Goal: Task Accomplishment & Management: Manage account settings

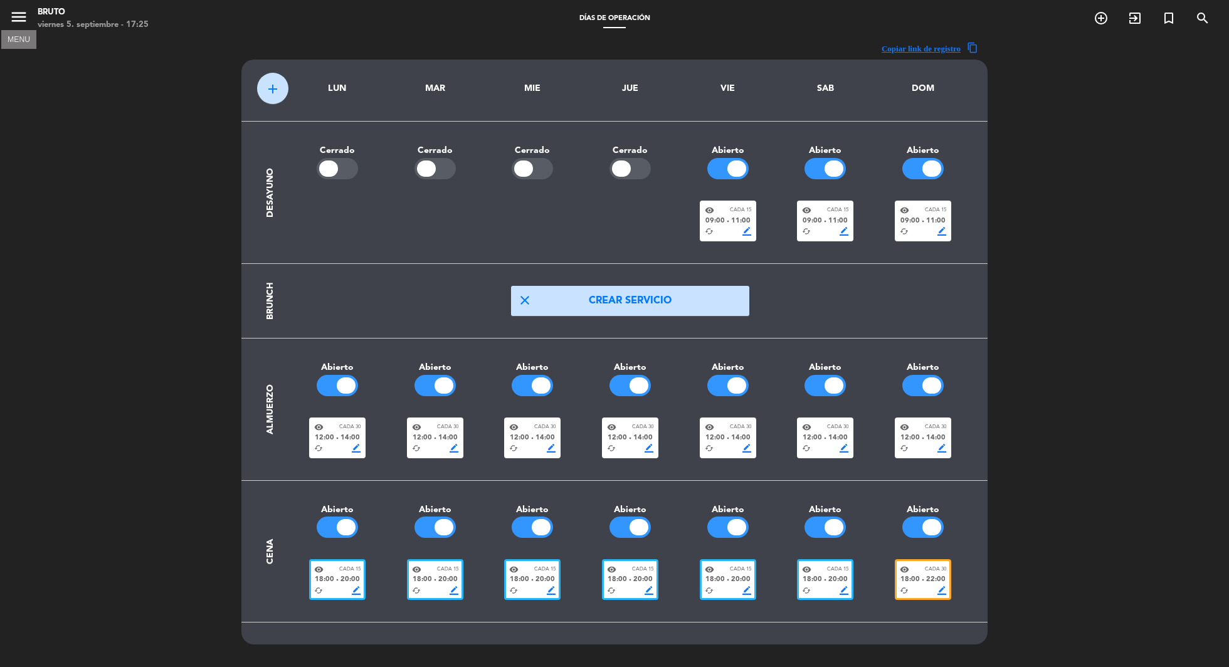
click at [23, 9] on icon "menu" at bounding box center [18, 17] width 19 height 19
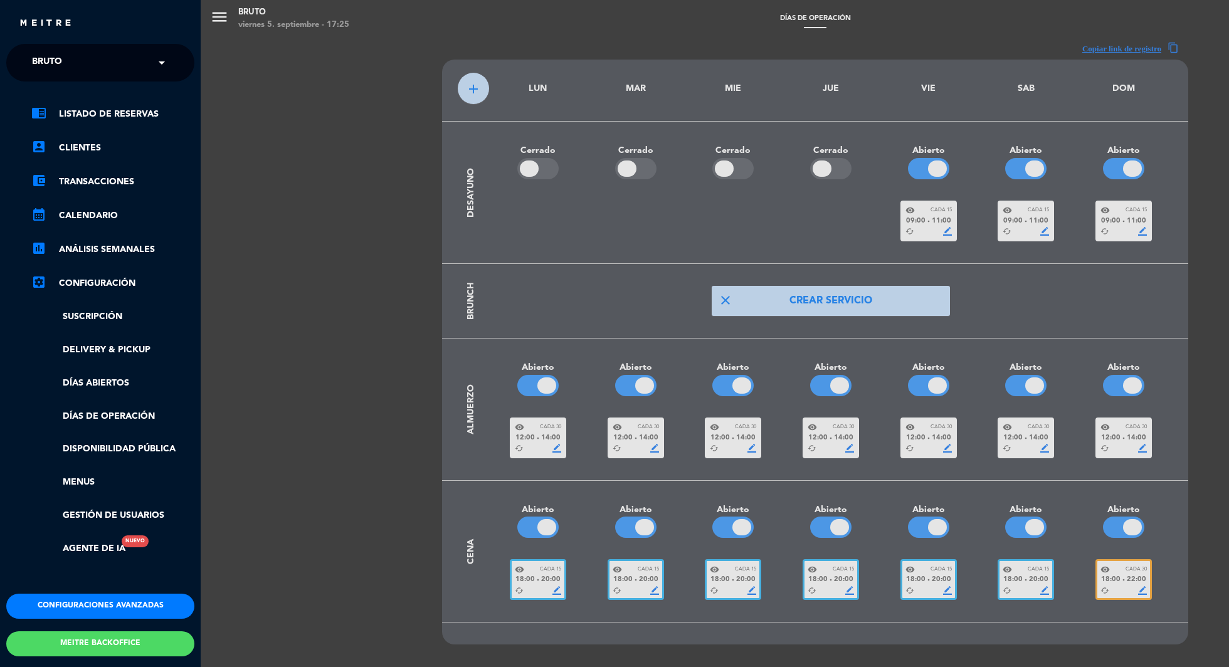
click at [104, 102] on div "chrome_reader_mode Listado de Reservas account_box Clientes account_balance_wal…" at bounding box center [100, 338] width 207 height 512
click at [95, 114] on link "chrome_reader_mode Listado de Reservas" at bounding box center [112, 114] width 163 height 15
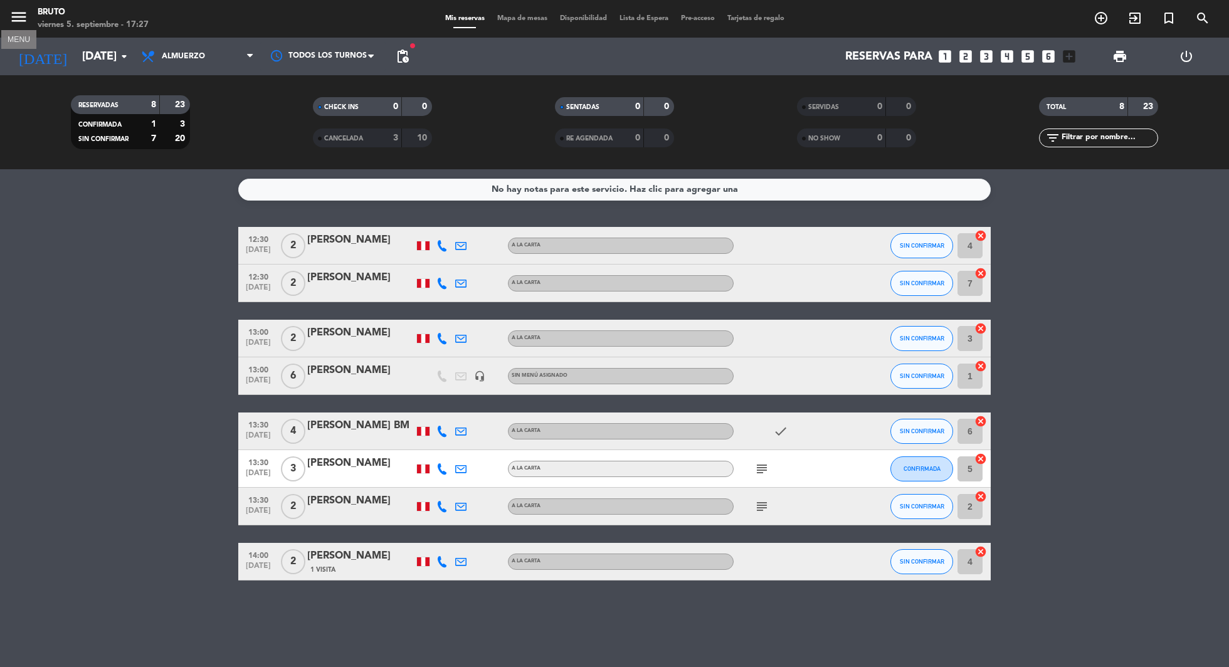
click at [18, 12] on icon "menu" at bounding box center [18, 17] width 19 height 19
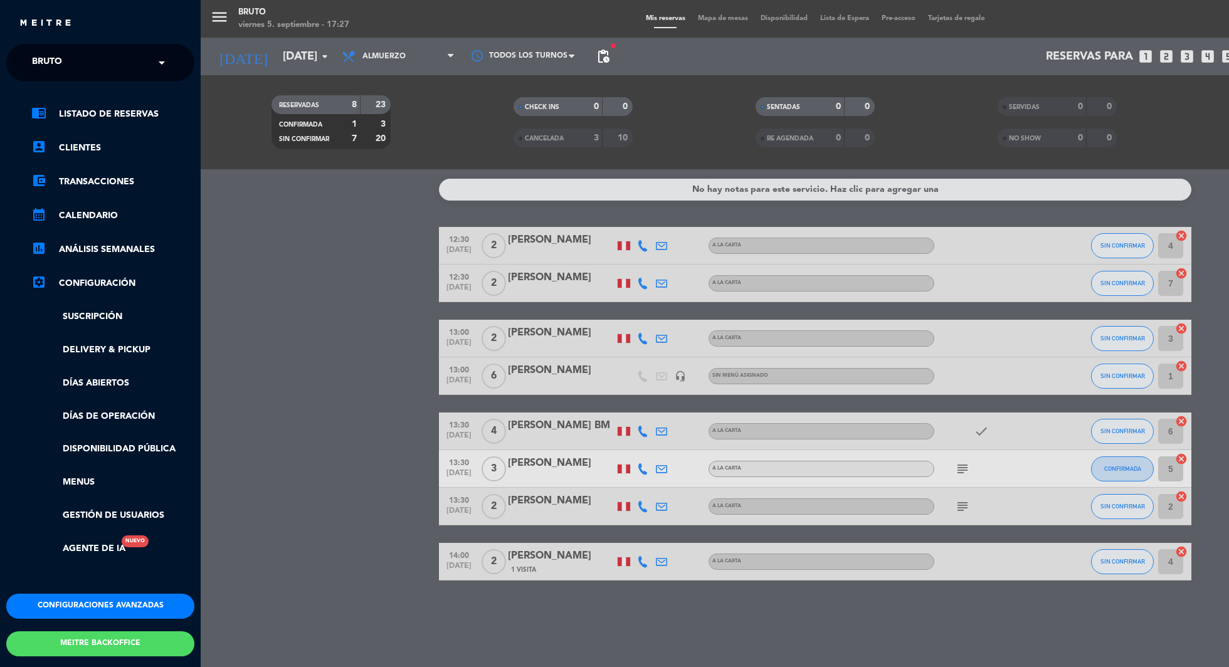
click at [171, 60] on span at bounding box center [164, 63] width 21 height 26
type input "bardoc"
click at [49, 92] on span "Bardock Cusco - [GEOGRAPHIC_DATA][PERSON_NAME]" at bounding box center [139, 97] width 252 height 14
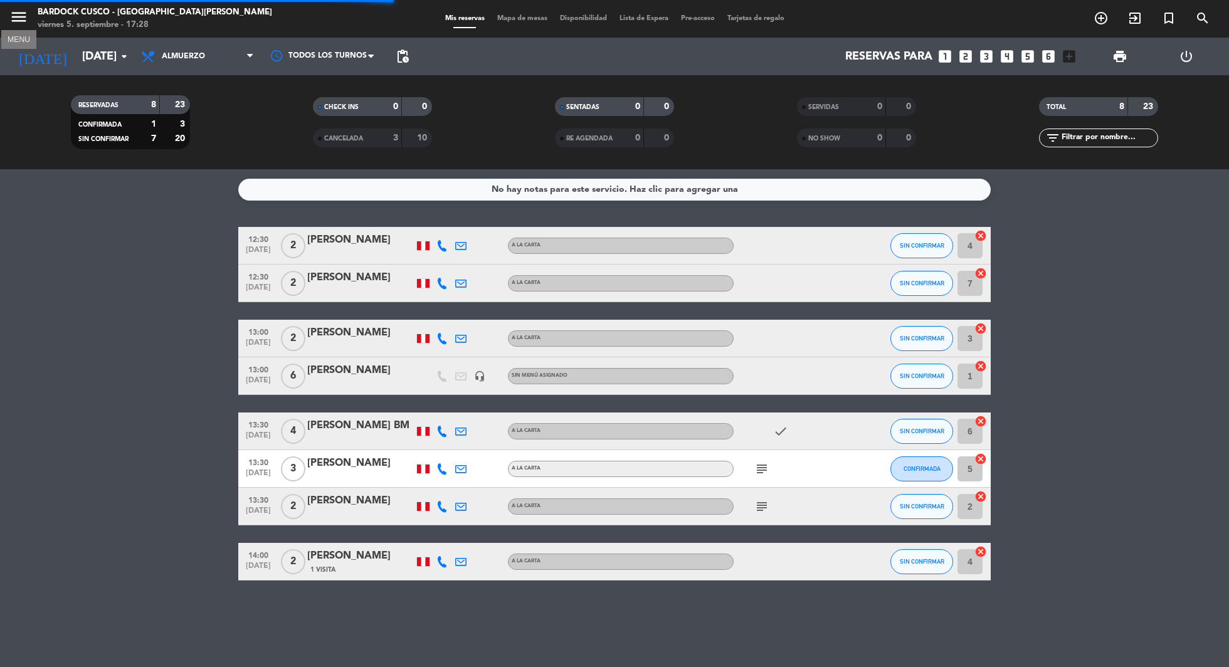
click at [23, 18] on icon "menu" at bounding box center [18, 17] width 19 height 19
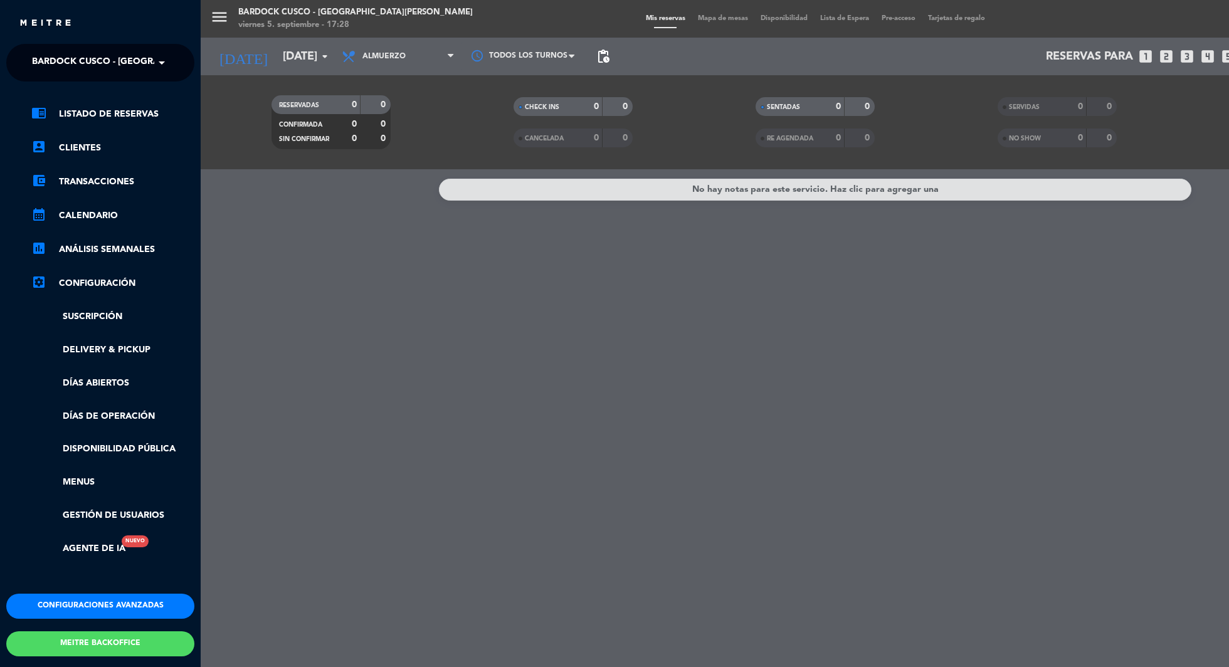
scroll to position [53, 0]
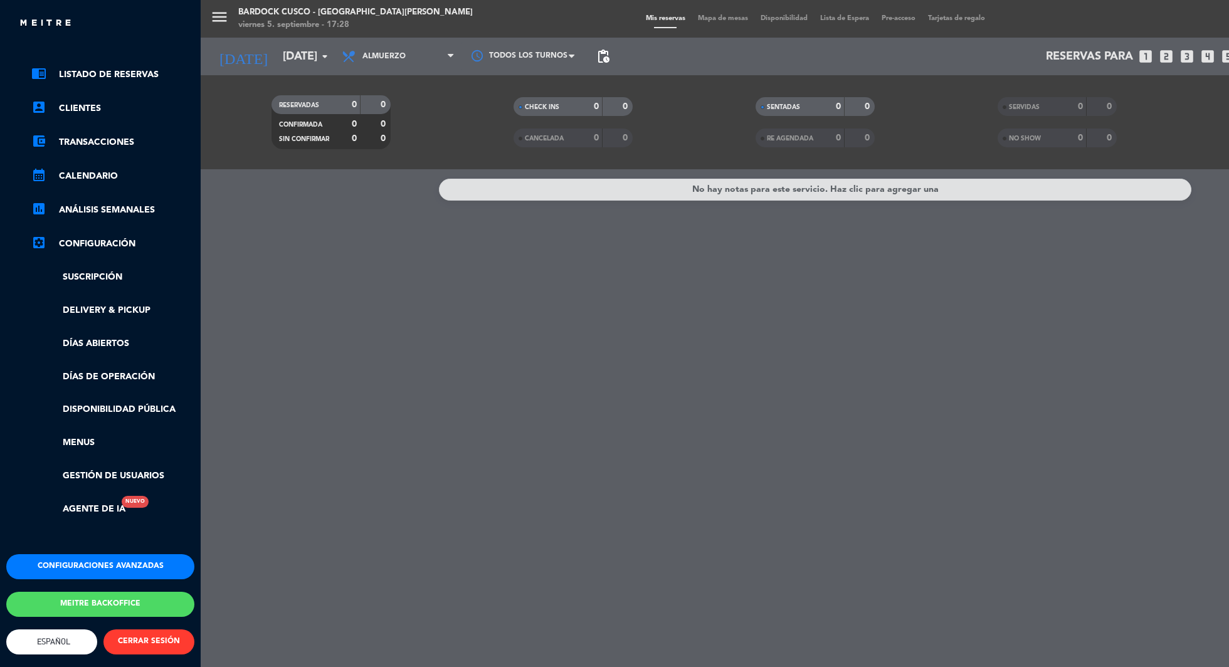
click at [95, 555] on button "Configuraciones avanzadas" at bounding box center [100, 567] width 188 height 25
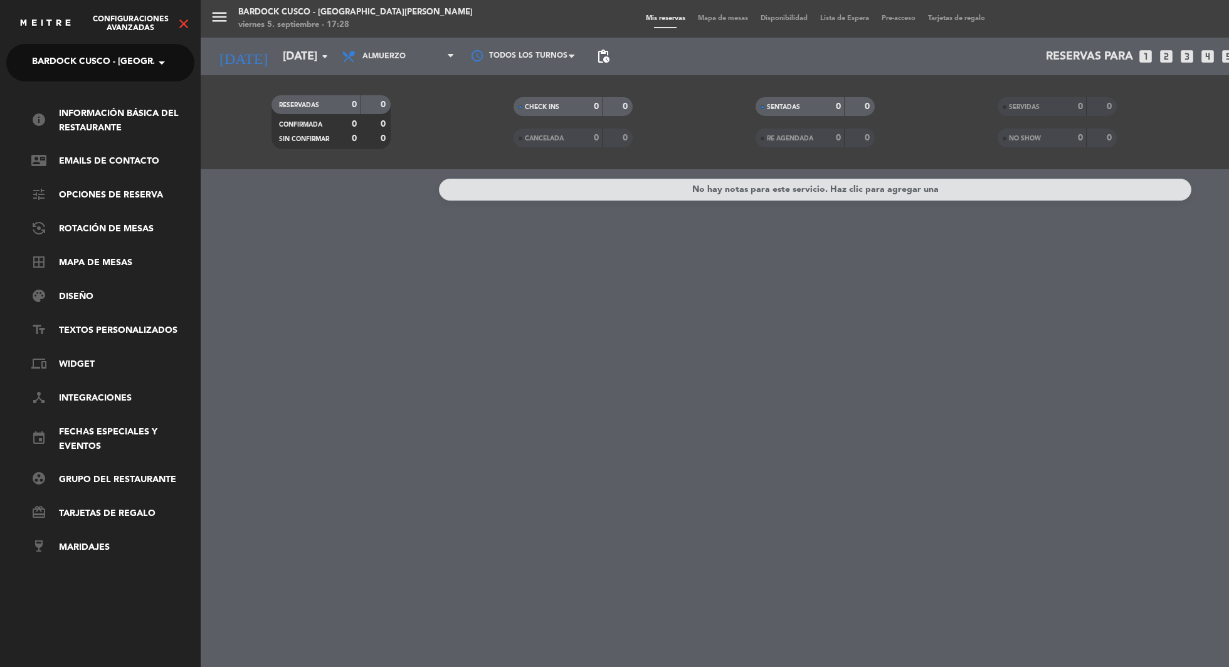
scroll to position [0, 0]
click at [98, 395] on link "device_hub Integraciones" at bounding box center [112, 398] width 163 height 15
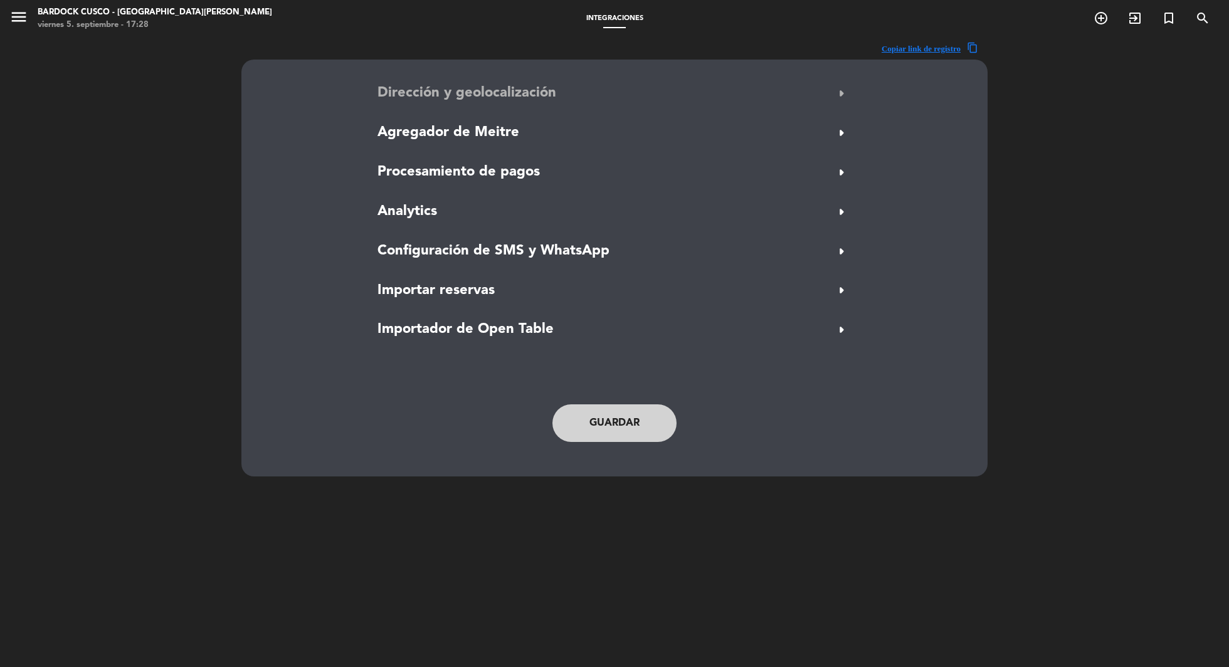
click at [847, 100] on span "arrow_right" at bounding box center [842, 93] width 20 height 20
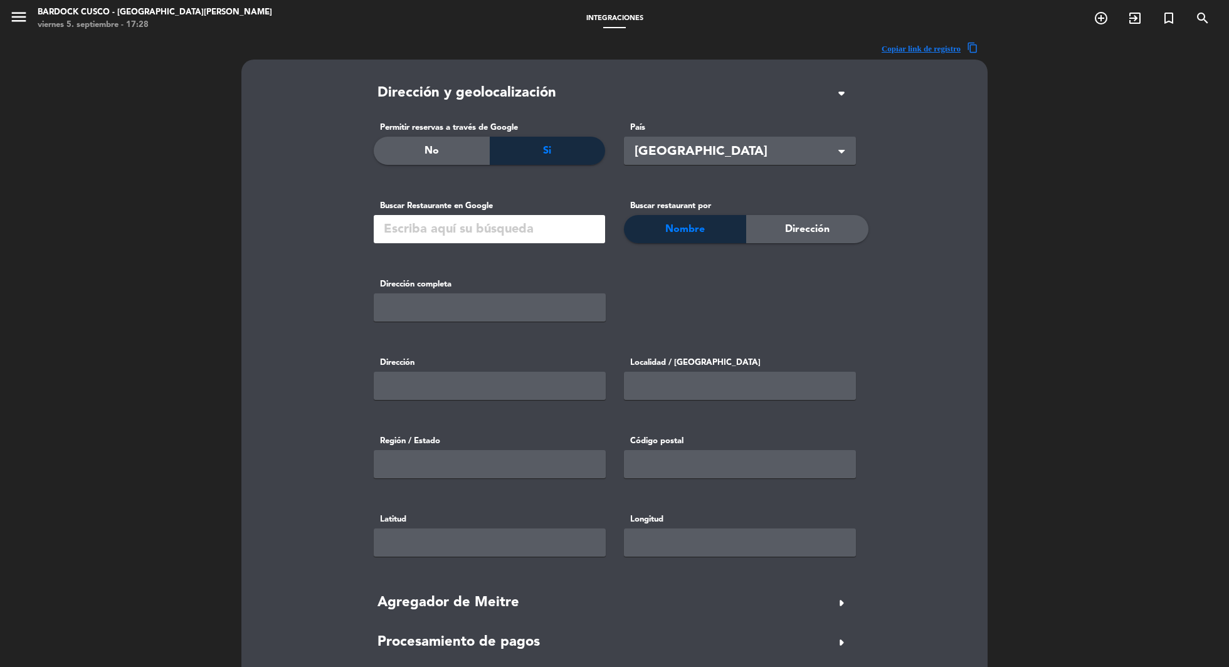
click at [470, 234] on input "text" at bounding box center [489, 229] width 231 height 28
paste input "Bardock Beer Company Plaza [PERSON_NAME] Cusco"
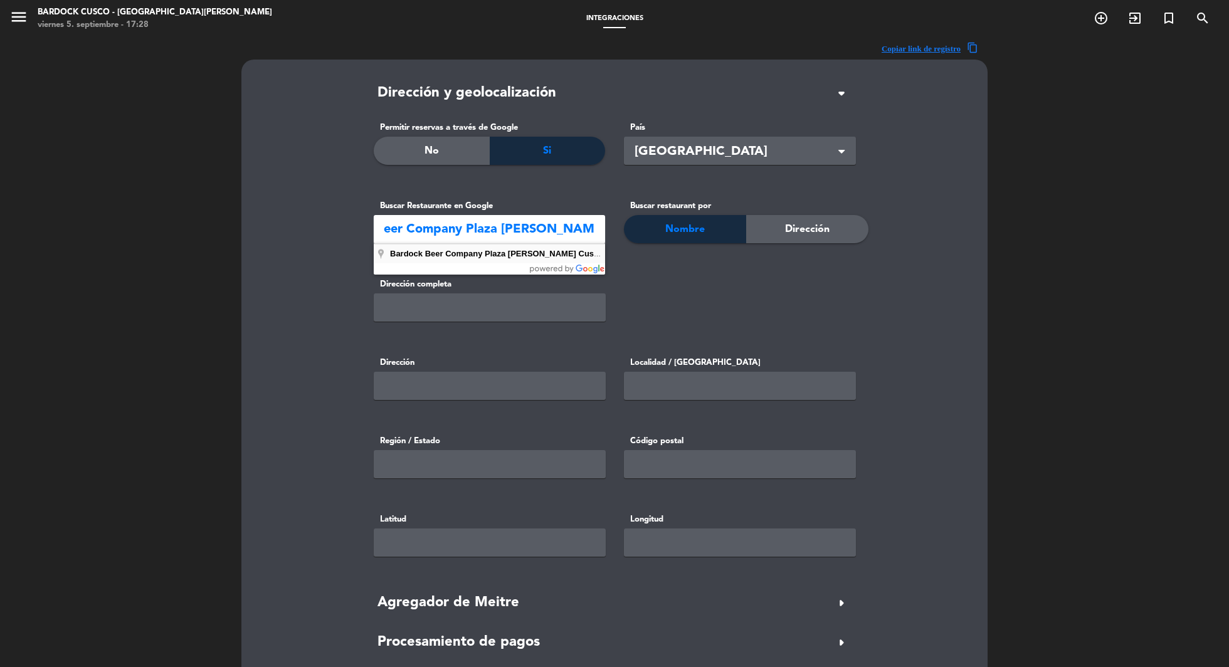
type input "Bardock Beer Company Plaza [PERSON_NAME][GEOGRAPHIC_DATA], [GEOGRAPHIC_DATA], […"
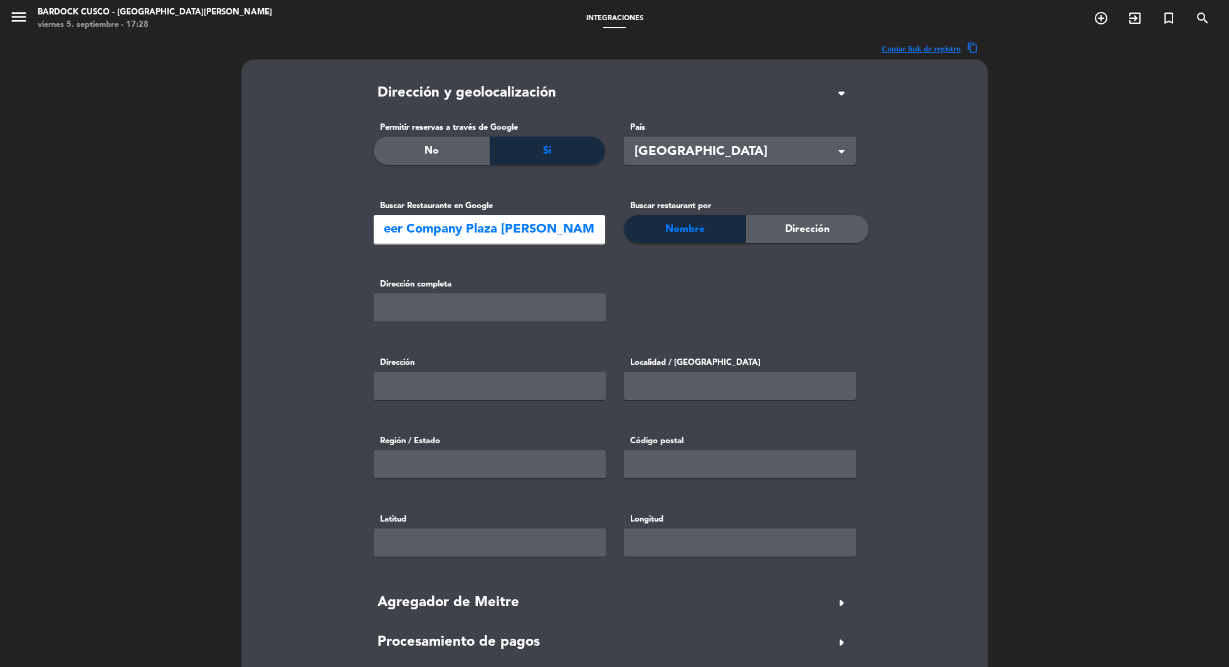
scroll to position [0, 0]
type input "08003, Cusco 08003, [GEOGRAPHIC_DATA]"
type input "Cusco"
type input "08003"
type input "-13.5170827"
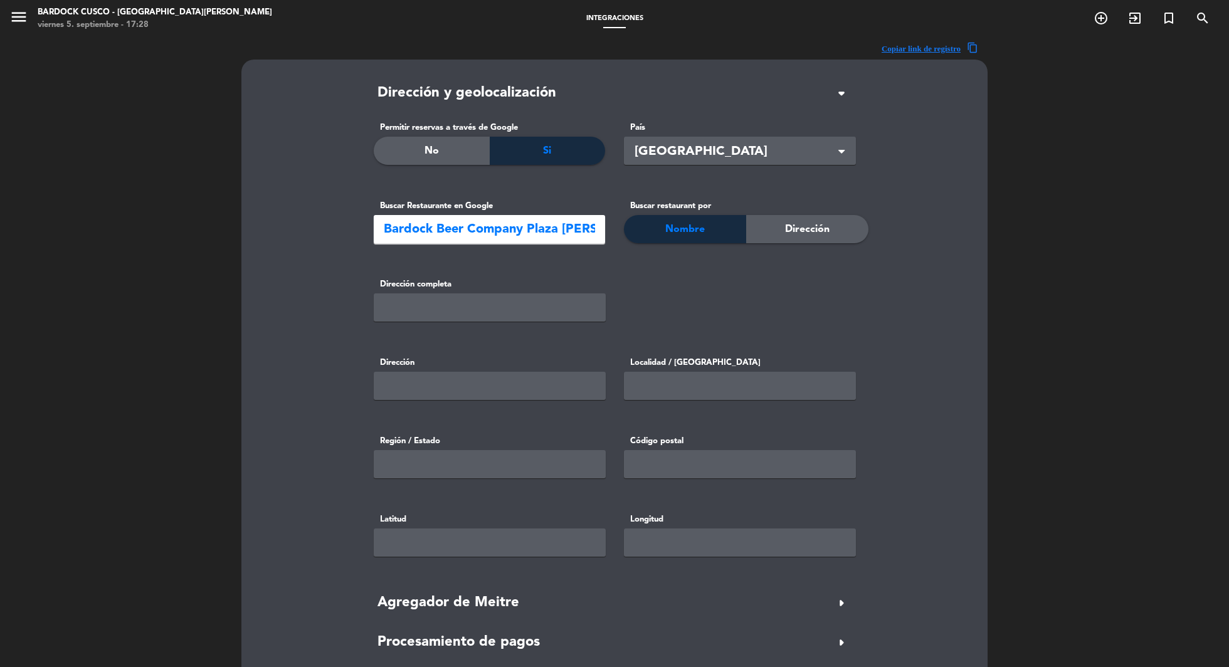
type input "-71.97758689999999"
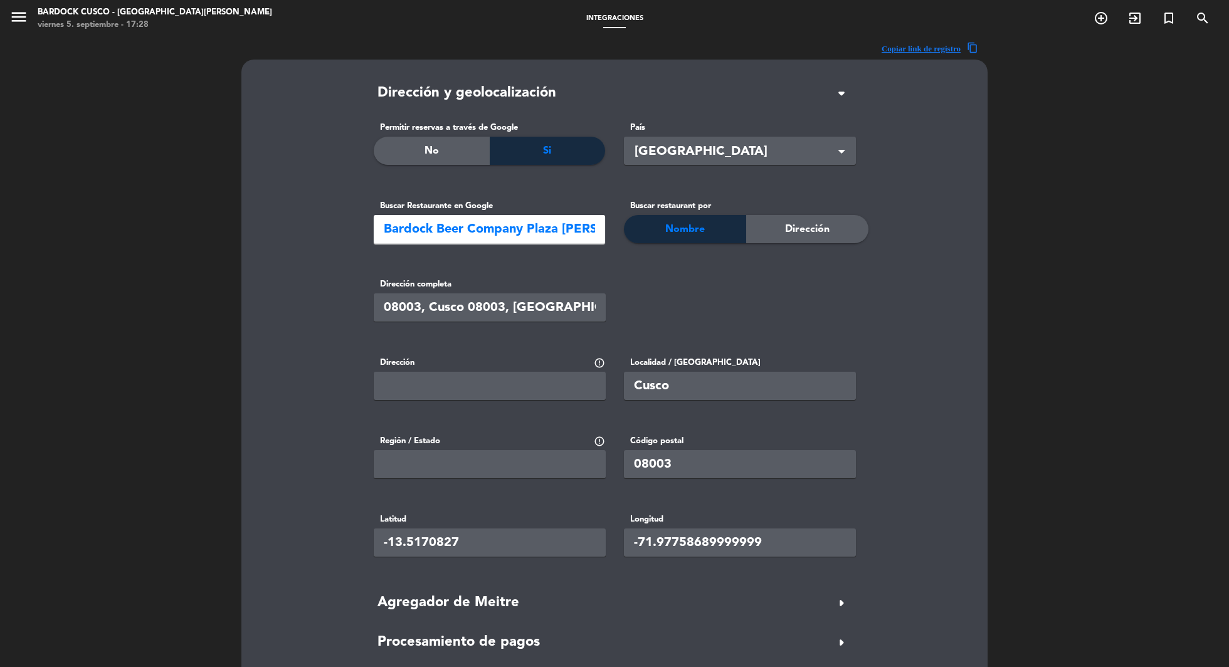
click at [555, 308] on input "08003, Cusco 08003, [GEOGRAPHIC_DATA]" at bounding box center [490, 308] width 232 height 28
click at [484, 390] on input "text" at bounding box center [490, 386] width 232 height 28
paste input "08003, Cusco 08003, [GEOGRAPHIC_DATA]"
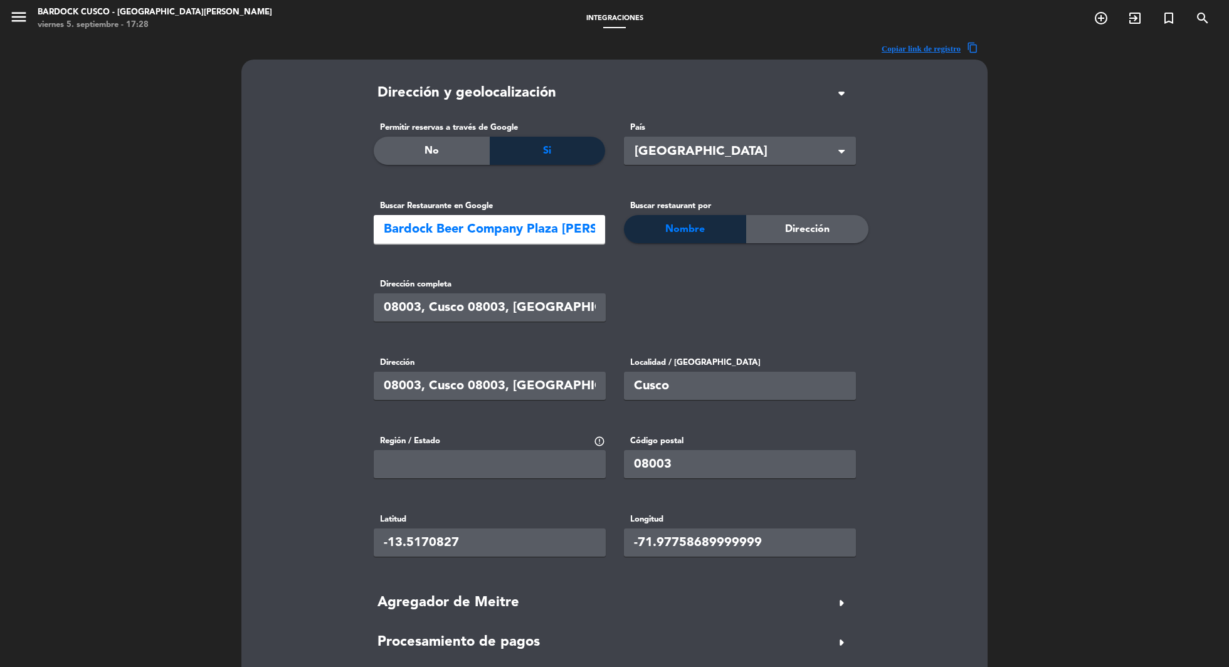
type input "08003, Cusco 08003, [GEOGRAPHIC_DATA]"
click at [440, 466] on input "text" at bounding box center [490, 464] width 232 height 28
type input "Cusco"
click at [667, 630] on form "Dirección y geolocalización arrow_drop_down Permitir reservas a través de Googl…" at bounding box center [615, 447] width 482 height 731
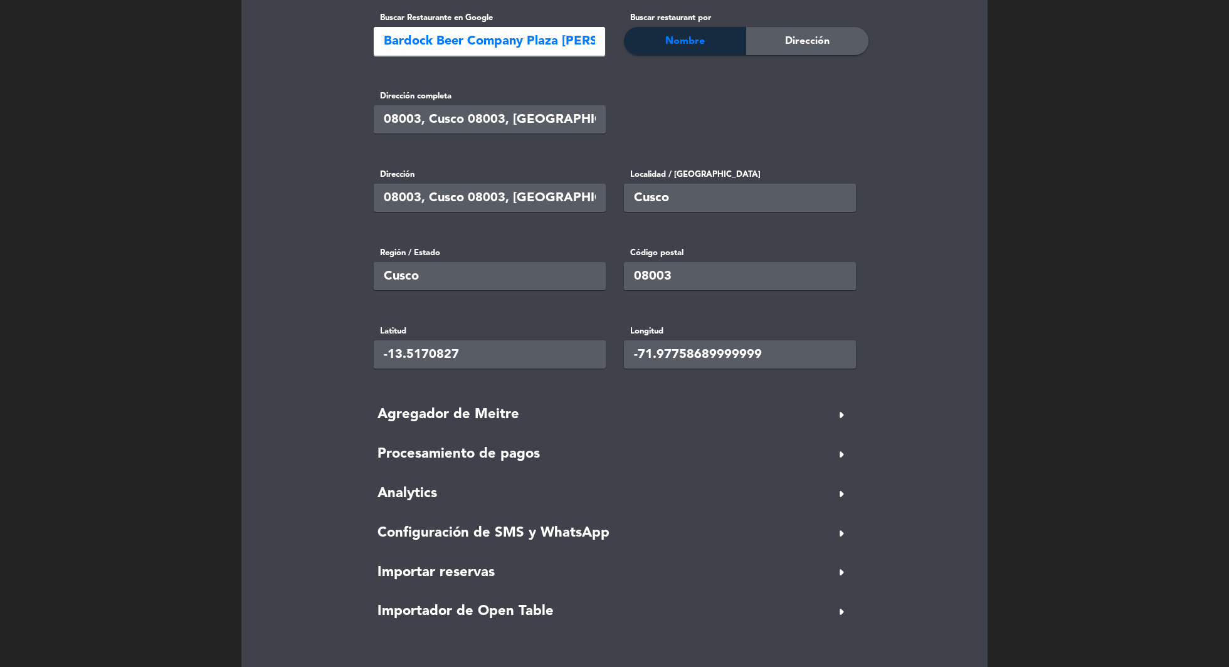
scroll to position [292, 0]
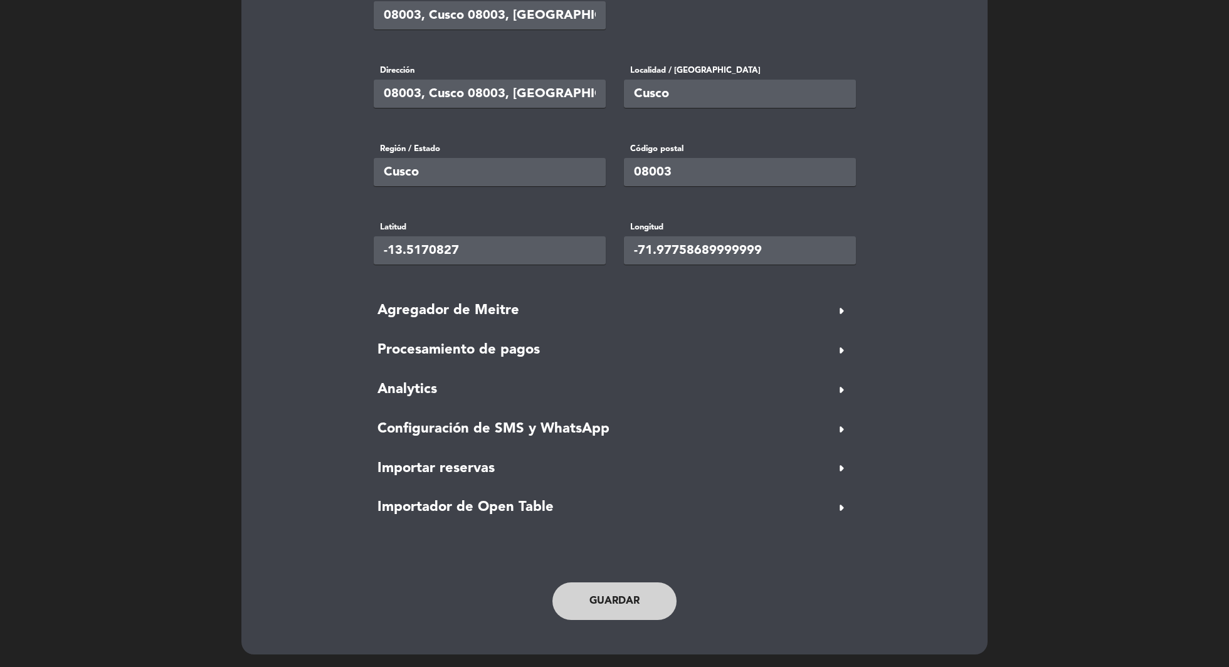
click at [615, 605] on button "Guardar" at bounding box center [615, 602] width 124 height 38
type input "-71.9775869"
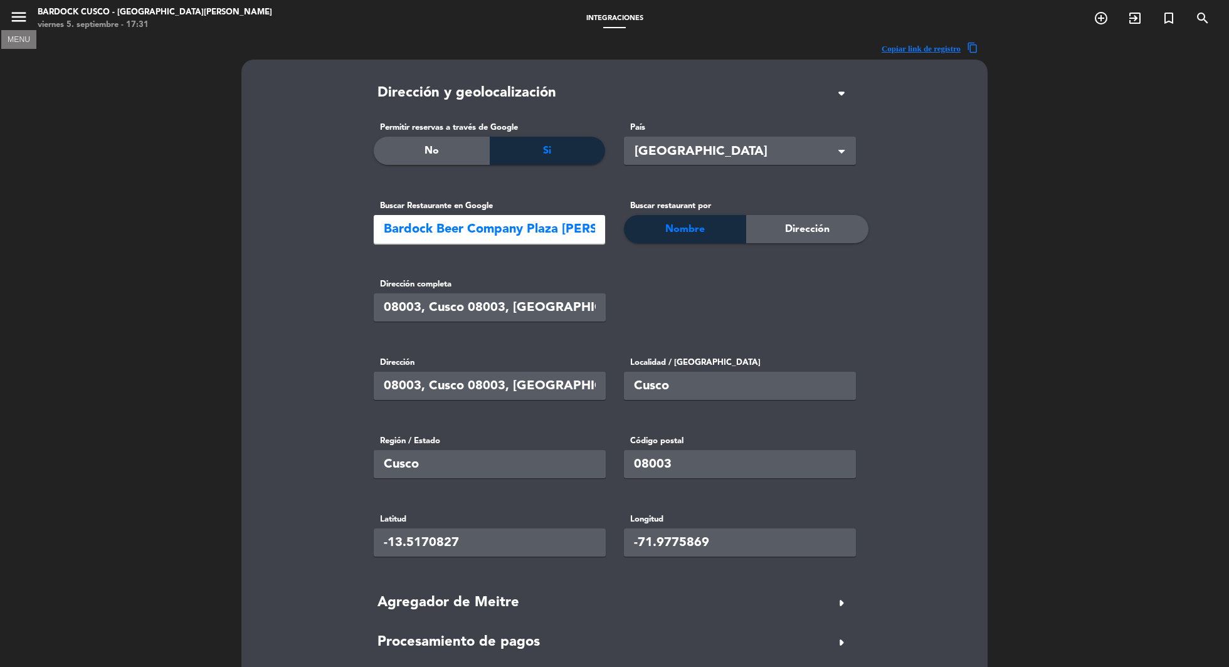
click at [12, 22] on icon "menu" at bounding box center [18, 17] width 19 height 19
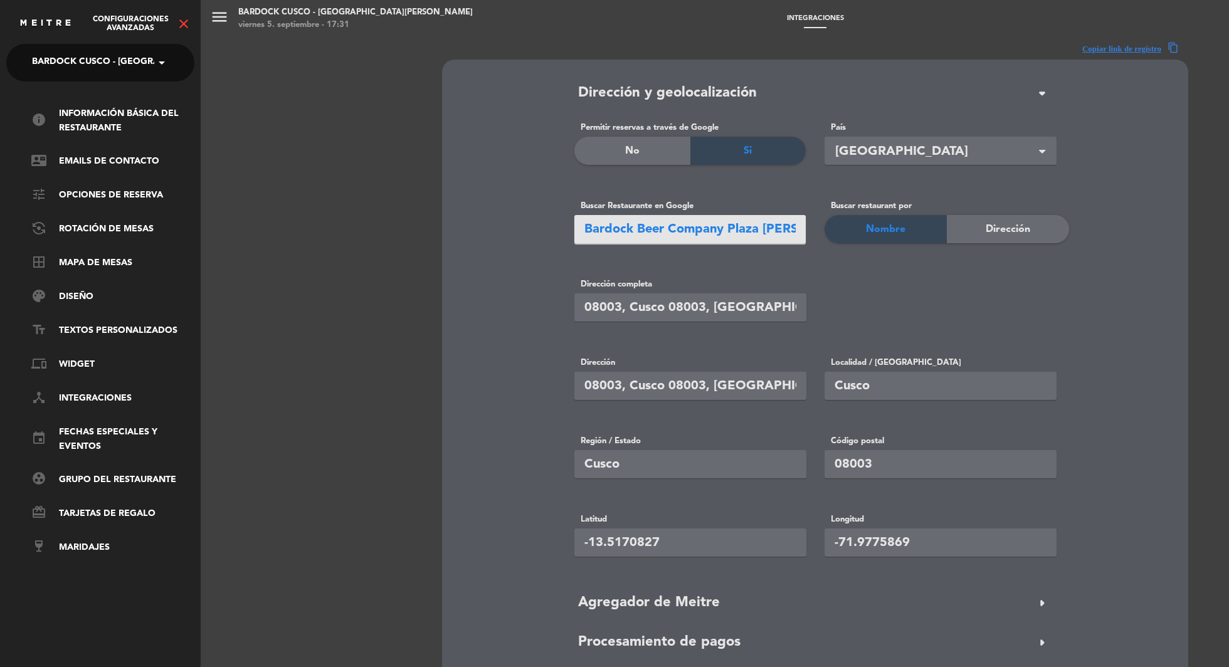
click at [182, 28] on icon "close" at bounding box center [183, 23] width 15 height 15
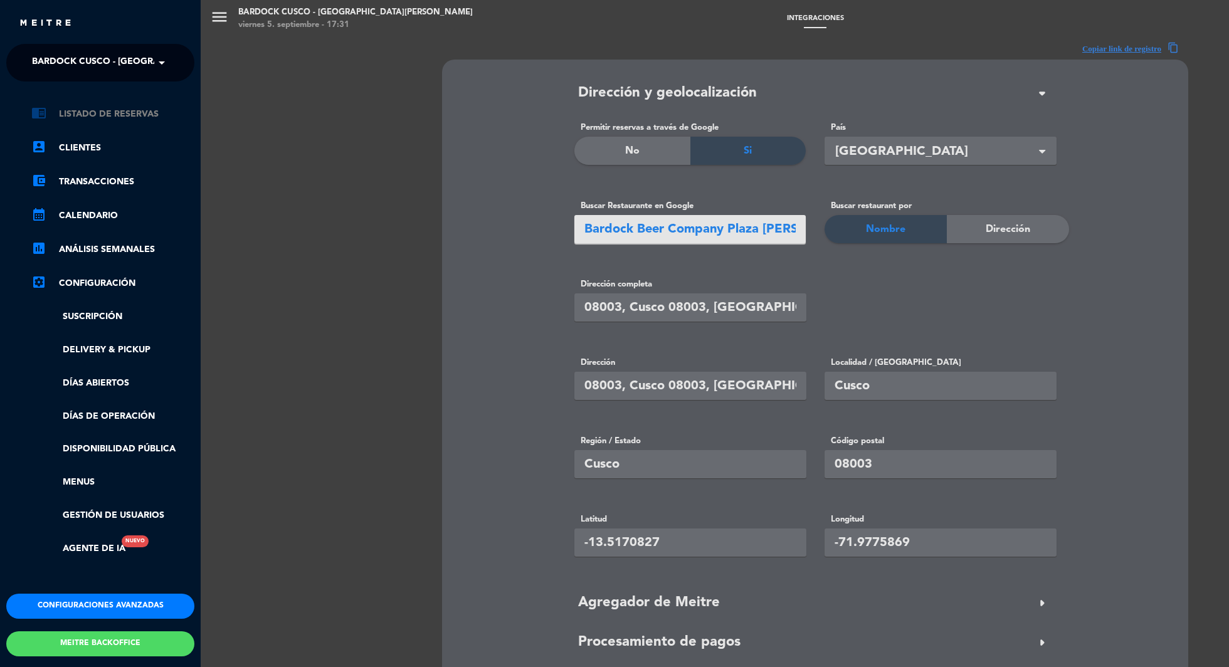
click at [116, 107] on link "chrome_reader_mode Listado de Reservas" at bounding box center [112, 114] width 163 height 15
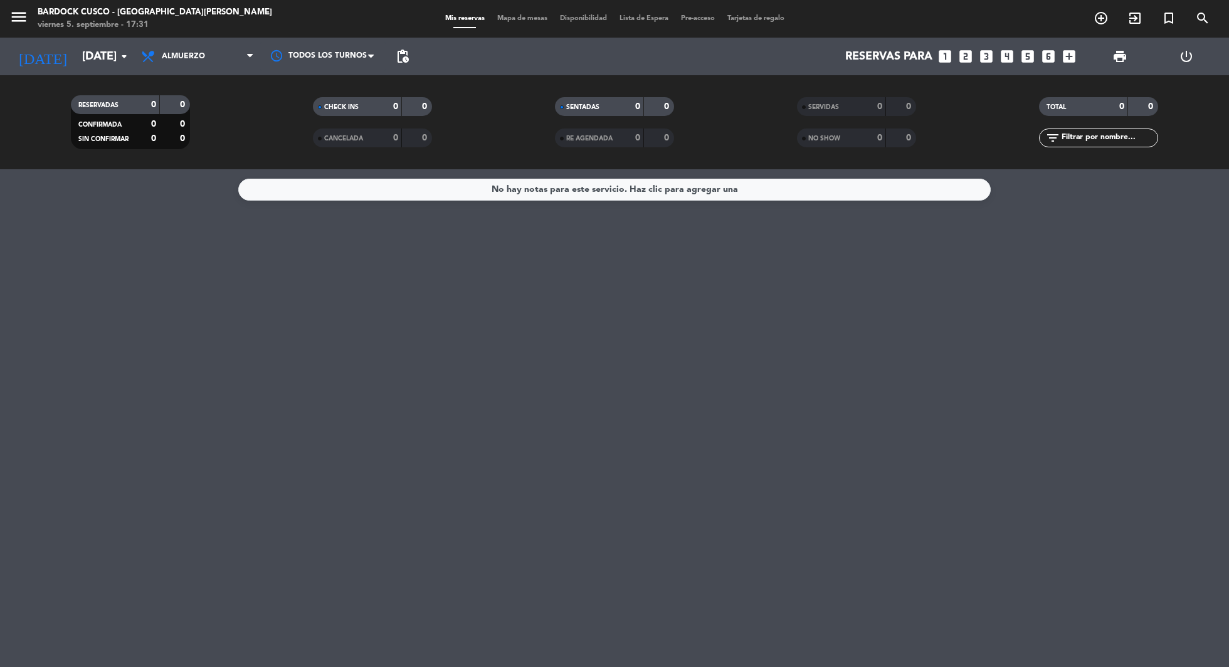
click at [1195, 52] on div "power_settings_new" at bounding box center [1187, 57] width 66 height 38
click at [1182, 58] on icon "power_settings_new" at bounding box center [1186, 56] width 15 height 15
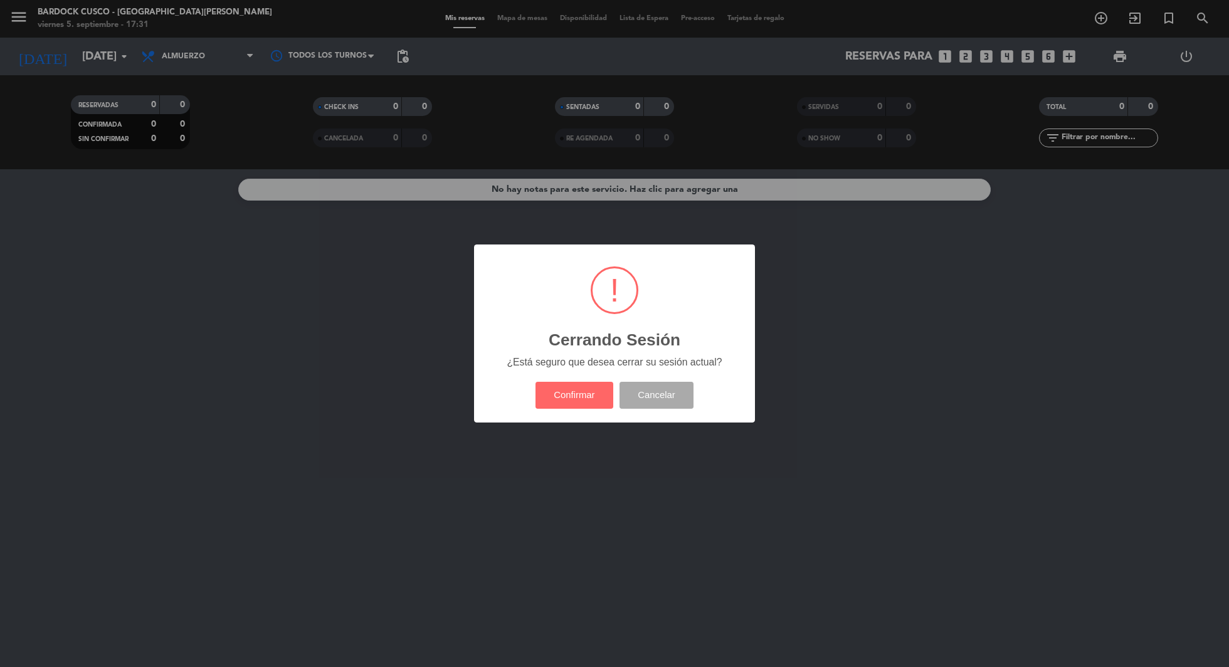
click at [580, 421] on div "? ! i Cerrando Sesión × ¿Está seguro que desea cerrar su sesión actual? Confirm…" at bounding box center [614, 334] width 281 height 178
click at [580, 409] on button "Confirmar" at bounding box center [575, 395] width 78 height 27
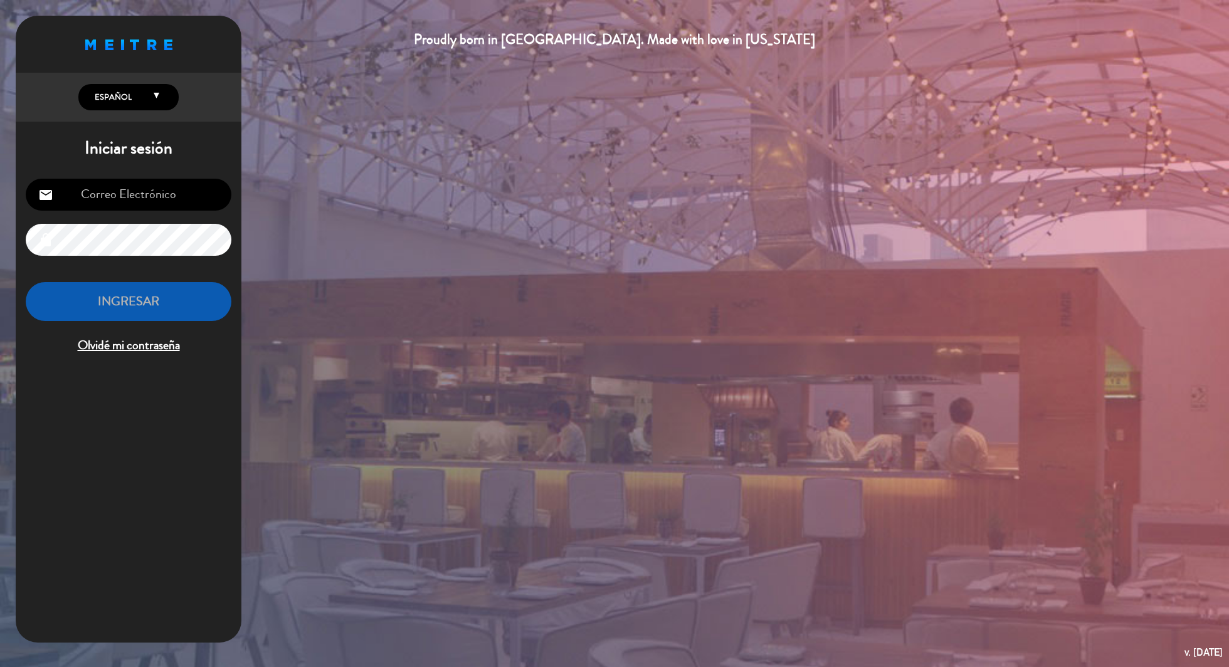
type input "[PERSON_NAME][EMAIL_ADDRESS][DOMAIN_NAME]"
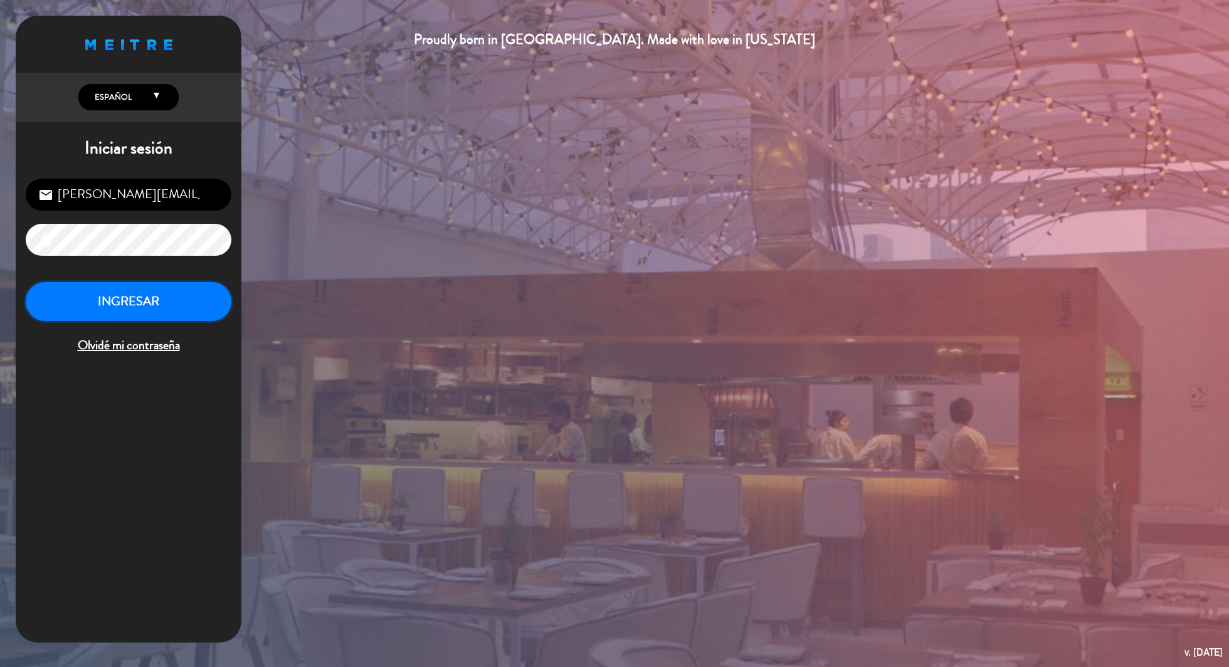
click at [150, 297] on button "INGRESAR" at bounding box center [129, 302] width 206 height 40
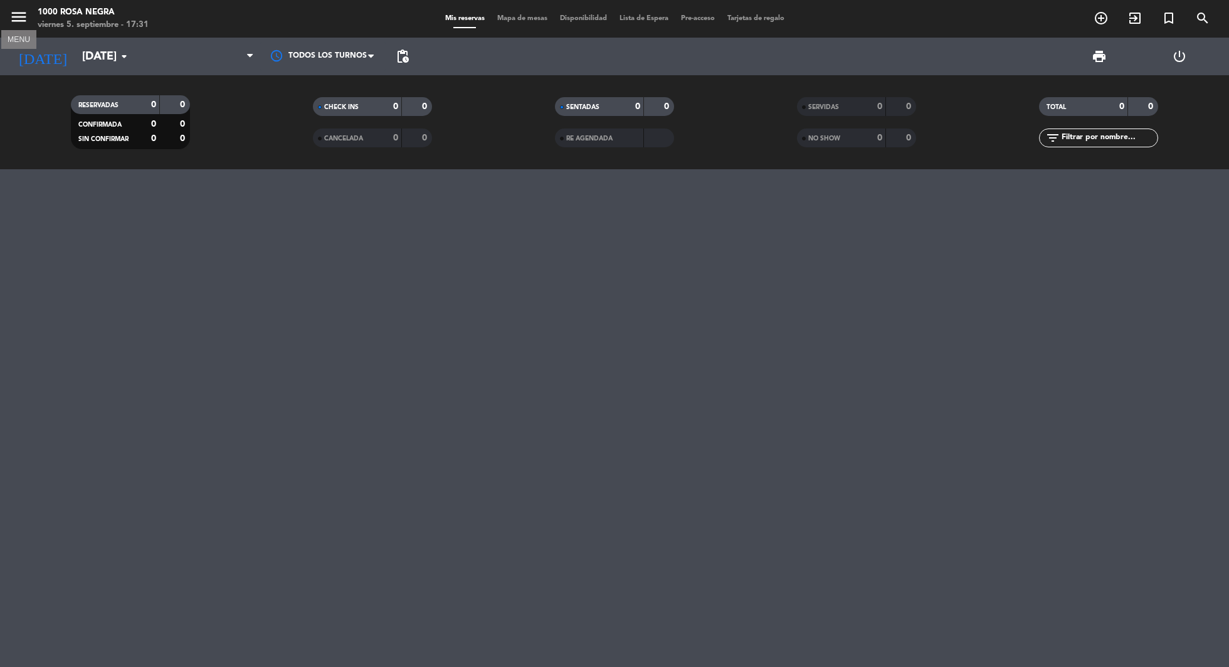
click at [18, 17] on icon "menu" at bounding box center [18, 17] width 19 height 19
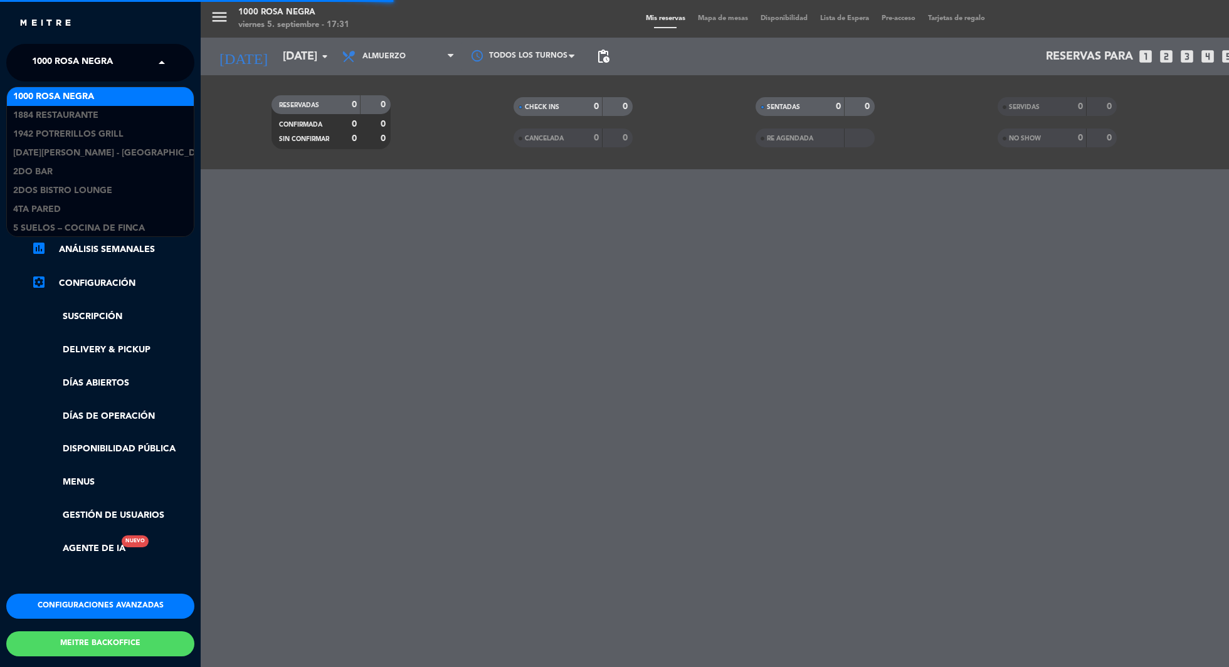
click at [172, 57] on span at bounding box center [164, 63] width 21 height 26
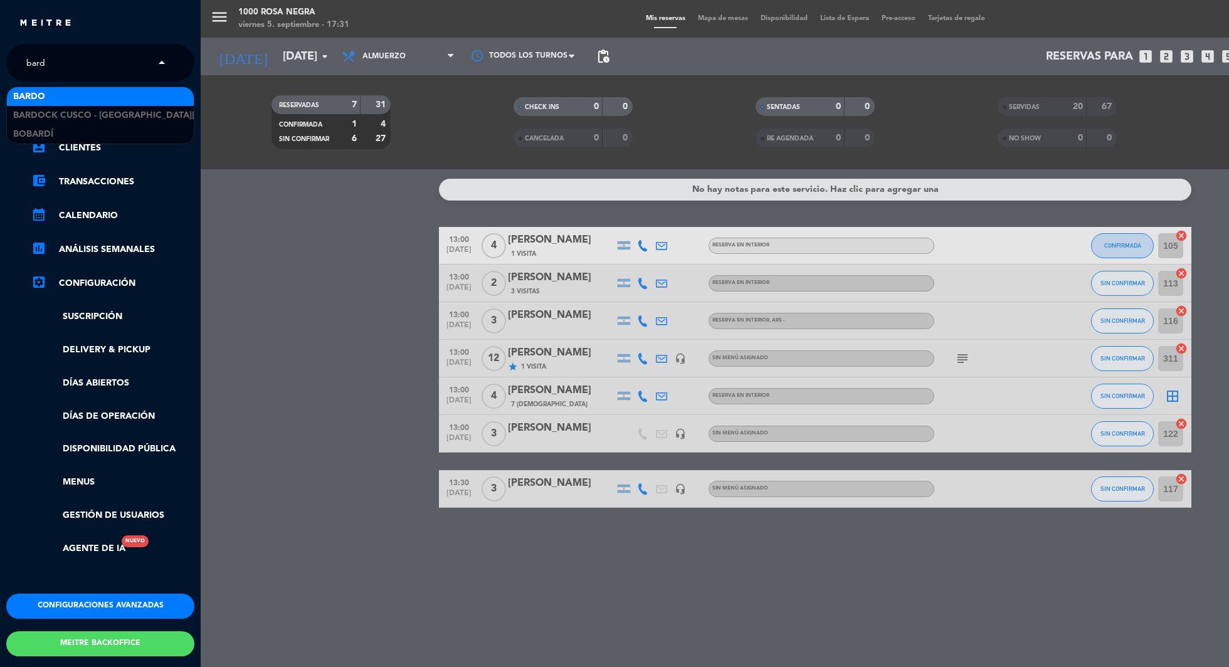
type input "bardo"
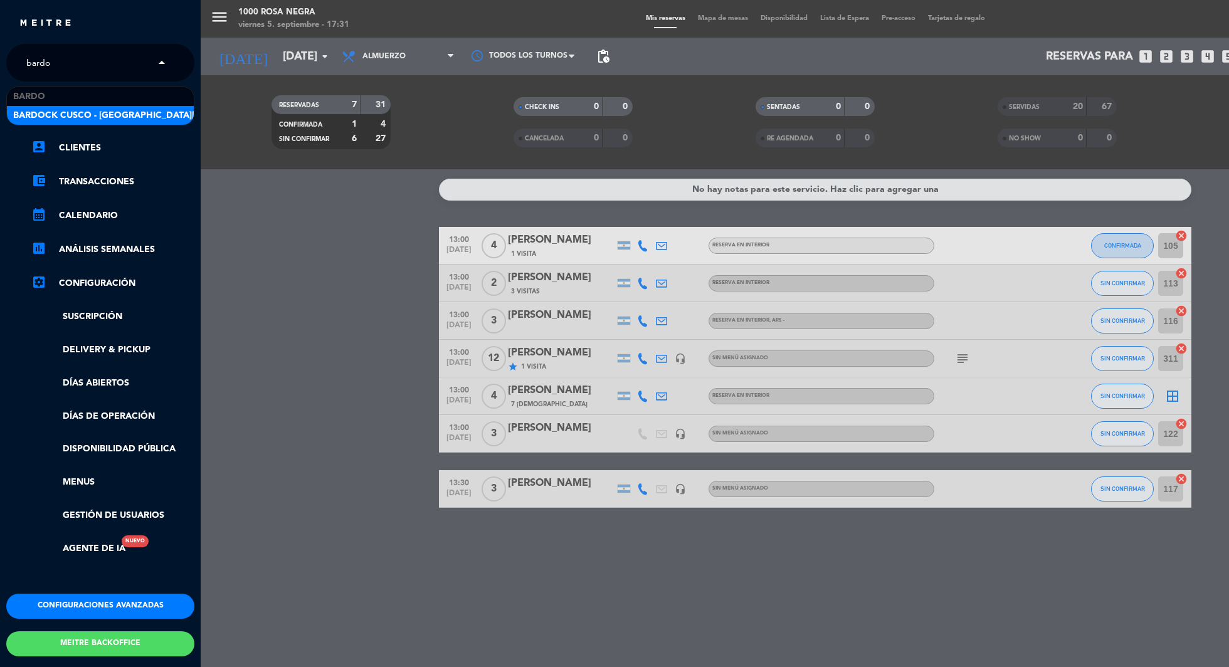
click at [50, 113] on span "Bardock Cusco - [GEOGRAPHIC_DATA][PERSON_NAME]" at bounding box center [139, 116] width 252 height 14
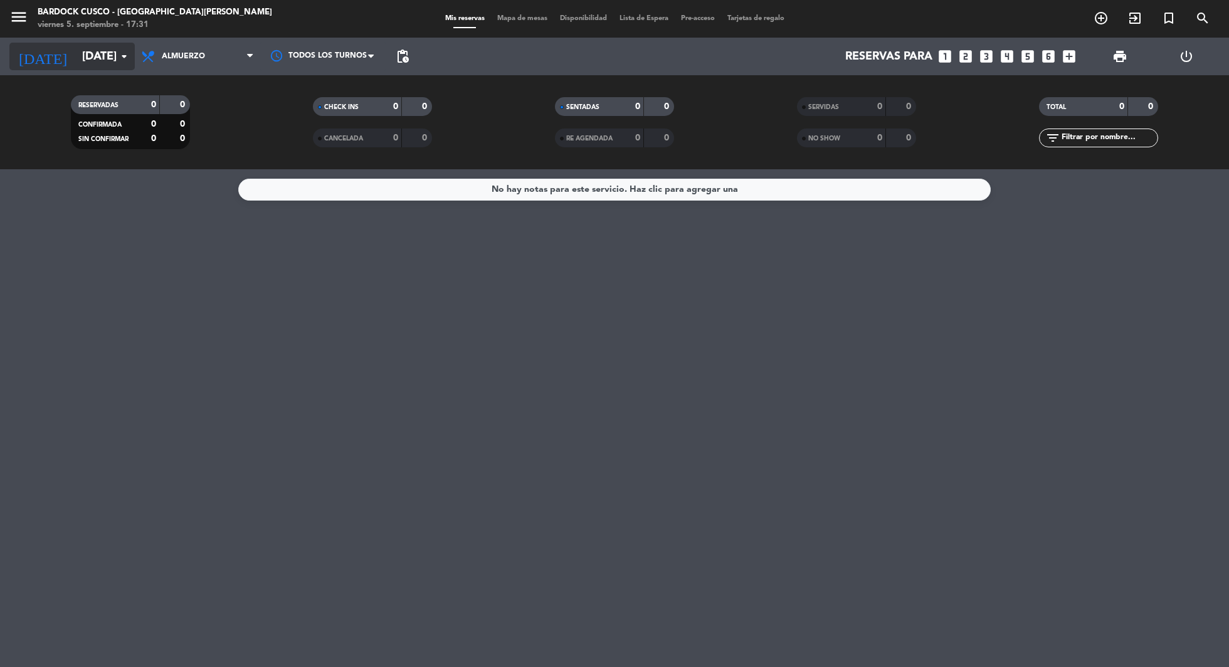
click at [76, 56] on input "[DATE]" at bounding box center [149, 57] width 146 height 26
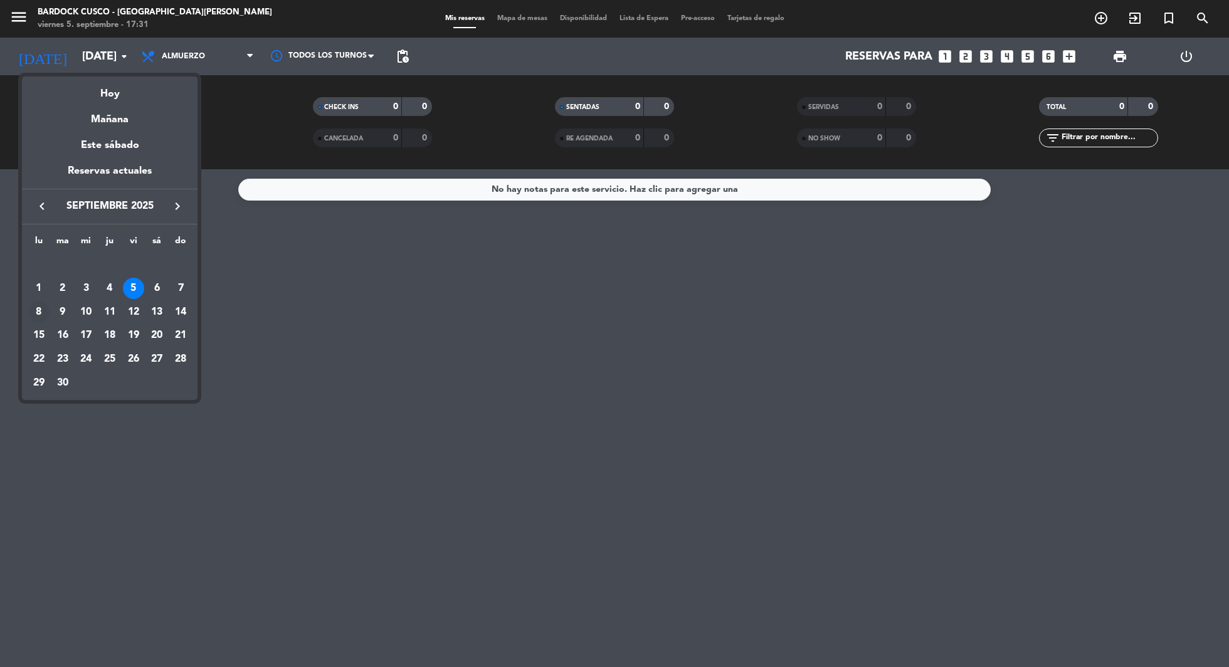
click at [41, 314] on div "8" at bounding box center [38, 312] width 21 height 21
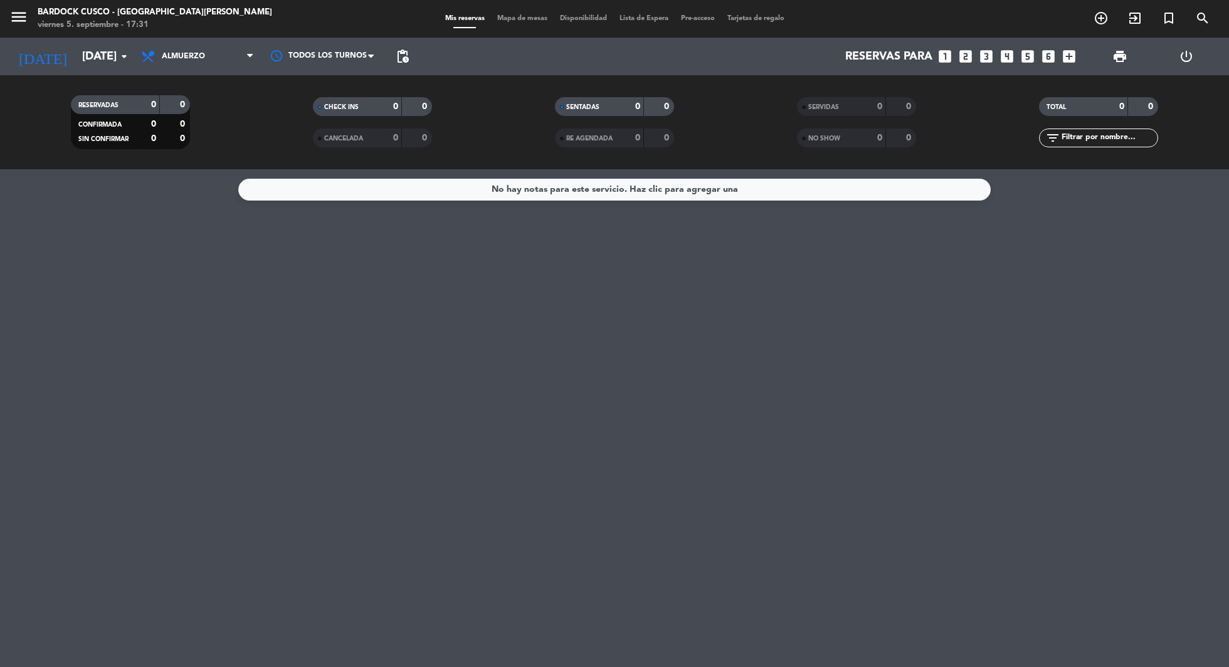
type input "[DATE]"
click at [174, 46] on span "Almuerzo" at bounding box center [197, 57] width 125 height 28
click at [181, 172] on ng-component "menu Bardock Cusco - [GEOGRAPHIC_DATA][PERSON_NAME] [DATE] 5. septiembre - 17:3…" at bounding box center [614, 333] width 1229 height 667
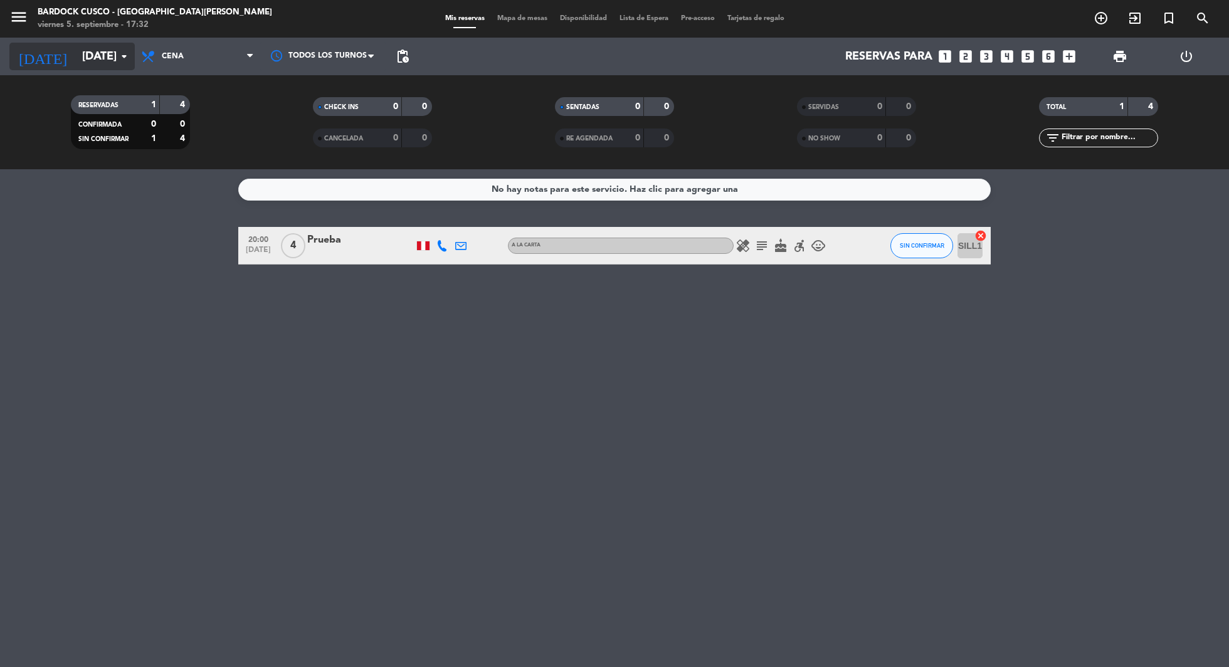
click at [115, 64] on input "[DATE]" at bounding box center [149, 57] width 146 height 26
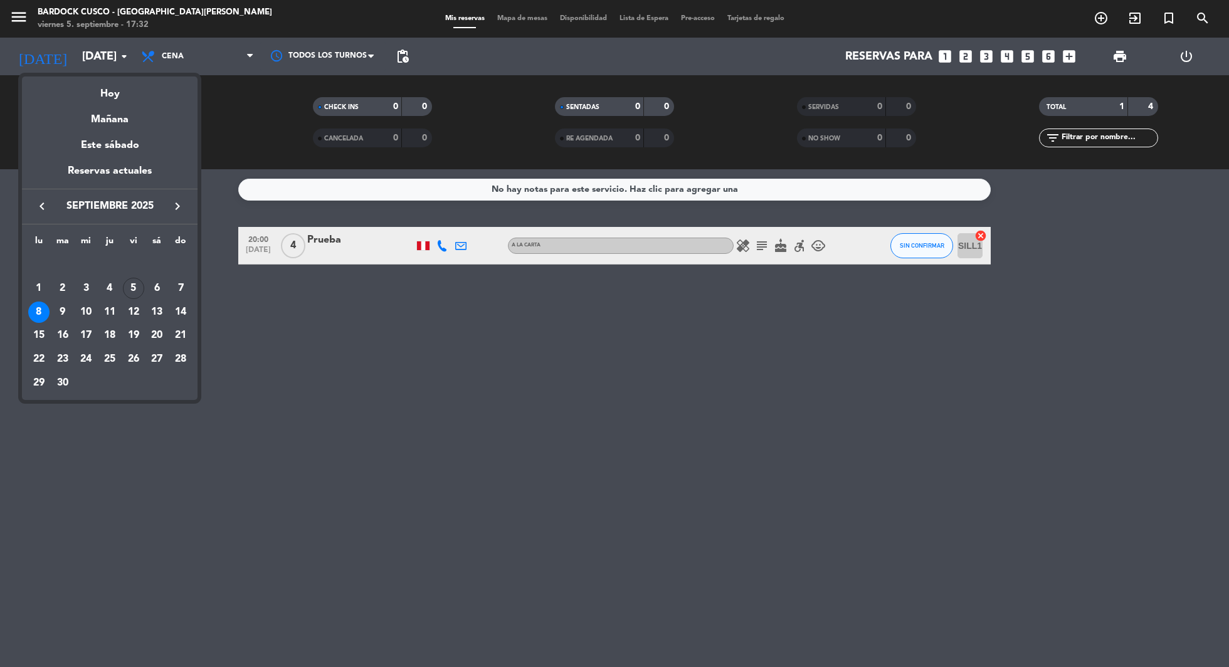
click at [184, 60] on div at bounding box center [614, 333] width 1229 height 667
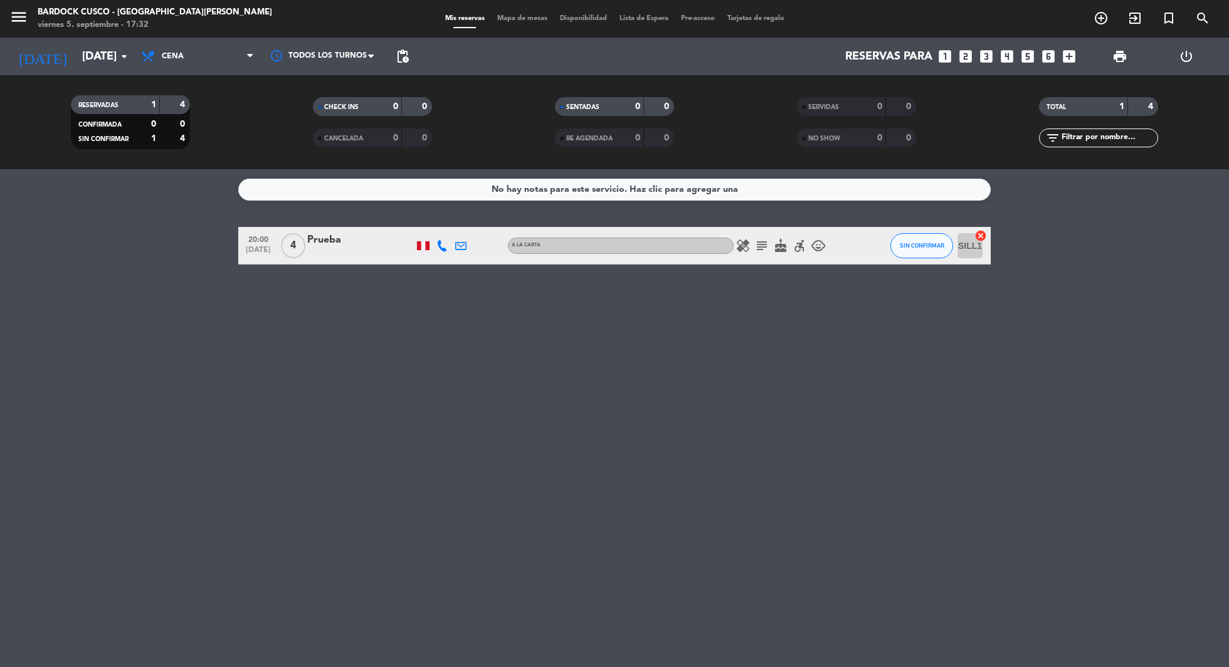
click at [184, 60] on span "Cena" at bounding box center [197, 57] width 125 height 28
click at [223, 446] on div "No hay notas para este servicio. Haz clic para agregar una 20:00 [DATE] 4 Prueb…" at bounding box center [614, 418] width 1229 height 498
click at [401, 58] on span "pending_actions" at bounding box center [402, 56] width 15 height 15
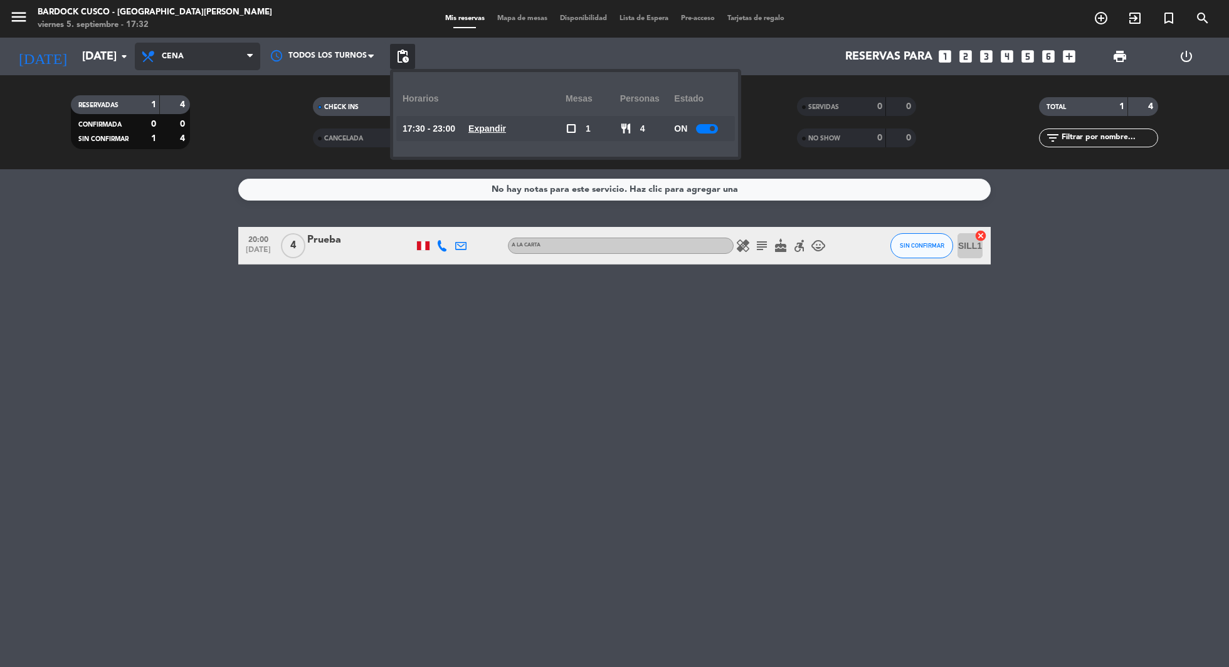
click at [228, 61] on span "Cena" at bounding box center [197, 57] width 125 height 28
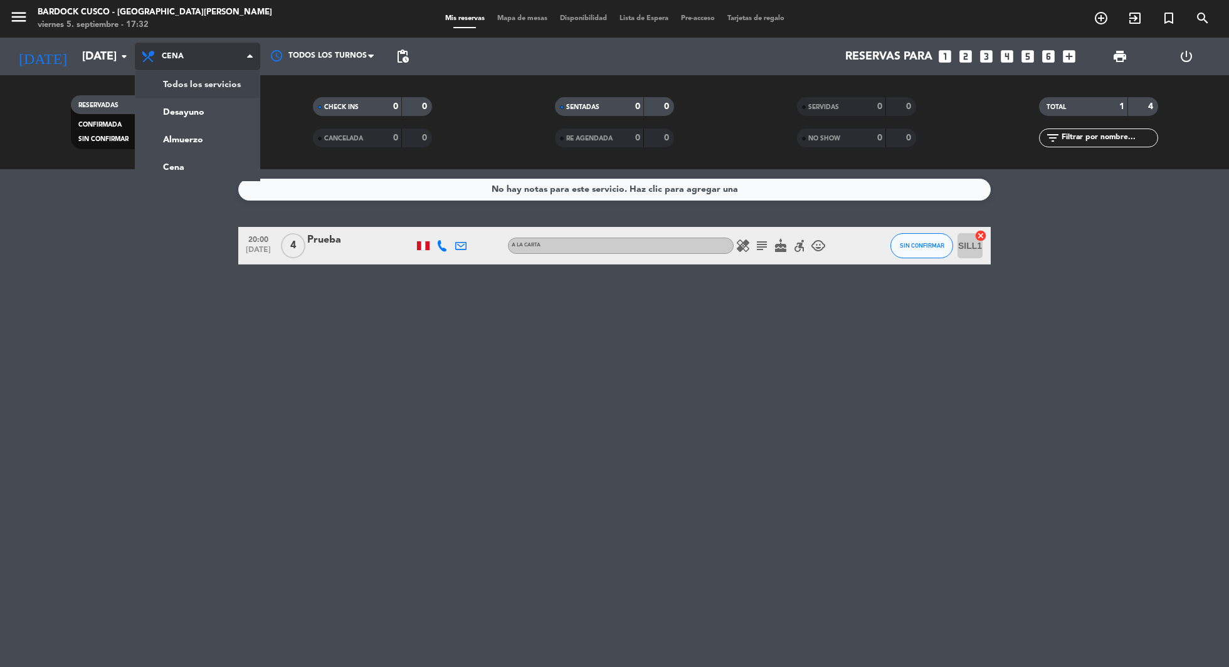
click at [239, 55] on span "Cena" at bounding box center [197, 57] width 125 height 28
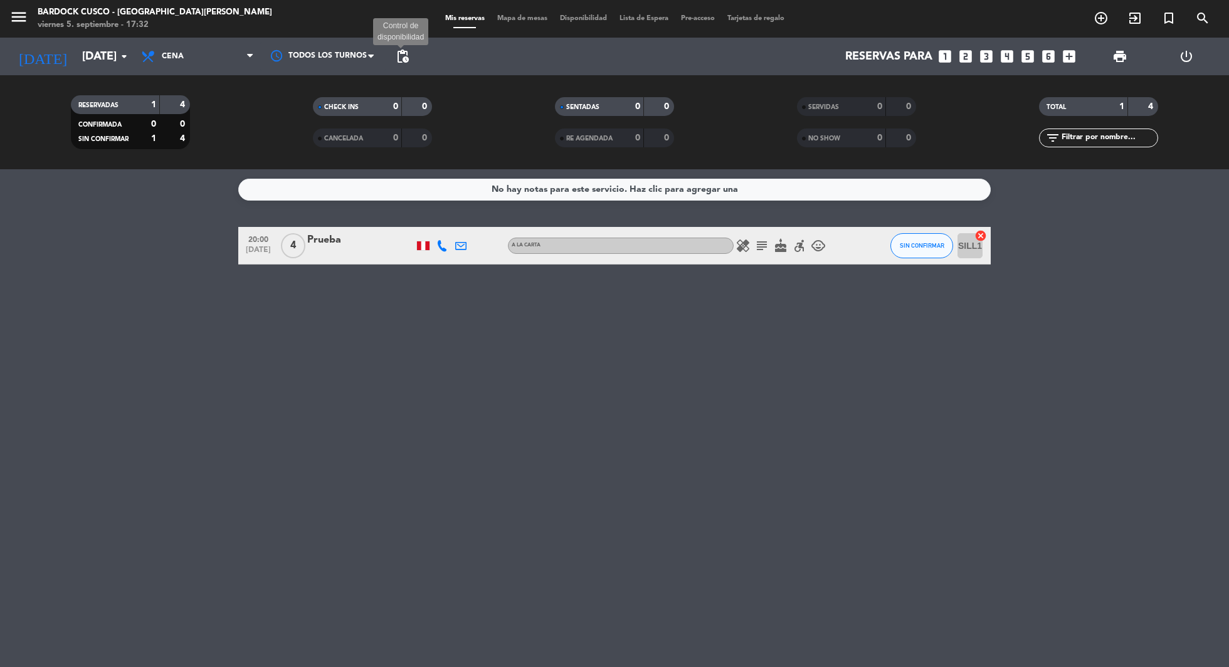
click at [399, 55] on span "pending_actions" at bounding box center [402, 56] width 15 height 15
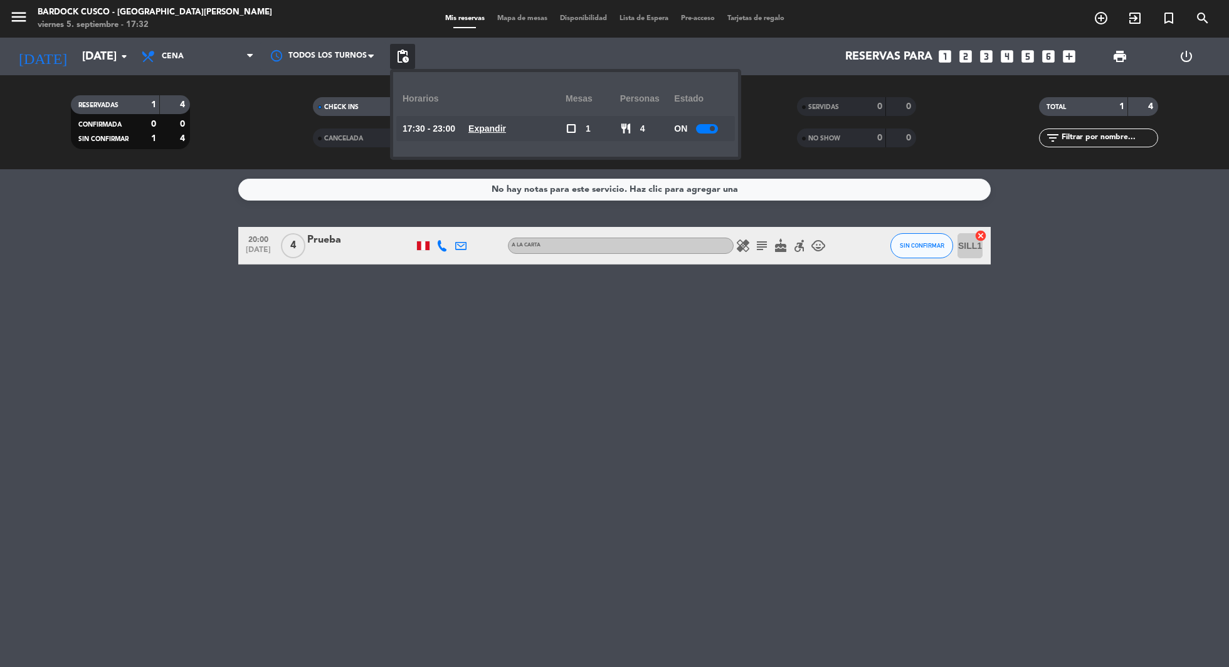
click at [708, 130] on div at bounding box center [707, 128] width 22 height 9
click at [404, 53] on span "pending_actions" at bounding box center [402, 56] width 15 height 15
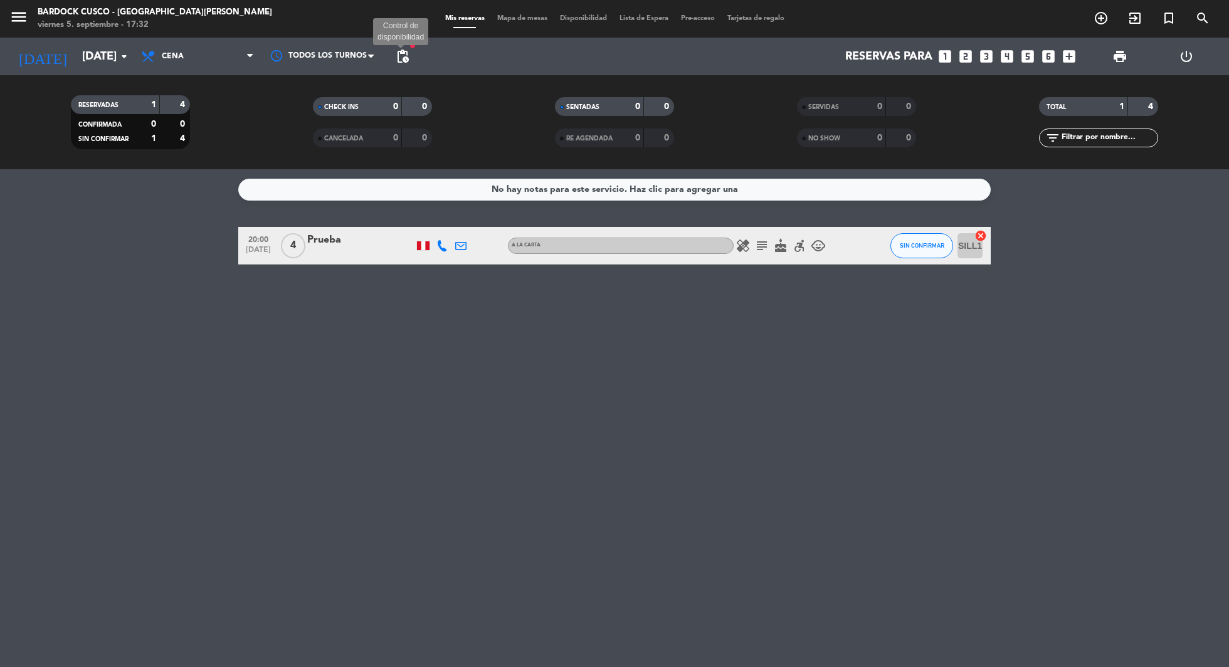
click at [408, 53] on span "pending_actions" at bounding box center [402, 56] width 15 height 15
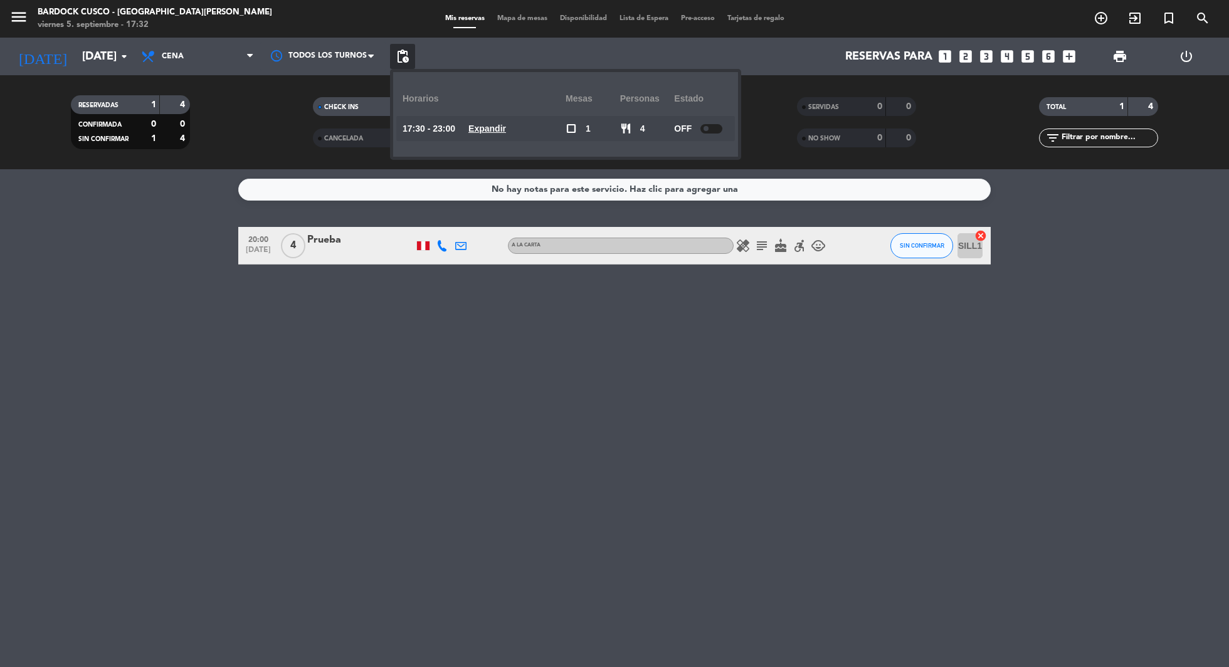
click at [720, 131] on div at bounding box center [712, 128] width 22 height 9
click at [400, 58] on span "pending_actions" at bounding box center [402, 56] width 15 height 15
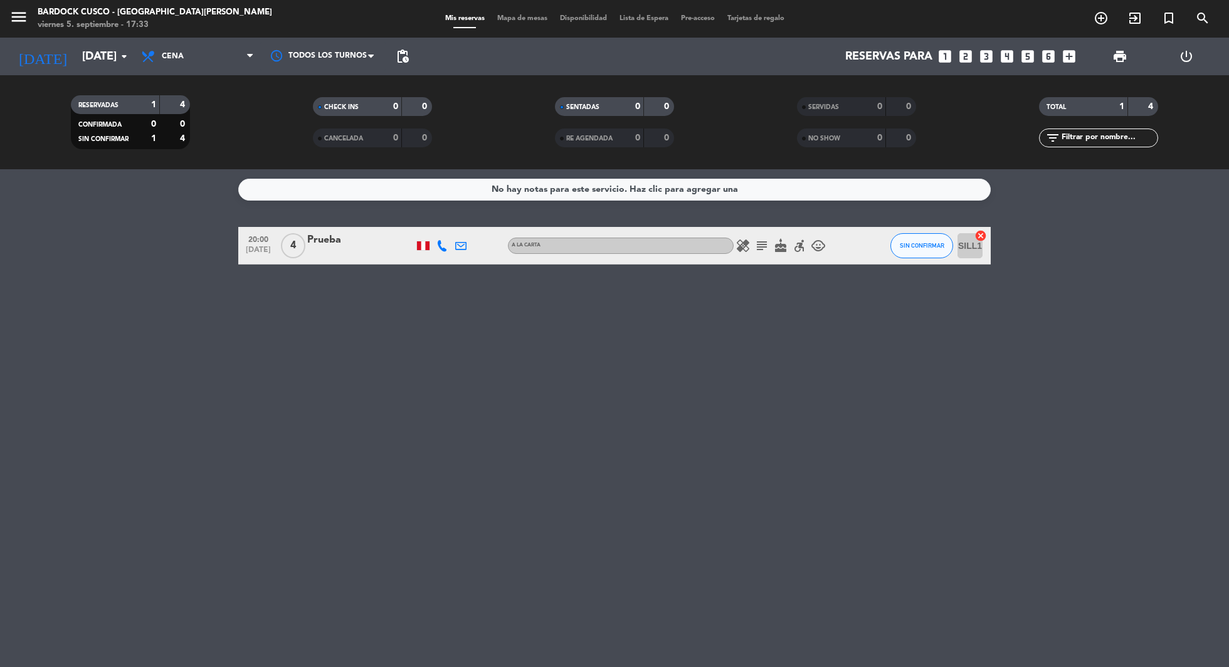
click at [400, 58] on span "pending_actions" at bounding box center [402, 56] width 15 height 15
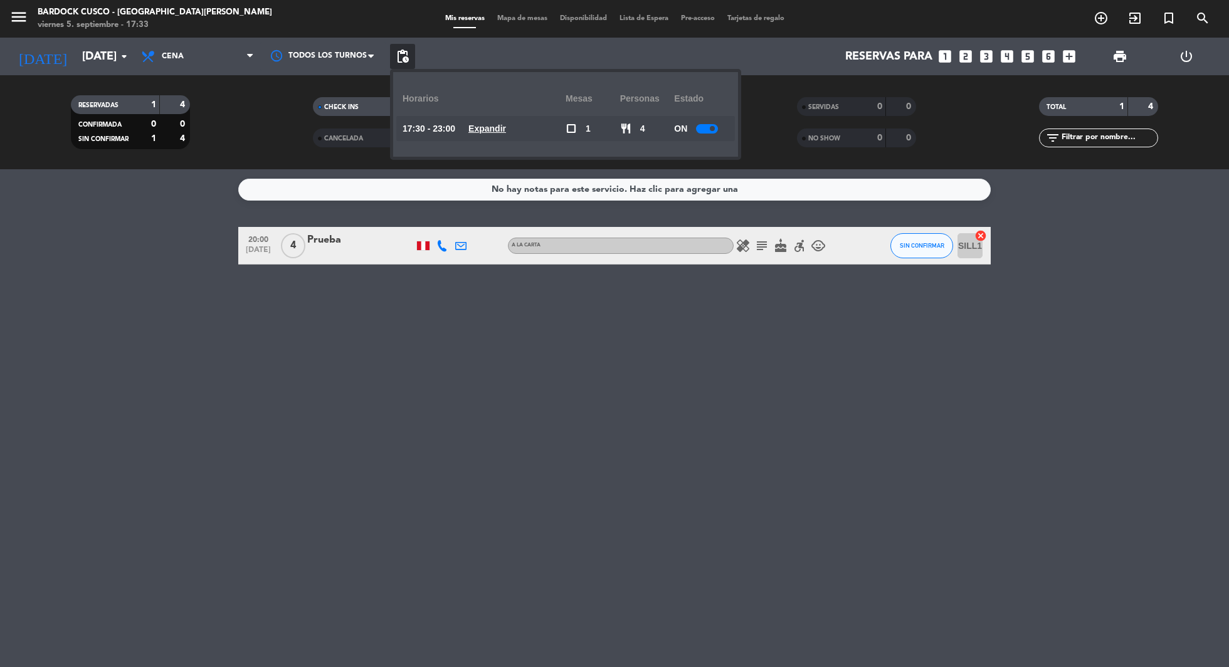
click at [495, 129] on u "Expandir" at bounding box center [488, 129] width 38 height 10
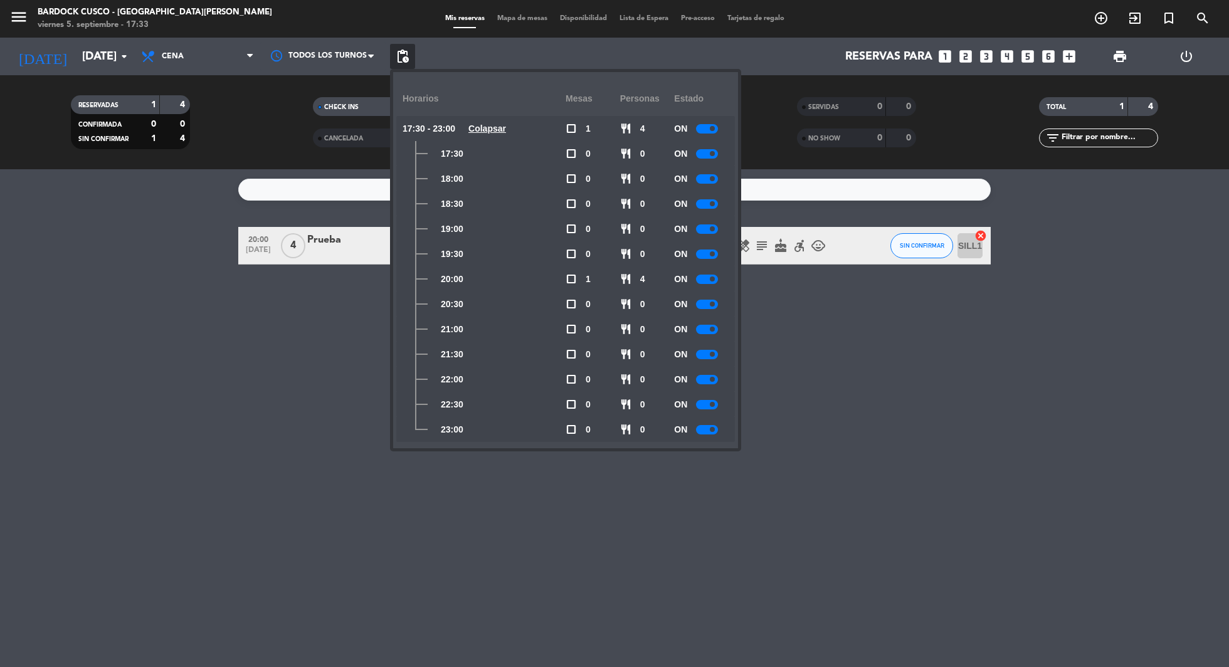
click at [710, 353] on div at bounding box center [707, 354] width 22 height 9
click at [710, 376] on div at bounding box center [707, 379] width 22 height 9
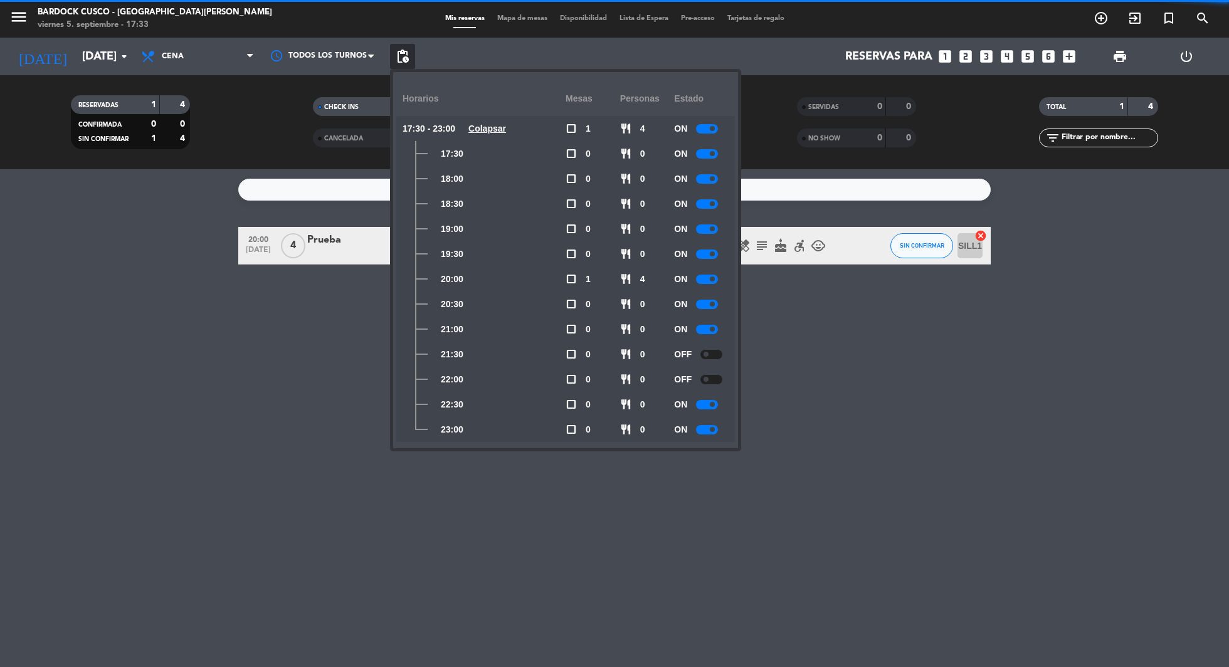
click at [710, 400] on div at bounding box center [707, 404] width 22 height 9
click at [711, 424] on div "ON" at bounding box center [701, 429] width 55 height 25
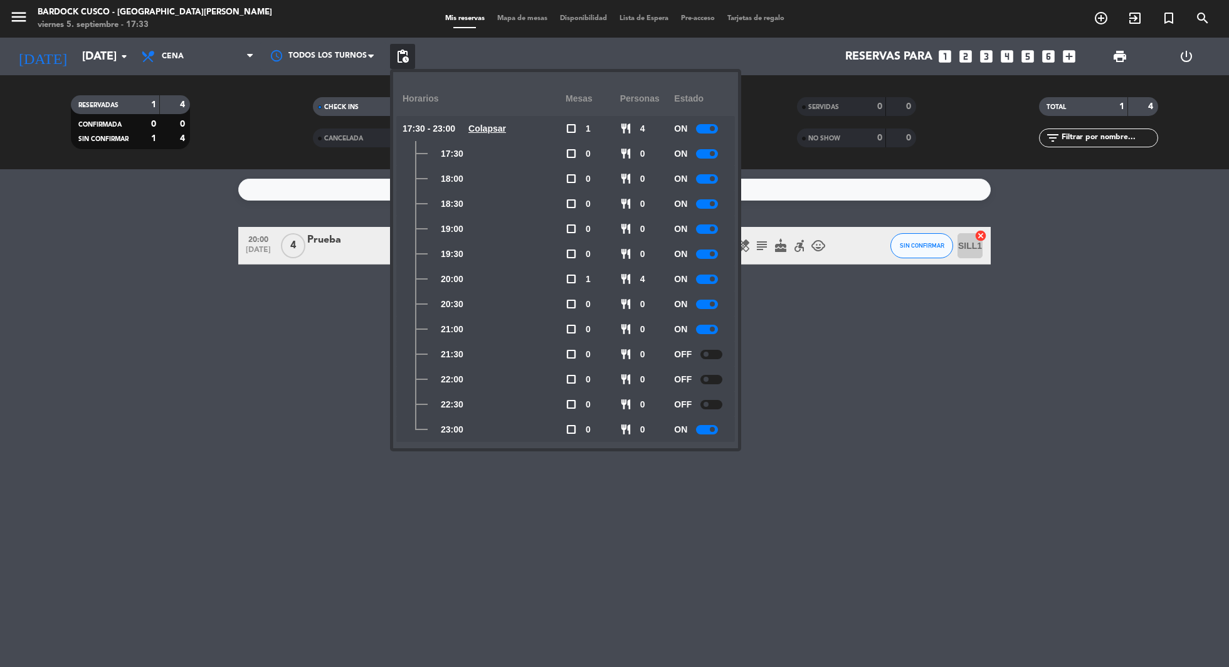
click at [709, 430] on div at bounding box center [707, 429] width 22 height 9
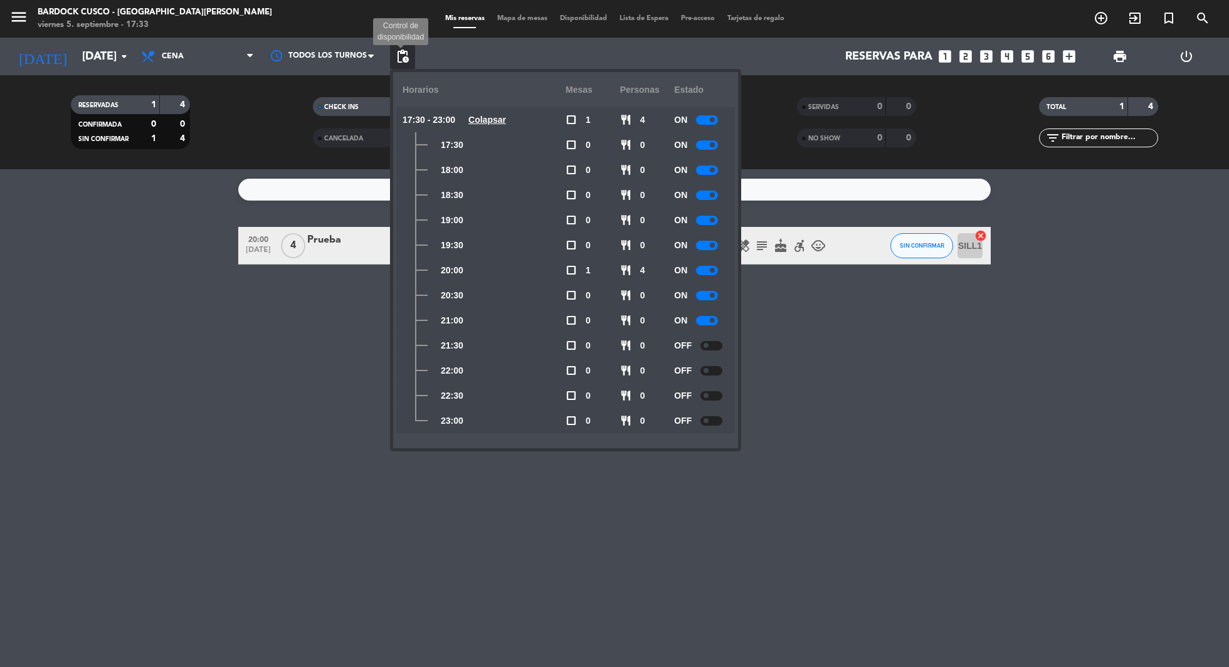
click at [402, 59] on span "pending_actions" at bounding box center [402, 56] width 15 height 15
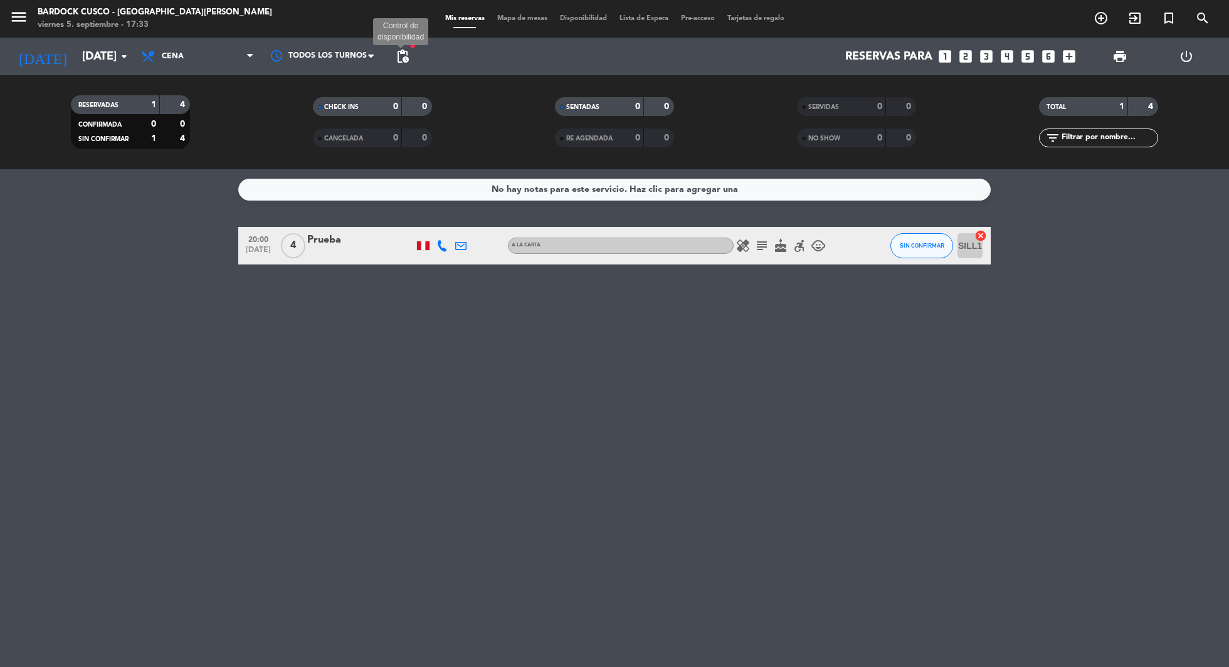
click at [409, 54] on span "pending_actions" at bounding box center [402, 56] width 15 height 15
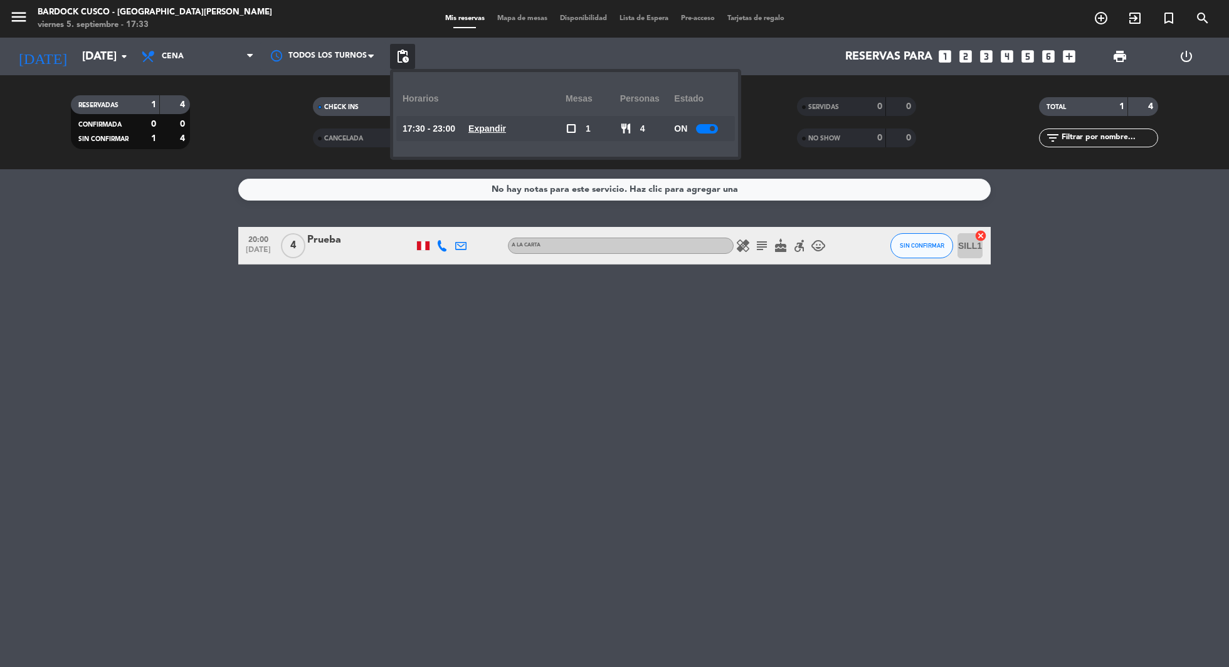
click at [486, 129] on u "Expandir" at bounding box center [488, 129] width 38 height 10
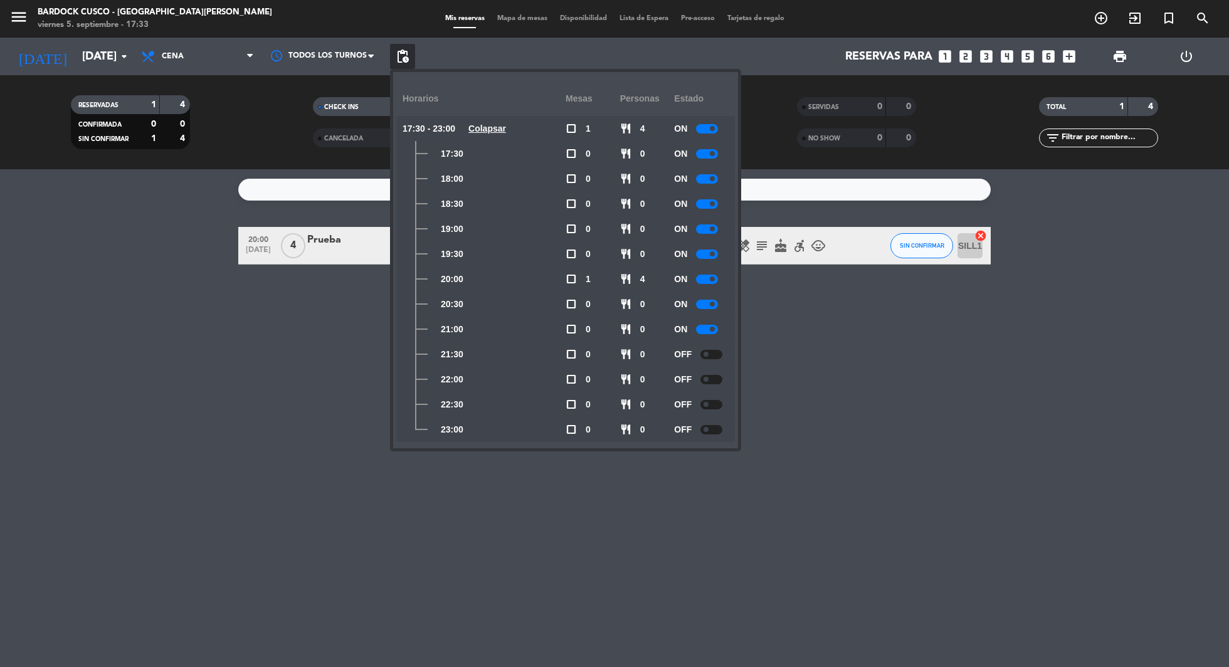
click at [715, 353] on div at bounding box center [712, 354] width 22 height 9
click at [715, 372] on div "OFF" at bounding box center [701, 379] width 55 height 25
click at [714, 377] on div at bounding box center [712, 379] width 22 height 9
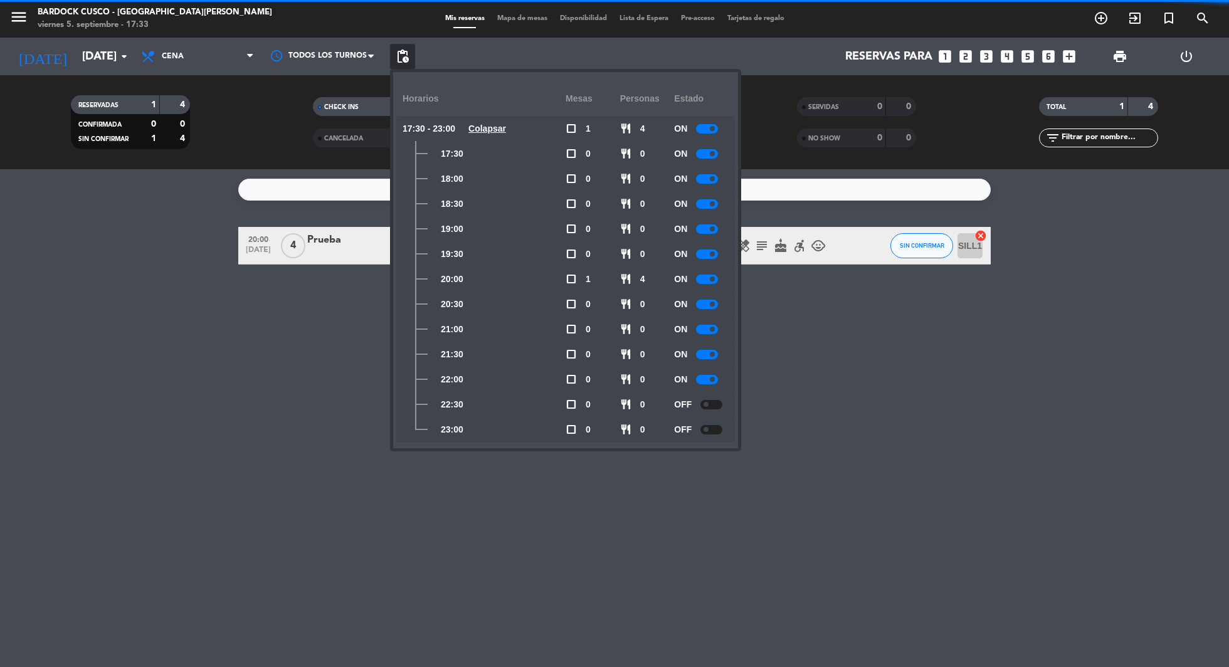
click at [714, 406] on div at bounding box center [712, 404] width 22 height 9
click at [714, 428] on div at bounding box center [712, 429] width 22 height 9
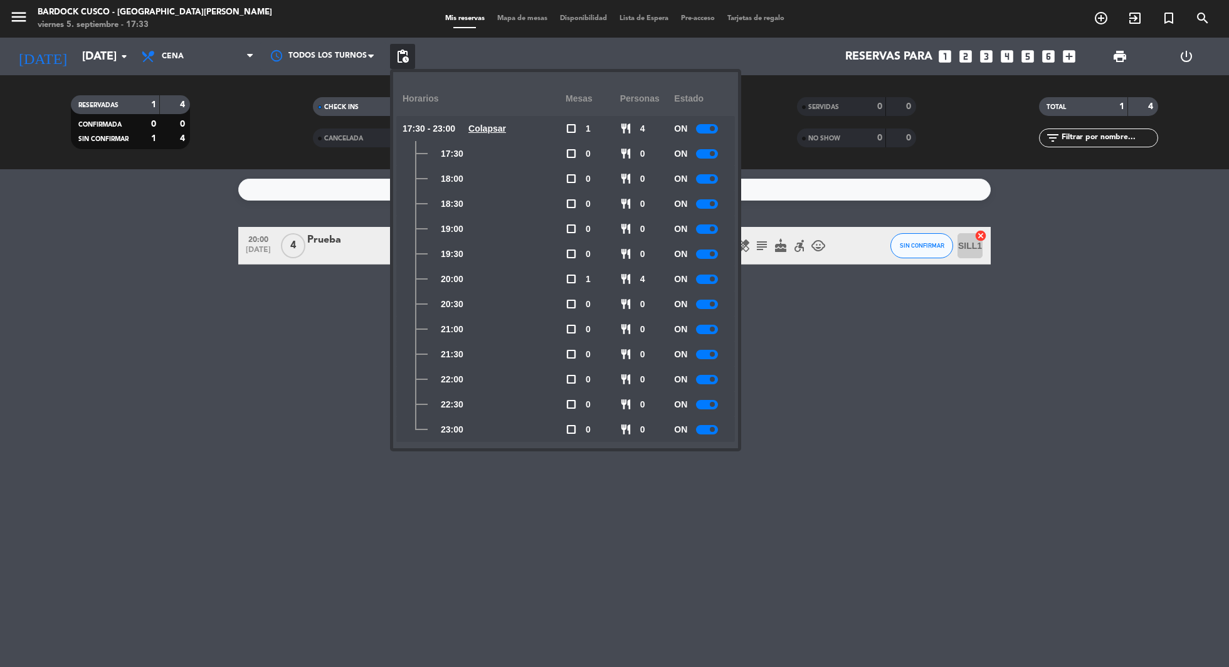
click at [251, 27] on div "menu Bardock Cusco - [GEOGRAPHIC_DATA][PERSON_NAME] [DATE] 5. septiembre - 17:33" at bounding box center [153, 18] width 307 height 29
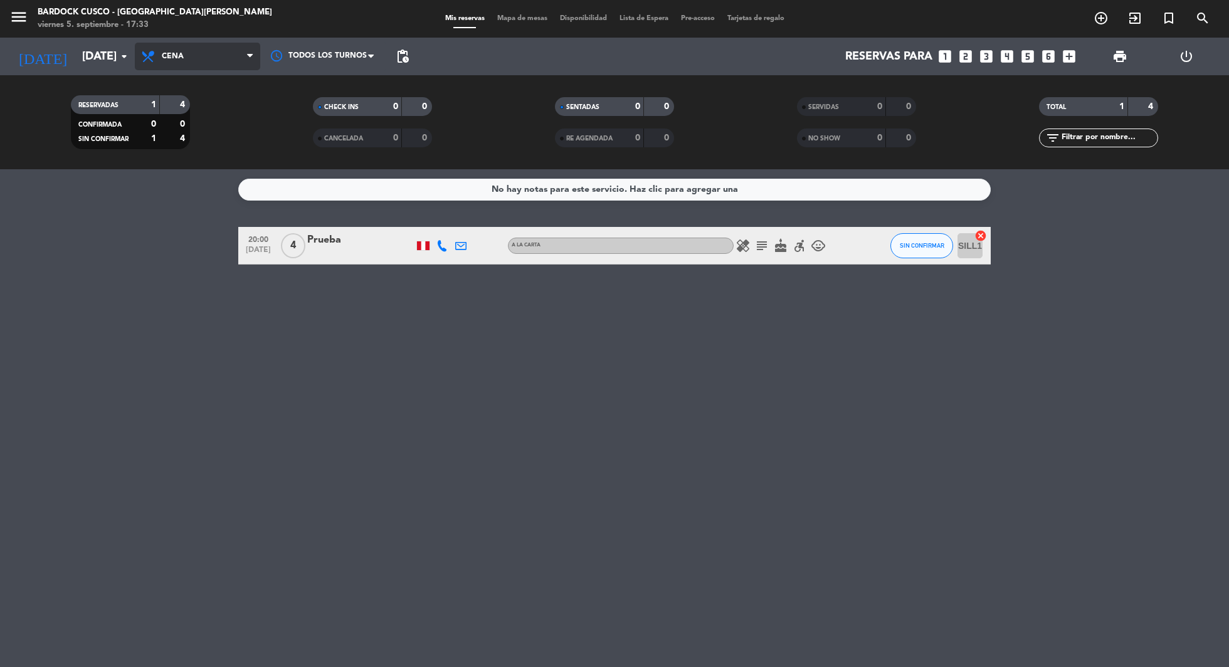
click at [224, 61] on span "Cena" at bounding box center [197, 57] width 125 height 28
click at [190, 319] on div "No hay notas para este servicio. Haz clic para agregar una 20:00 [DATE] 4 Prueb…" at bounding box center [614, 418] width 1229 height 498
click at [426, 246] on div at bounding box center [423, 246] width 13 height 9
click at [440, 244] on icon at bounding box center [442, 245] width 11 height 11
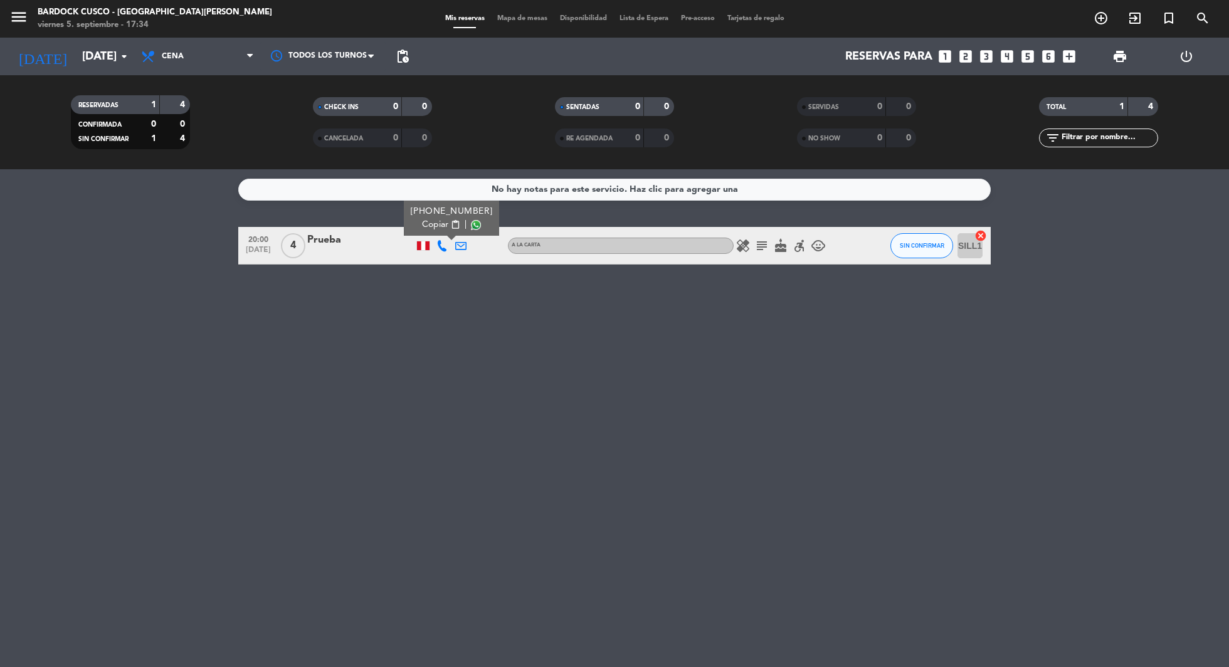
click at [471, 225] on span at bounding box center [476, 225] width 10 height 10
click at [435, 247] on div "[PHONE_NUMBER] Copiar content_paste |" at bounding box center [442, 245] width 19 height 37
click at [462, 250] on icon at bounding box center [460, 245] width 11 height 11
click at [491, 279] on div "No hay notas para este servicio. Haz clic para agregar una 20:00 [DATE] 4 Prueb…" at bounding box center [614, 418] width 1229 height 498
click at [745, 248] on icon "healing" at bounding box center [743, 245] width 15 height 15
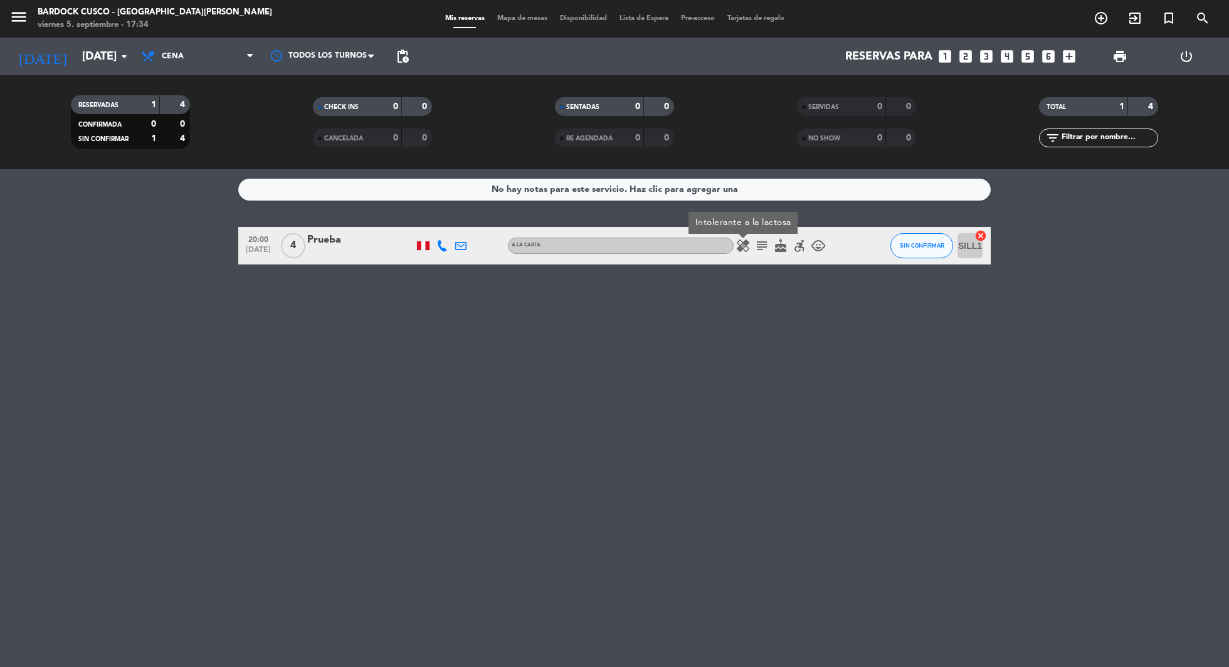
click at [745, 248] on icon "healing" at bounding box center [743, 245] width 15 height 15
click at [741, 243] on icon "healing" at bounding box center [743, 245] width 15 height 15
click at [761, 247] on icon "subject" at bounding box center [762, 245] width 15 height 15
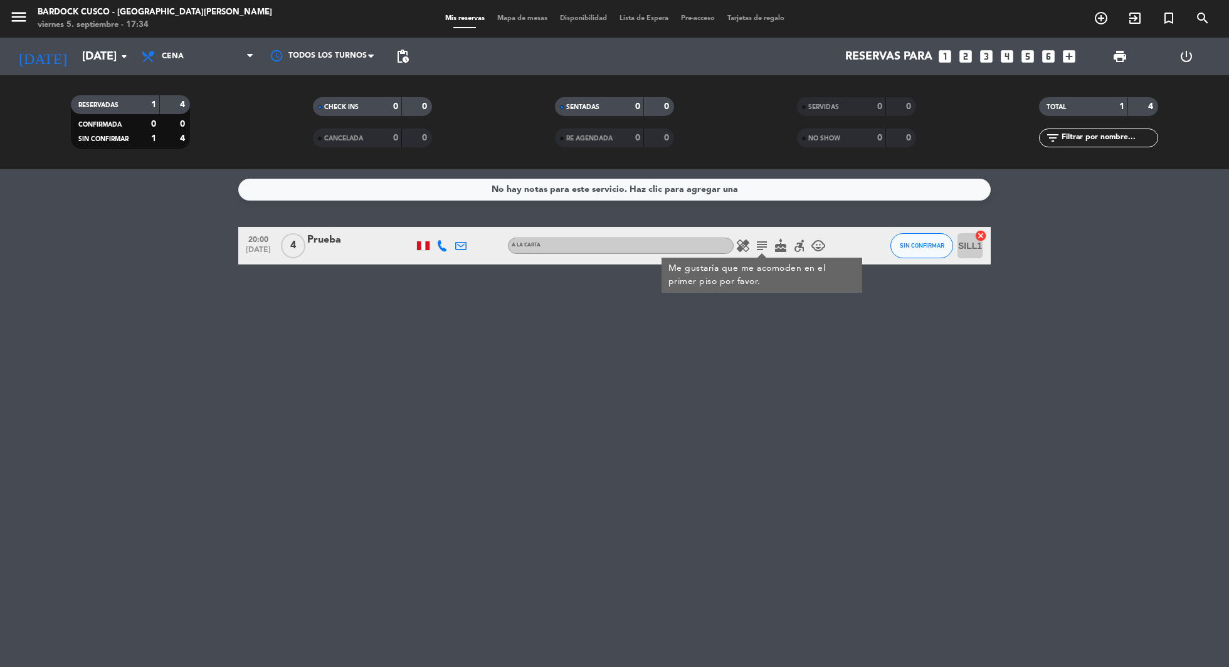
click at [762, 247] on icon "subject" at bounding box center [762, 245] width 15 height 15
click at [789, 252] on span "cake" at bounding box center [781, 245] width 19 height 15
click at [781, 248] on icon "cake" at bounding box center [780, 245] width 15 height 15
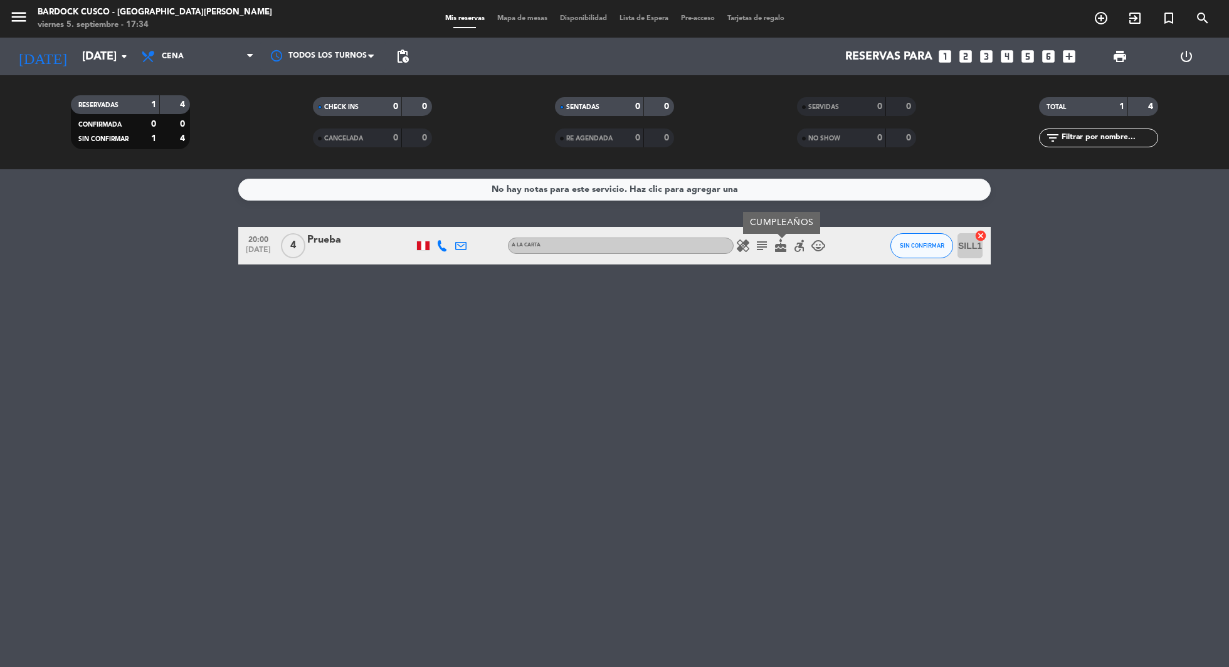
click at [781, 248] on icon "cake" at bounding box center [780, 245] width 15 height 15
click at [802, 247] on icon "accessible_forward" at bounding box center [799, 245] width 15 height 15
click at [798, 248] on icon "accessible_forward" at bounding box center [799, 245] width 15 height 15
click at [818, 245] on icon "child_care" at bounding box center [818, 245] width 15 height 15
click at [818, 242] on icon "child_care" at bounding box center [818, 245] width 15 height 15
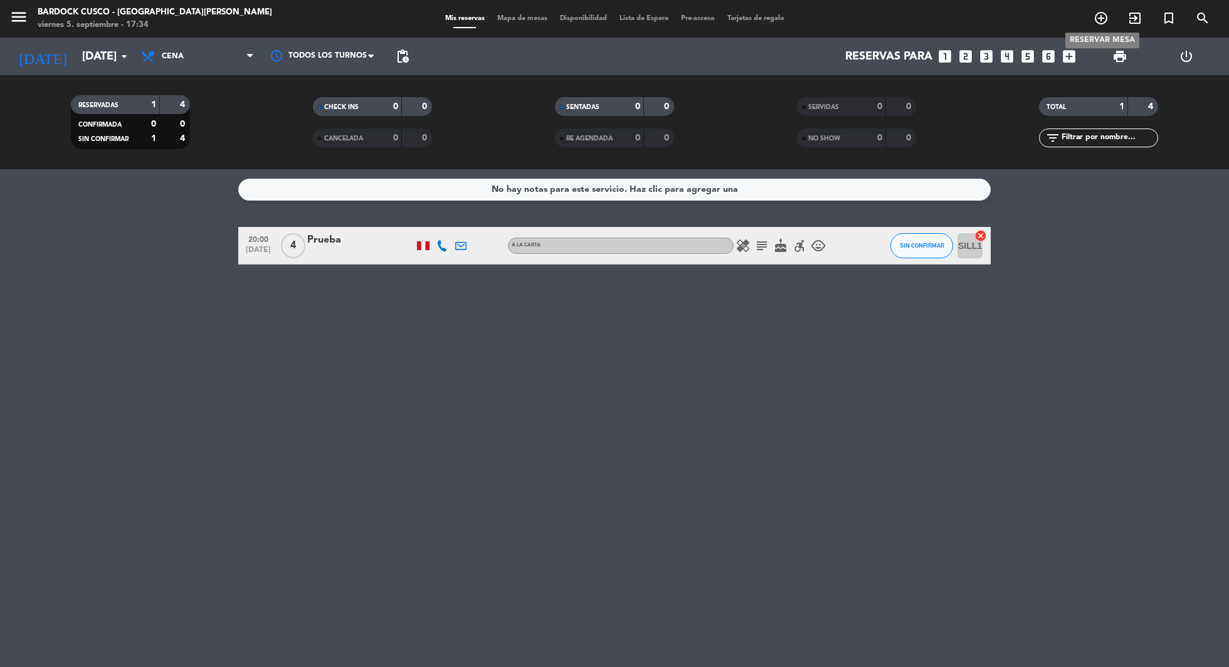
click at [1100, 14] on icon "add_circle_outline" at bounding box center [1101, 18] width 15 height 15
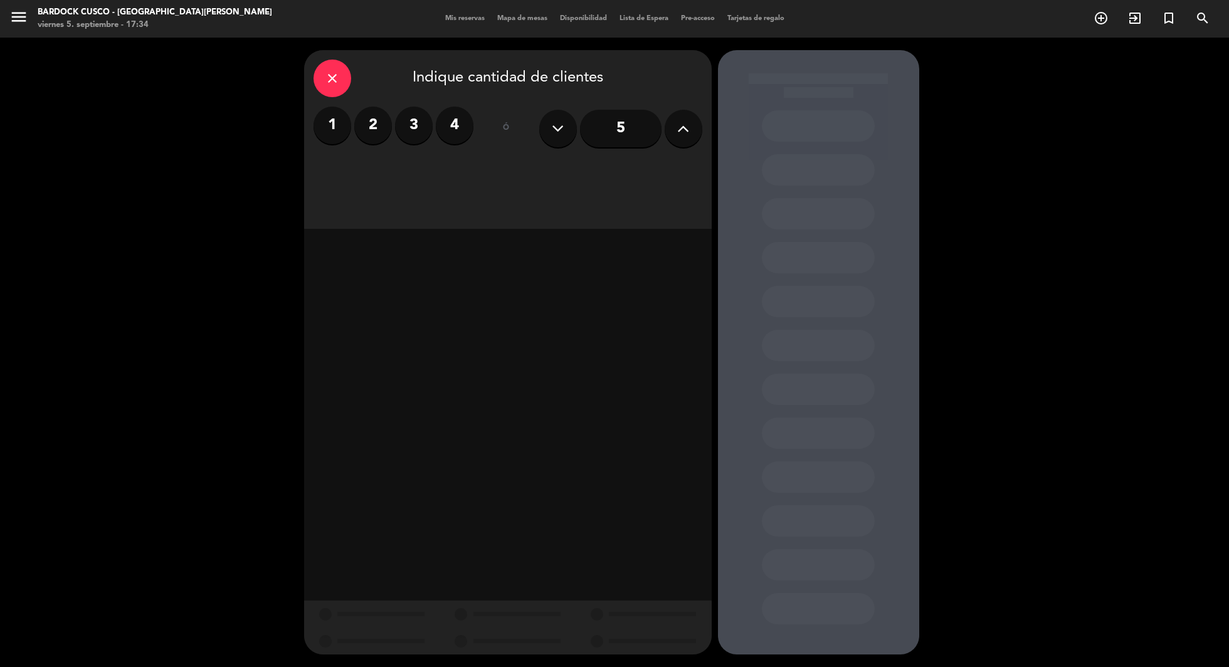
click at [464, 115] on label "4" at bounding box center [455, 126] width 38 height 38
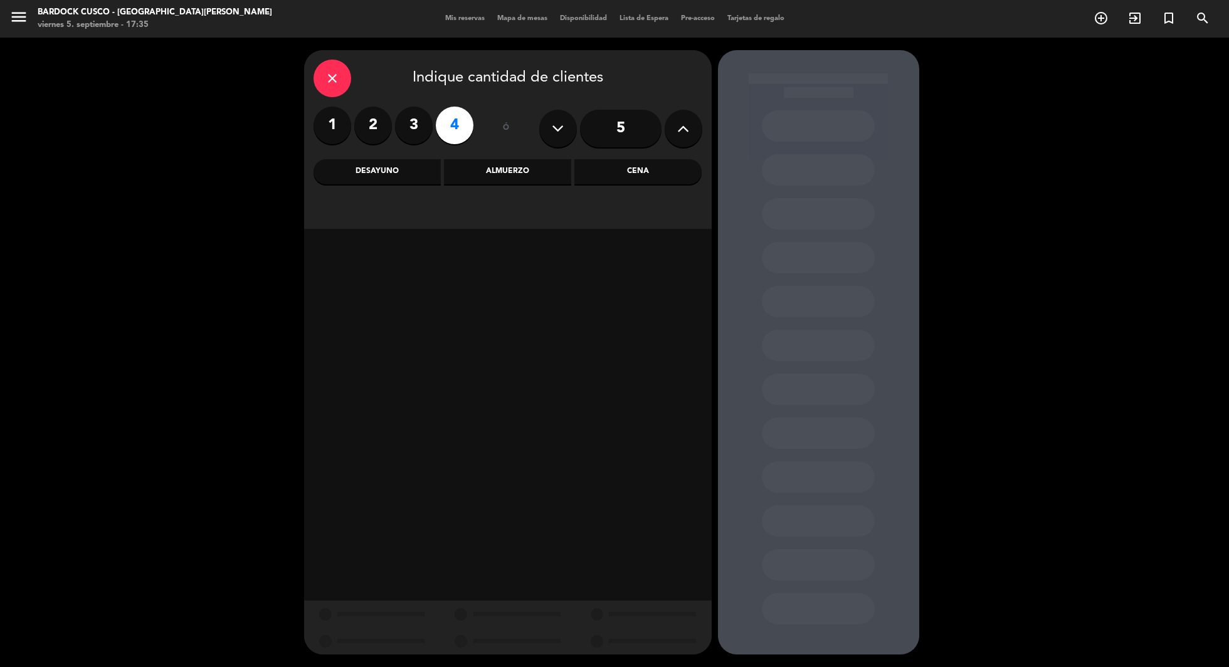
click at [624, 167] on div "Cena" at bounding box center [638, 171] width 127 height 25
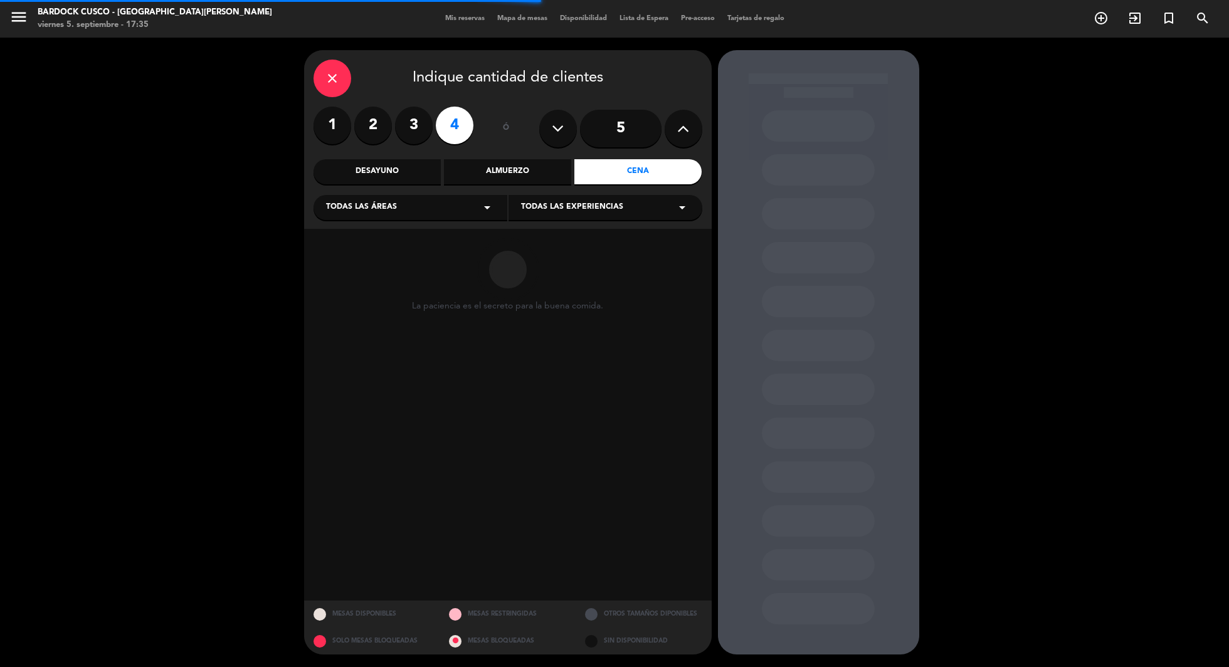
click at [485, 203] on icon "arrow_drop_down" at bounding box center [487, 207] width 15 height 15
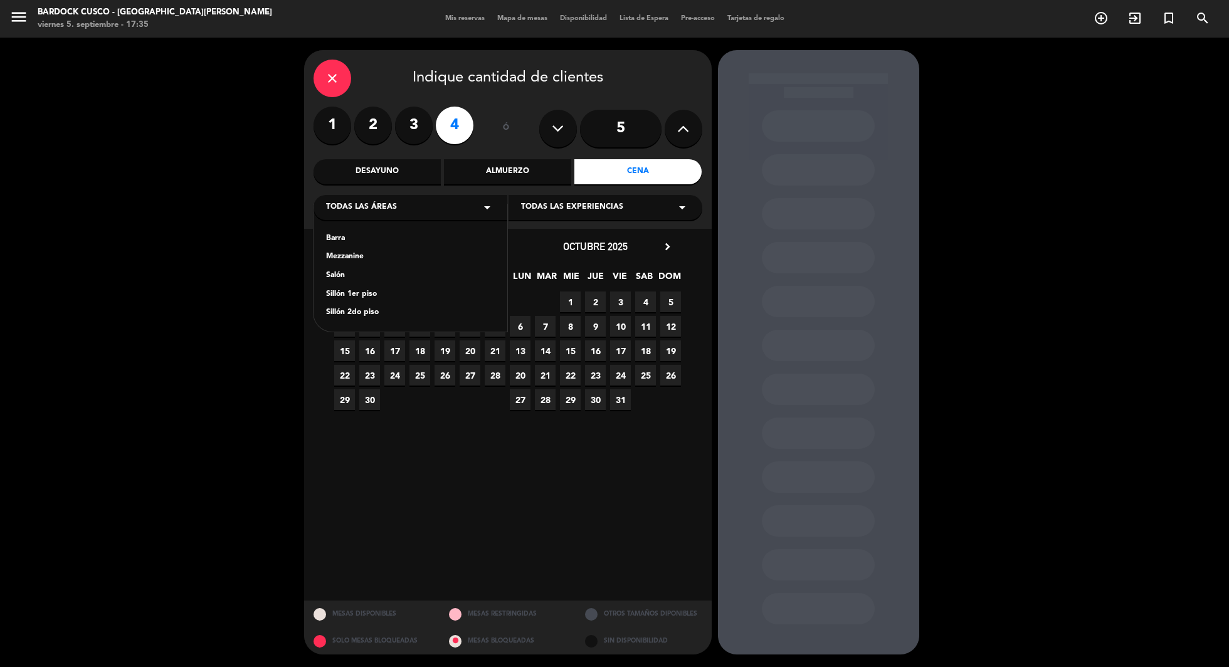
click at [337, 277] on div "Salón" at bounding box center [410, 276] width 169 height 13
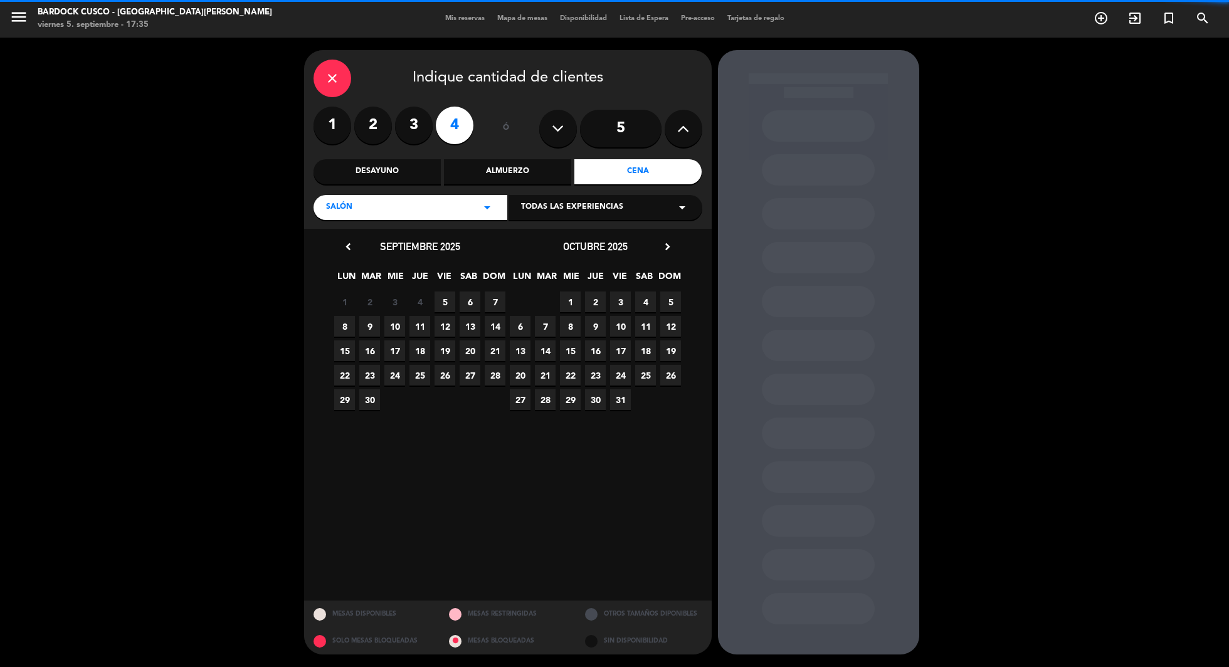
click at [605, 206] on span "Todas las experiencias" at bounding box center [572, 207] width 102 height 13
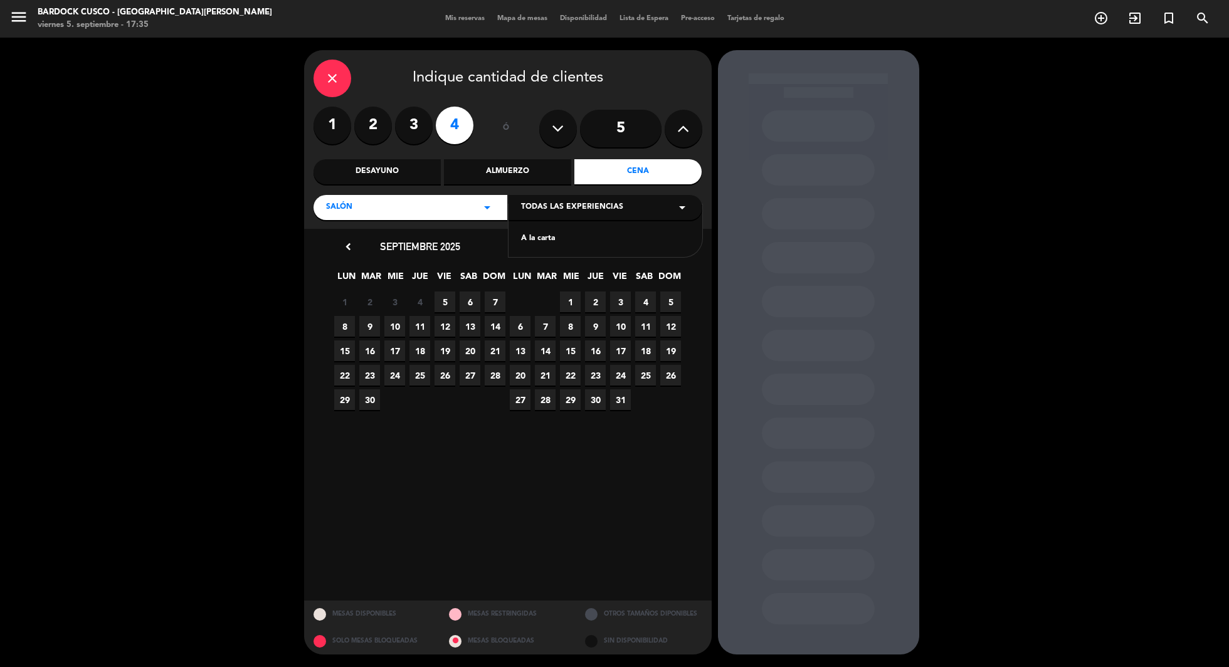
click at [526, 236] on div "A la carta" at bounding box center [605, 239] width 169 height 13
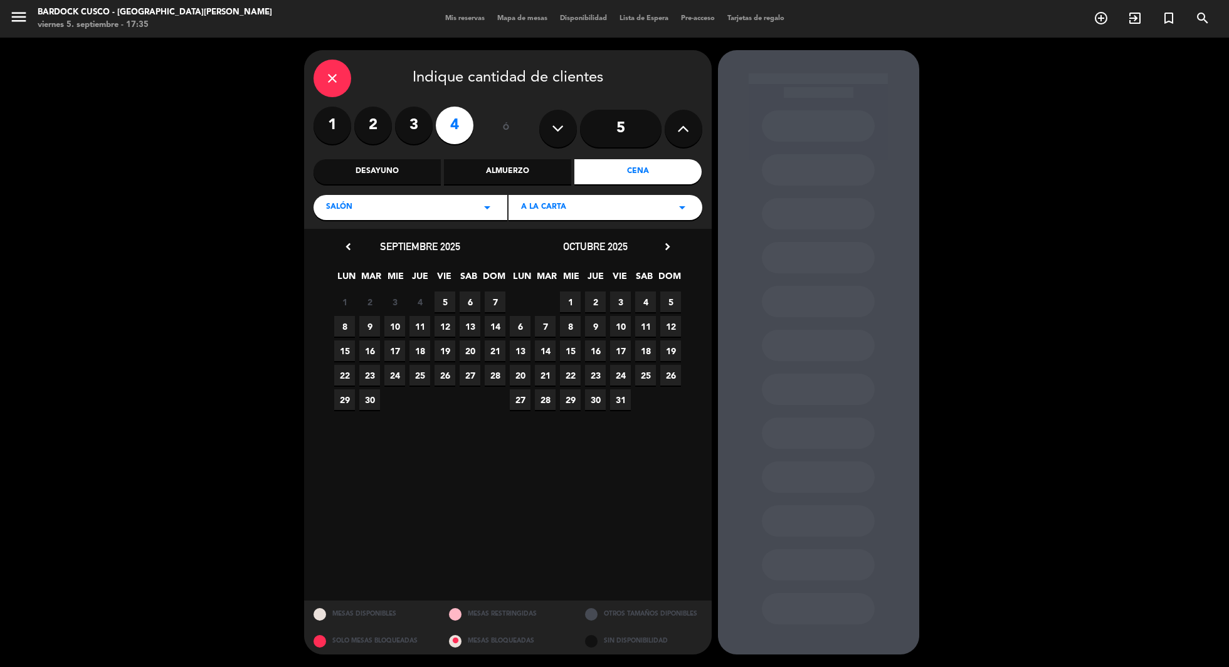
click at [340, 331] on span "8" at bounding box center [344, 326] width 21 height 21
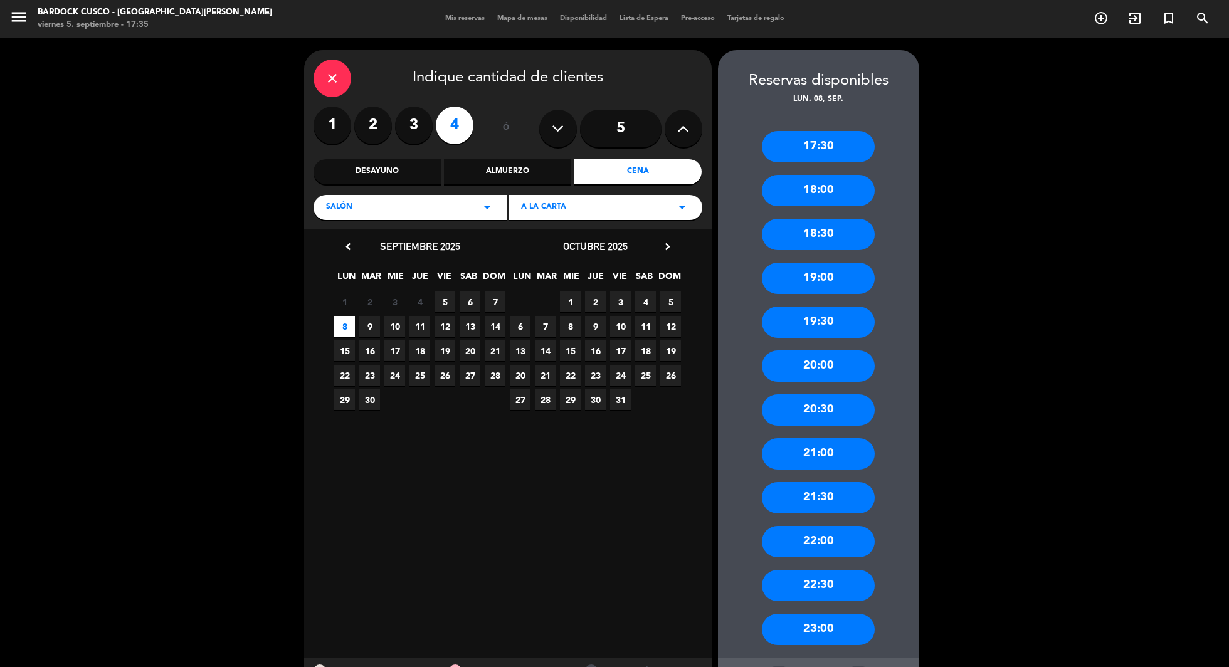
click at [818, 326] on div "19:30" at bounding box center [818, 322] width 113 height 31
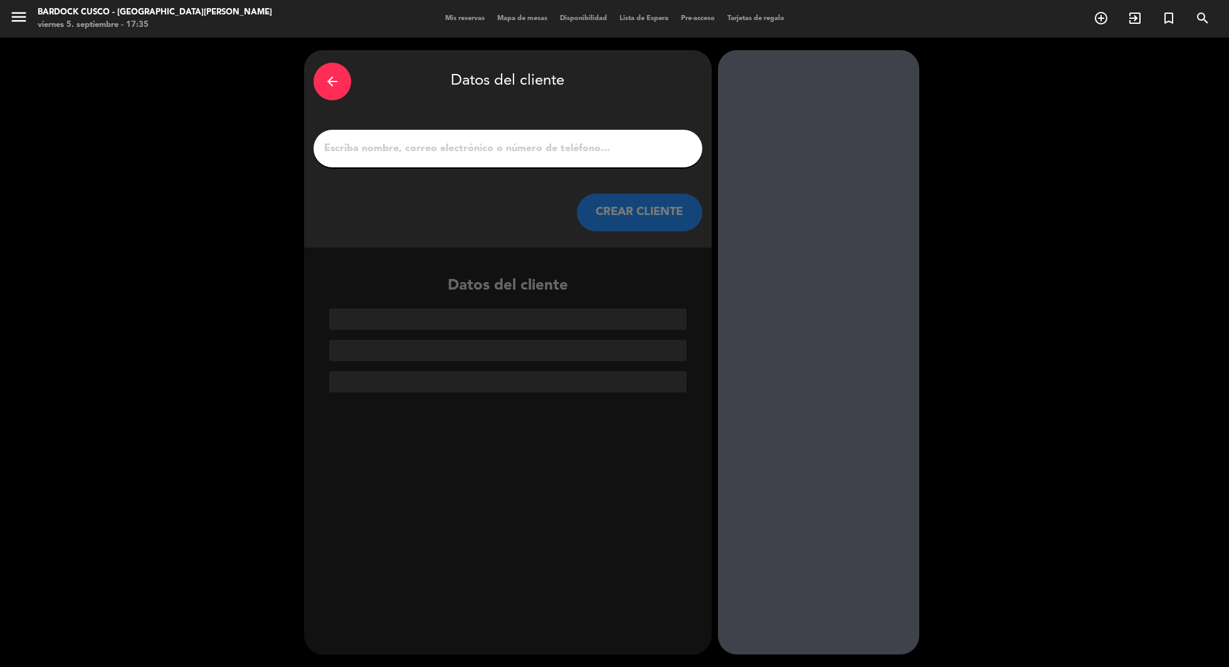
click at [453, 150] on input "1" at bounding box center [508, 149] width 370 height 18
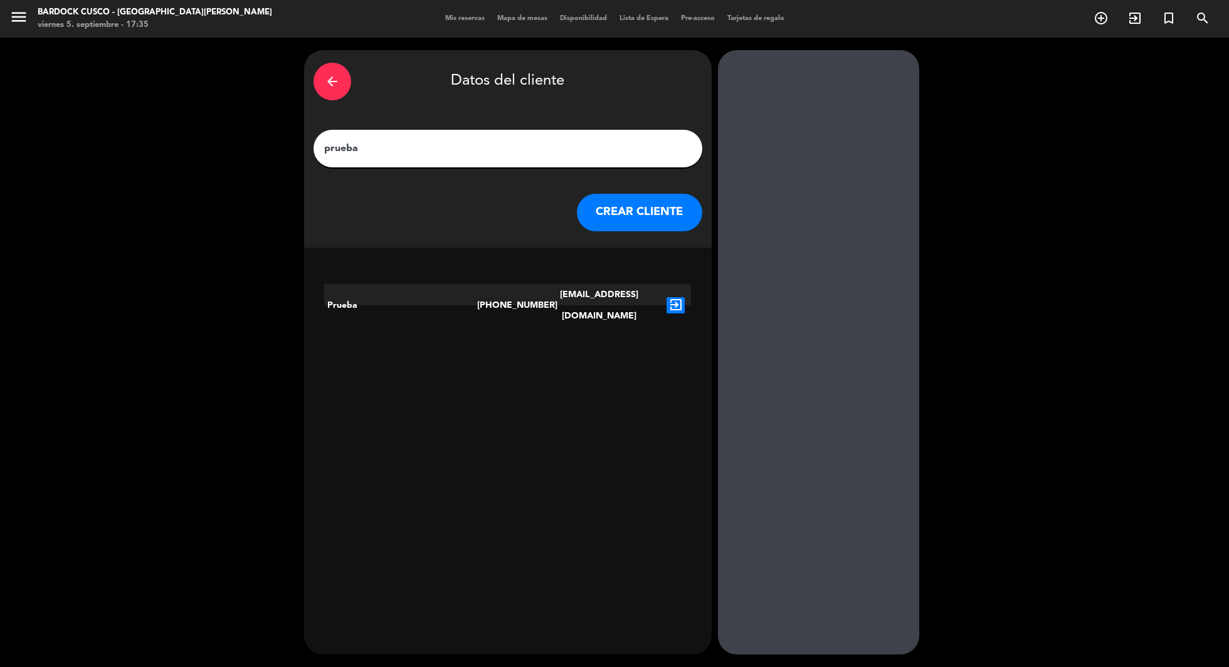
type input "prueba"
click at [678, 297] on icon "exit_to_app" at bounding box center [676, 305] width 18 height 16
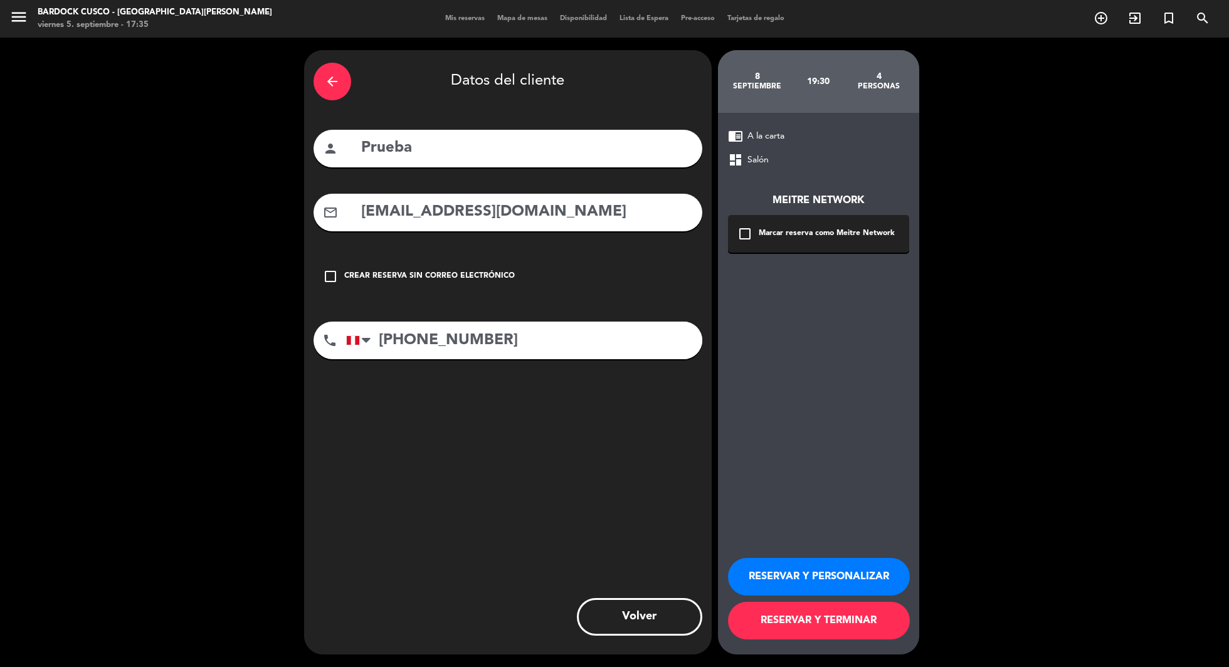
click at [646, 620] on button "Volver" at bounding box center [639, 617] width 125 height 38
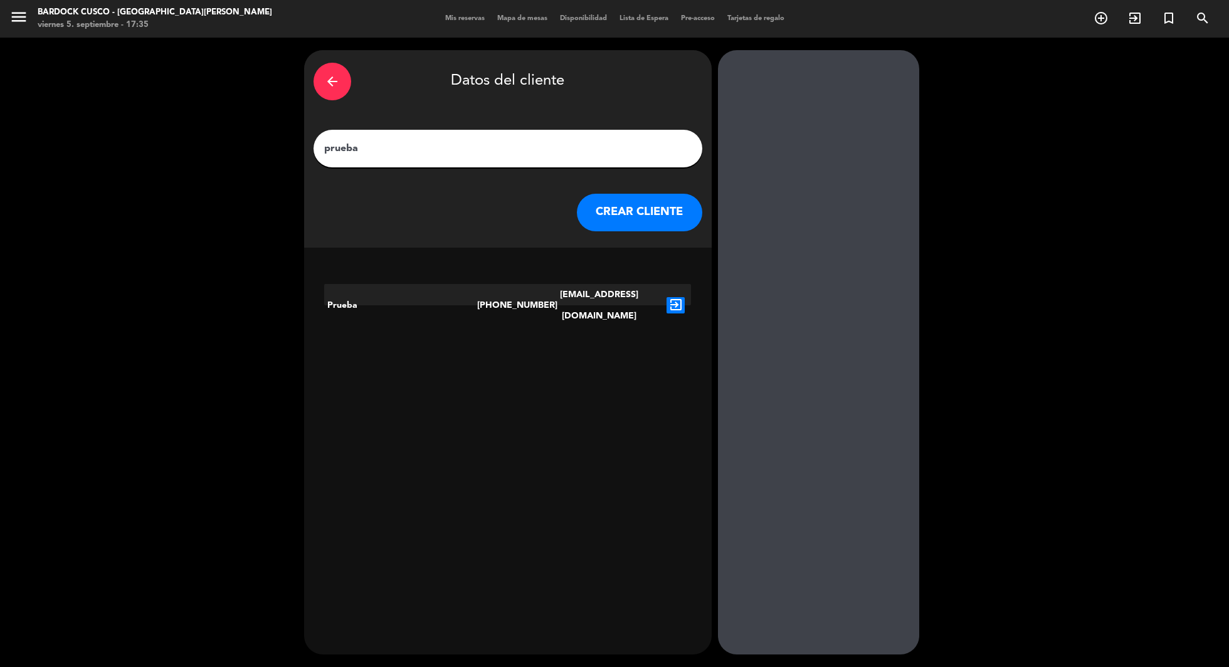
click at [441, 145] on input "prueba" at bounding box center [508, 149] width 370 height 18
type input "prueba 1"
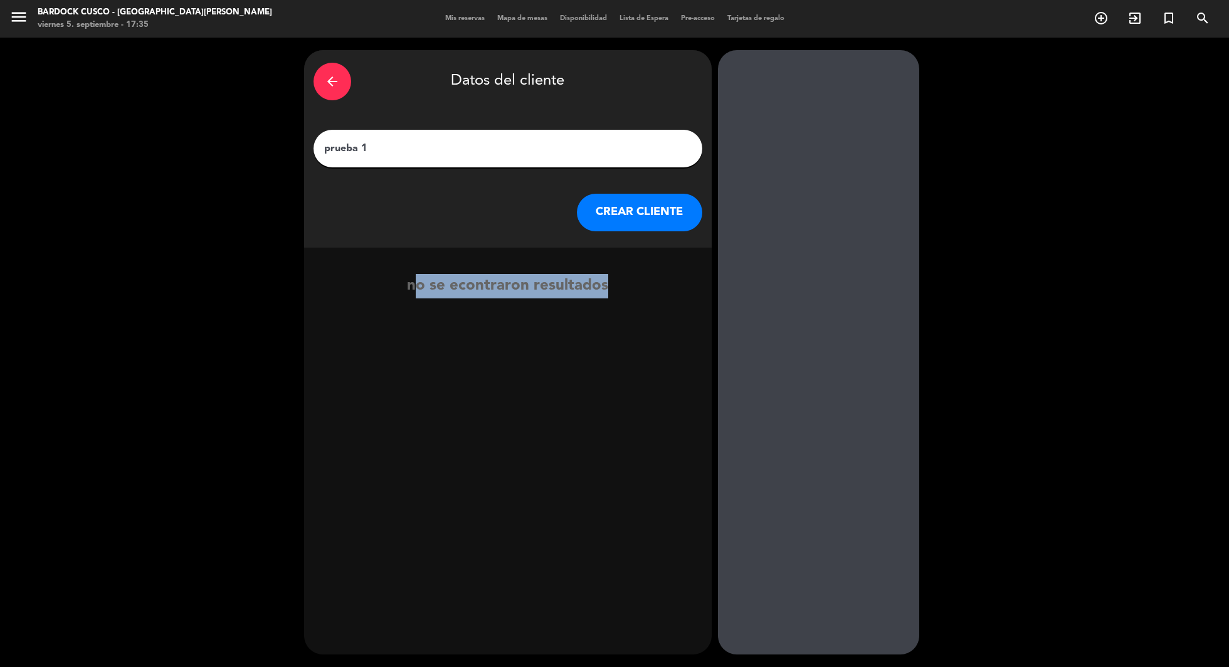
drag, startPoint x: 412, startPoint y: 287, endPoint x: 597, endPoint y: 289, distance: 185.1
click at [597, 289] on div "no se econtraron resultados" at bounding box center [508, 286] width 408 height 24
click at [645, 206] on button "CREAR CLIENTE" at bounding box center [639, 213] width 125 height 38
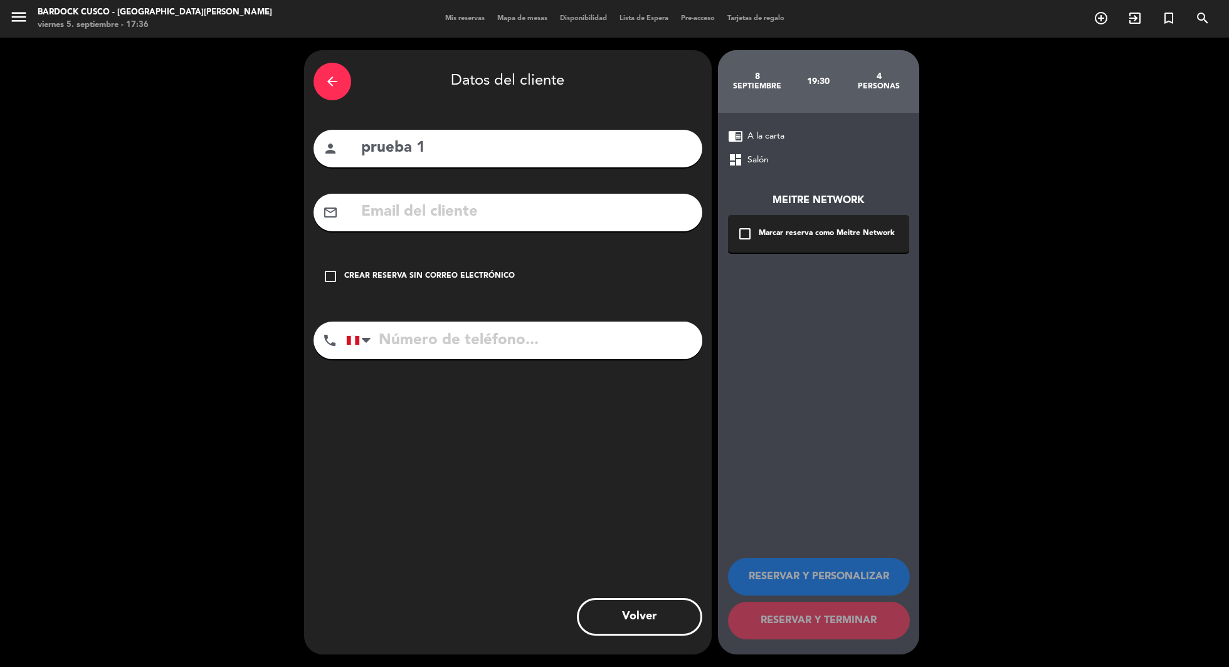
click at [423, 216] on input "text" at bounding box center [526, 212] width 333 height 26
click at [425, 342] on input "tel" at bounding box center [524, 341] width 356 height 38
click at [331, 280] on icon "check_box_outline_blank" at bounding box center [330, 276] width 15 height 15
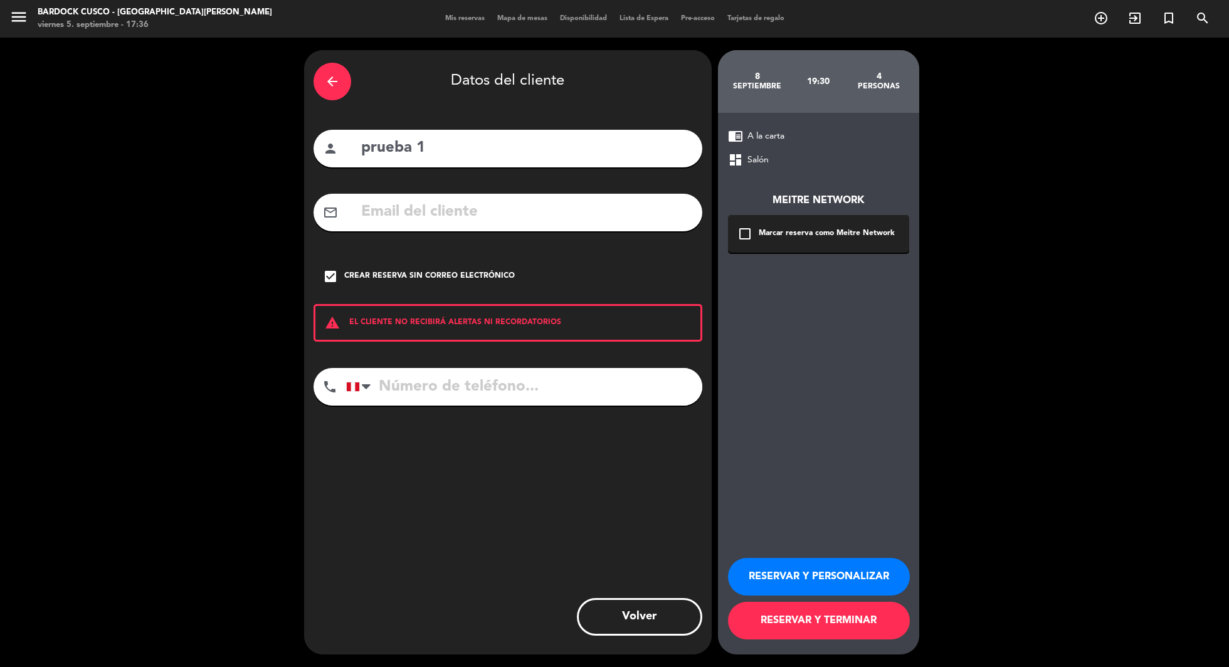
drag, startPoint x: 348, startPoint y: 322, endPoint x: 577, endPoint y: 335, distance: 229.3
click at [579, 336] on div "warning EL CLIENTE NO RECIBIRÁ ALERTAS NI RECORDATORIOS" at bounding box center [508, 323] width 389 height 38
click at [617, 289] on div "check_box Crear reserva sin correo electrónico" at bounding box center [508, 277] width 389 height 38
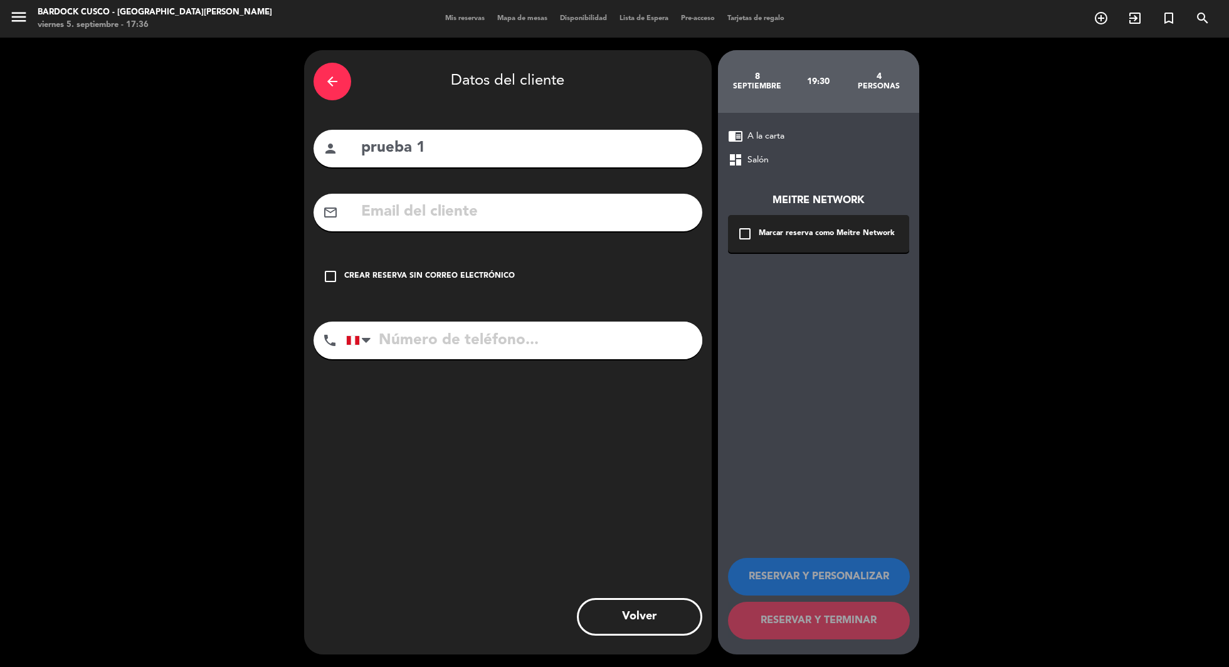
click at [462, 272] on div "Crear reserva sin correo electrónico" at bounding box center [429, 276] width 171 height 13
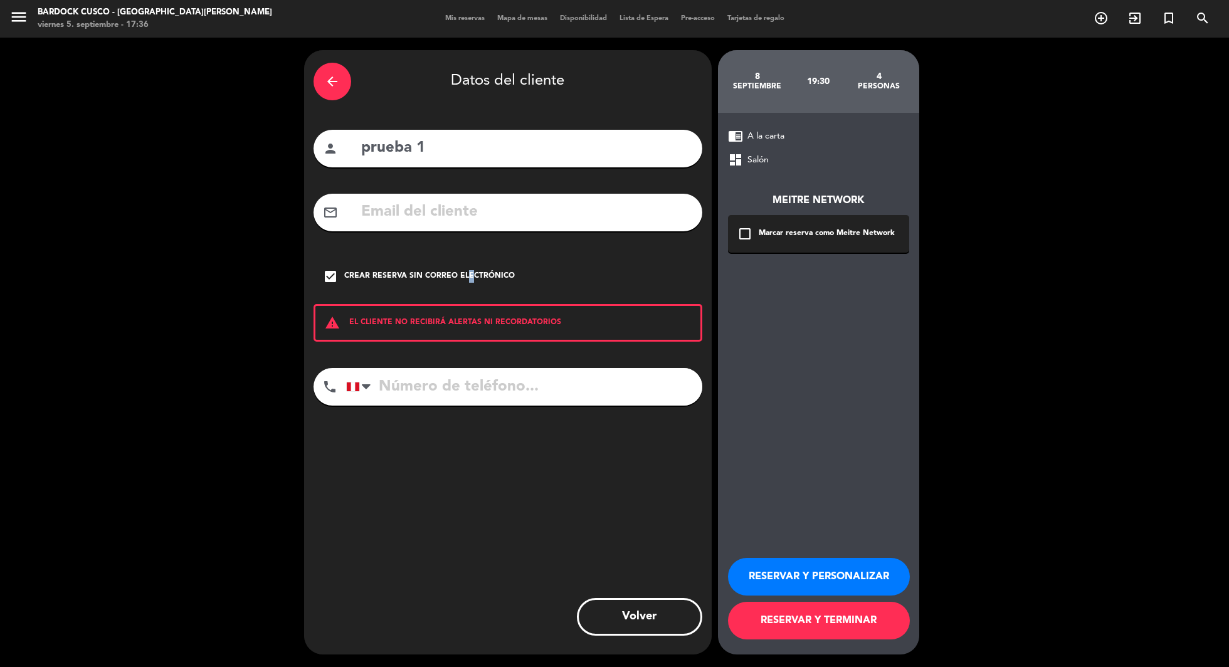
click at [461, 276] on div "Crear reserva sin correo electrónico" at bounding box center [429, 276] width 171 height 13
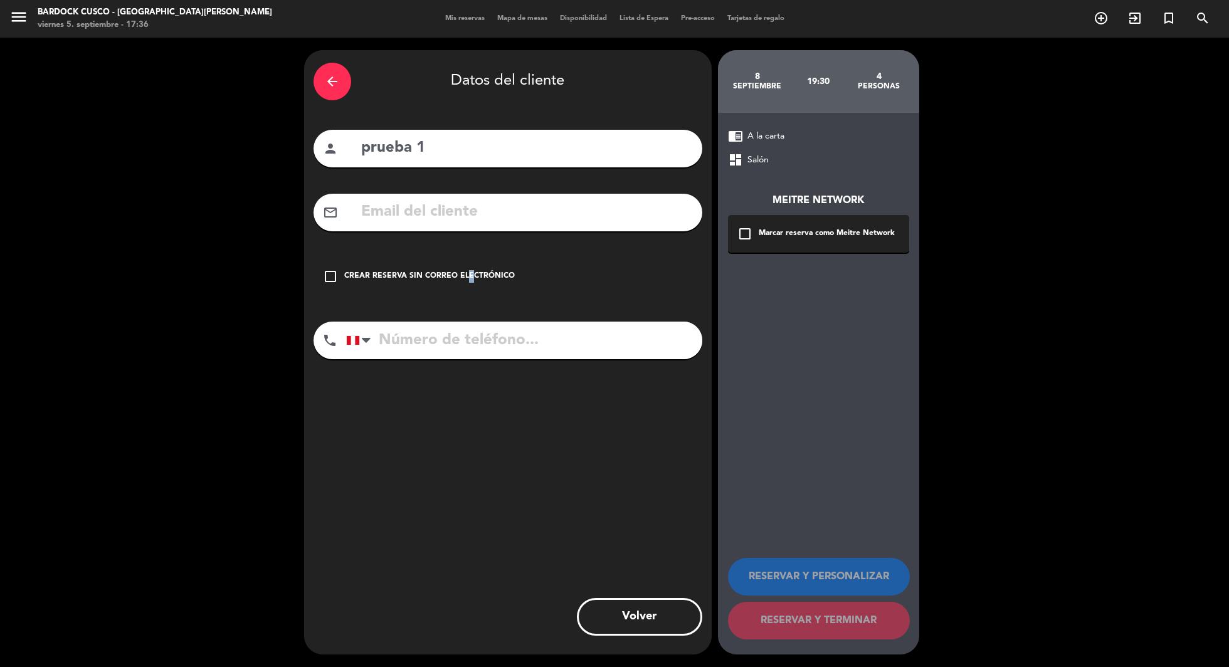
click at [461, 276] on div "Crear reserva sin correo electrónico" at bounding box center [429, 276] width 171 height 13
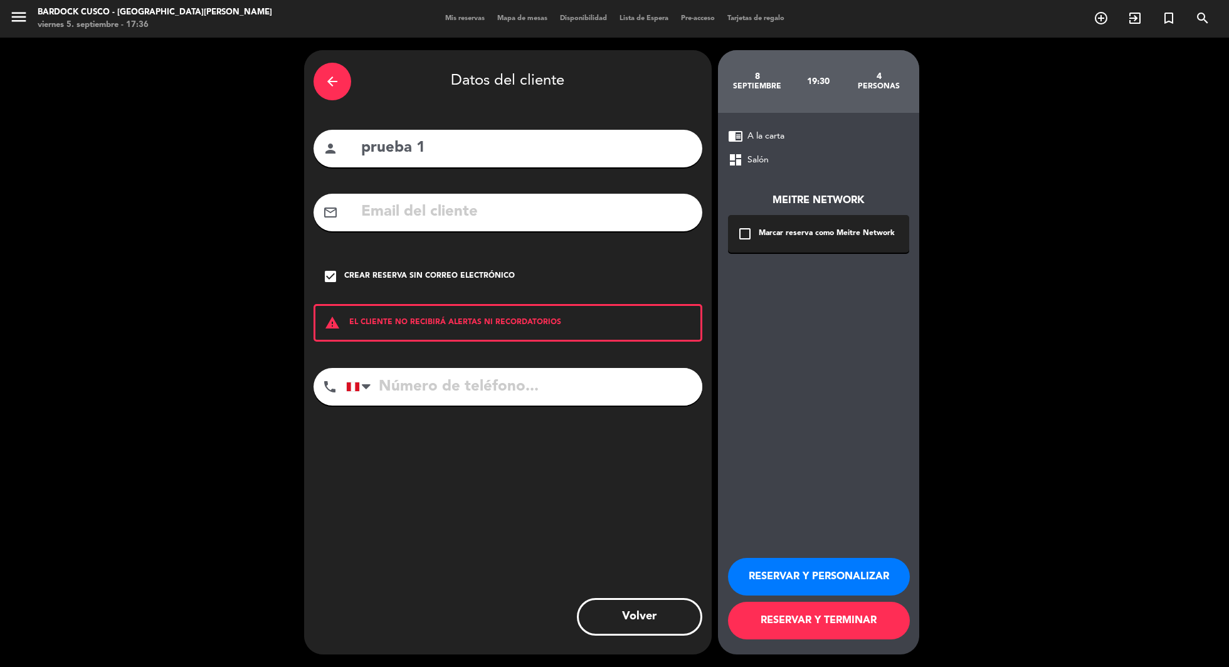
click at [822, 582] on button "RESERVAR Y PERSONALIZAR" at bounding box center [819, 577] width 182 height 38
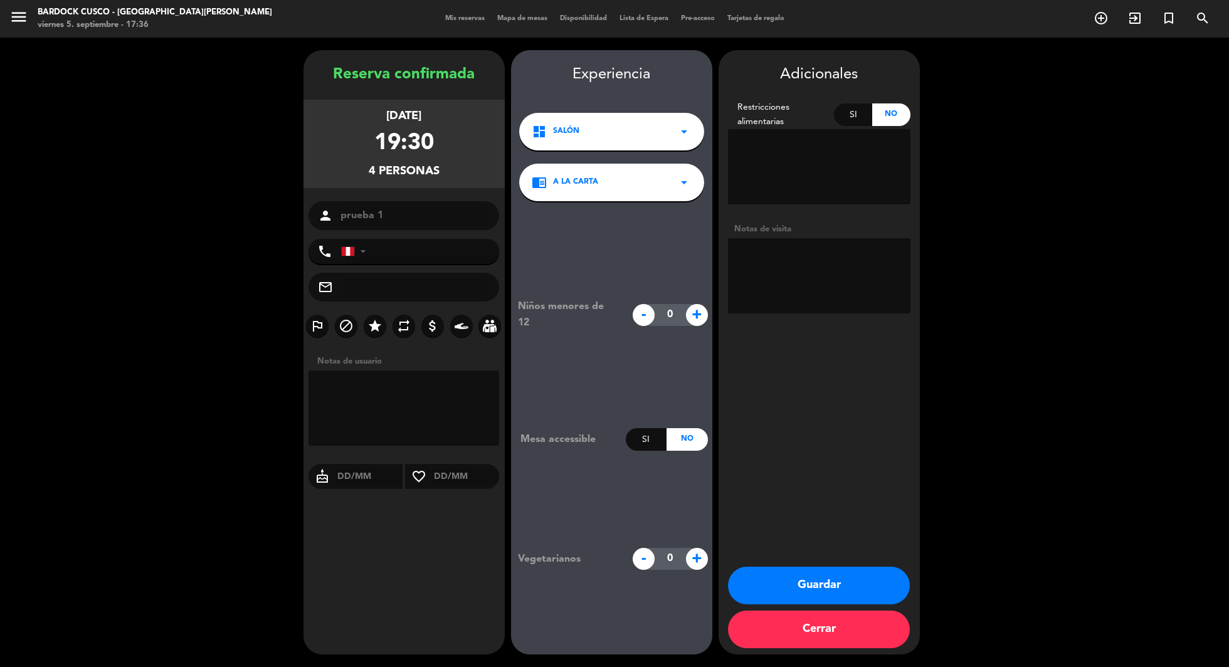
click at [699, 319] on span "+" at bounding box center [697, 315] width 22 height 22
type input "1"
click at [651, 440] on div "Si" at bounding box center [646, 439] width 41 height 23
click at [859, 118] on div "Si" at bounding box center [853, 115] width 38 height 23
click at [801, 156] on textarea at bounding box center [819, 166] width 183 height 75
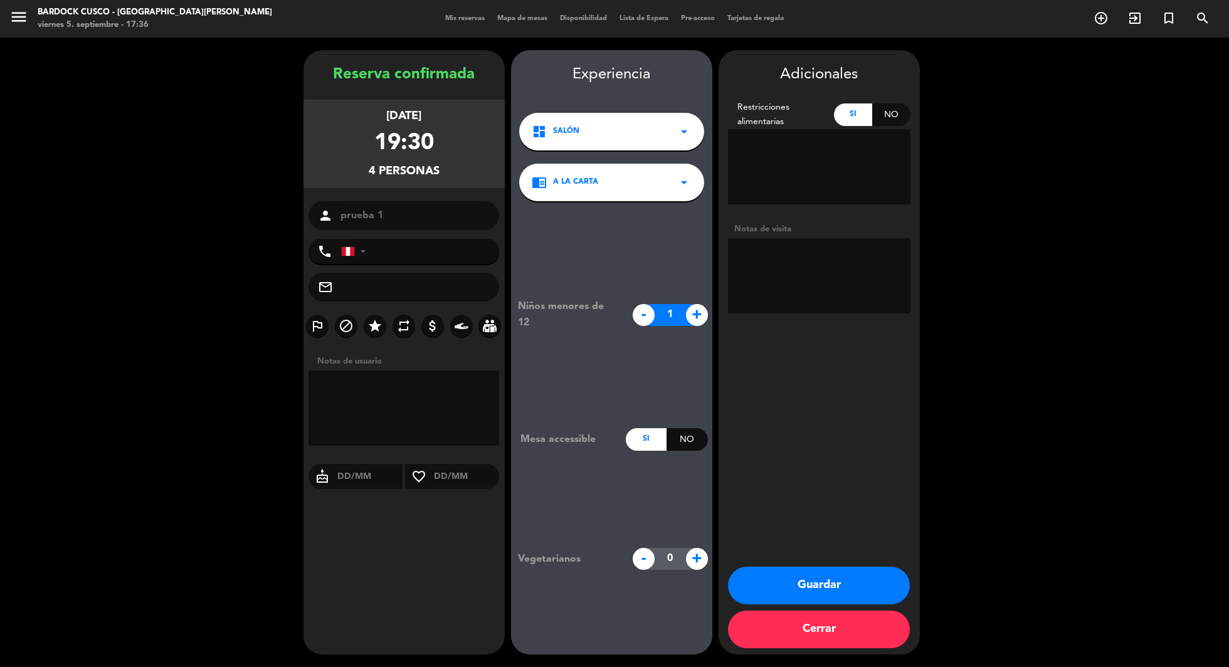
click at [889, 113] on div "No" at bounding box center [892, 115] width 38 height 23
click at [767, 292] on textarea at bounding box center [819, 275] width 183 height 75
click at [816, 583] on button "Guardar" at bounding box center [819, 586] width 182 height 38
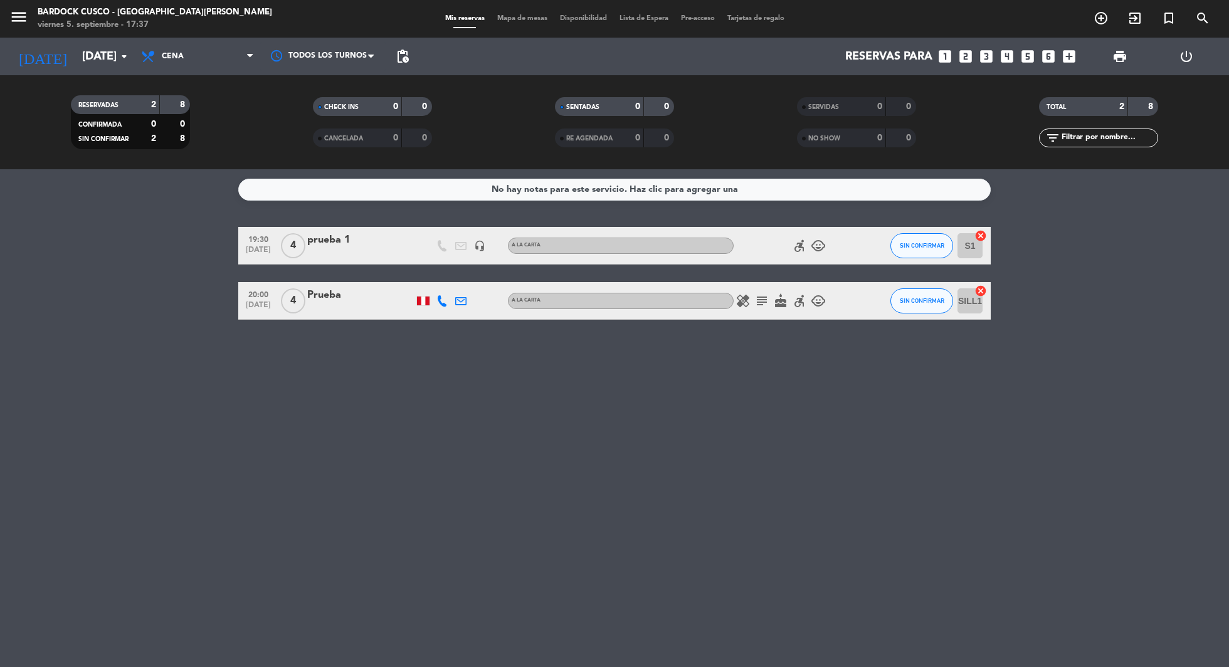
click at [438, 250] on icon at bounding box center [442, 245] width 11 height 11
click at [459, 250] on icon at bounding box center [460, 245] width 11 height 11
click at [440, 248] on icon at bounding box center [442, 245] width 11 height 11
click at [467, 248] on div at bounding box center [461, 245] width 19 height 37
click at [438, 248] on icon at bounding box center [442, 245] width 11 height 11
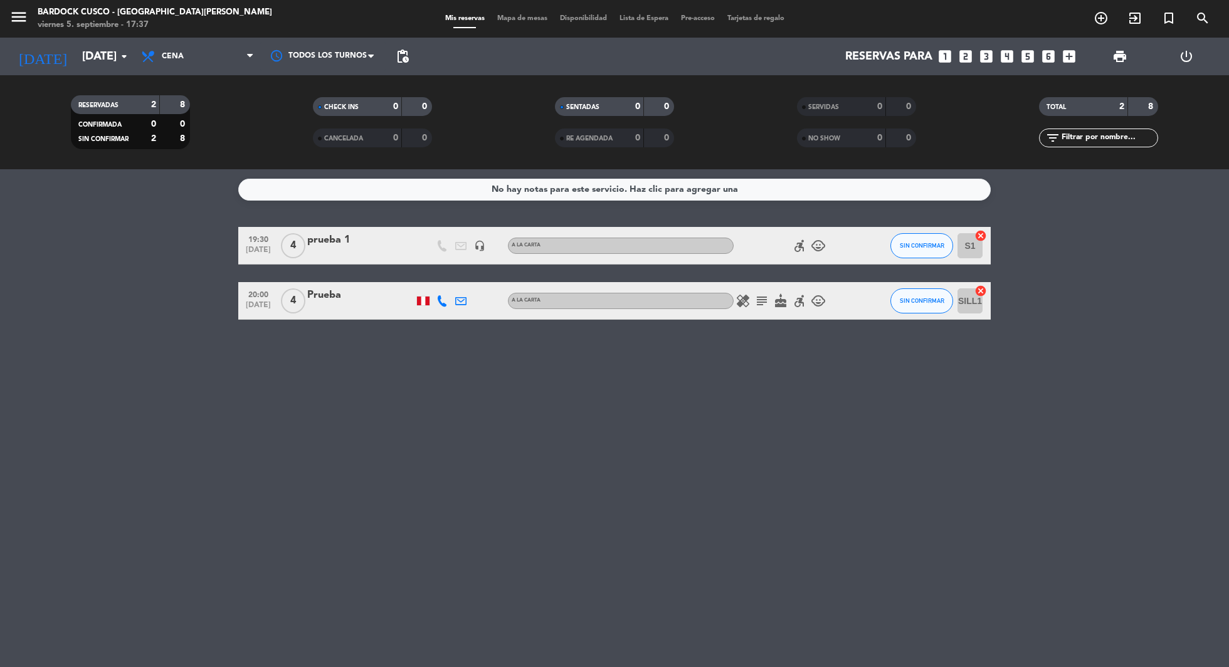
click at [464, 248] on icon at bounding box center [460, 245] width 11 height 11
click at [481, 247] on icon "headset_mic" at bounding box center [479, 245] width 11 height 11
click at [23, 19] on icon "menu" at bounding box center [18, 17] width 19 height 19
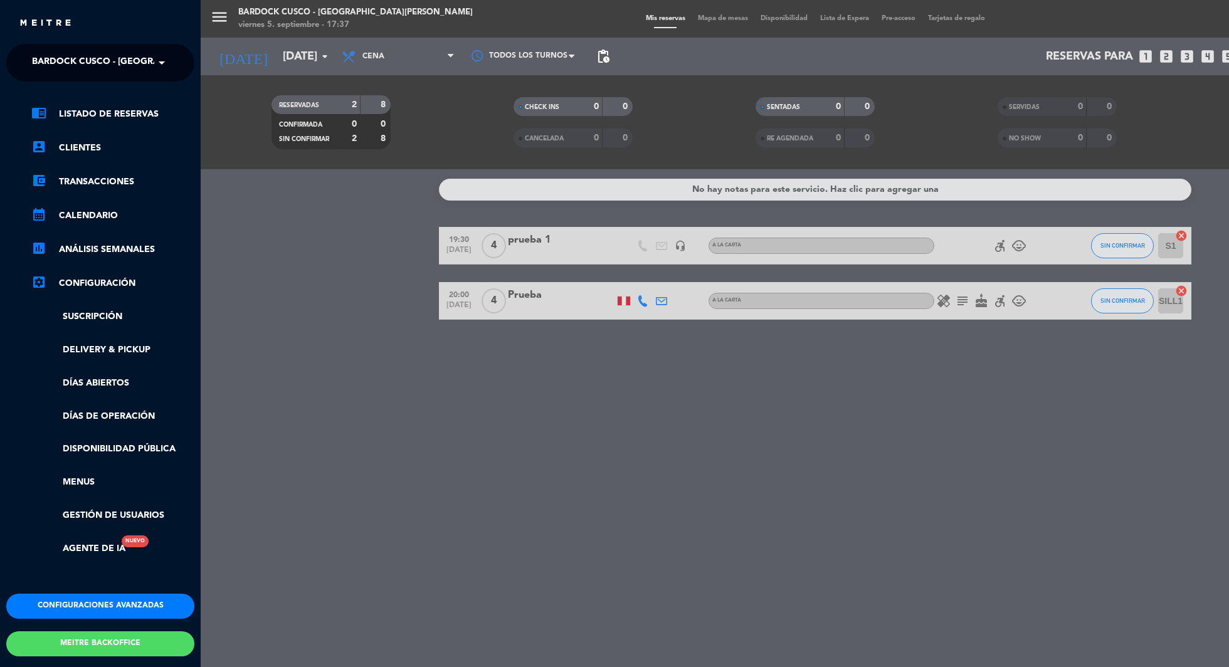
click at [157, 63] on span at bounding box center [164, 63] width 21 height 26
type input "limbus"
click at [95, 91] on span "Limbus Resto Bar" at bounding box center [55, 97] width 84 height 14
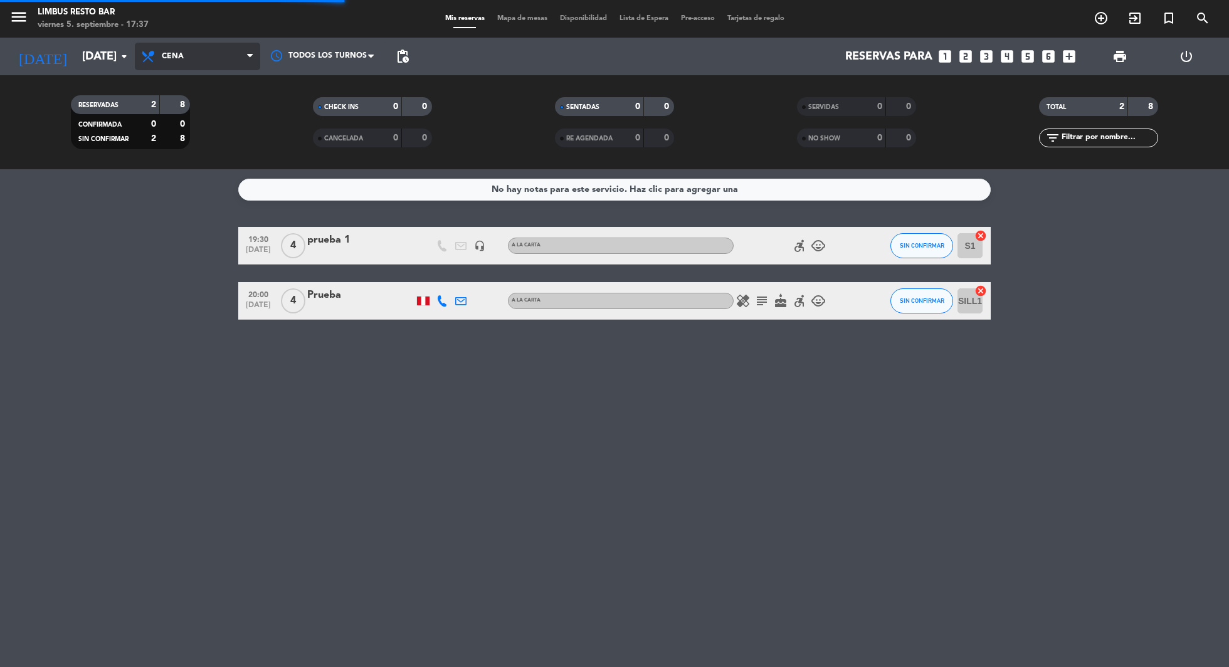
click at [184, 54] on span "Cena" at bounding box center [197, 57] width 125 height 28
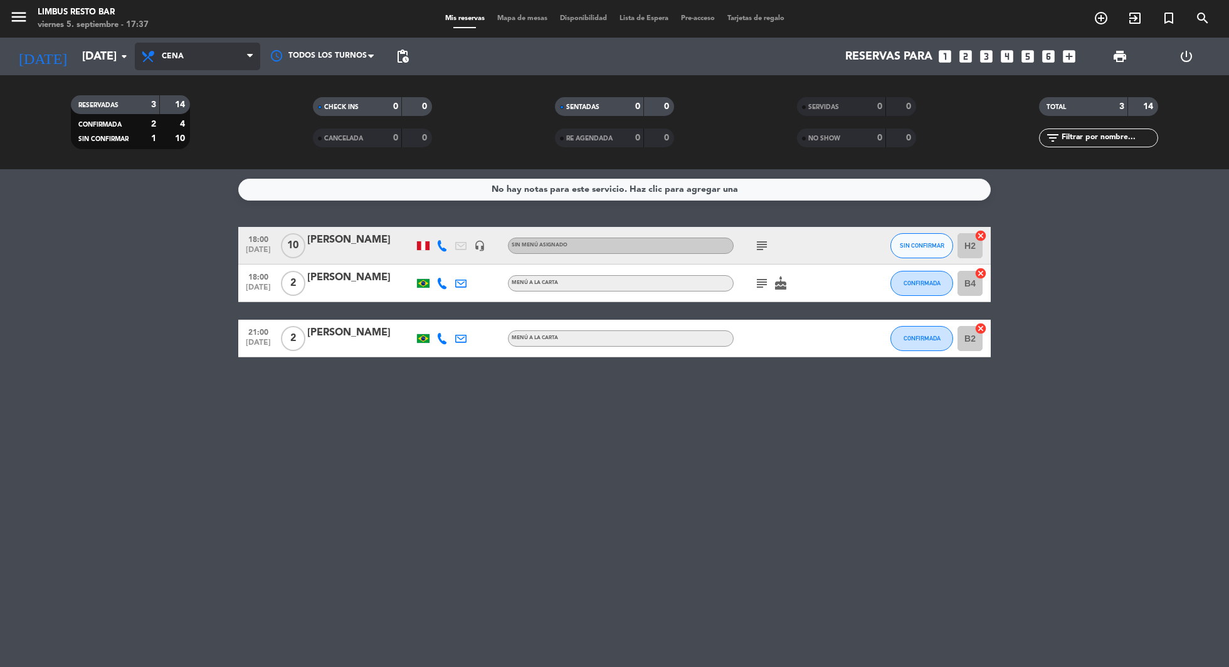
click at [189, 60] on span "Cena" at bounding box center [197, 57] width 125 height 28
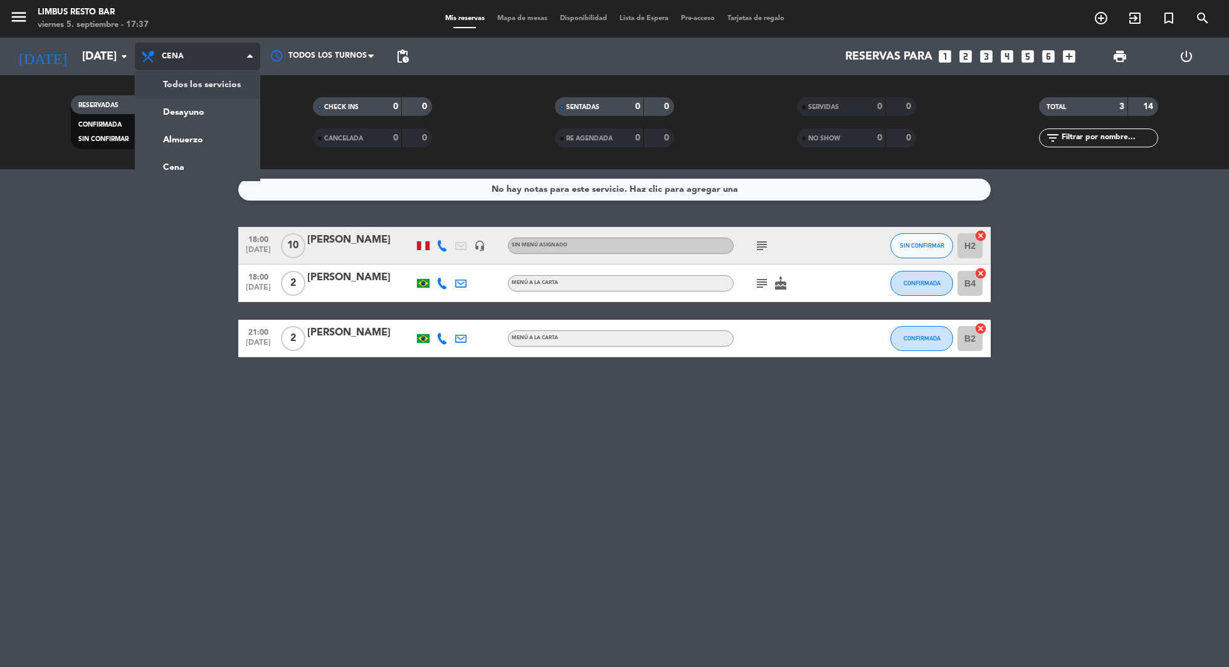
click at [198, 91] on div "menu Limbus Resto Bar [DATE] 5. septiembre - 17:37 Mis reservas Mapa de mesas D…" at bounding box center [614, 84] width 1229 height 169
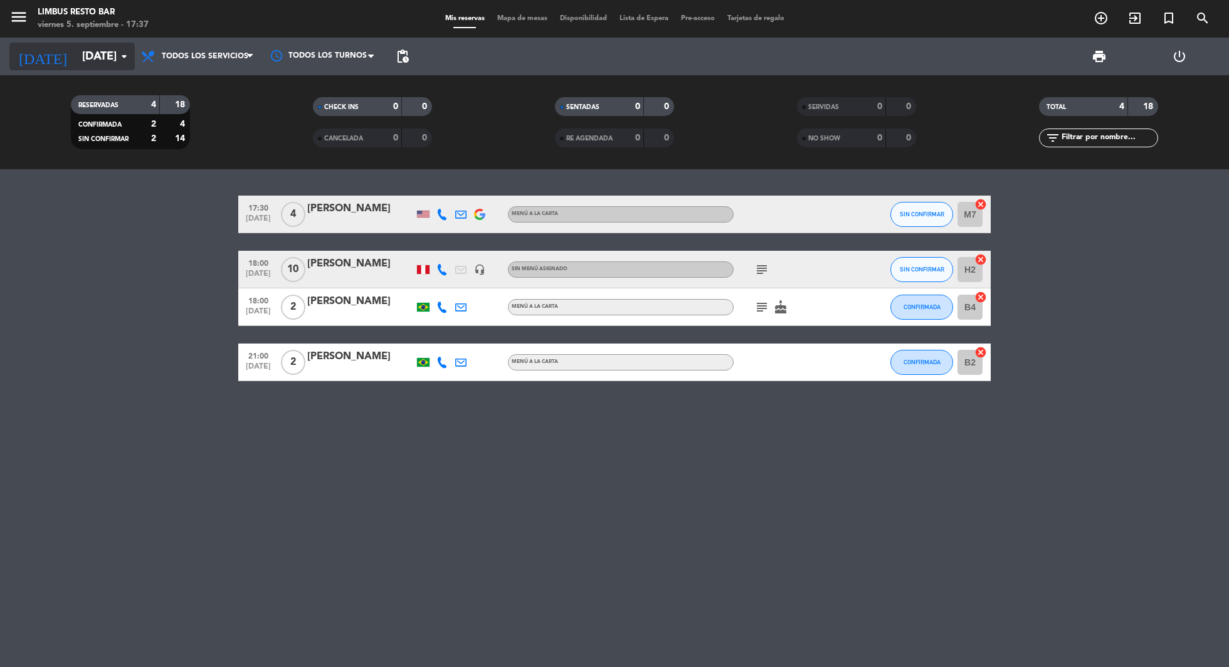
click at [103, 55] on input "[DATE]" at bounding box center [149, 57] width 146 height 26
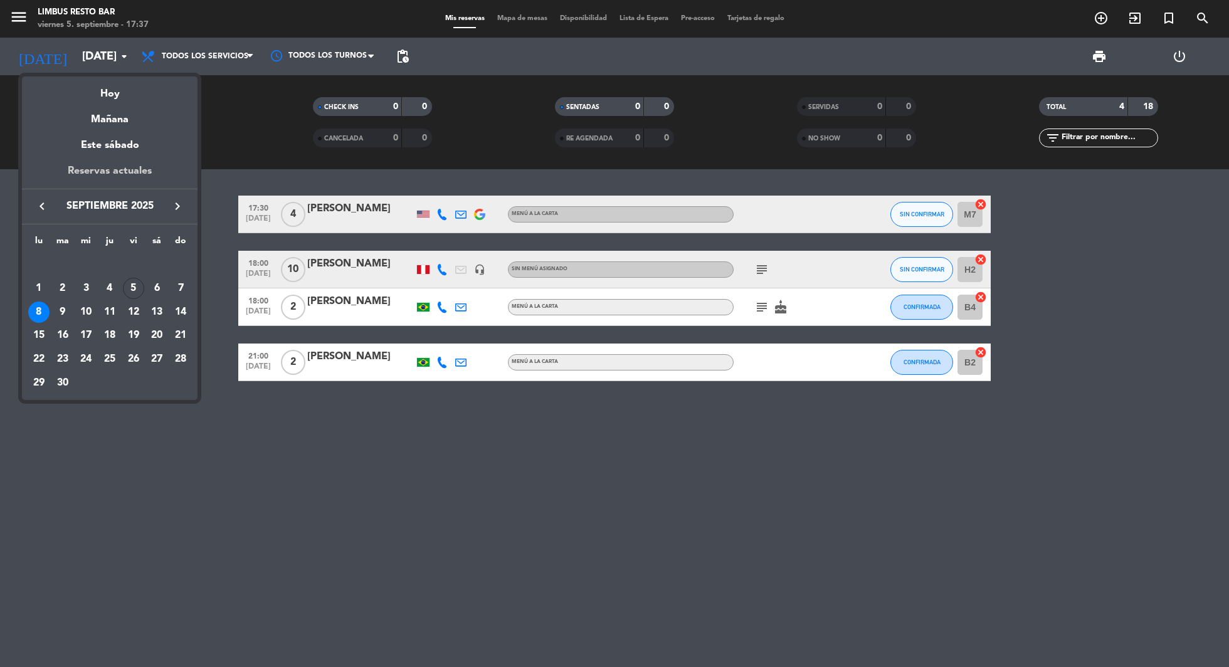
click at [123, 166] on div "Reservas actuales" at bounding box center [110, 176] width 176 height 26
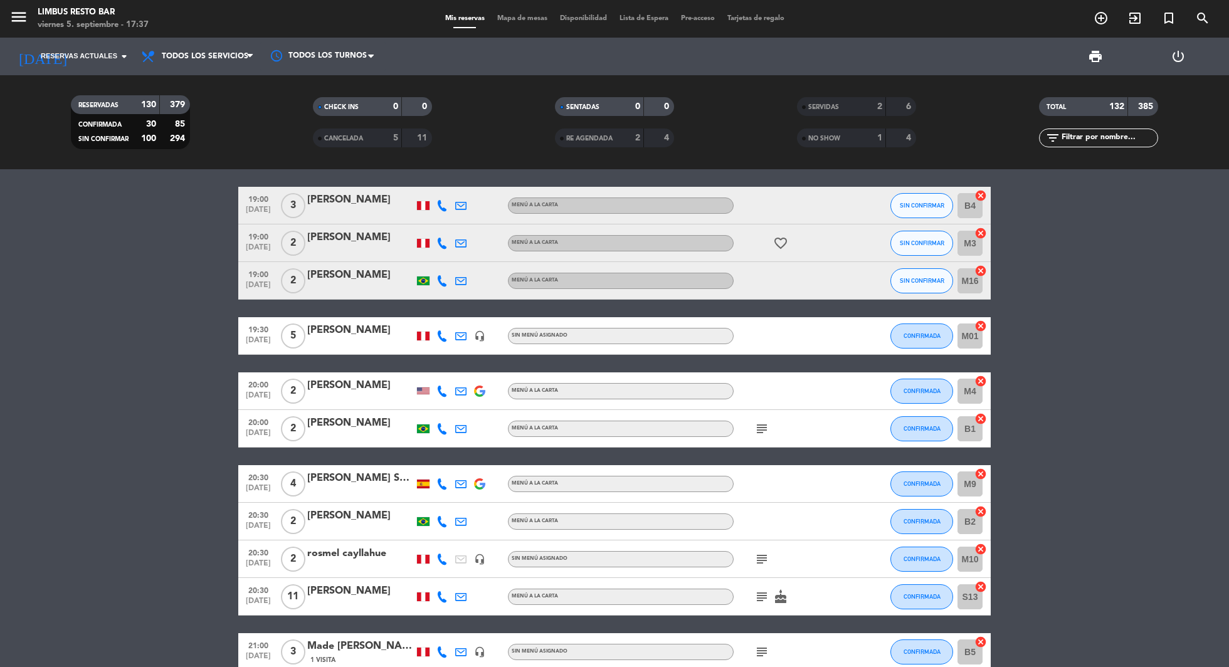
scroll to position [99, 0]
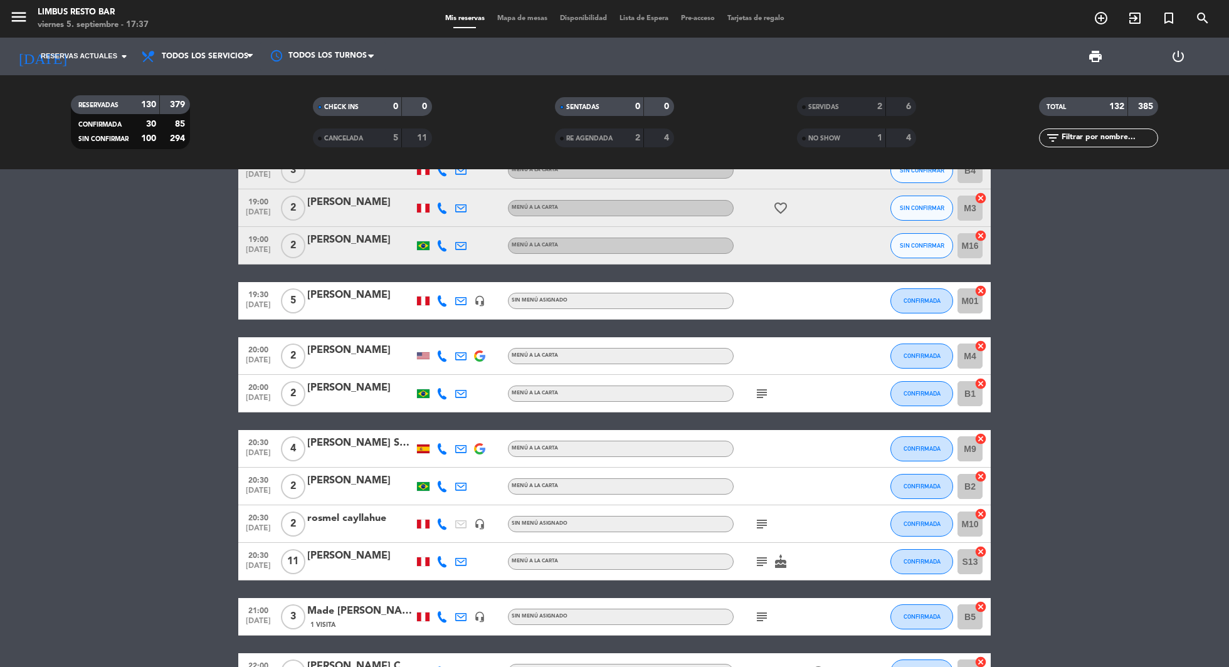
click at [481, 362] on span at bounding box center [479, 356] width 11 height 14
click at [481, 356] on img at bounding box center [479, 356] width 11 height 11
click at [482, 351] on div at bounding box center [480, 350] width 9 height 4
click at [100, 61] on div "[DATE] Reservas actuales arrow_drop_down" at bounding box center [71, 57] width 125 height 28
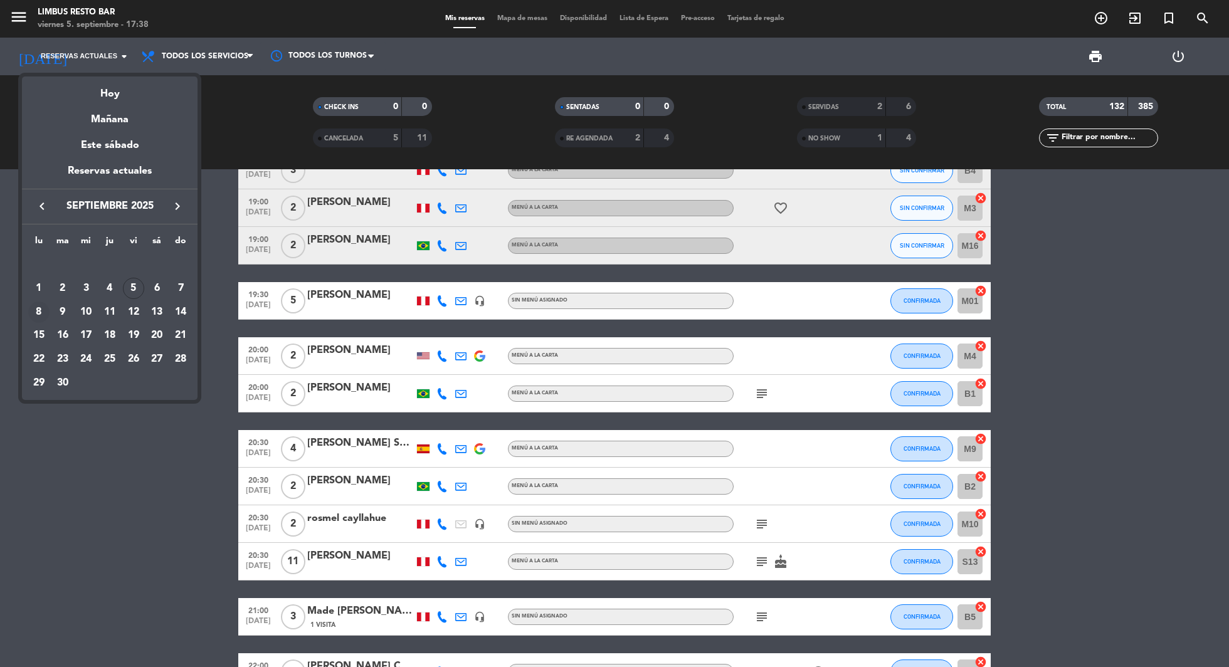
click at [41, 310] on div "8" at bounding box center [38, 312] width 21 height 21
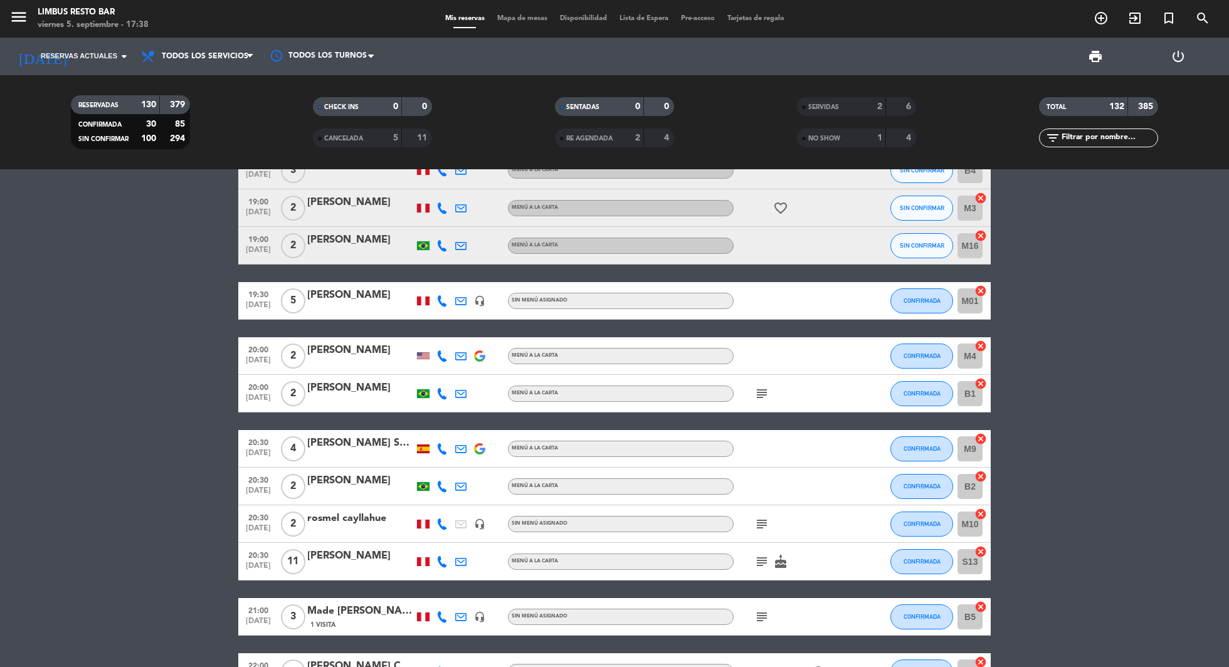
type input "[DATE]"
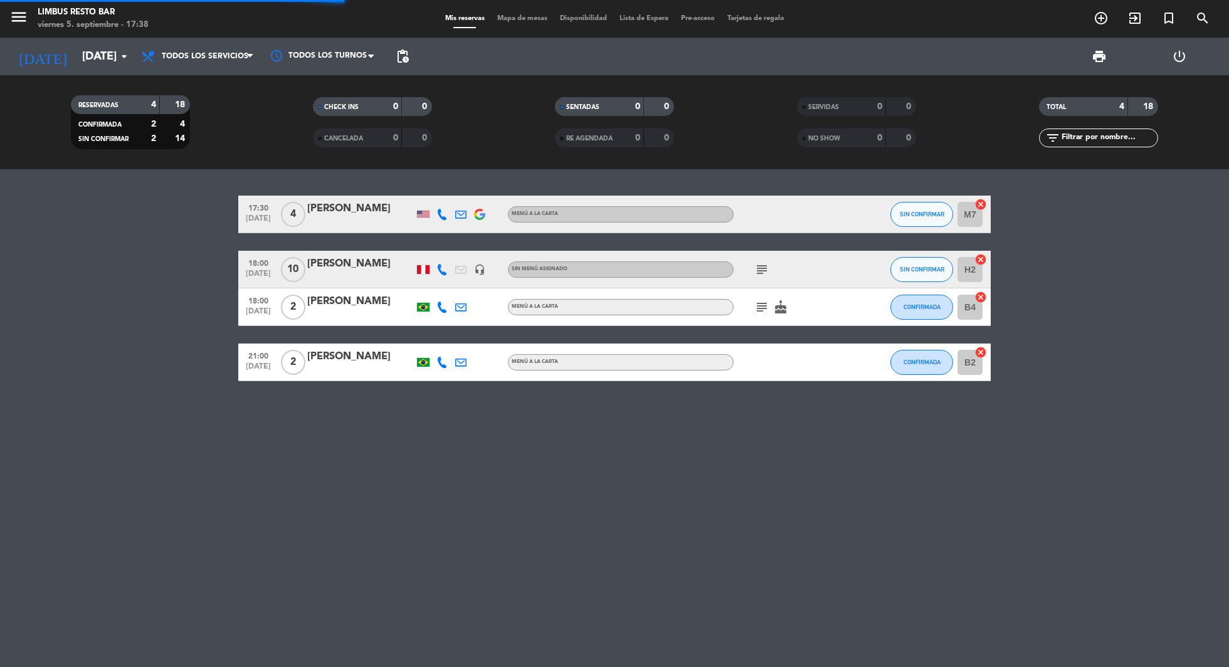
scroll to position [0, 0]
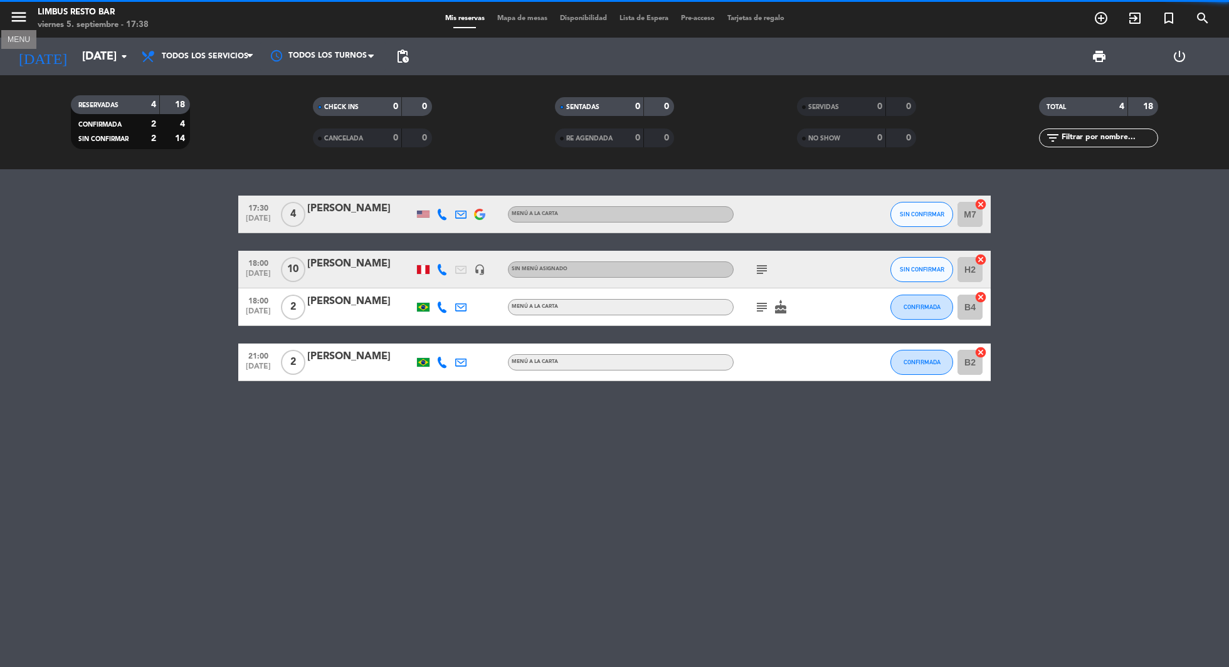
click at [21, 16] on icon "menu" at bounding box center [18, 17] width 19 height 19
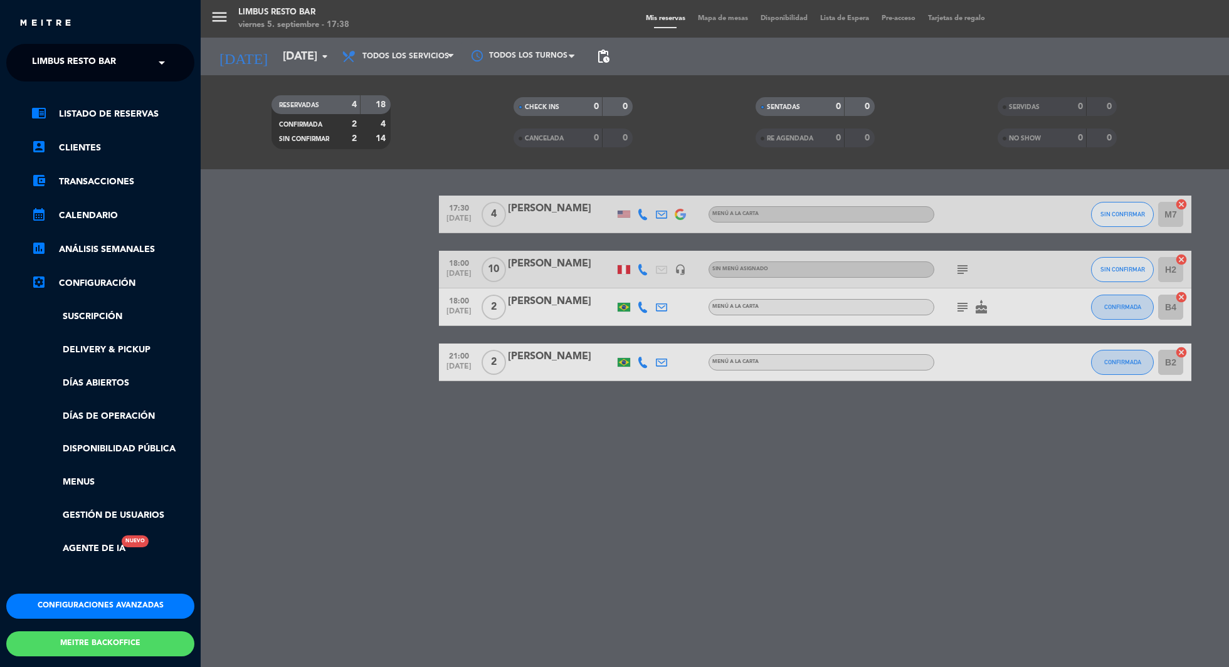
click at [151, 62] on input "text" at bounding box center [101, 64] width 153 height 28
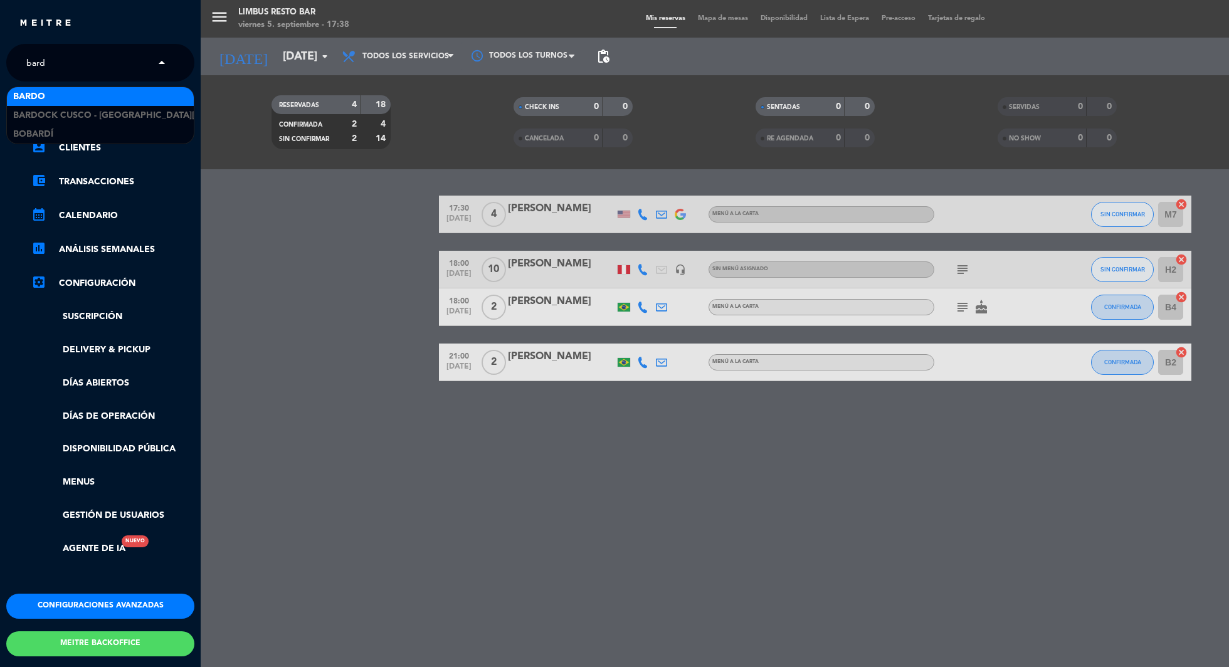
type input "bardo"
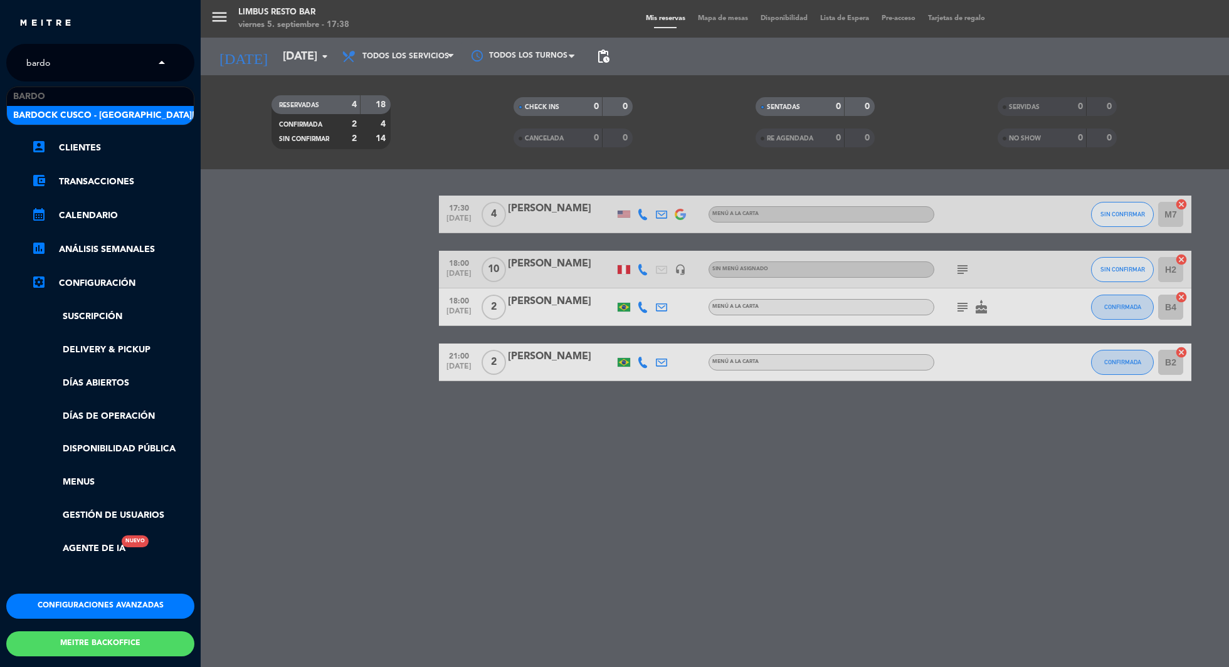
click at [64, 110] on span "Bardock Cusco - [GEOGRAPHIC_DATA][PERSON_NAME]" at bounding box center [139, 116] width 252 height 14
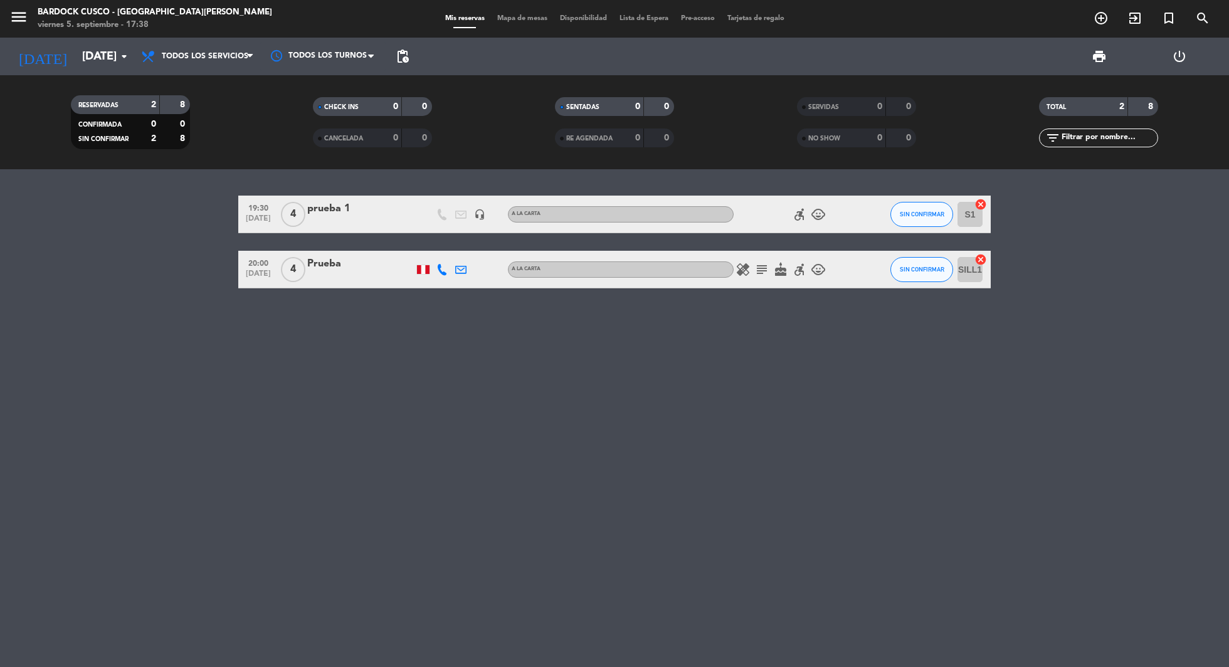
click at [326, 265] on div "Prueba" at bounding box center [360, 264] width 107 height 16
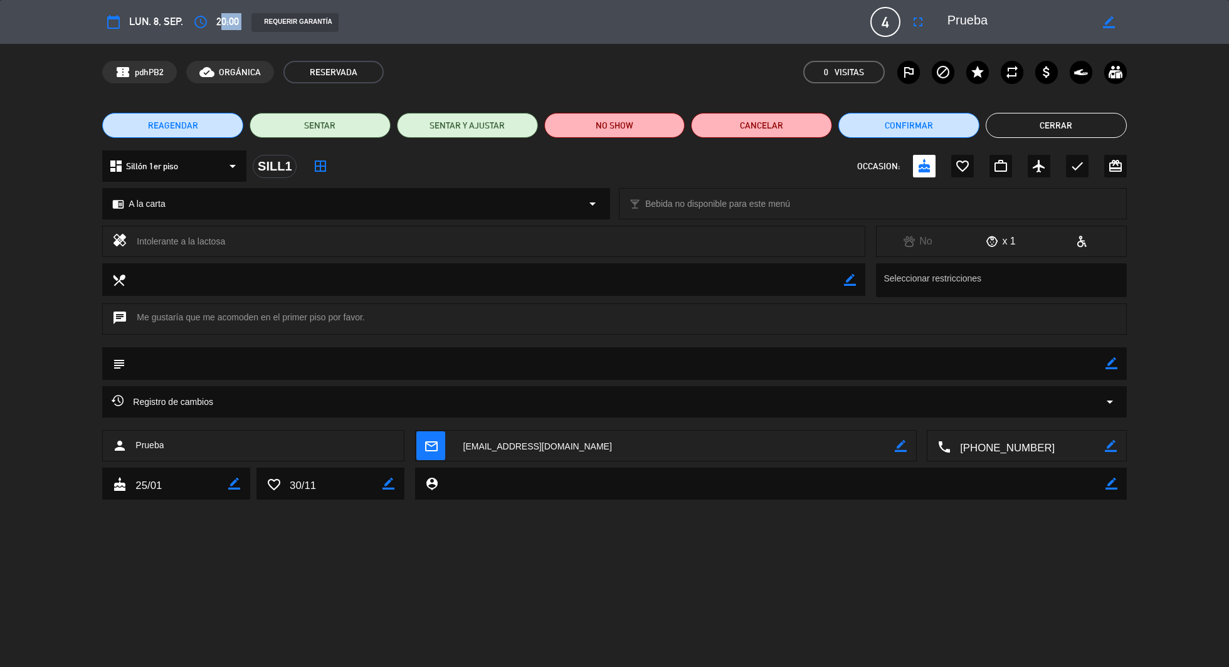
drag, startPoint x: 219, startPoint y: 20, endPoint x: 265, endPoint y: 20, distance: 45.8
click at [265, 20] on div "calendar_today lun. 8, sep. access_time 20:00 REQUERIR GARANTÍA 4 Prueba fullsc…" at bounding box center [614, 22] width 1024 height 30
click at [201, 23] on icon "access_time" at bounding box center [200, 21] width 15 height 15
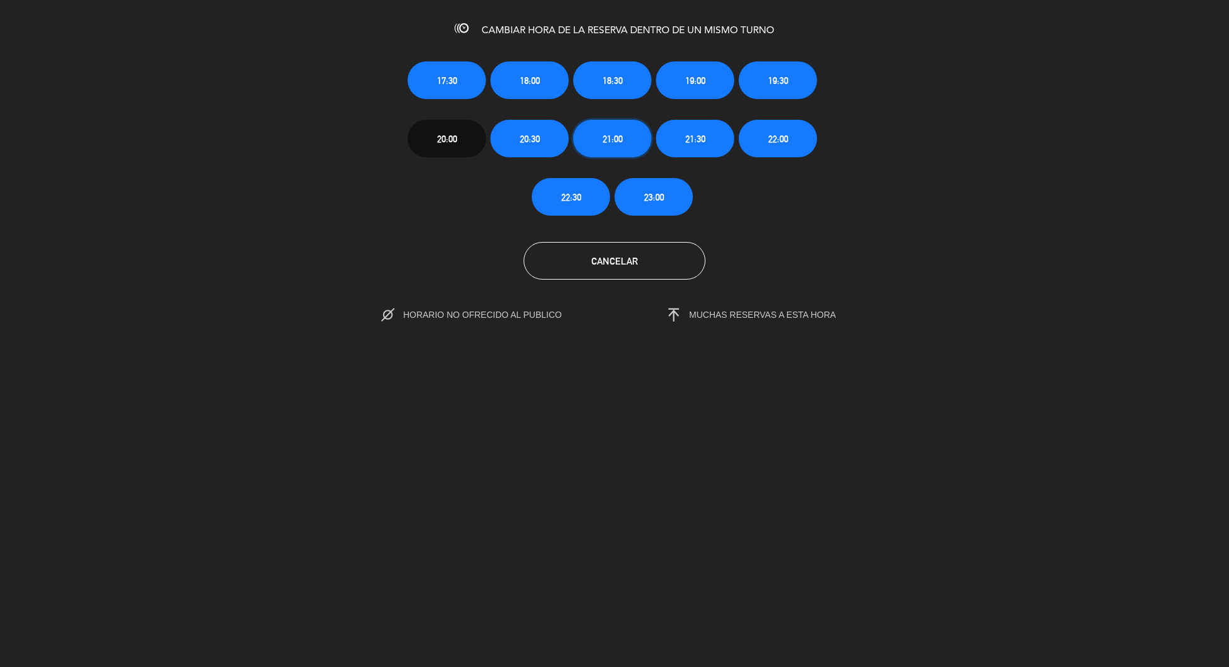
click at [612, 138] on span "21:00" at bounding box center [613, 139] width 20 height 14
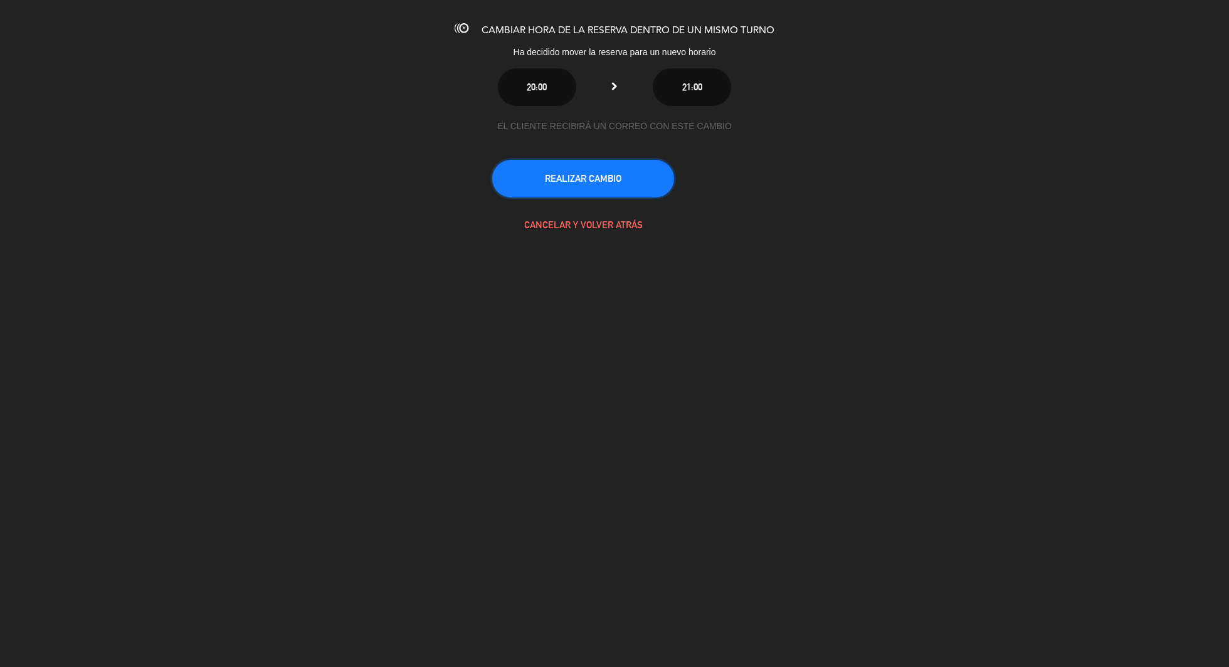
click at [595, 169] on button "REALIZAR CAMBIO" at bounding box center [583, 179] width 182 height 38
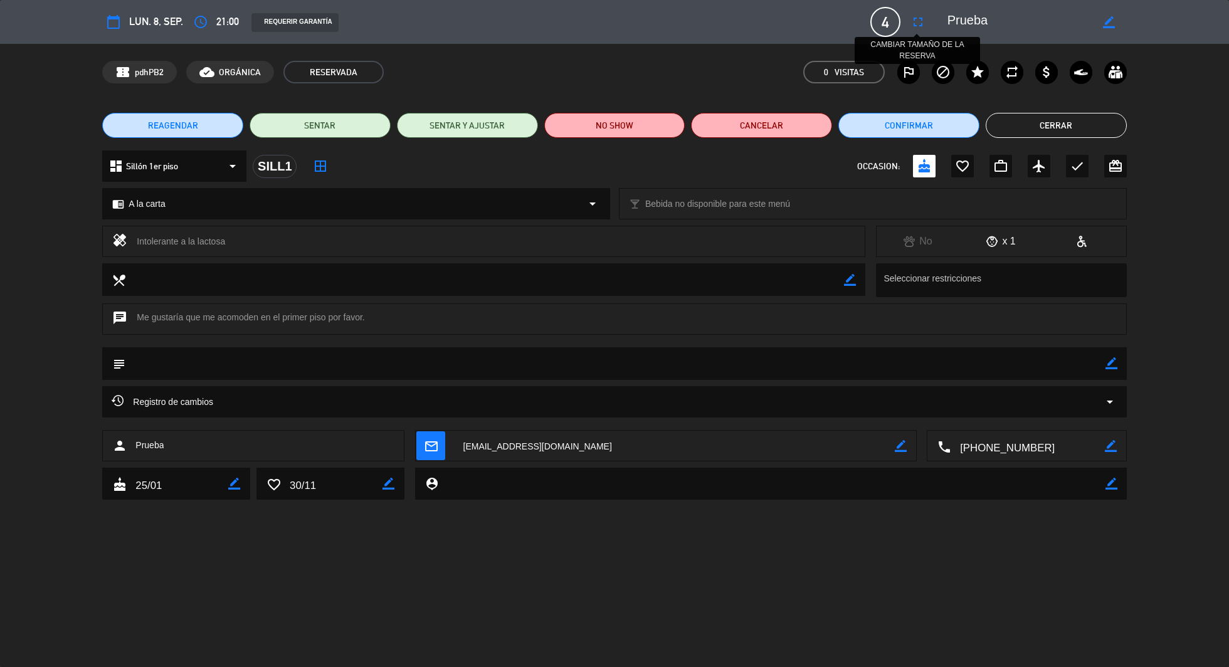
click at [920, 24] on icon "fullscreen" at bounding box center [918, 21] width 15 height 15
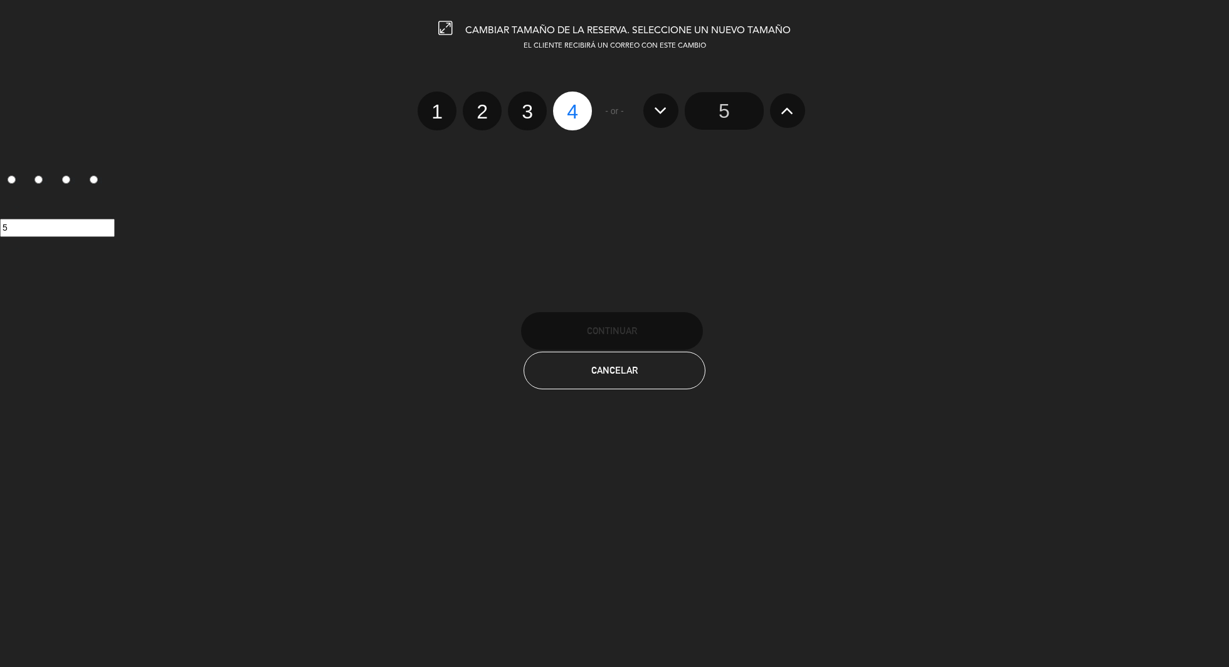
click at [797, 99] on button at bounding box center [787, 110] width 35 height 34
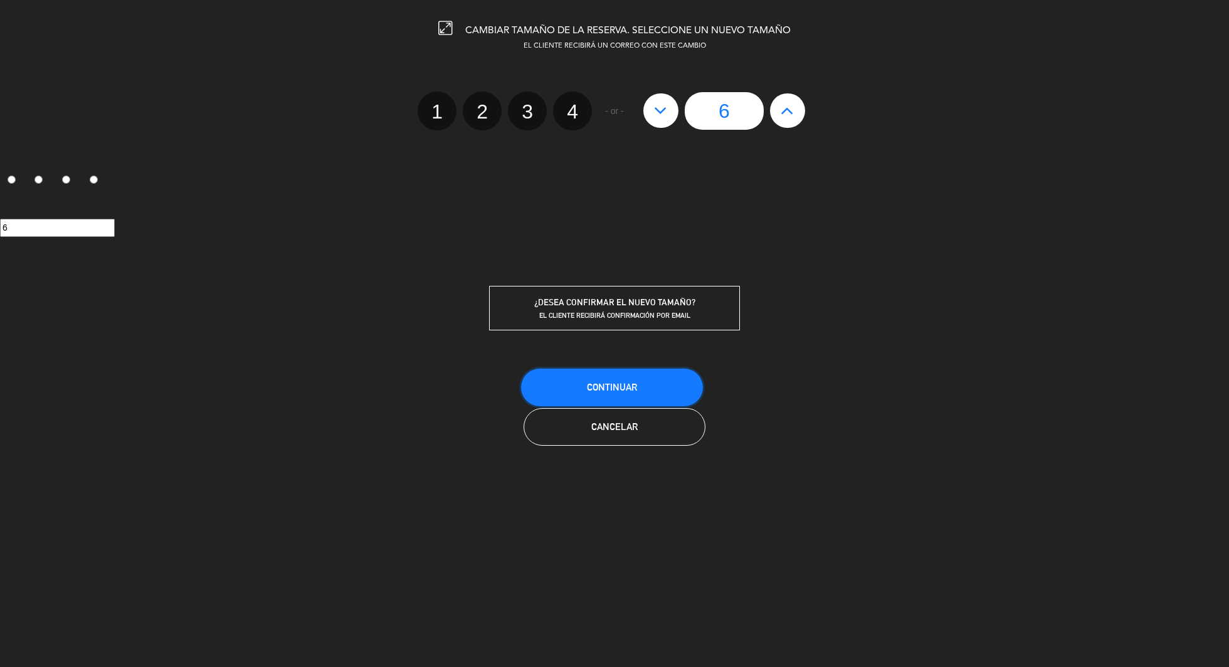
click at [611, 385] on span "Continuar" at bounding box center [612, 387] width 50 height 11
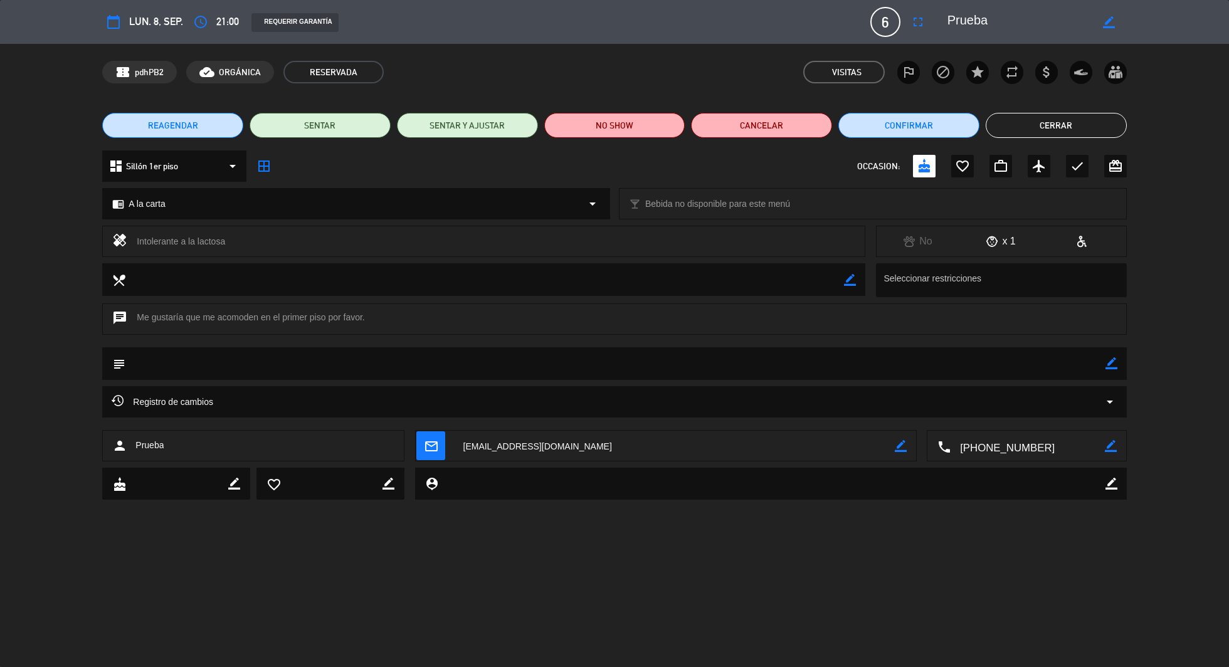
click at [1107, 25] on icon "border_color" at bounding box center [1109, 22] width 12 height 12
click at [1024, 23] on textarea at bounding box center [1020, 22] width 144 height 23
type textarea "[PERSON_NAME]"
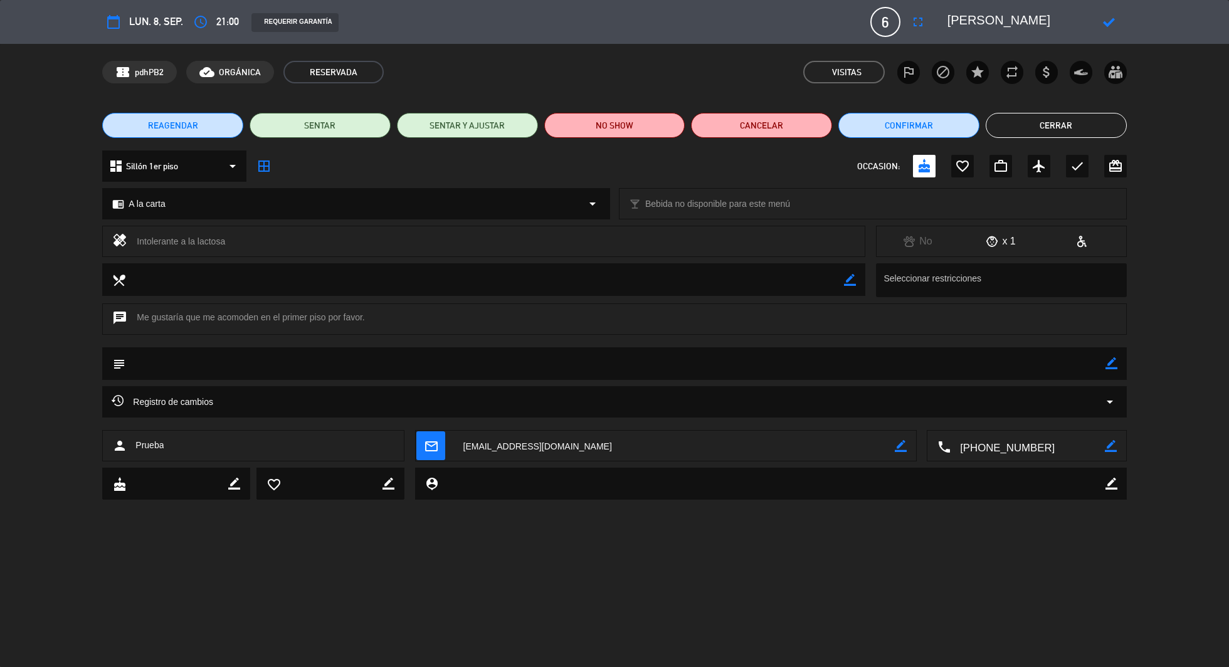
click at [1103, 21] on icon at bounding box center [1109, 22] width 12 height 12
click at [1109, 23] on icon "border_color" at bounding box center [1109, 22] width 12 height 12
click at [1063, 26] on textarea at bounding box center [1020, 22] width 144 height 23
click at [1109, 18] on icon at bounding box center [1109, 22] width 12 height 12
click at [171, 127] on span "REAGENDAR" at bounding box center [173, 125] width 50 height 13
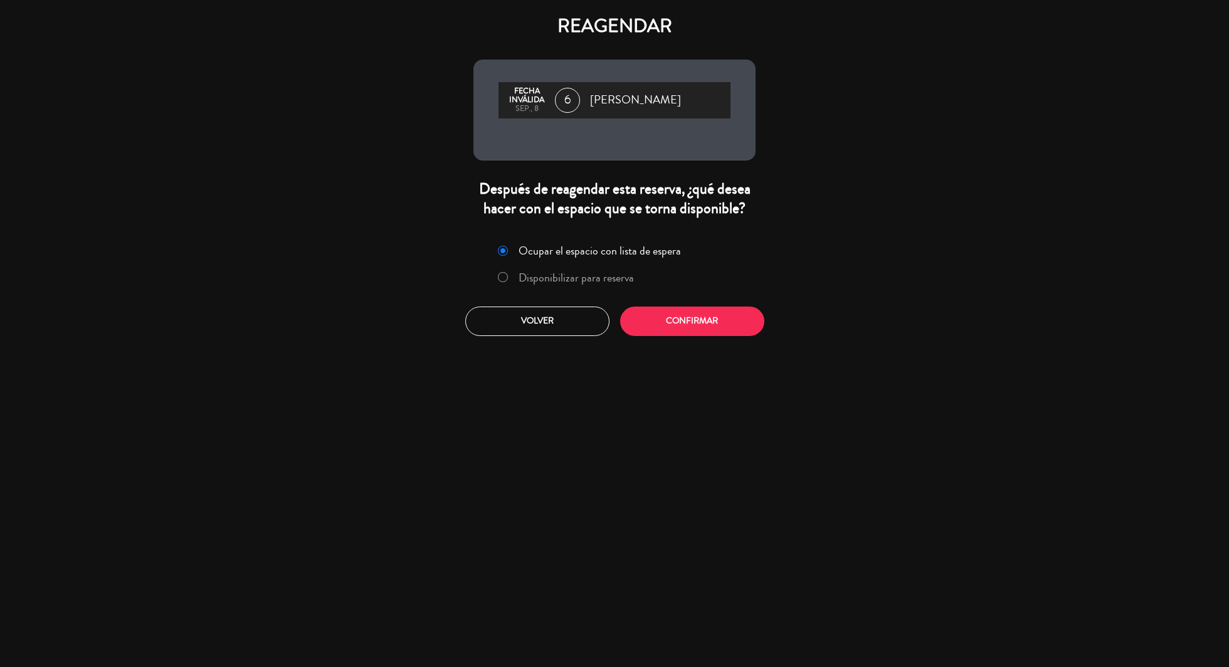
click at [512, 274] on label "Disponibilizar para reserva" at bounding box center [565, 278] width 149 height 23
click at [694, 314] on button "Confirmar" at bounding box center [692, 321] width 144 height 29
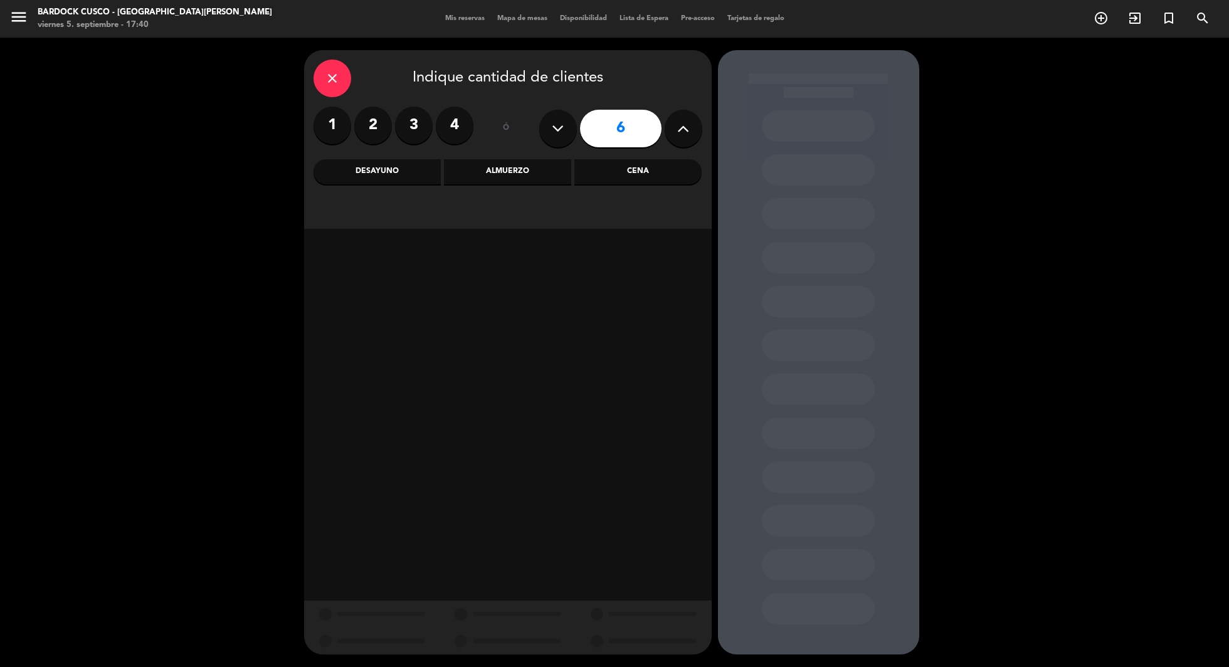
click at [328, 86] on div "close" at bounding box center [333, 79] width 38 height 38
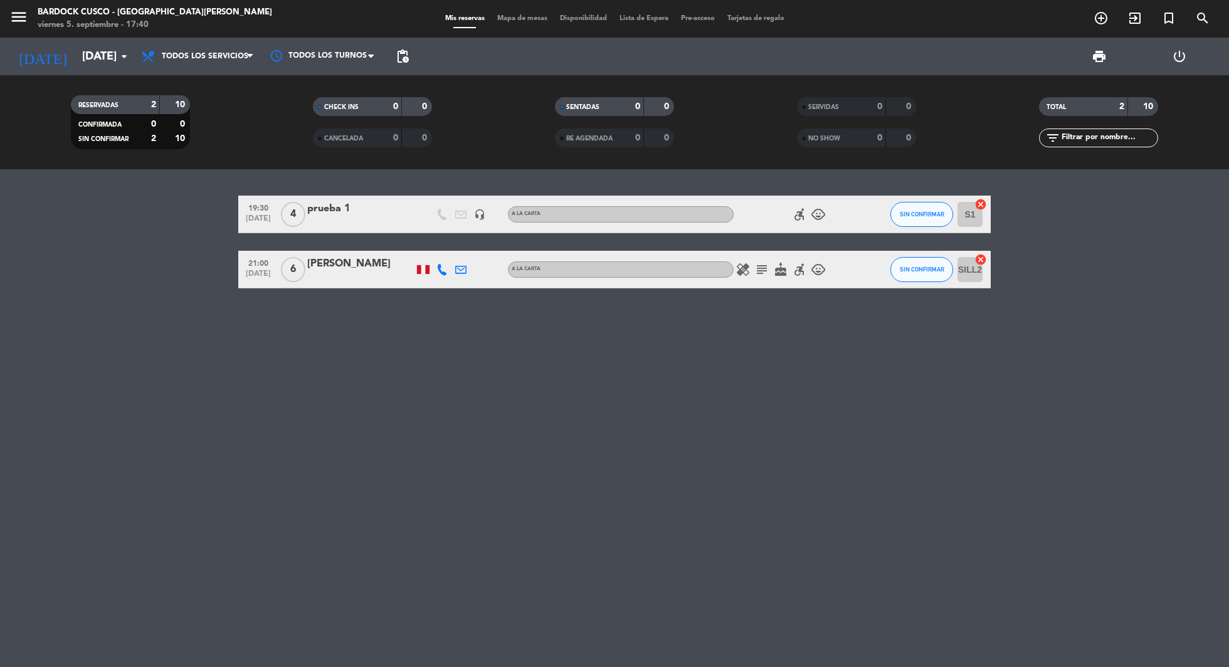
click at [356, 269] on div "[PERSON_NAME]" at bounding box center [360, 264] width 107 height 16
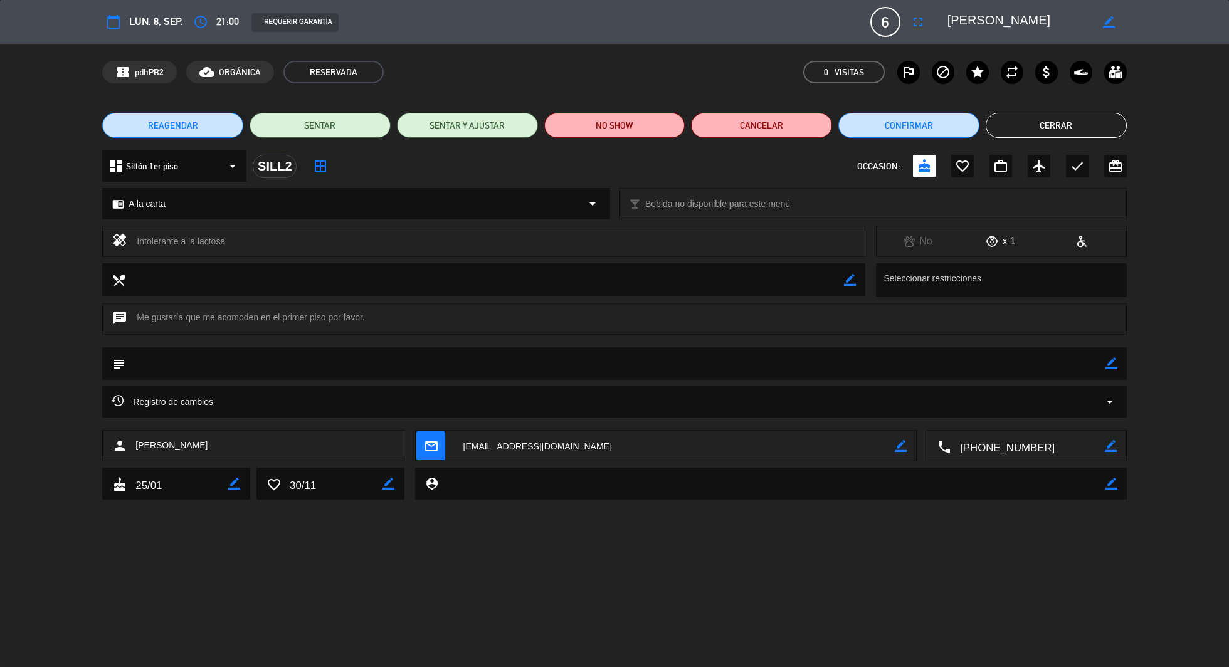
click at [191, 127] on span "REAGENDAR" at bounding box center [173, 125] width 50 height 13
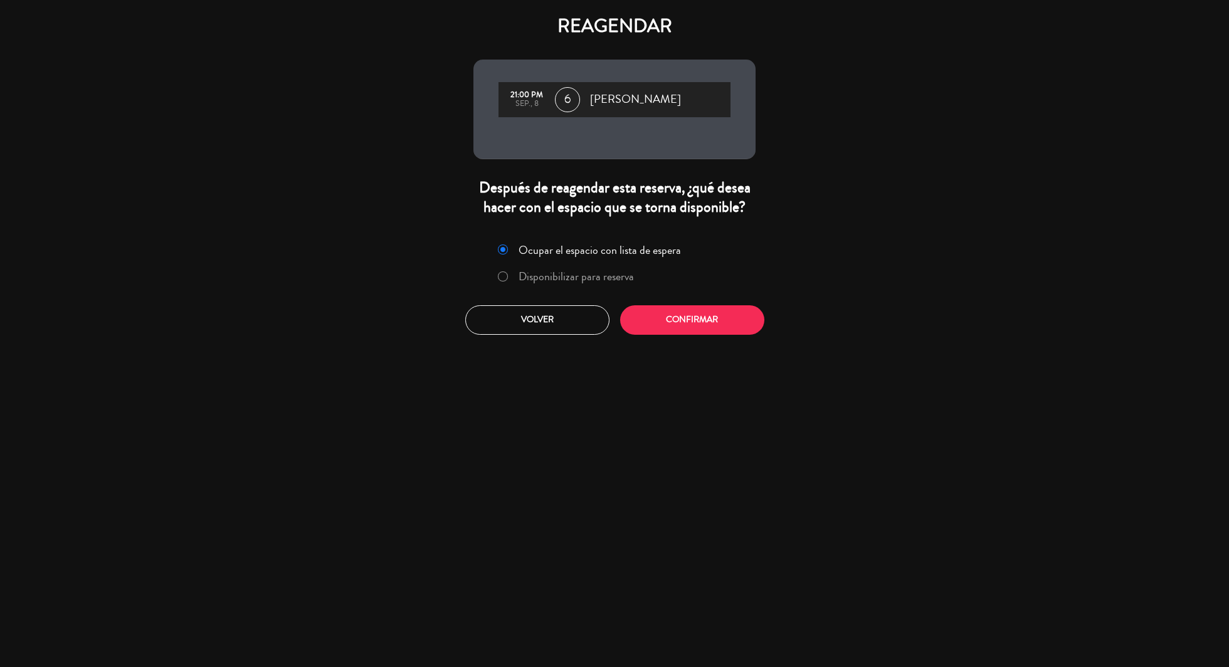
click at [500, 275] on input "Disponibilizar para reserva" at bounding box center [502, 276] width 8 height 8
radio input "true"
click at [677, 327] on button "Confirmar" at bounding box center [692, 319] width 144 height 29
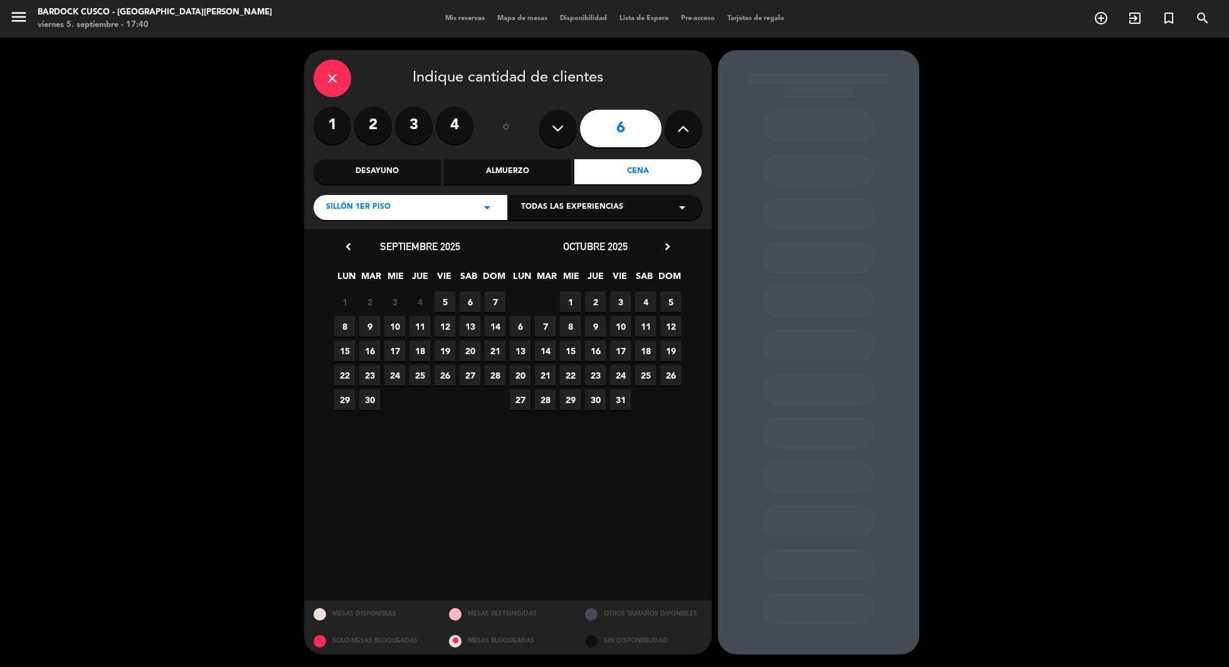
click at [369, 329] on span "9" at bounding box center [369, 326] width 21 height 21
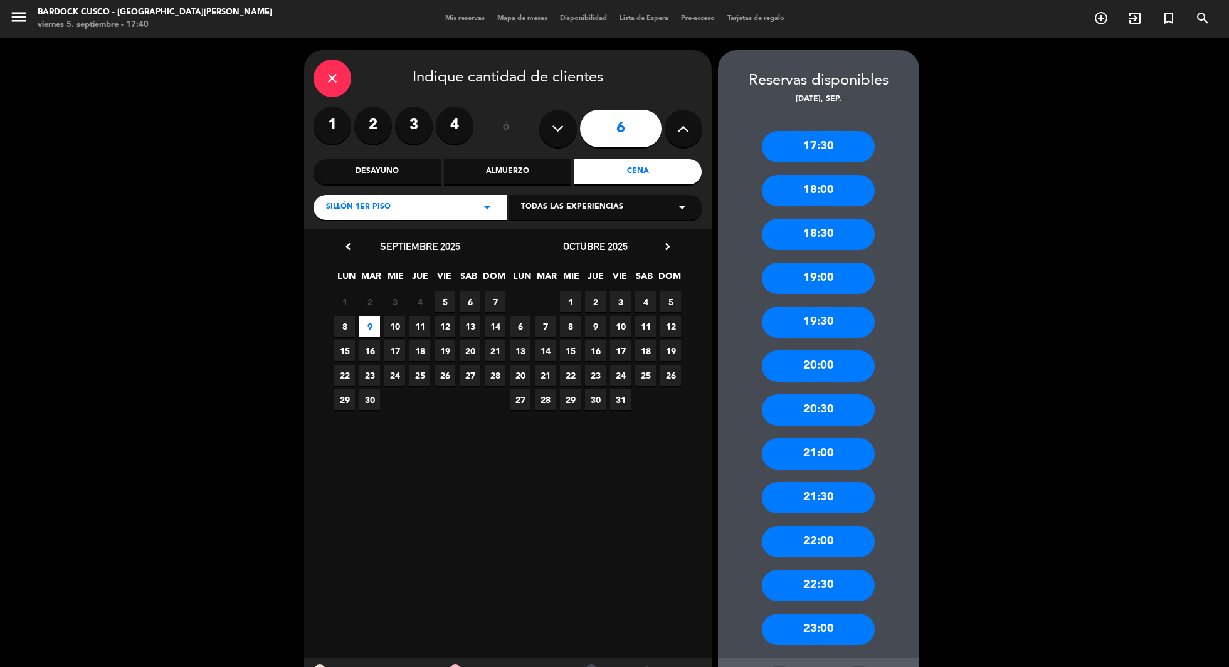
click at [840, 290] on div "19:00" at bounding box center [818, 278] width 113 height 31
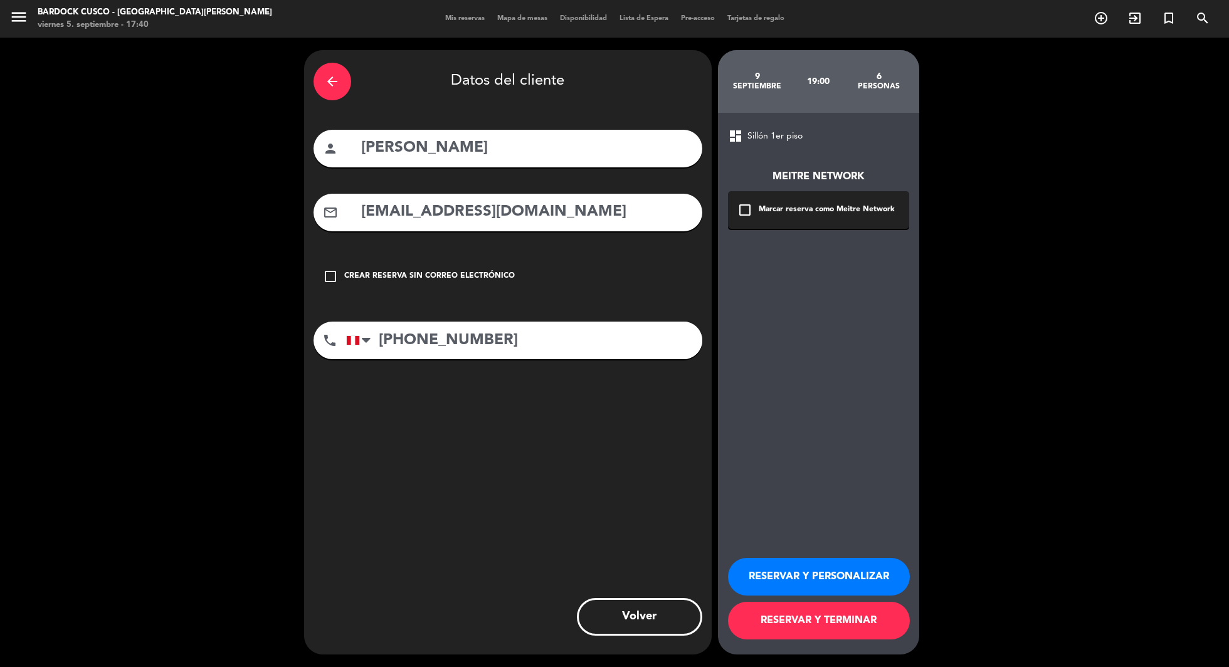
click at [345, 82] on div "arrow_back" at bounding box center [333, 82] width 38 height 38
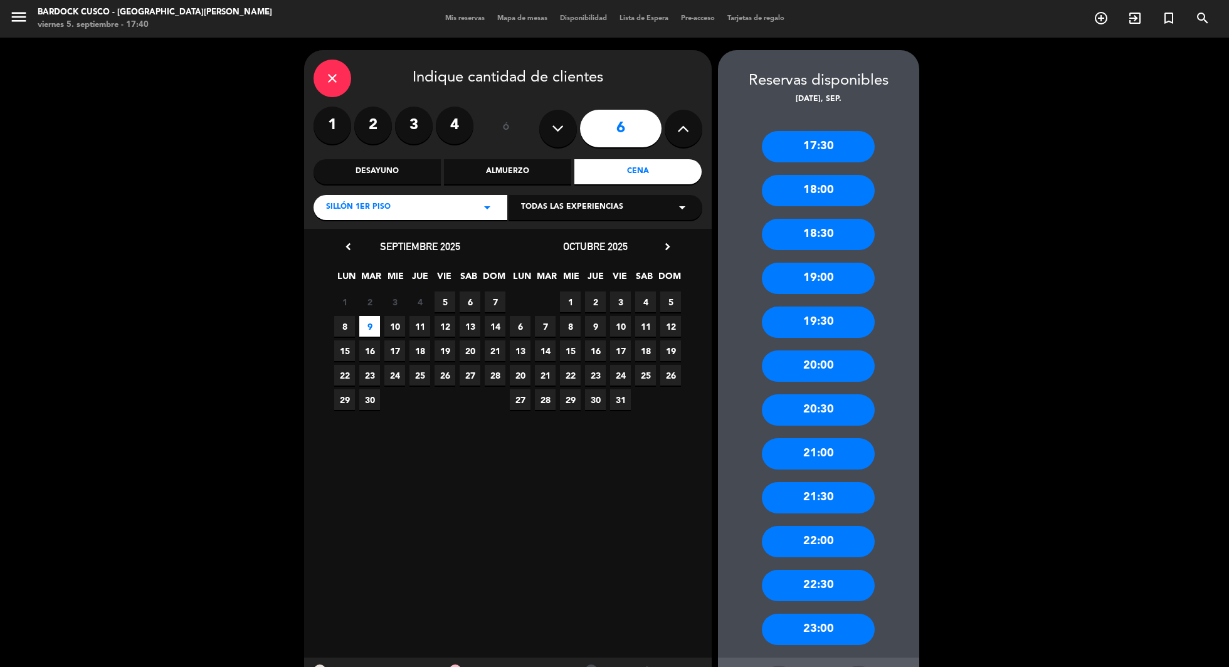
click at [345, 82] on div "close" at bounding box center [333, 79] width 38 height 38
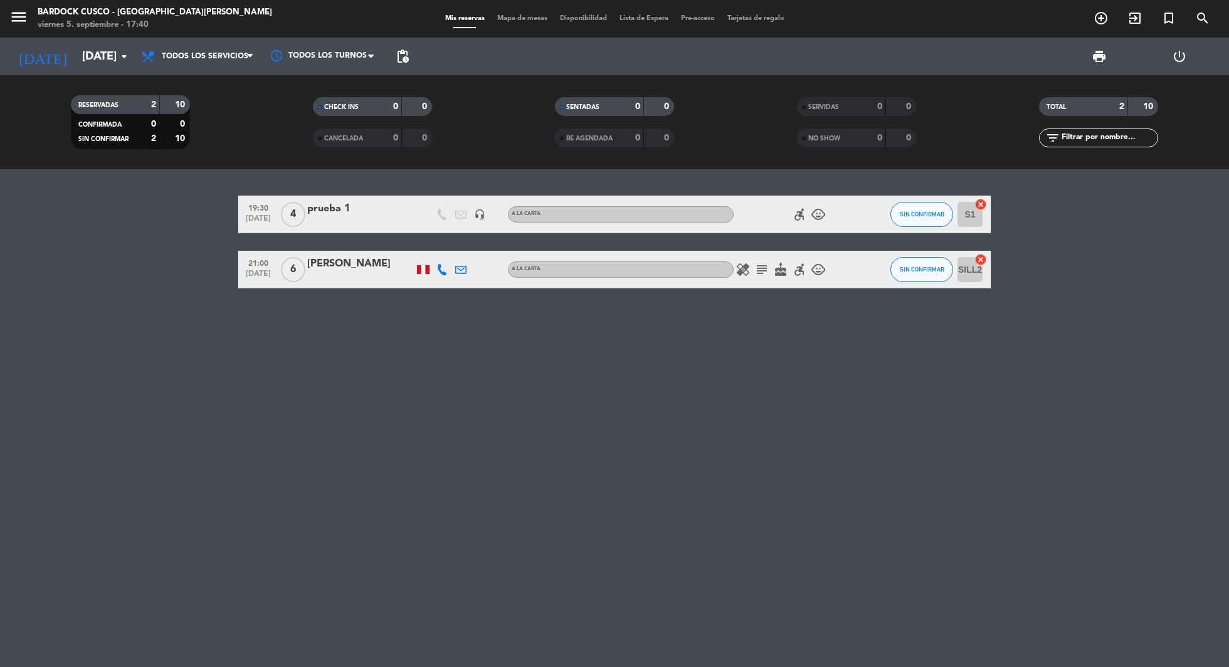
click at [350, 268] on div "[PERSON_NAME]" at bounding box center [360, 264] width 107 height 16
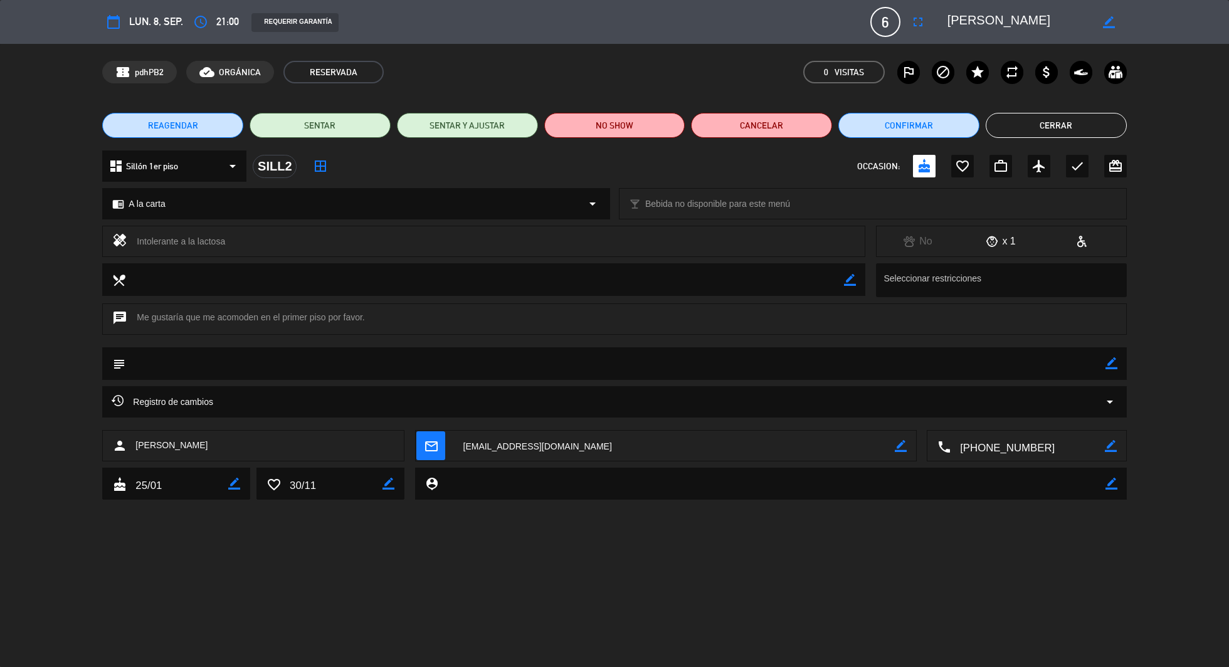
click at [1024, 447] on textarea at bounding box center [1028, 446] width 154 height 31
click at [1075, 414] on span at bounding box center [1073, 415] width 10 height 10
click at [600, 126] on button "NO SHOW" at bounding box center [614, 125] width 141 height 25
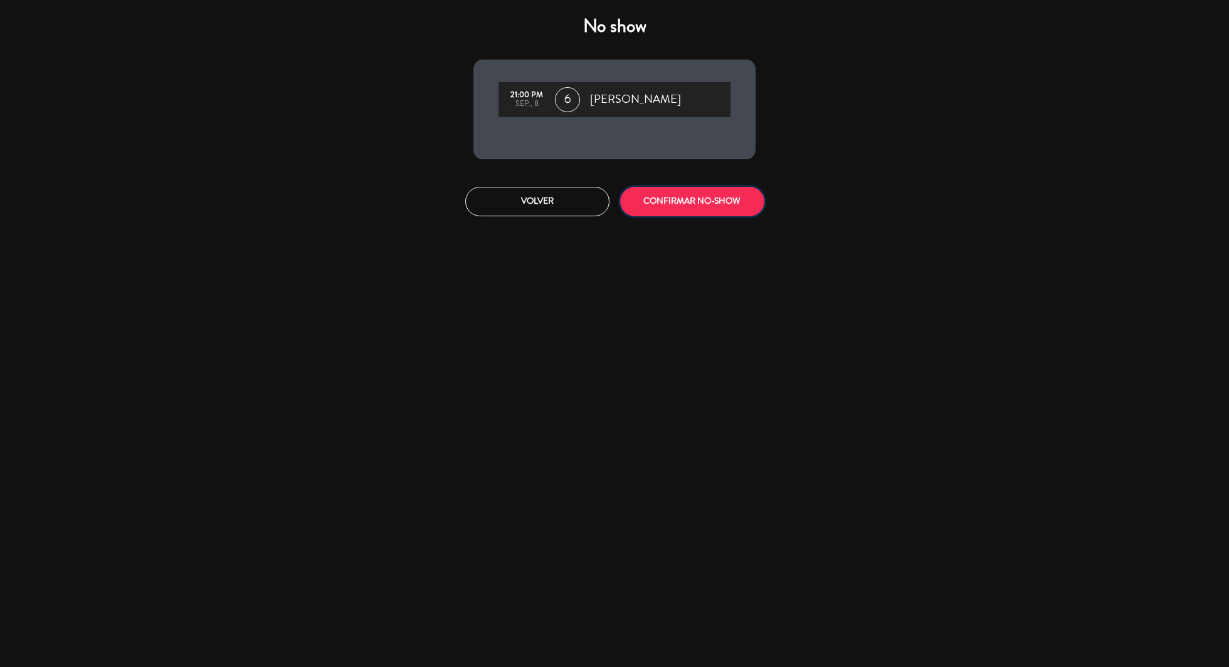
click at [699, 204] on button "CONFIRMAR NO-SHOW" at bounding box center [692, 201] width 144 height 29
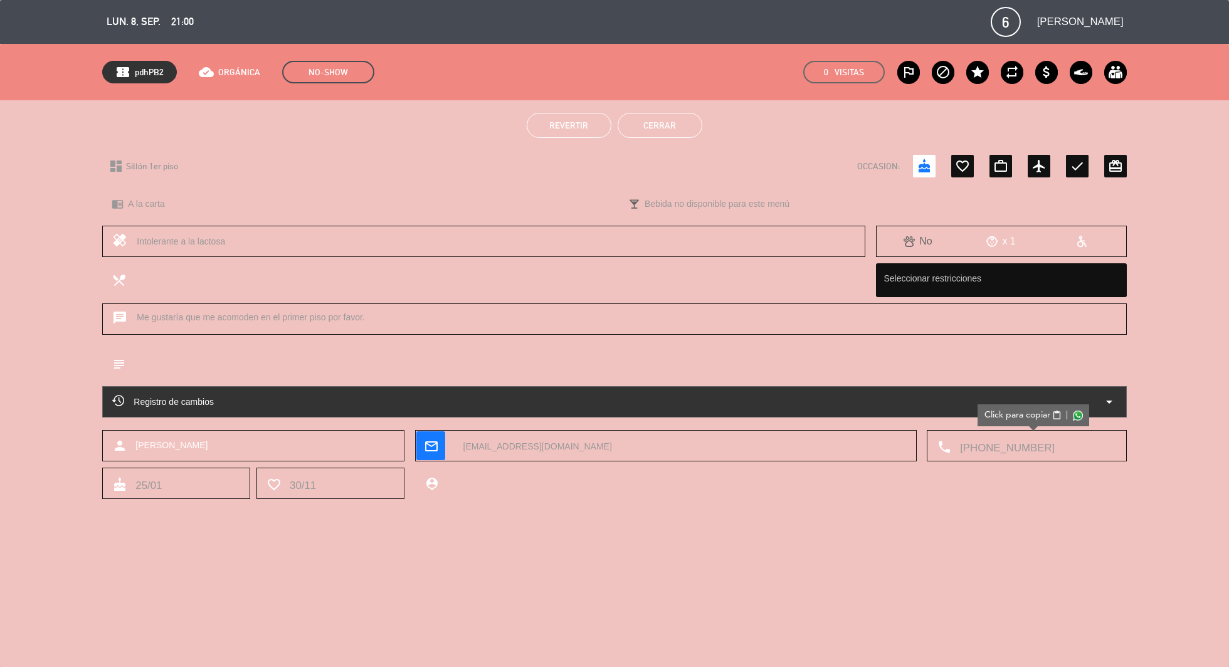
click at [664, 132] on button "Cerrar" at bounding box center [660, 125] width 85 height 25
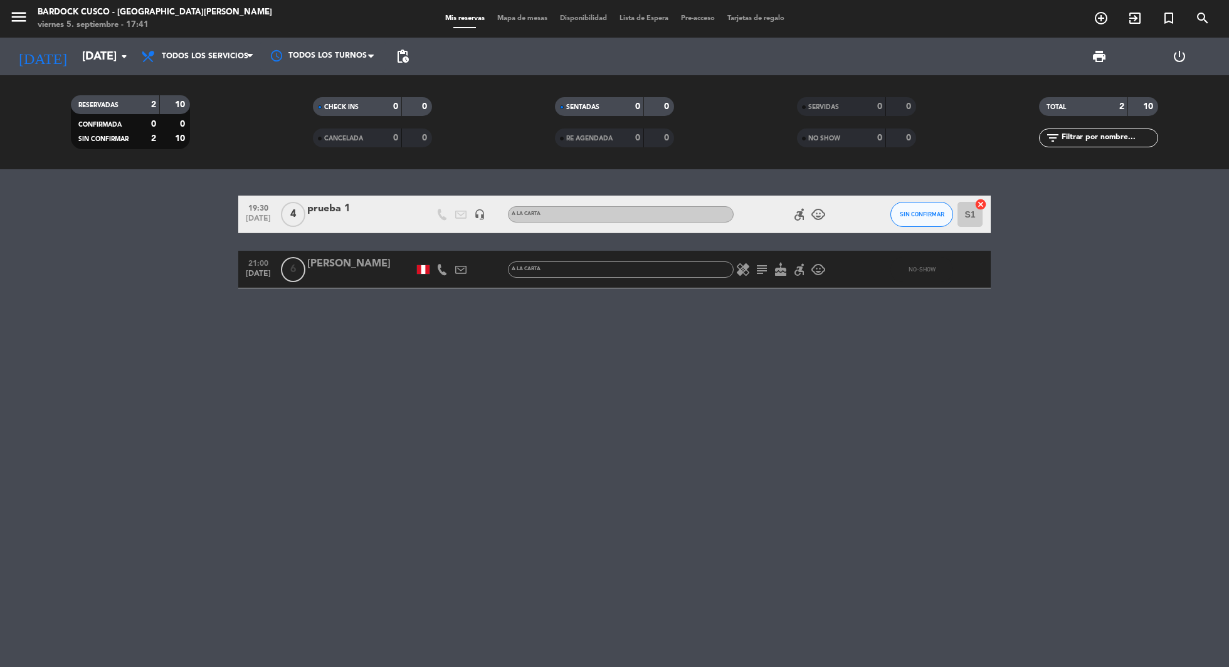
click at [842, 144] on div "NO SHOW" at bounding box center [829, 138] width 58 height 14
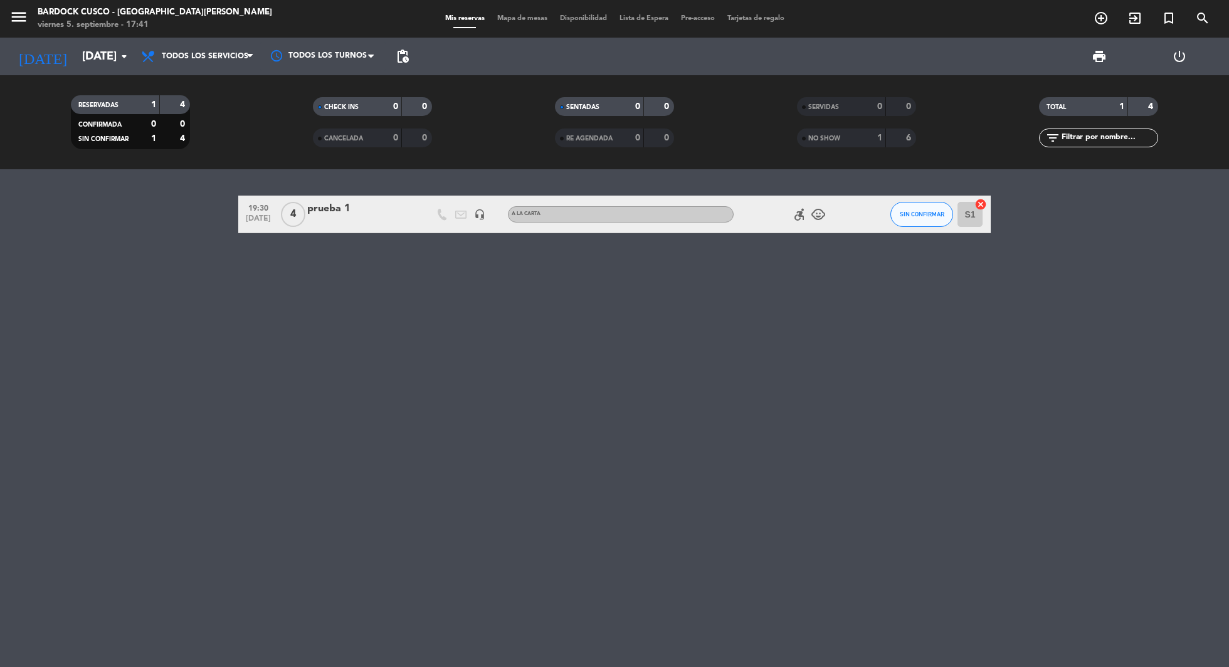
click at [852, 143] on div "NO SHOW" at bounding box center [829, 138] width 58 height 14
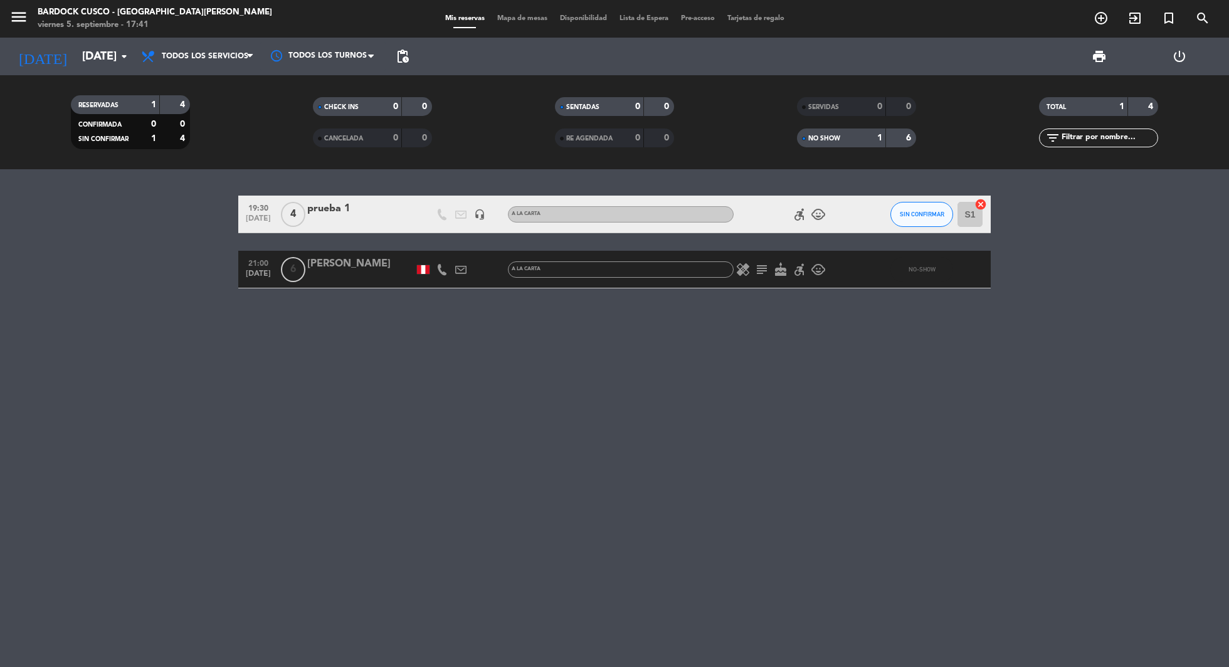
click at [837, 137] on span "NO SHOW" at bounding box center [825, 138] width 32 height 6
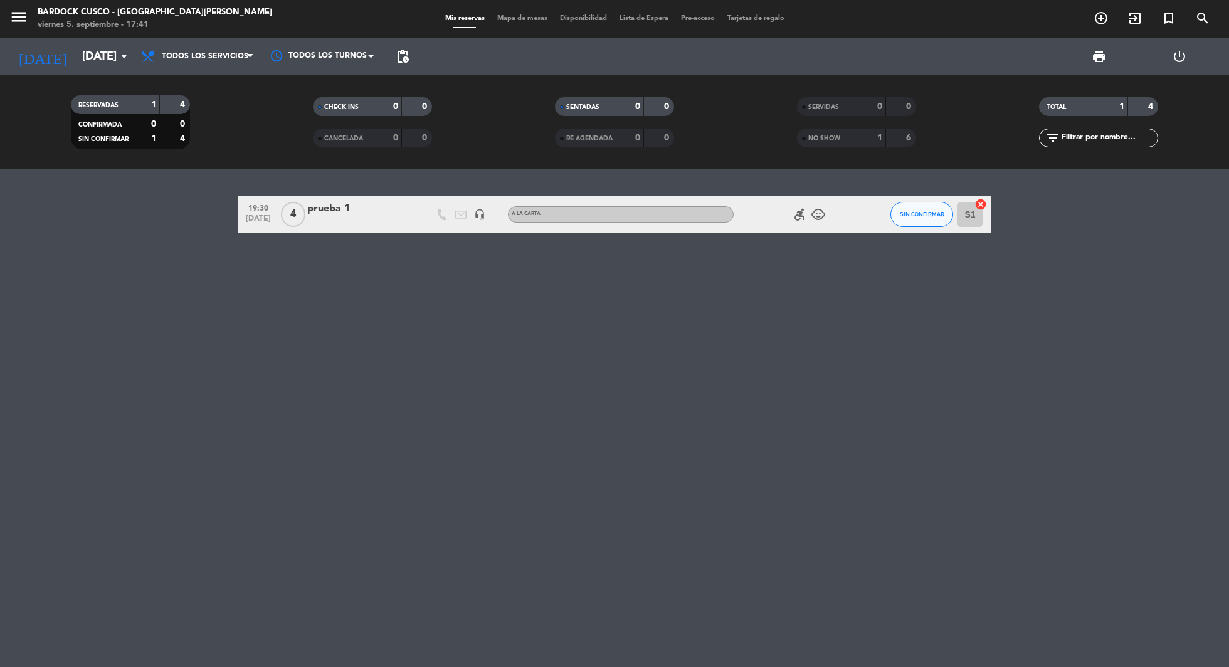
click at [833, 142] on span "NO SHOW" at bounding box center [825, 138] width 32 height 6
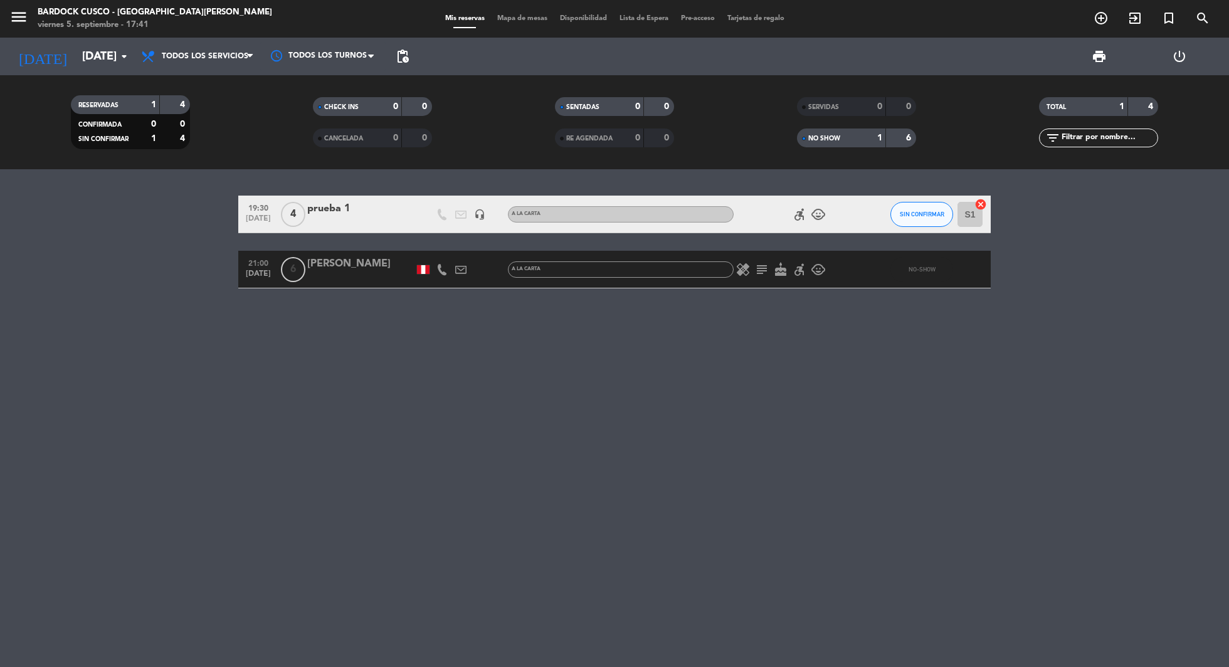
click at [349, 265] on div "[PERSON_NAME]" at bounding box center [360, 264] width 107 height 16
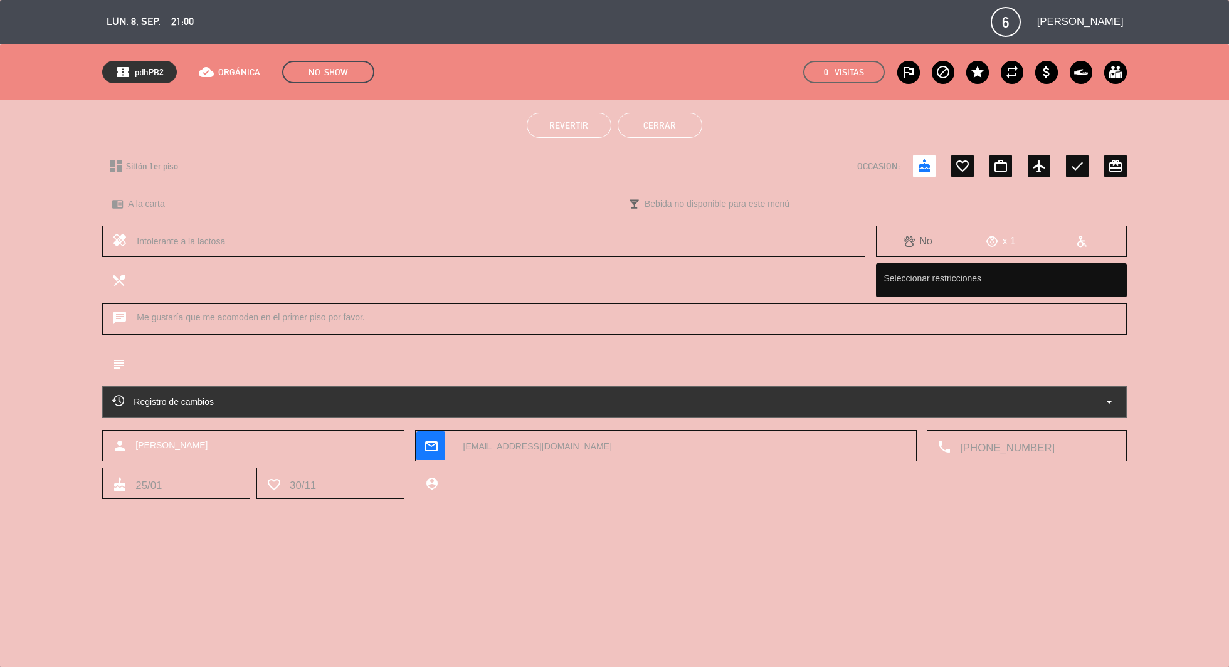
click at [574, 133] on button "Revertir" at bounding box center [569, 125] width 85 height 25
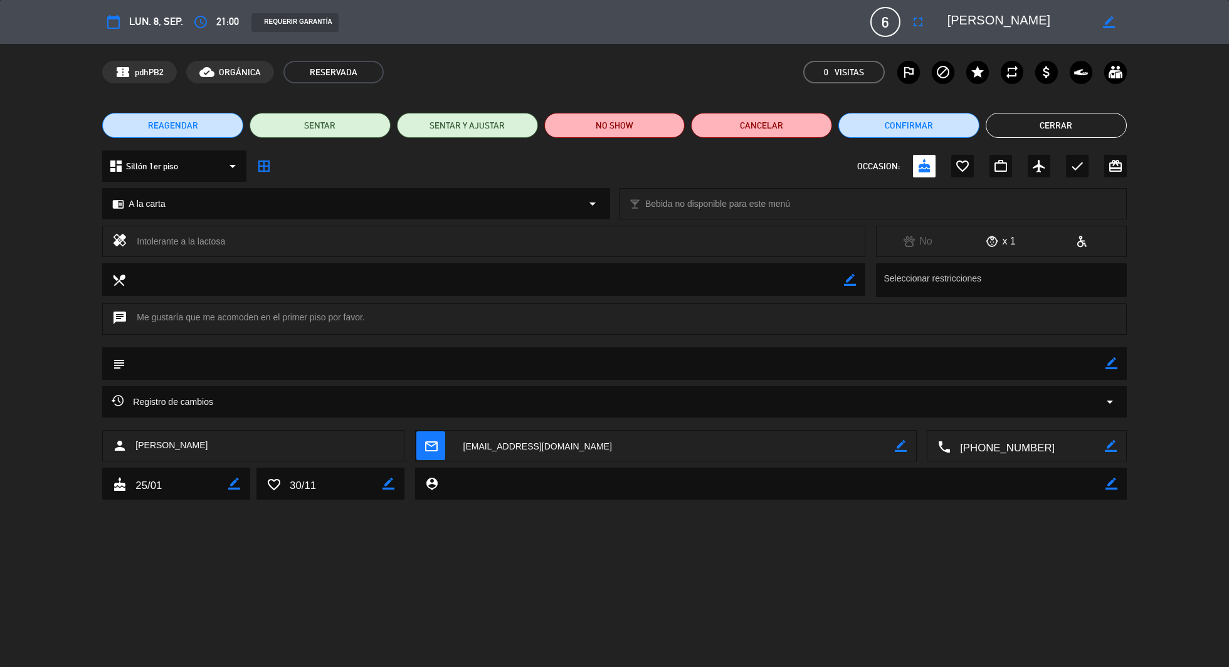
click at [1019, 123] on button "Cerrar" at bounding box center [1056, 125] width 141 height 25
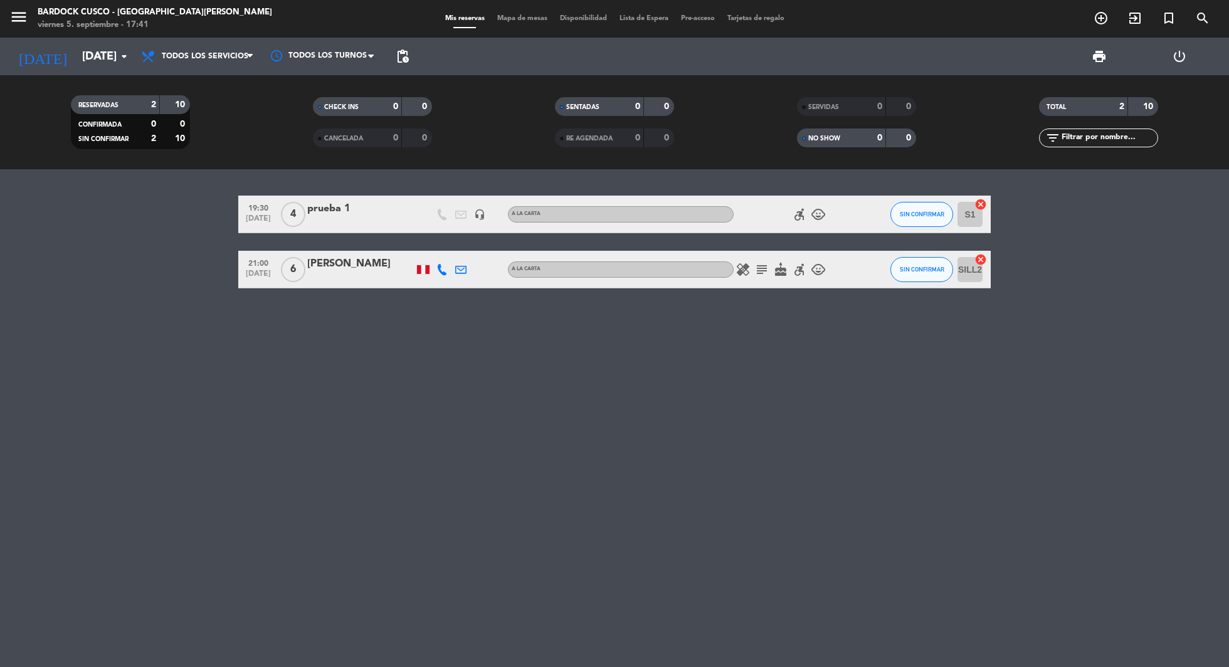
click at [358, 265] on div "[PERSON_NAME]" at bounding box center [360, 264] width 107 height 16
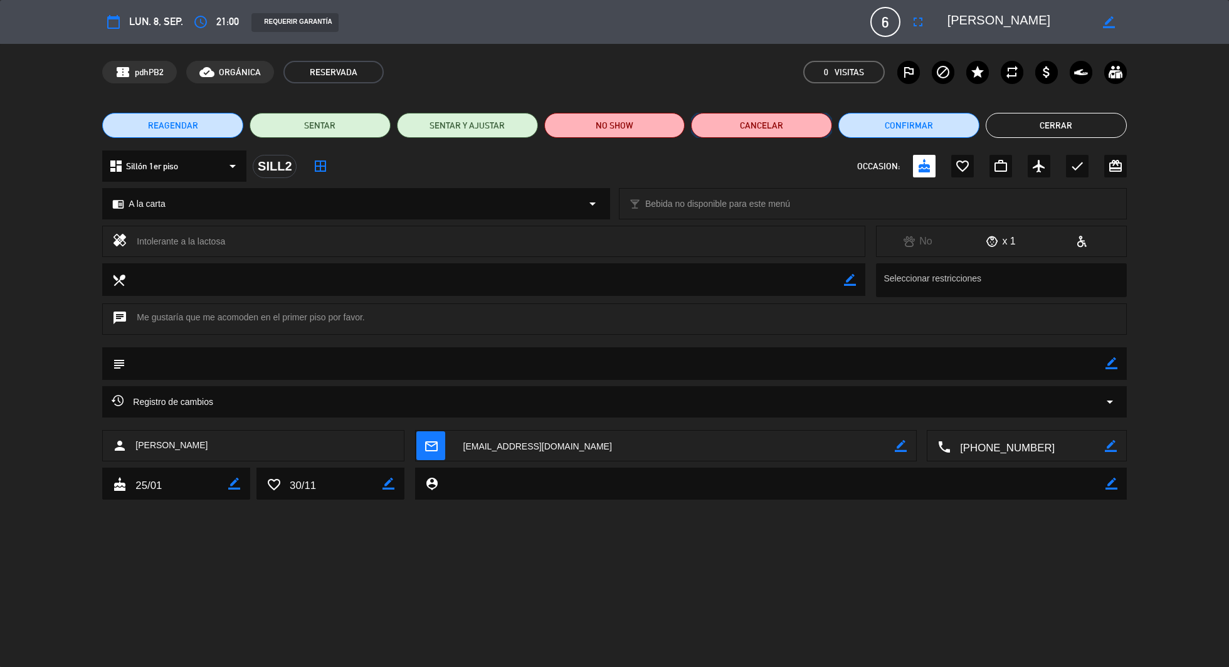
click at [757, 126] on button "Cancelar" at bounding box center [761, 125] width 141 height 25
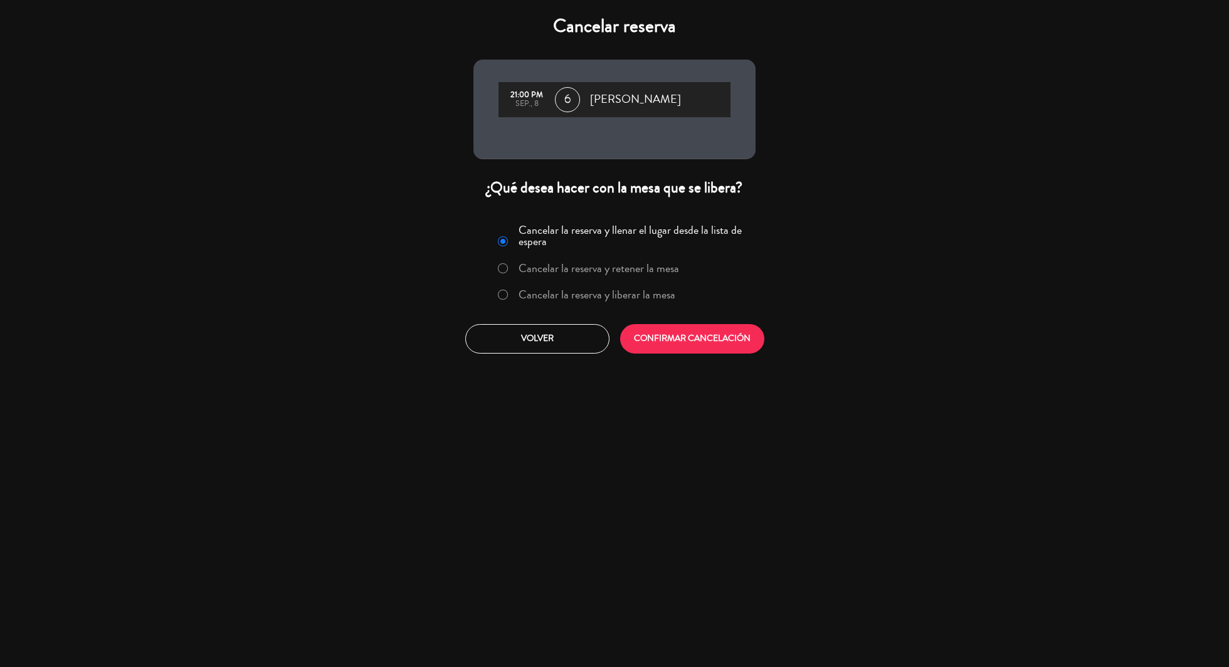
click at [552, 304] on label "Cancelar la reserva y liberar la mesa" at bounding box center [586, 295] width 191 height 23
click at [674, 336] on button "CONFIRMAR CANCELACIÓN" at bounding box center [692, 338] width 144 height 29
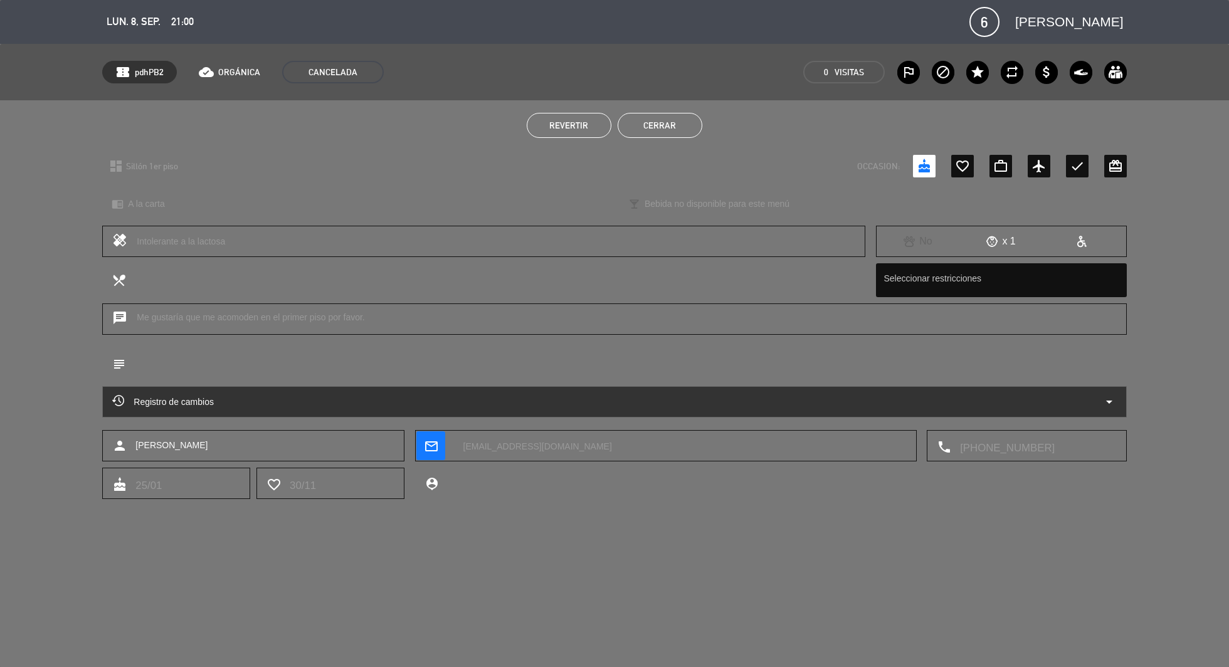
click at [677, 124] on button "Cerrar" at bounding box center [660, 125] width 85 height 25
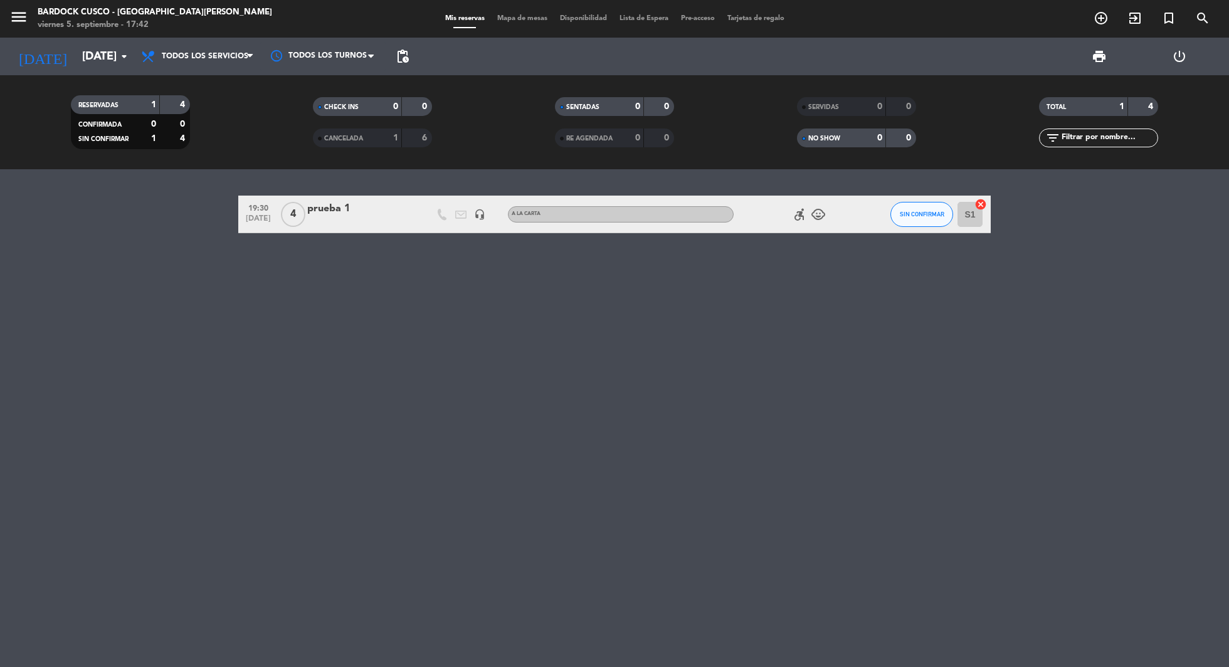
click at [836, 147] on div "SERVIDAS 0 0 NO SHOW 0 0" at bounding box center [857, 122] width 242 height 69
click at [836, 143] on div "NO SHOW" at bounding box center [829, 138] width 58 height 14
click at [356, 135] on span "CANCELADA" at bounding box center [343, 138] width 39 height 6
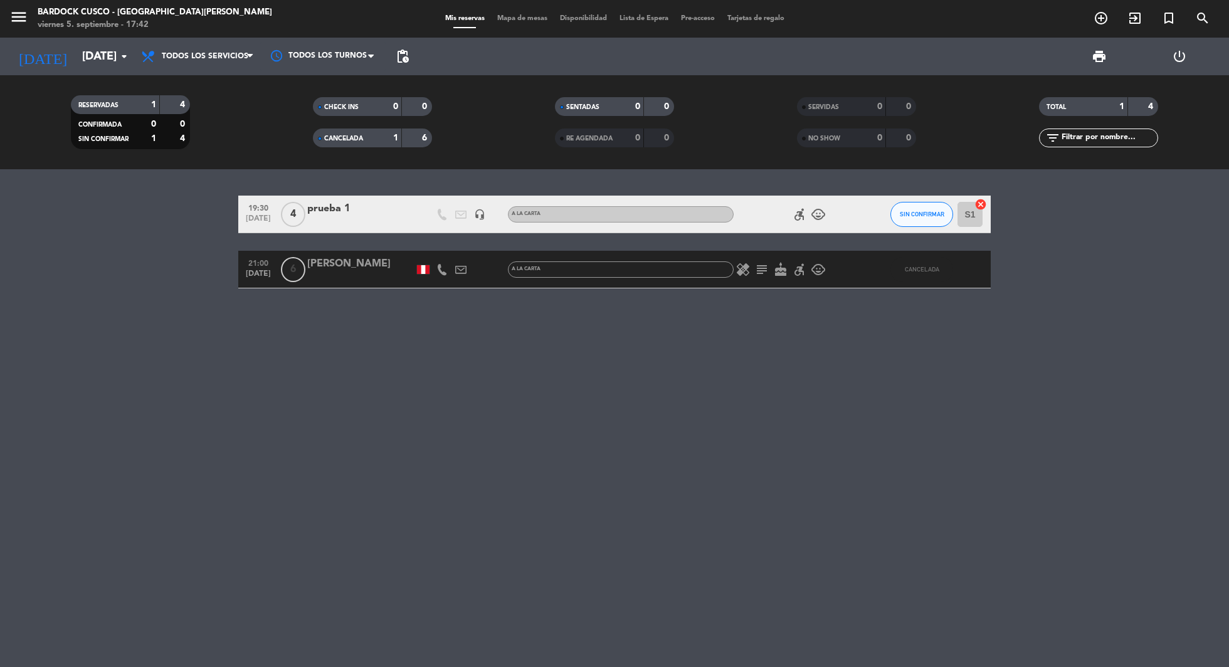
click at [344, 262] on div "[PERSON_NAME]" at bounding box center [360, 264] width 107 height 16
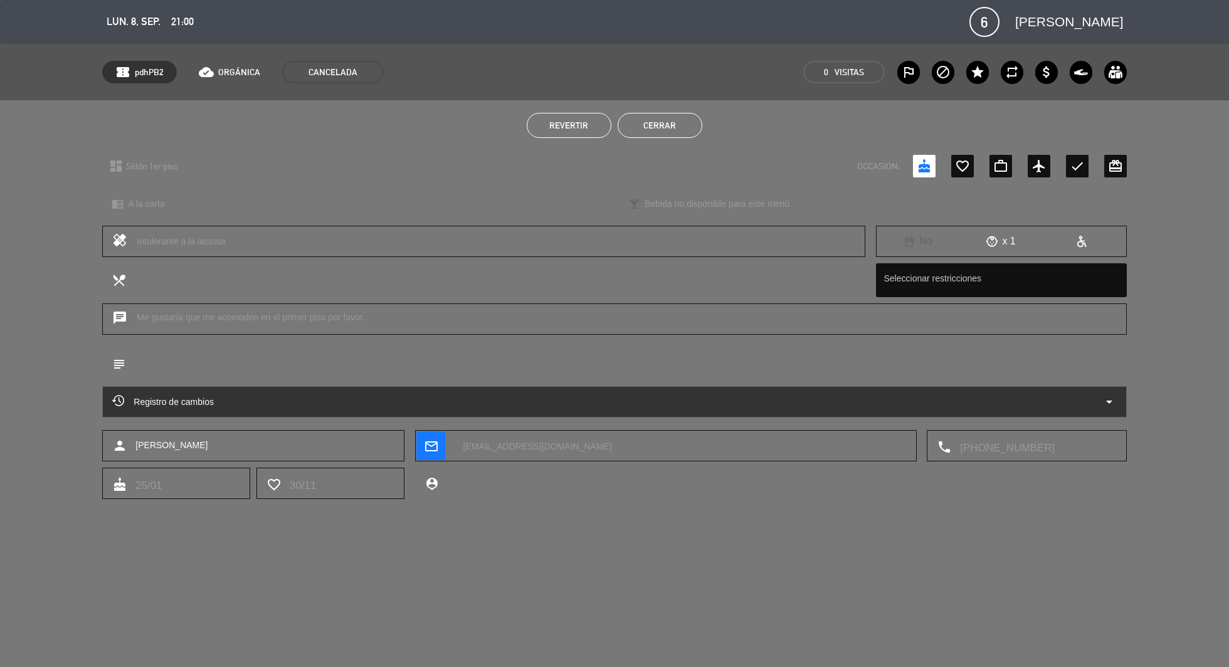
click at [574, 124] on span "Revertir" at bounding box center [569, 125] width 39 height 10
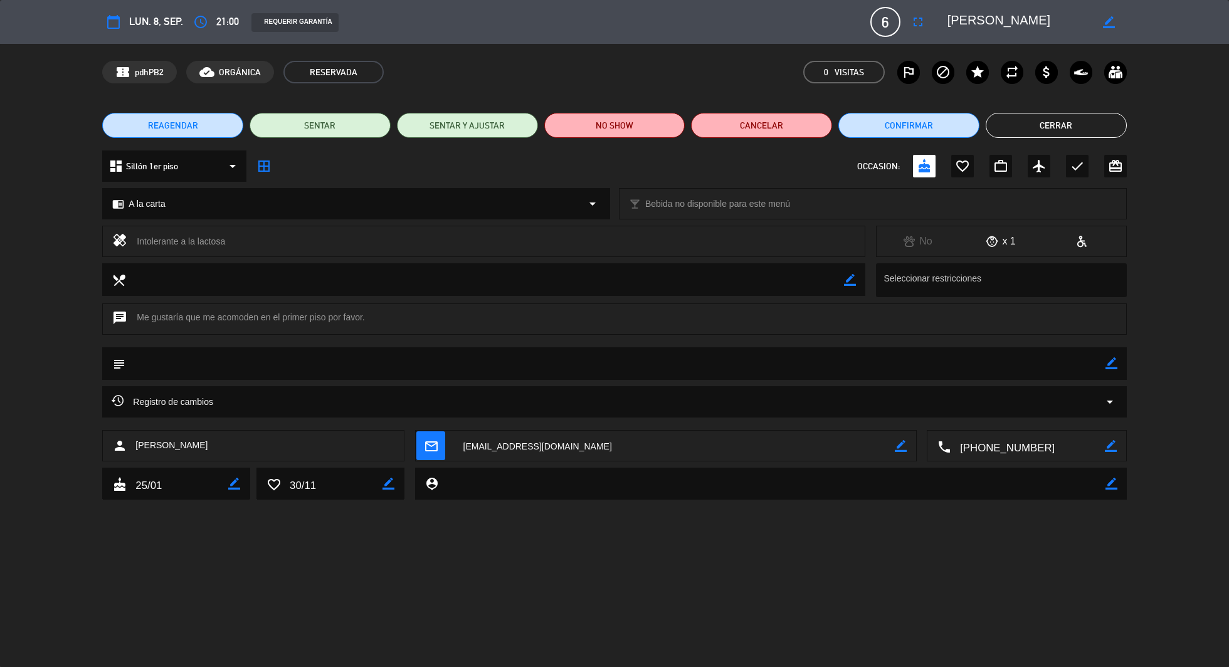
click at [1085, 129] on button "Cerrar" at bounding box center [1056, 125] width 141 height 25
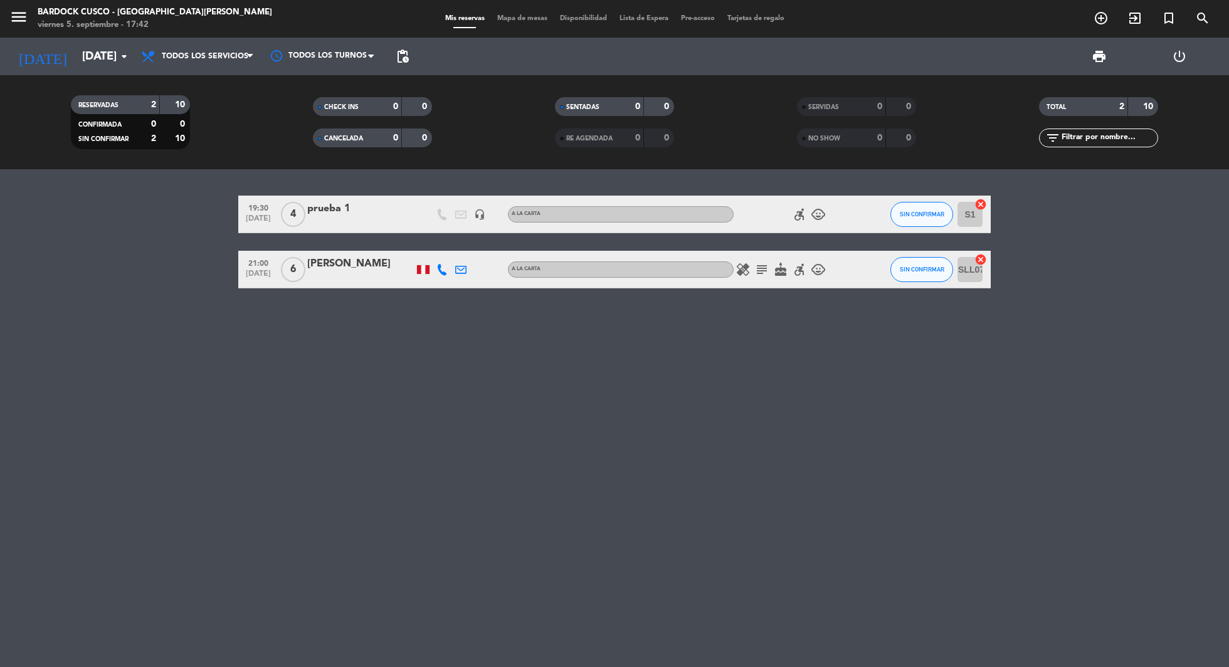
click at [356, 142] on div "CANCELADA" at bounding box center [345, 138] width 58 height 14
click at [333, 260] on div "[PERSON_NAME]" at bounding box center [360, 264] width 107 height 16
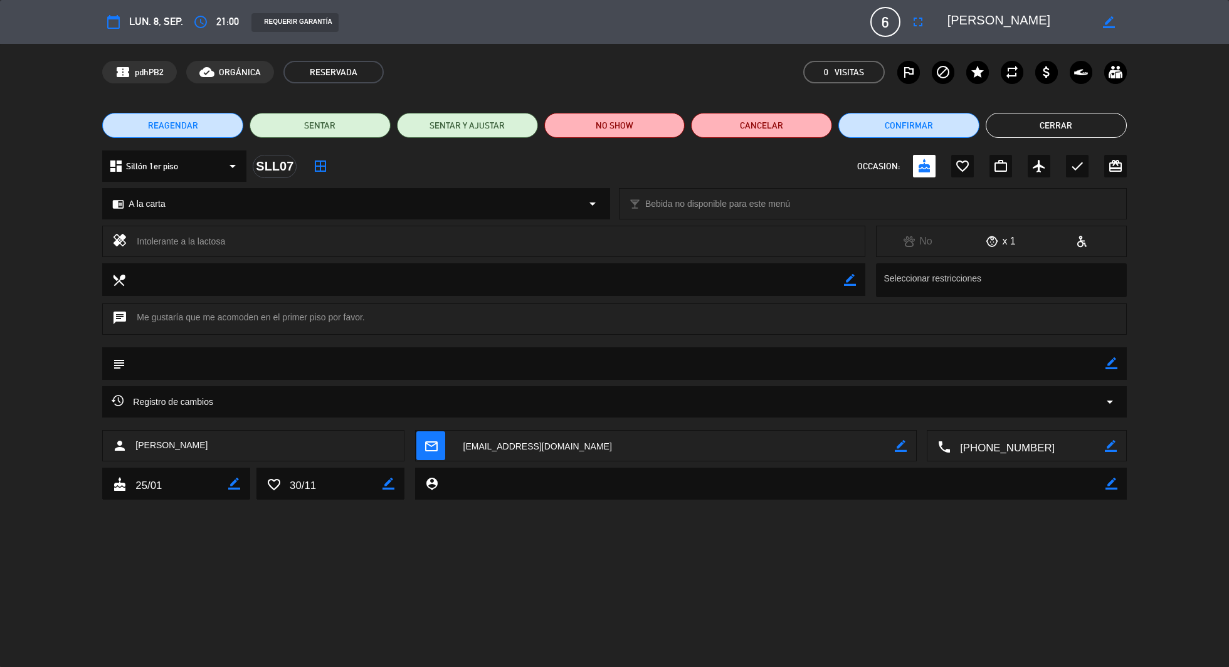
drag, startPoint x: 137, startPoint y: 243, endPoint x: 324, endPoint y: 243, distance: 186.9
click at [326, 243] on div "Intolerante a la lactosa" at bounding box center [496, 242] width 719 height 18
click at [449, 284] on textarea at bounding box center [484, 279] width 719 height 32
drag, startPoint x: 140, startPoint y: 319, endPoint x: 386, endPoint y: 323, distance: 245.9
click at [386, 323] on div "chat Me gustaría que me acomoden en el primer piso por favor." at bounding box center [614, 319] width 1024 height 31
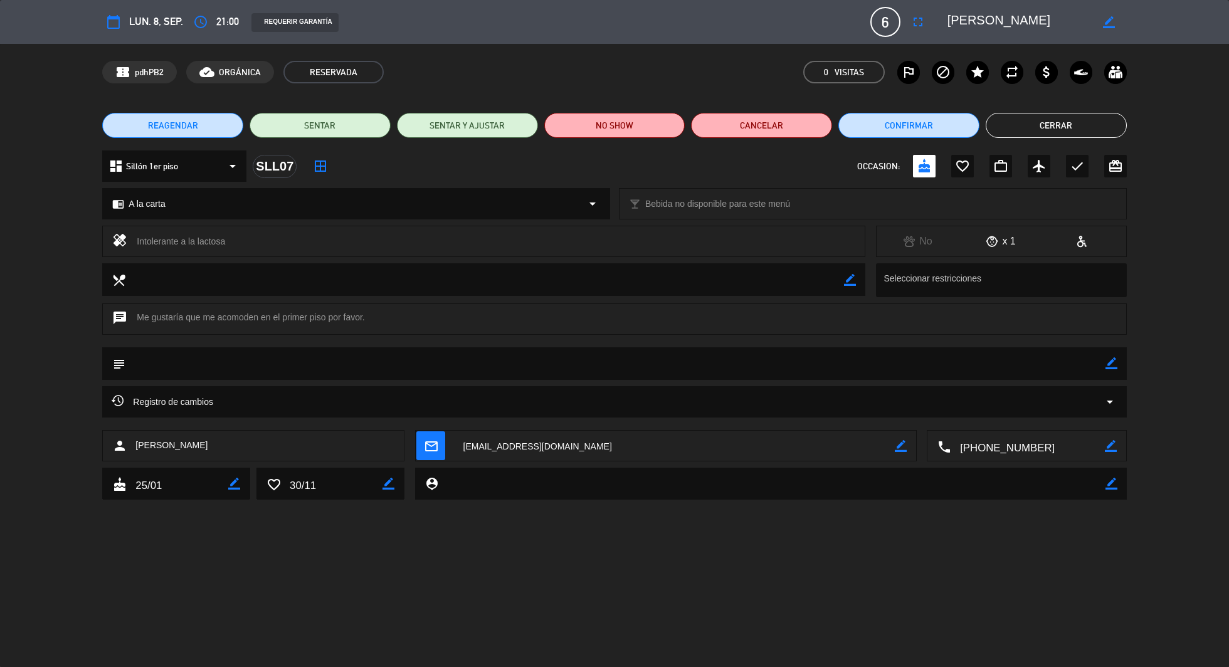
click at [1108, 361] on icon "border_color" at bounding box center [1112, 364] width 12 height 12
click at [246, 370] on textarea at bounding box center [615, 364] width 980 height 32
type textarea "Se coordinó con el cliente que traerá una torta para que celebren su cumpleaños…"
click at [1114, 359] on icon at bounding box center [1112, 364] width 12 height 12
drag, startPoint x: 663, startPoint y: 363, endPoint x: 131, endPoint y: 359, distance: 532.0
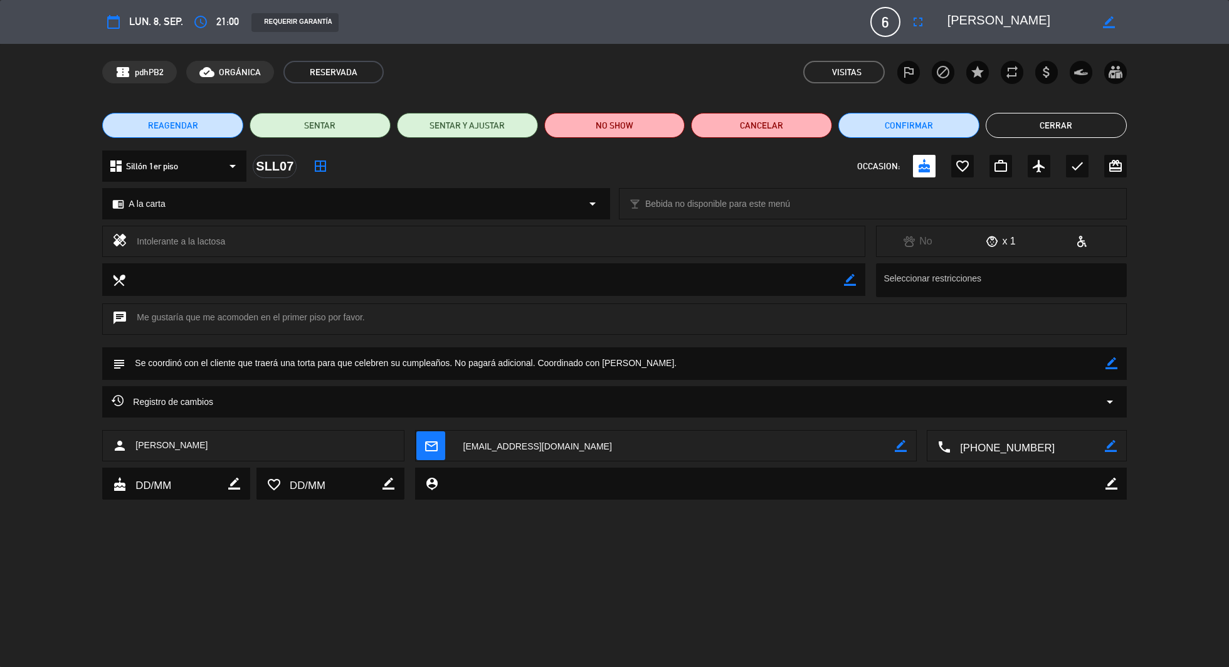
click at [131, 359] on textarea at bounding box center [615, 364] width 980 height 32
click at [1048, 122] on button "Cerrar" at bounding box center [1056, 125] width 141 height 25
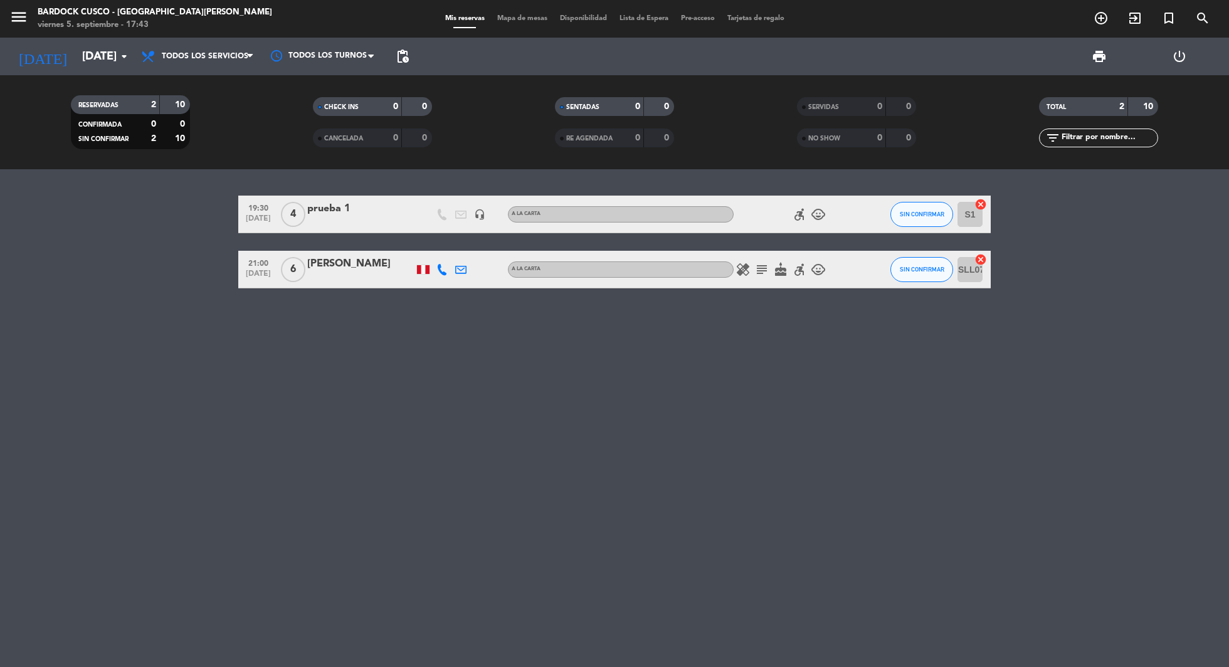
click at [762, 277] on icon "subject" at bounding box center [762, 269] width 15 height 15
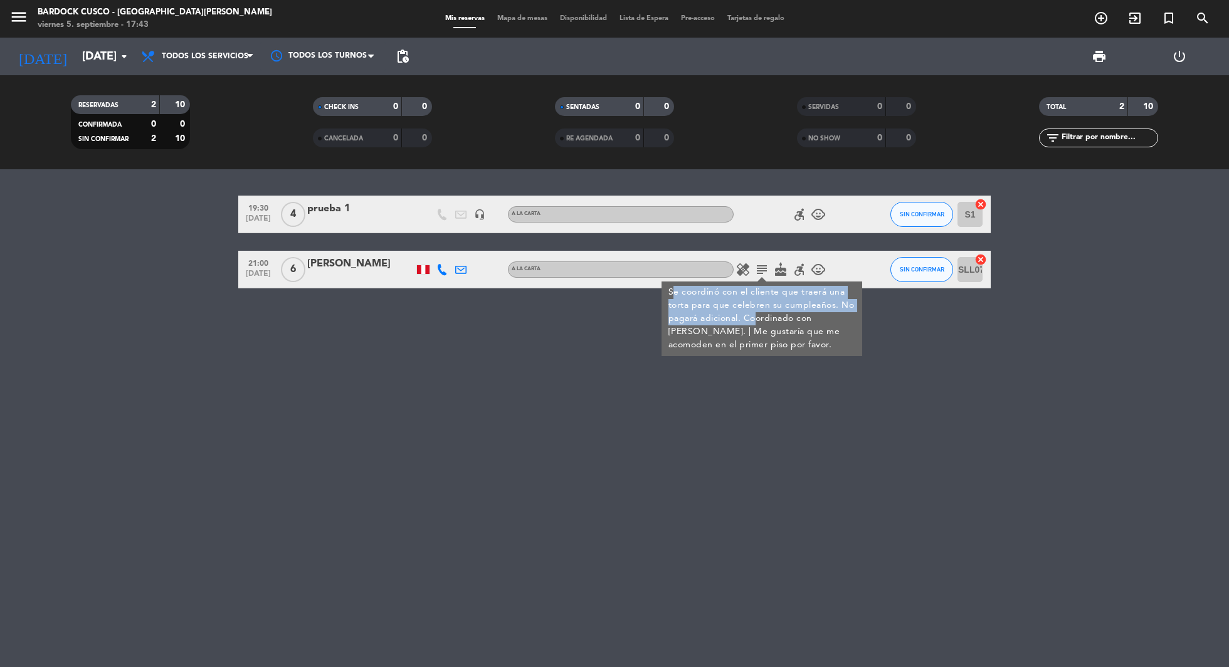
drag, startPoint x: 672, startPoint y: 294, endPoint x: 756, endPoint y: 312, distance: 86.1
click at [756, 312] on div "Se coordinó con el cliente que traerá una torta para que celebren su cumpleaños…" at bounding box center [763, 319] width 188 height 66
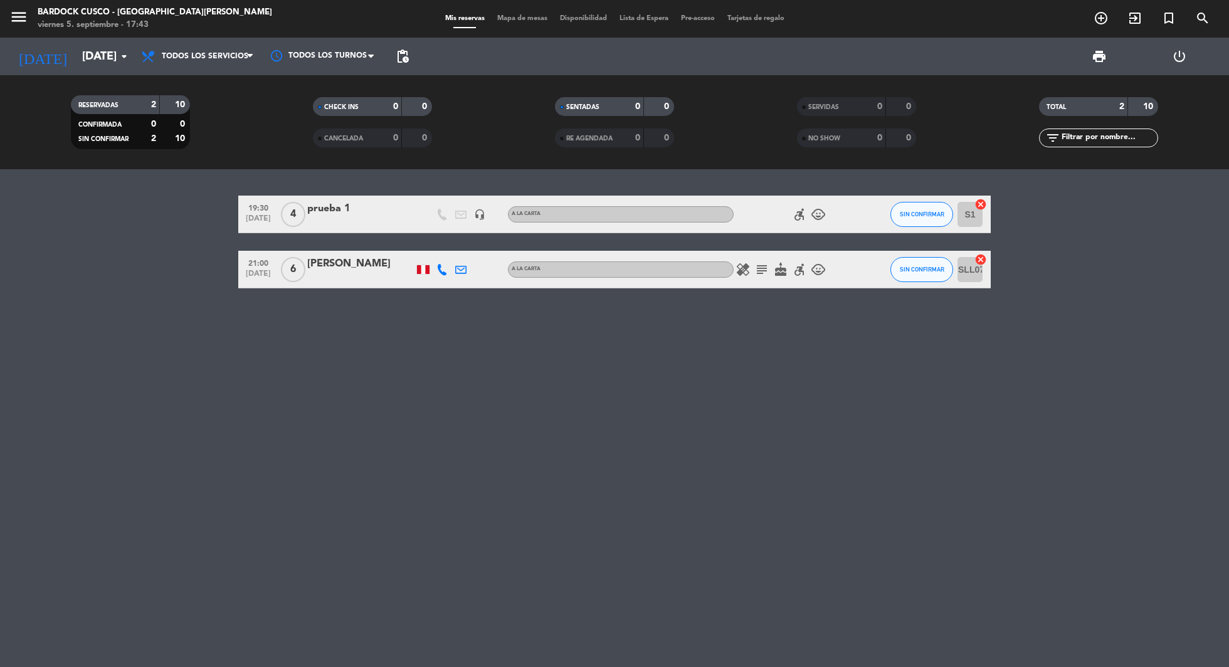
click at [763, 265] on icon "subject" at bounding box center [762, 269] width 15 height 15
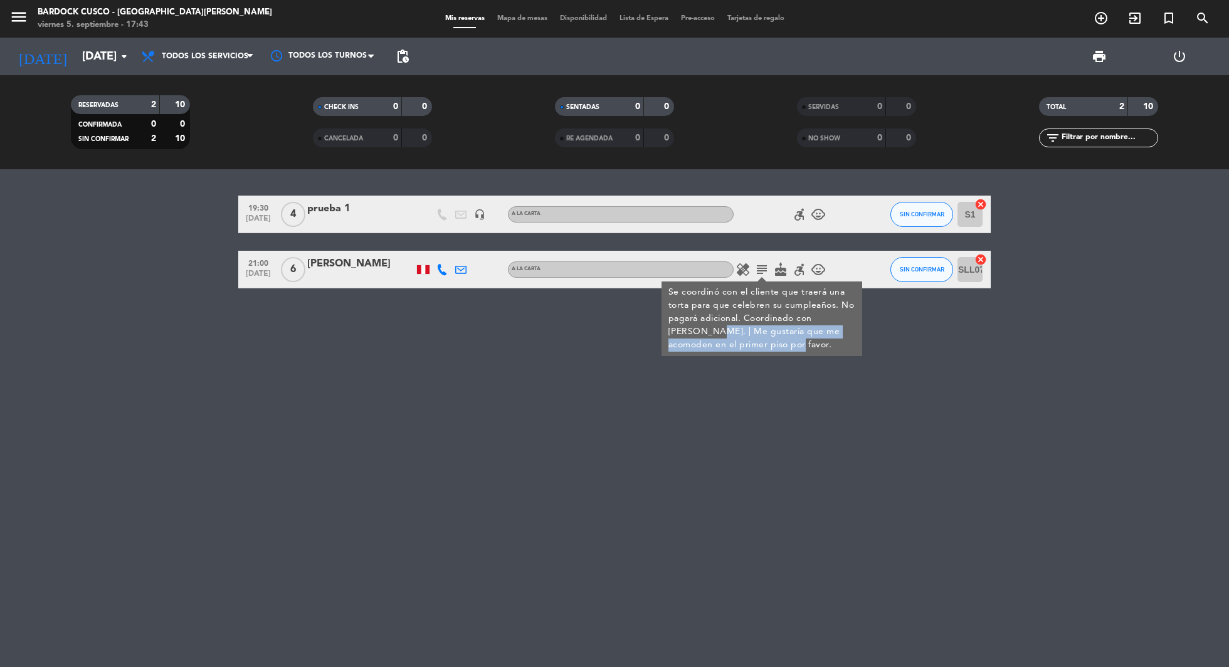
drag, startPoint x: 672, startPoint y: 331, endPoint x: 765, endPoint y: 356, distance: 96.8
click at [765, 356] on div "Se coordinó con el cliente que traerá una torta para que celebren su cumpleaños…" at bounding box center [762, 319] width 201 height 75
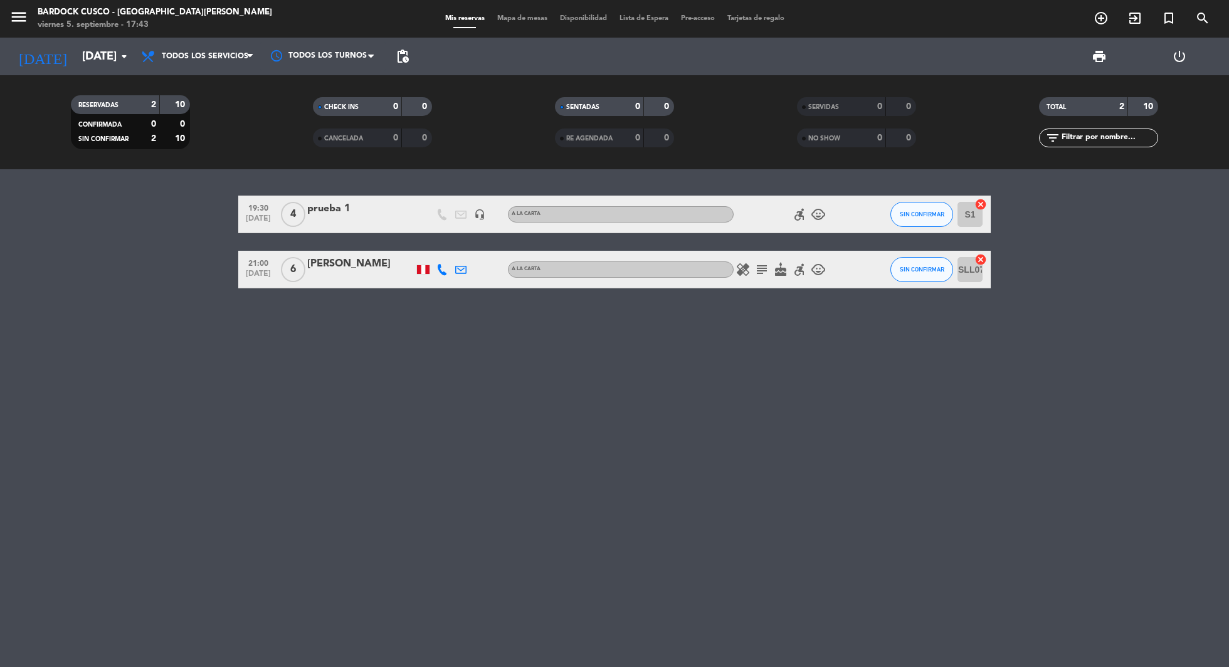
click at [761, 267] on icon "subject" at bounding box center [762, 269] width 15 height 15
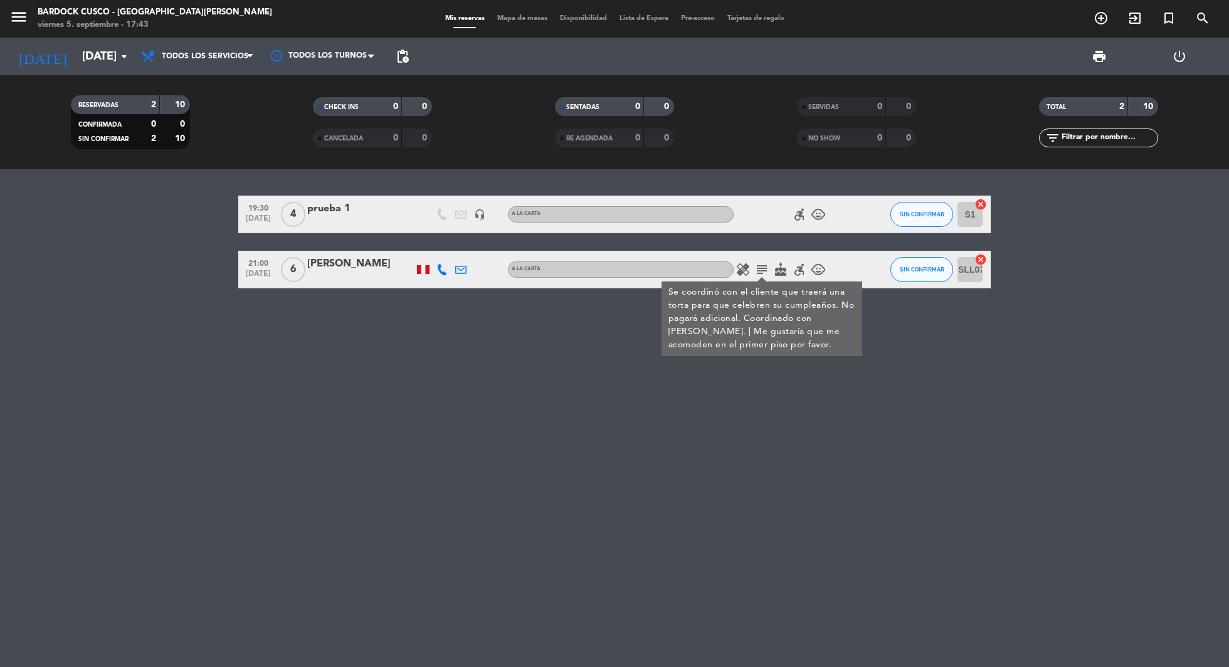
click at [755, 267] on icon "subject" at bounding box center [762, 269] width 15 height 15
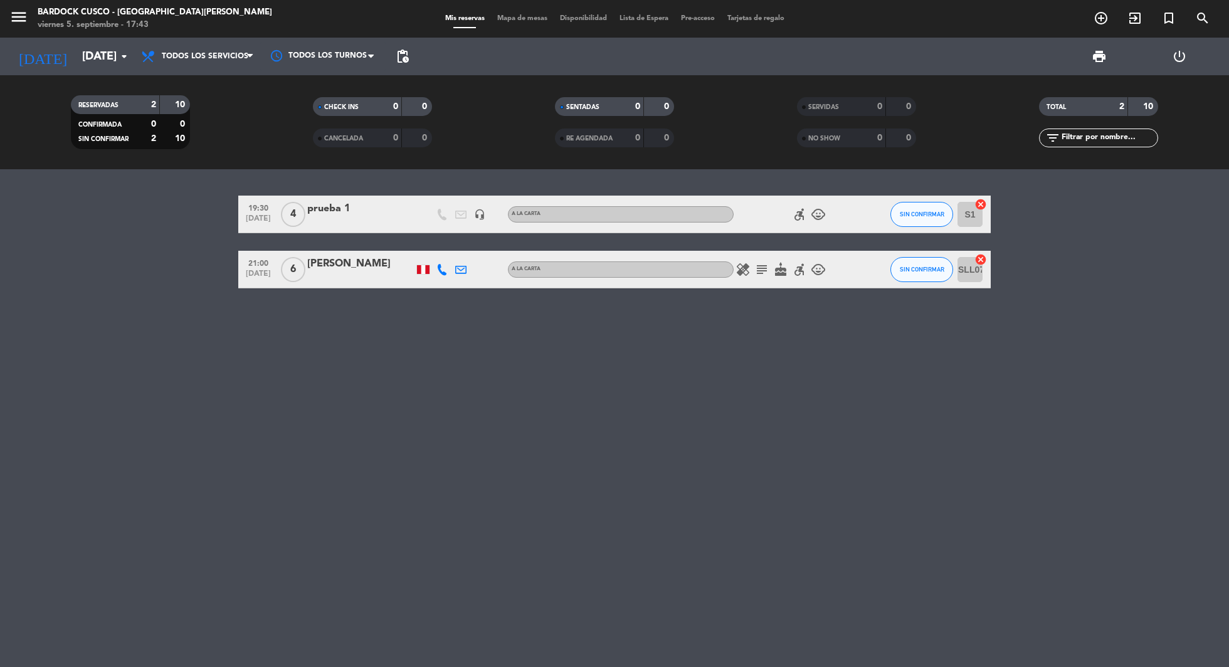
click at [381, 262] on div "[PERSON_NAME]" at bounding box center [360, 264] width 107 height 16
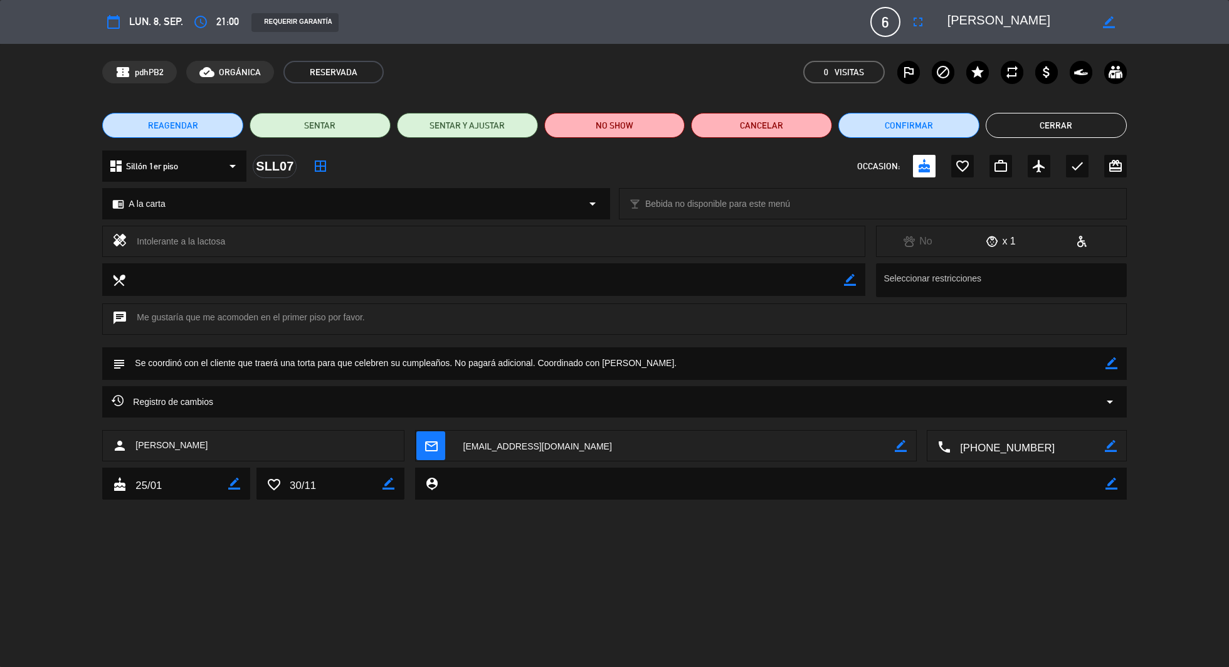
click at [196, 403] on span "Registro de cambios" at bounding box center [163, 402] width 102 height 15
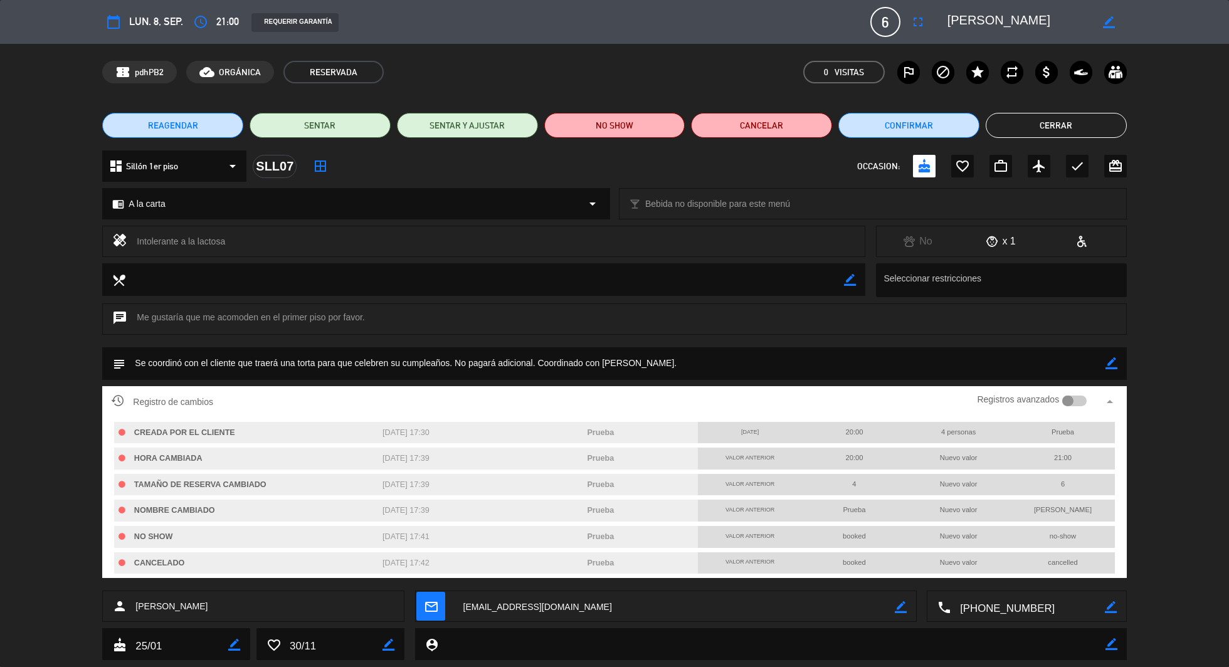
scroll to position [30, 0]
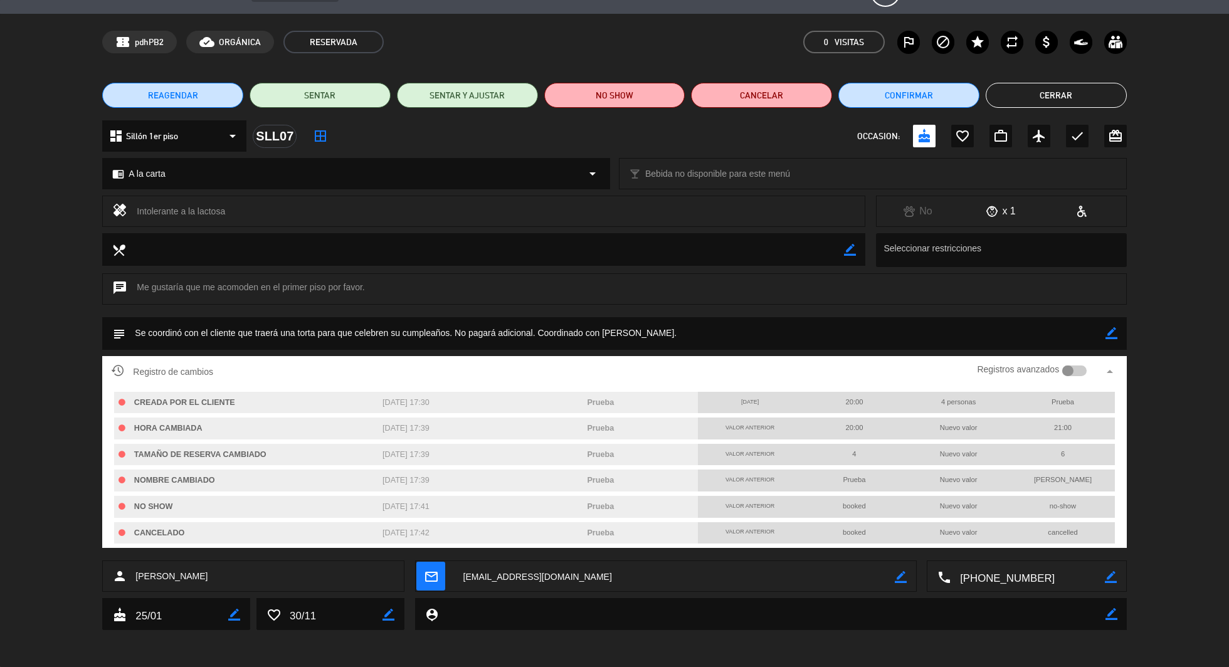
click at [787, 368] on div "Registro de cambios Registros avanzados arrow_drop_up" at bounding box center [615, 372] width 1006 height 19
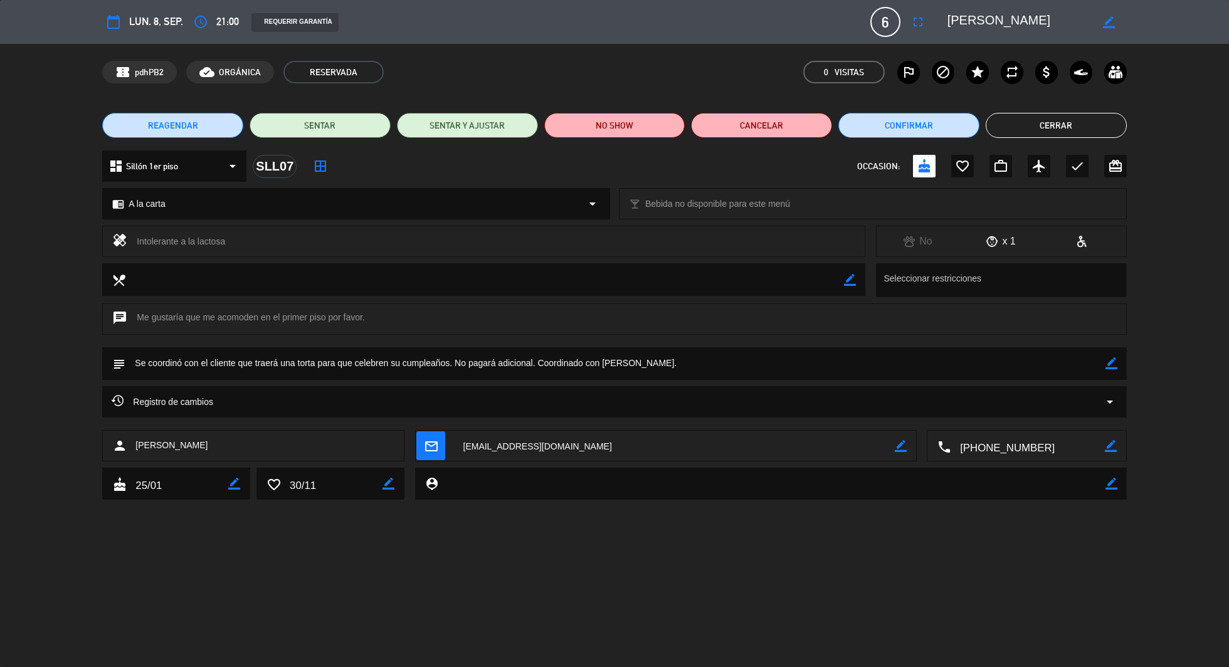
click at [218, 404] on div "Registro de cambios arrow_drop_down" at bounding box center [615, 402] width 1006 height 15
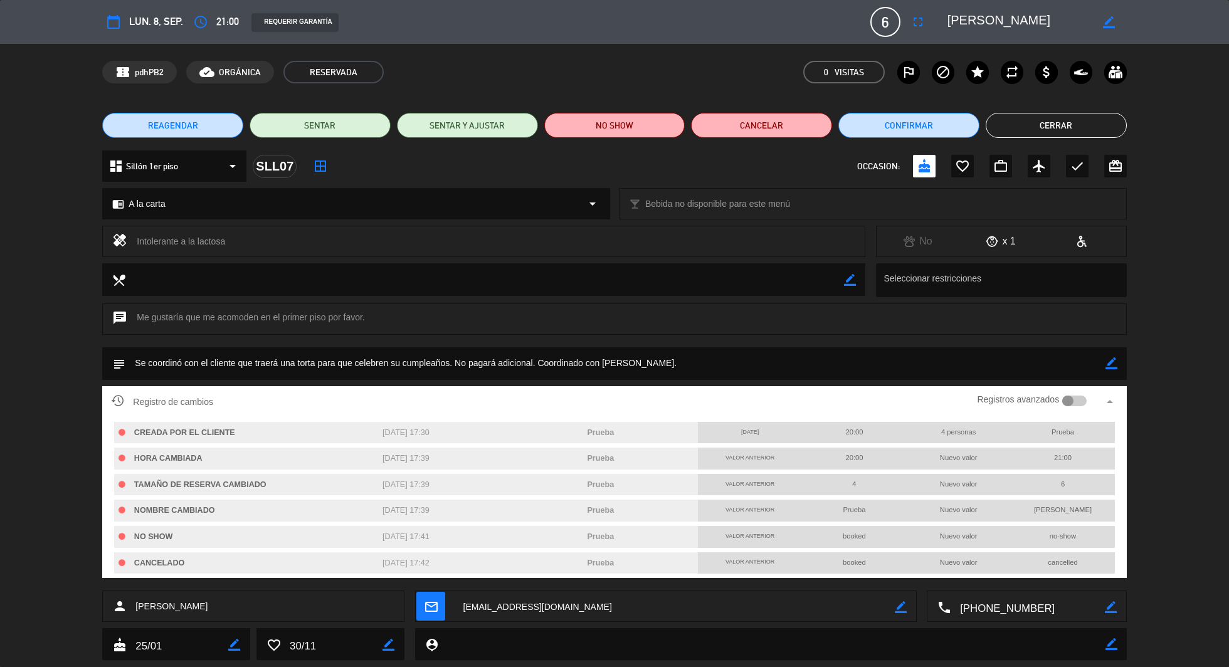
click at [218, 404] on div "Registro de cambios Registros avanzados arrow_drop_up" at bounding box center [615, 402] width 1006 height 19
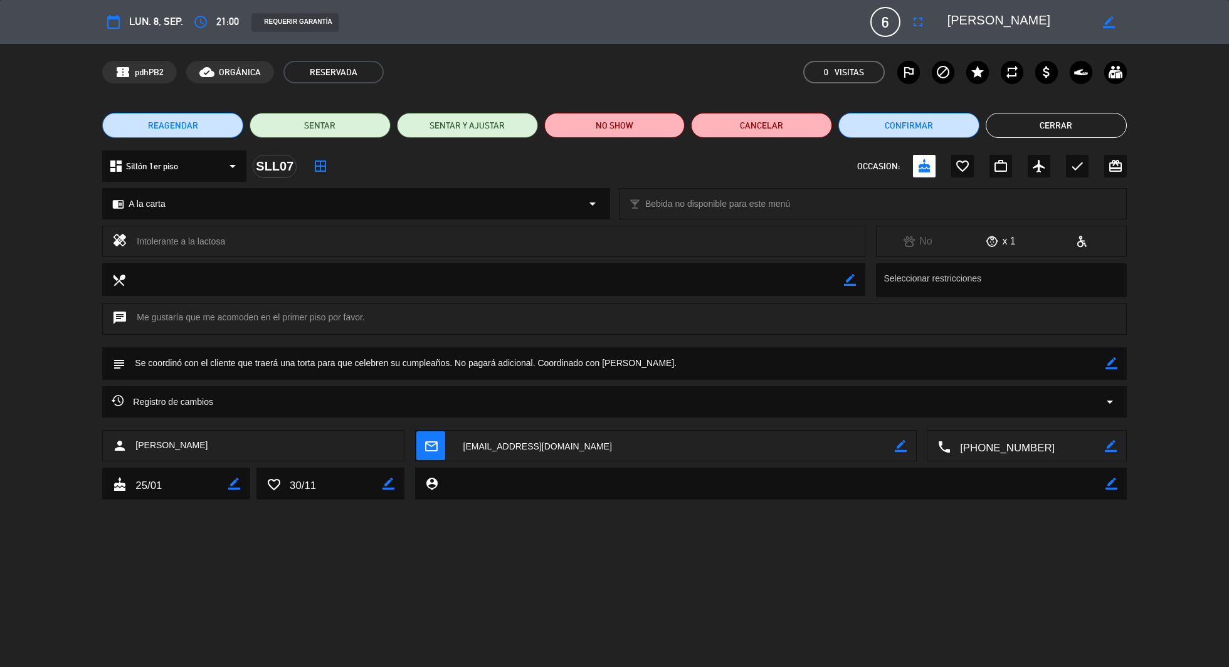
click at [1120, 486] on div "person_pin border_color" at bounding box center [771, 484] width 712 height 32
click at [1112, 485] on icon "border_color" at bounding box center [1112, 484] width 12 height 12
click at [669, 480] on textarea at bounding box center [771, 484] width 667 height 32
type textarea "l"
type textarea "Le gusta pedir [PERSON_NAME] Libre de 18 años. Siempre viene en grupo y le gust…"
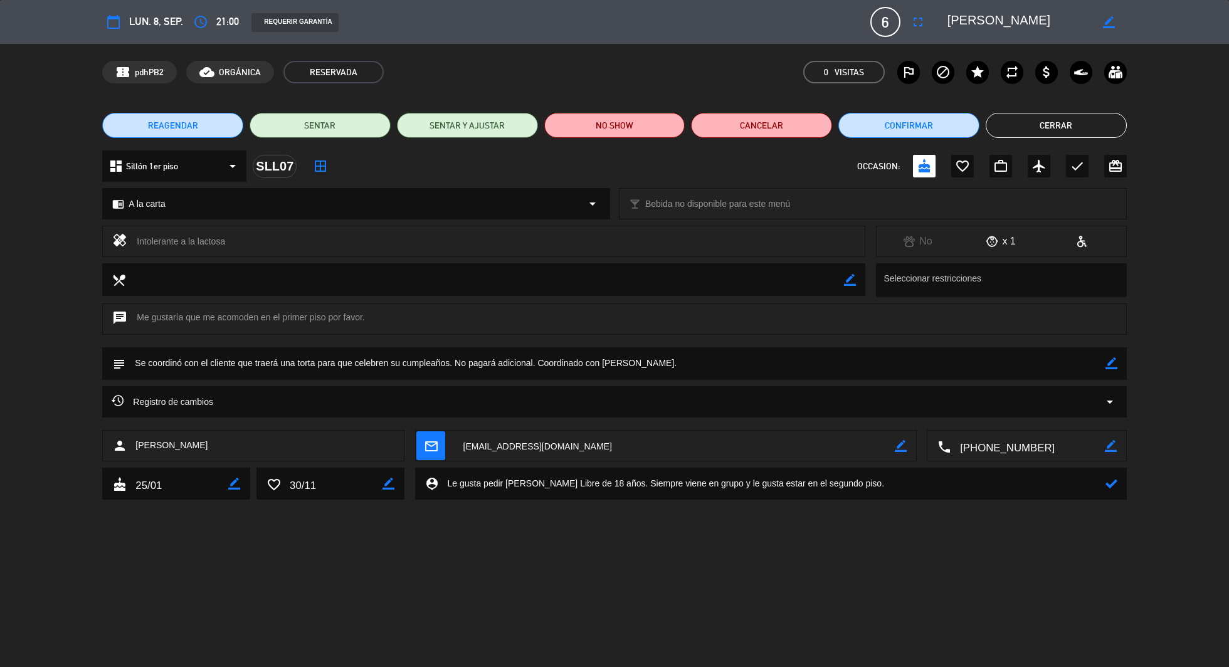
click at [1112, 478] on icon at bounding box center [1112, 484] width 12 height 12
click at [979, 68] on icon "star" at bounding box center [977, 72] width 15 height 15
click at [1053, 68] on icon "attach_money" at bounding box center [1046, 72] width 15 height 15
click at [1046, 121] on button "Cerrar" at bounding box center [1056, 125] width 141 height 25
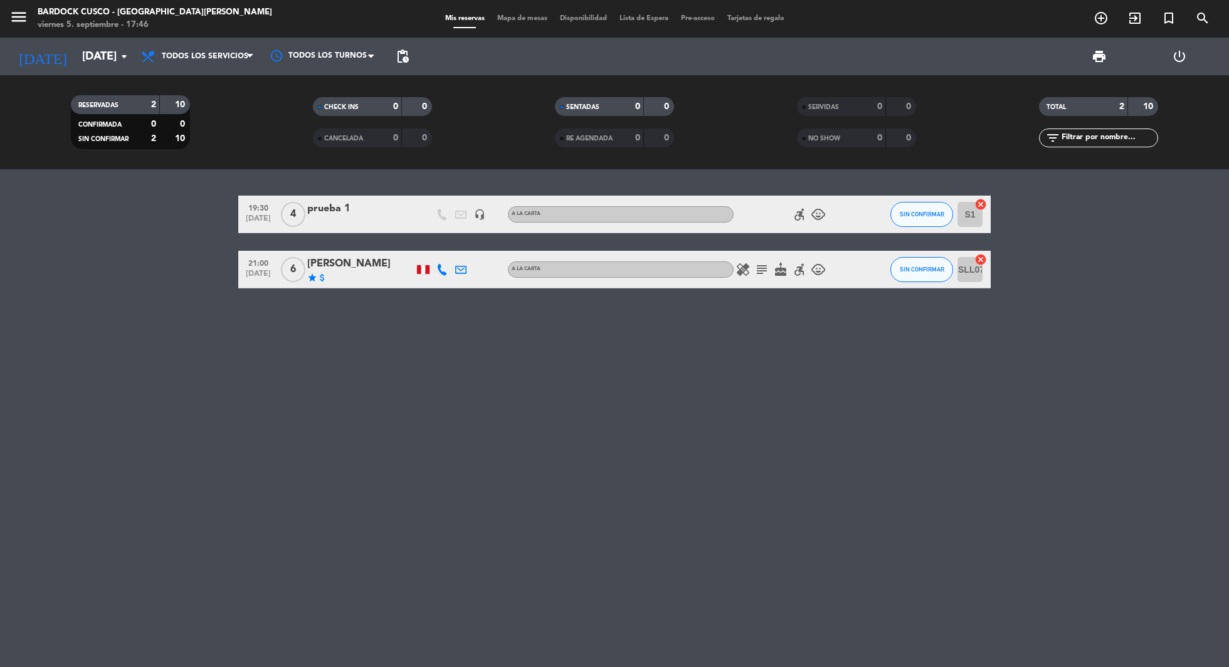
click at [346, 263] on div "[PERSON_NAME]" at bounding box center [360, 264] width 107 height 16
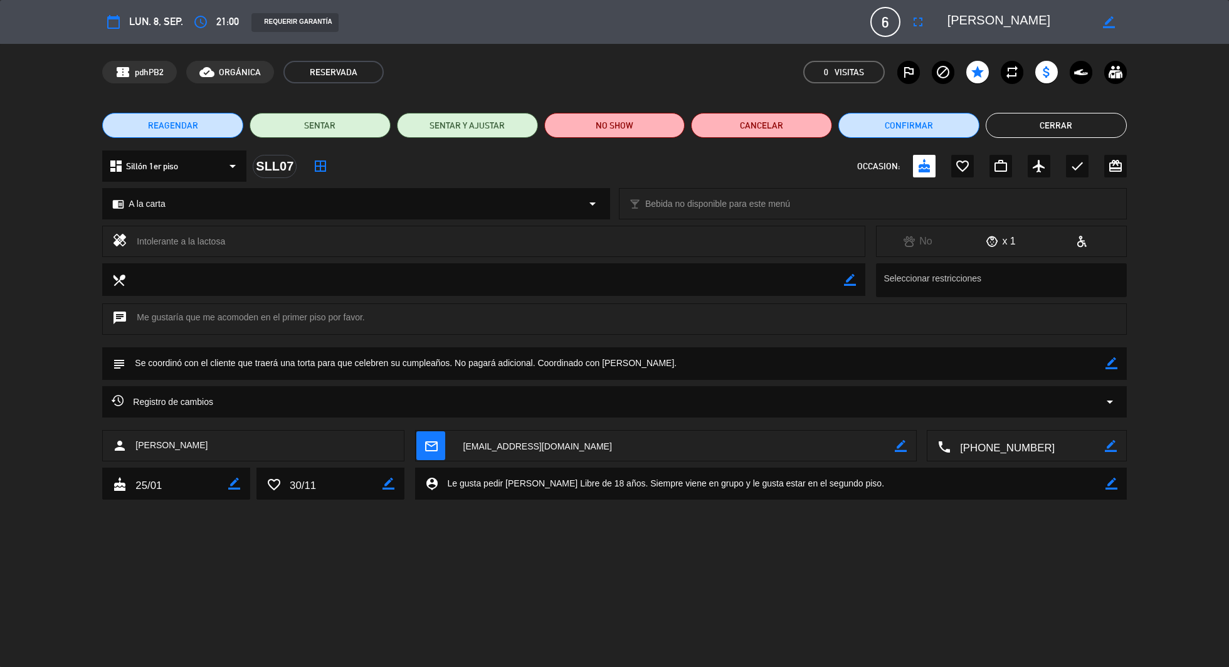
click at [1047, 132] on button "Cerrar" at bounding box center [1056, 125] width 141 height 25
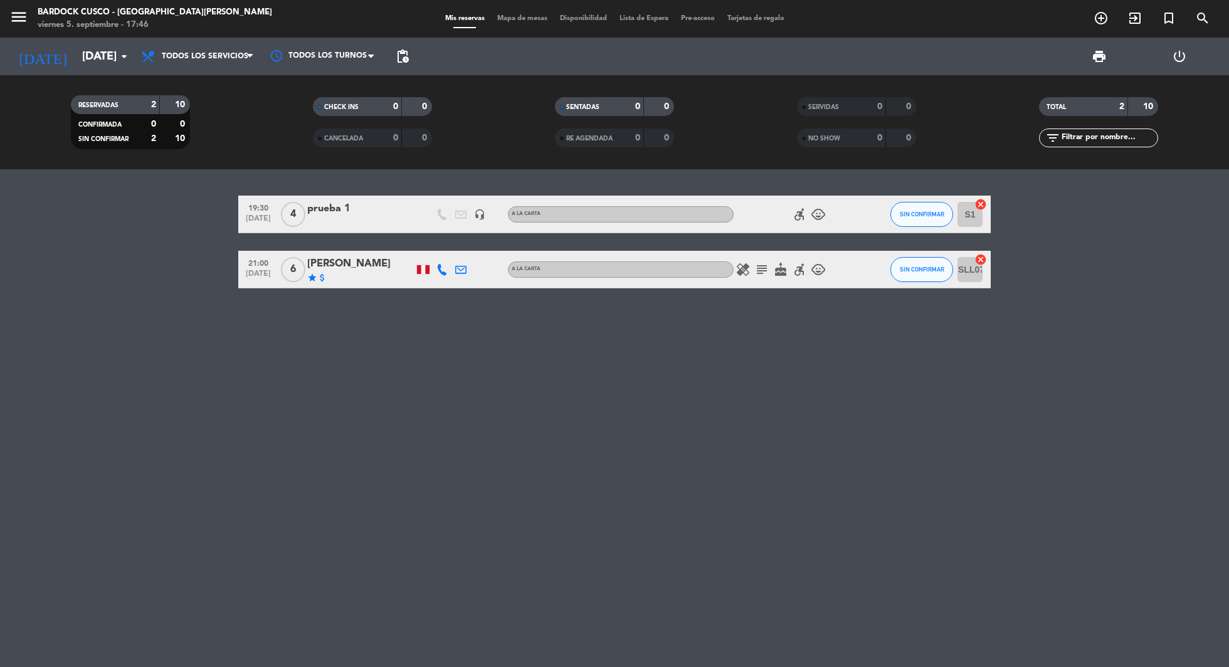
click at [362, 260] on div "[PERSON_NAME]" at bounding box center [360, 264] width 107 height 16
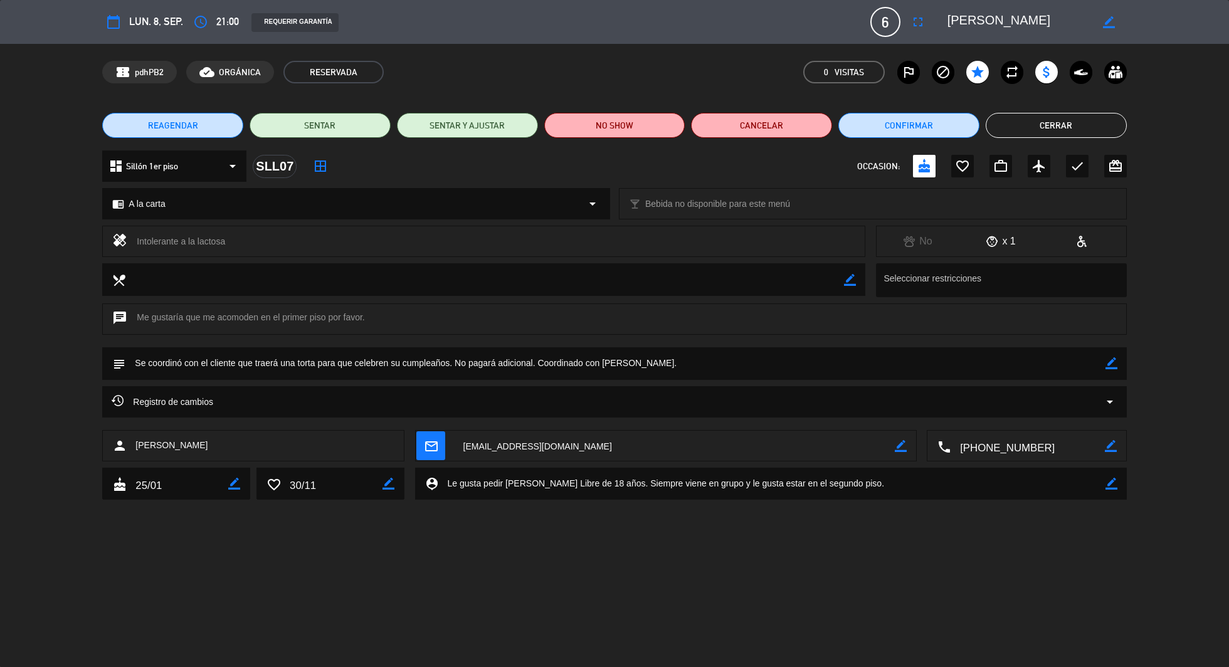
click at [1059, 126] on button "Cerrar" at bounding box center [1056, 125] width 141 height 25
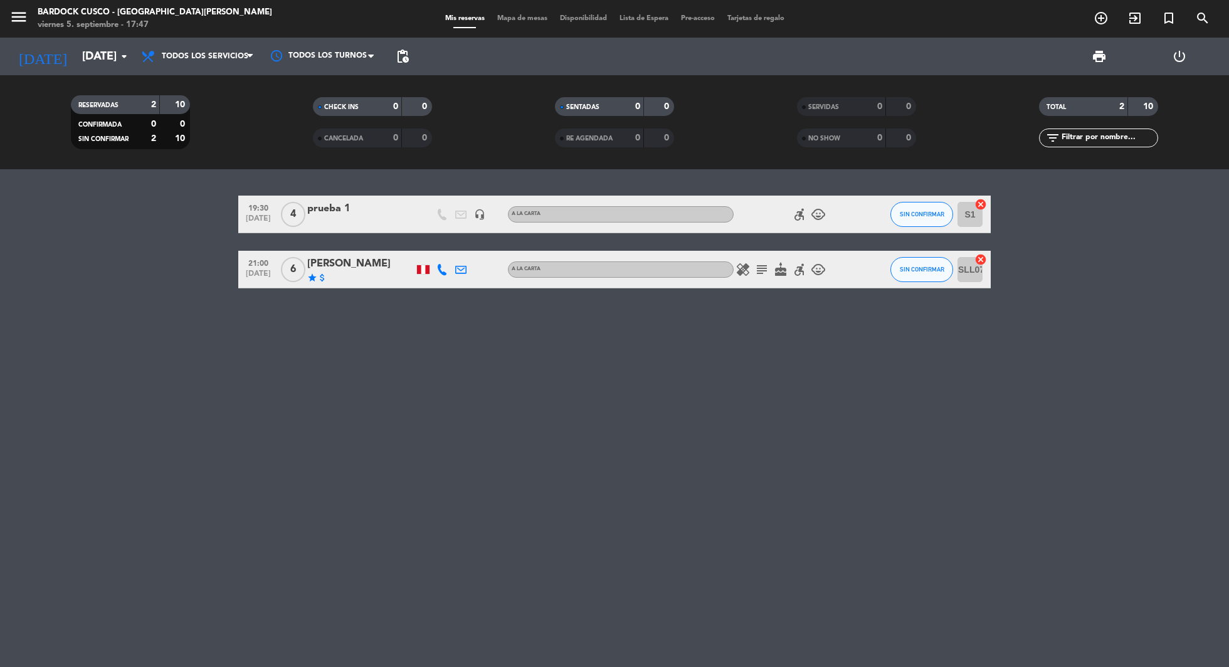
click at [442, 268] on icon at bounding box center [442, 269] width 11 height 11
click at [472, 247] on div "Copiar content_paste |" at bounding box center [452, 248] width 82 height 13
click at [471, 248] on span at bounding box center [476, 249] width 10 height 10
click at [624, 373] on div "19:30 [DATE] 4 prueba 1 headset_mic A la carta accessible_forward child_care SI…" at bounding box center [614, 418] width 1229 height 498
click at [522, 18] on span "Mapa de mesas" at bounding box center [522, 18] width 63 height 7
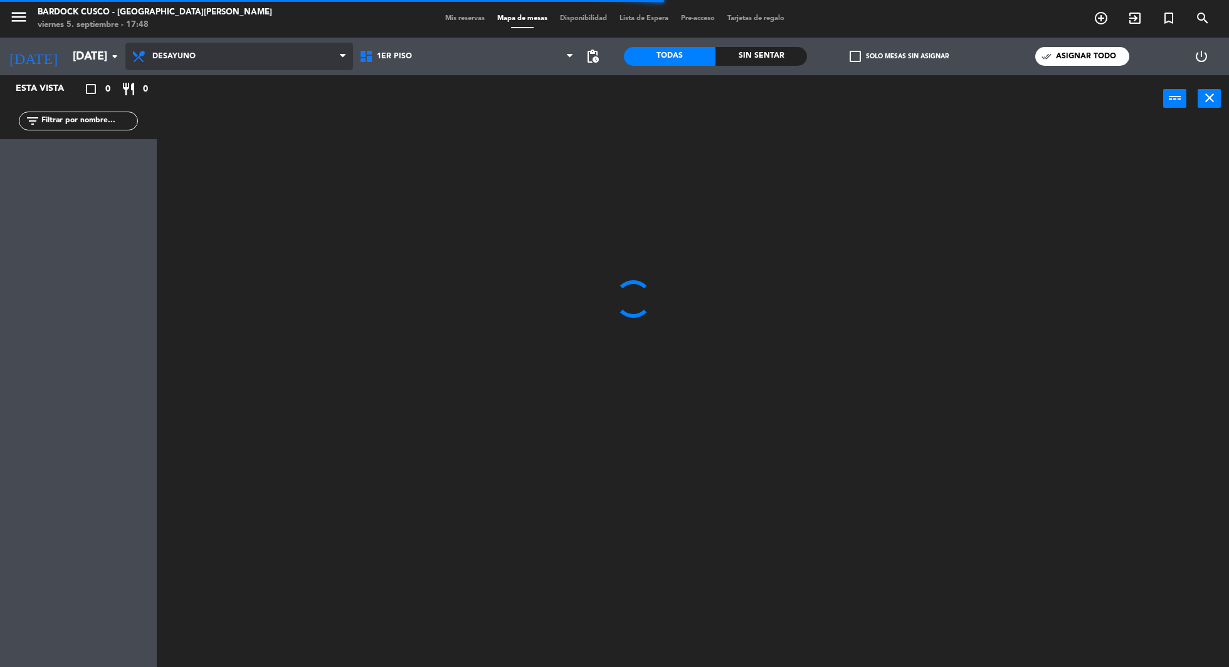
click at [280, 61] on span "Desayuno" at bounding box center [239, 57] width 228 height 28
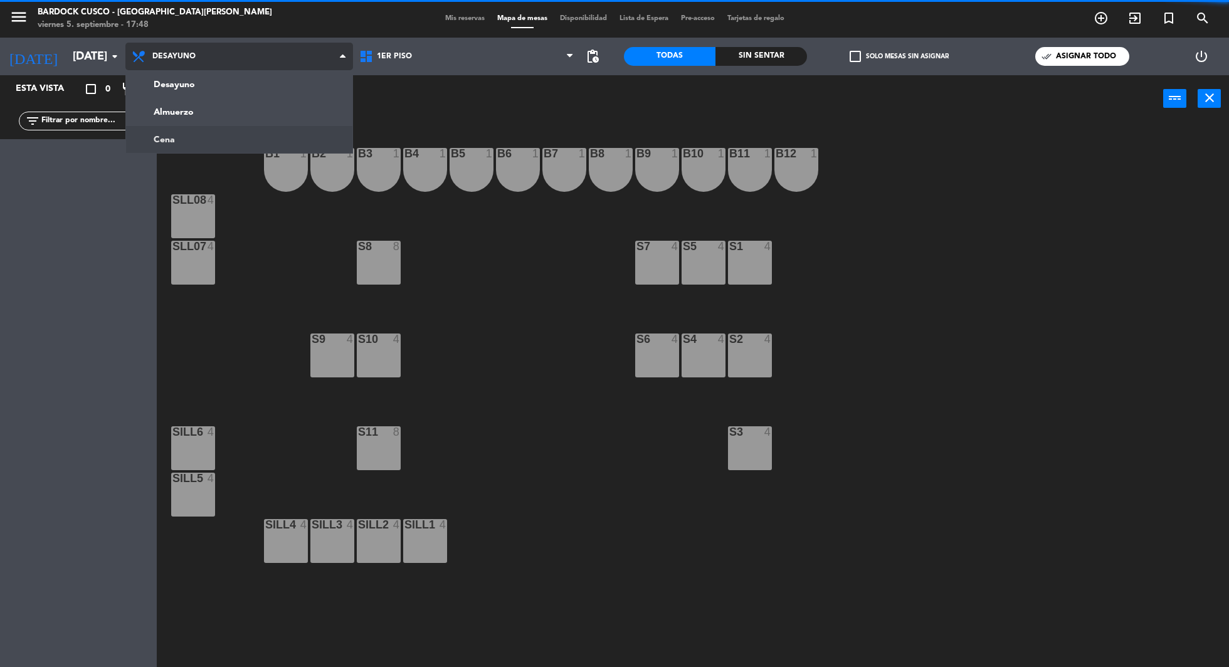
click at [227, 132] on ng-component "menu Bardock Cusco - [GEOGRAPHIC_DATA][PERSON_NAME] [DATE] 5. septiembre - 17:4…" at bounding box center [614, 335] width 1229 height 671
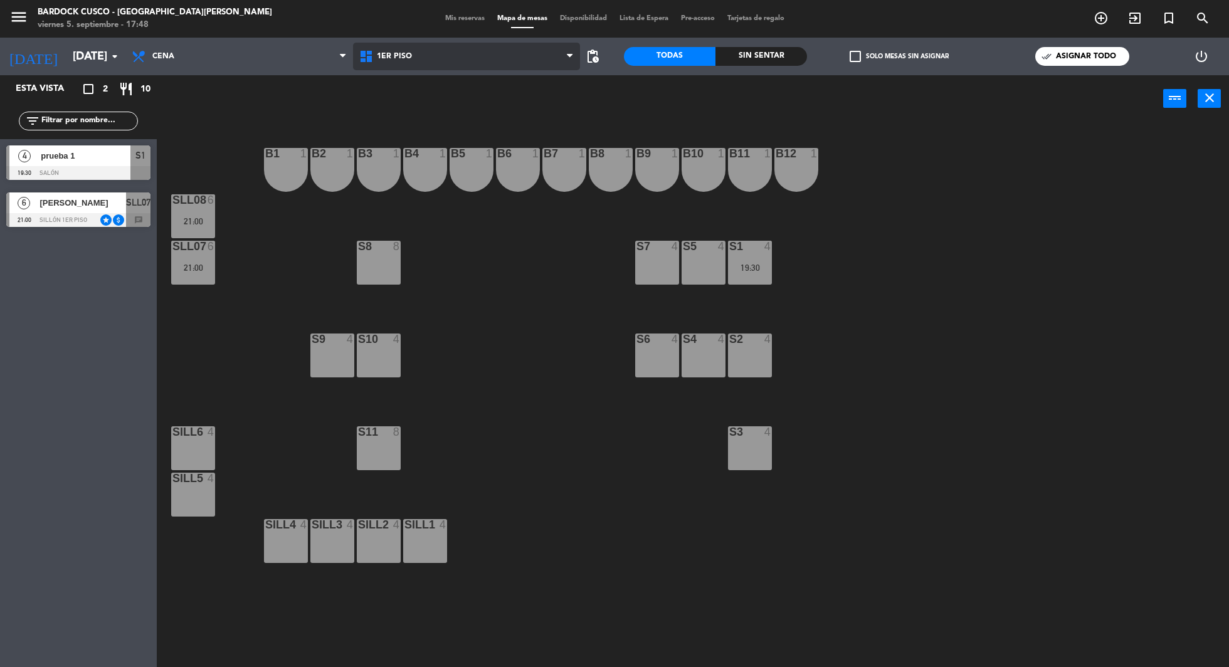
click at [439, 55] on span "1er Piso" at bounding box center [467, 57] width 228 height 28
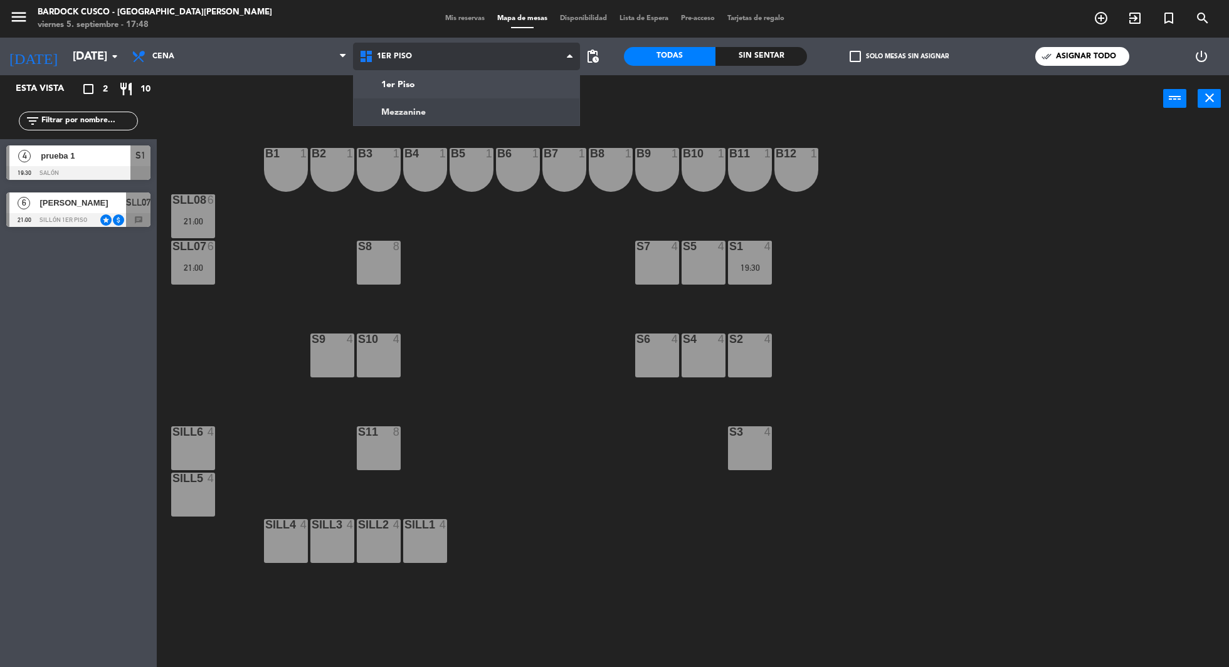
click at [423, 111] on ng-component "menu Bardock Cusco - [GEOGRAPHIC_DATA][PERSON_NAME] [DATE] 5. septiembre - 17:4…" at bounding box center [614, 335] width 1229 height 671
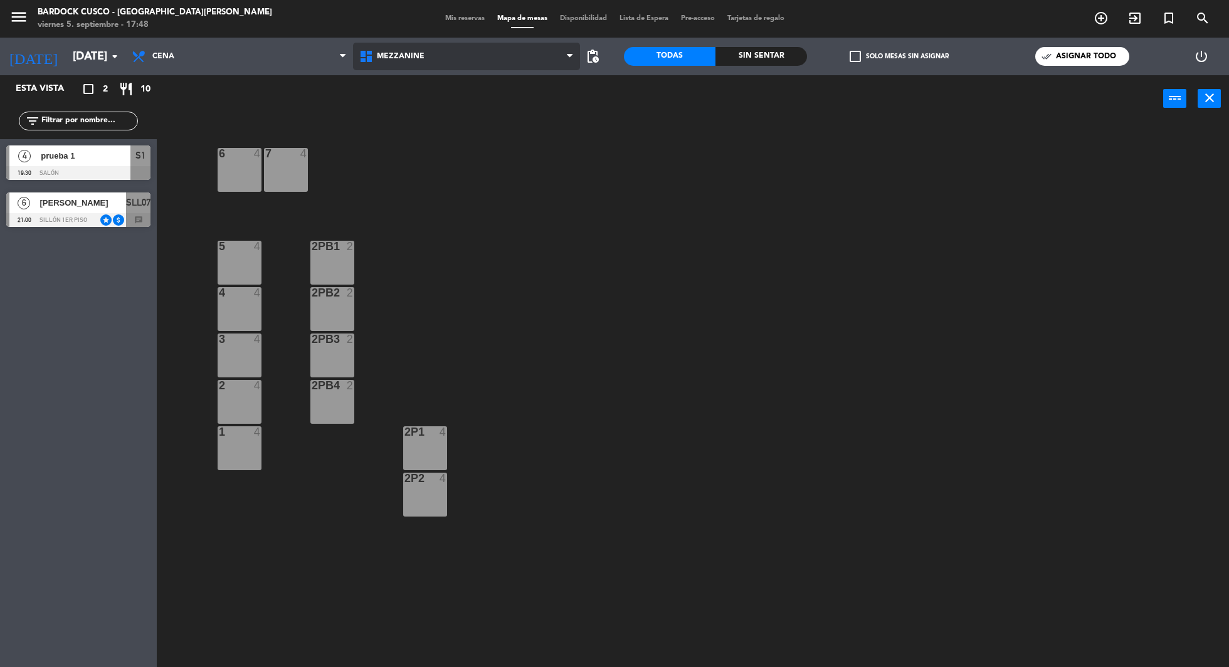
click at [449, 56] on span "Mezzanine" at bounding box center [467, 57] width 228 height 28
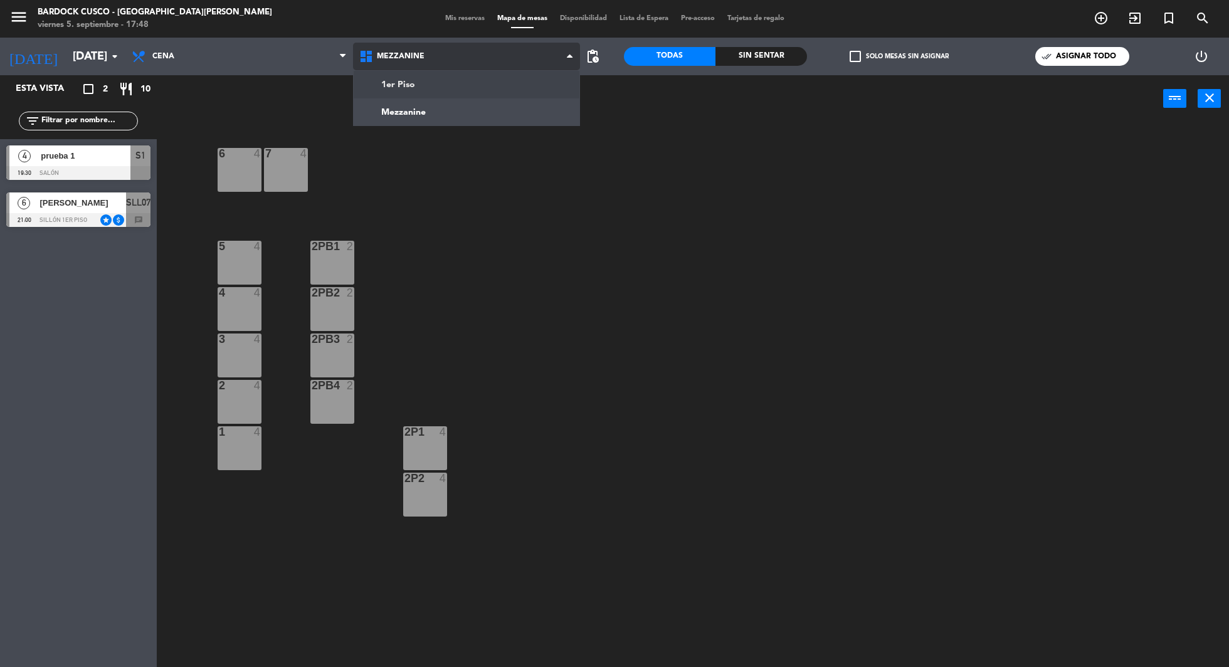
click at [426, 83] on ng-component "menu Bardock Cusco - [GEOGRAPHIC_DATA][PERSON_NAME] [DATE] 5. septiembre - 17:4…" at bounding box center [614, 335] width 1229 height 671
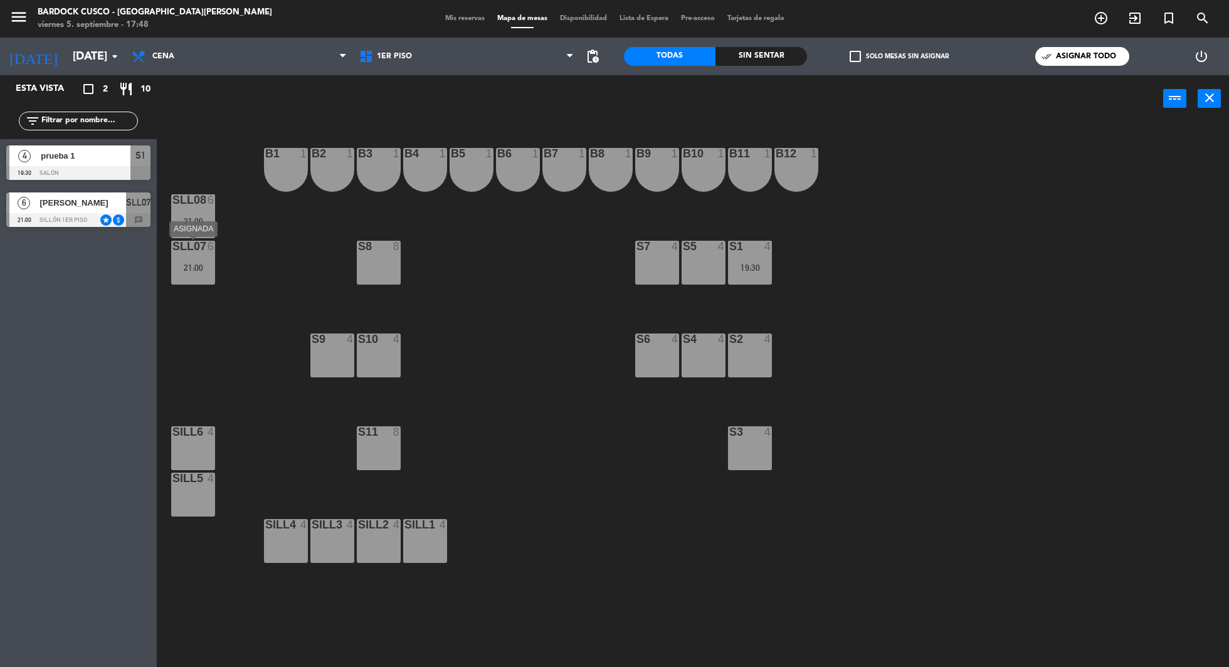
click at [199, 258] on div "SLL07 6 21:00" at bounding box center [193, 263] width 44 height 44
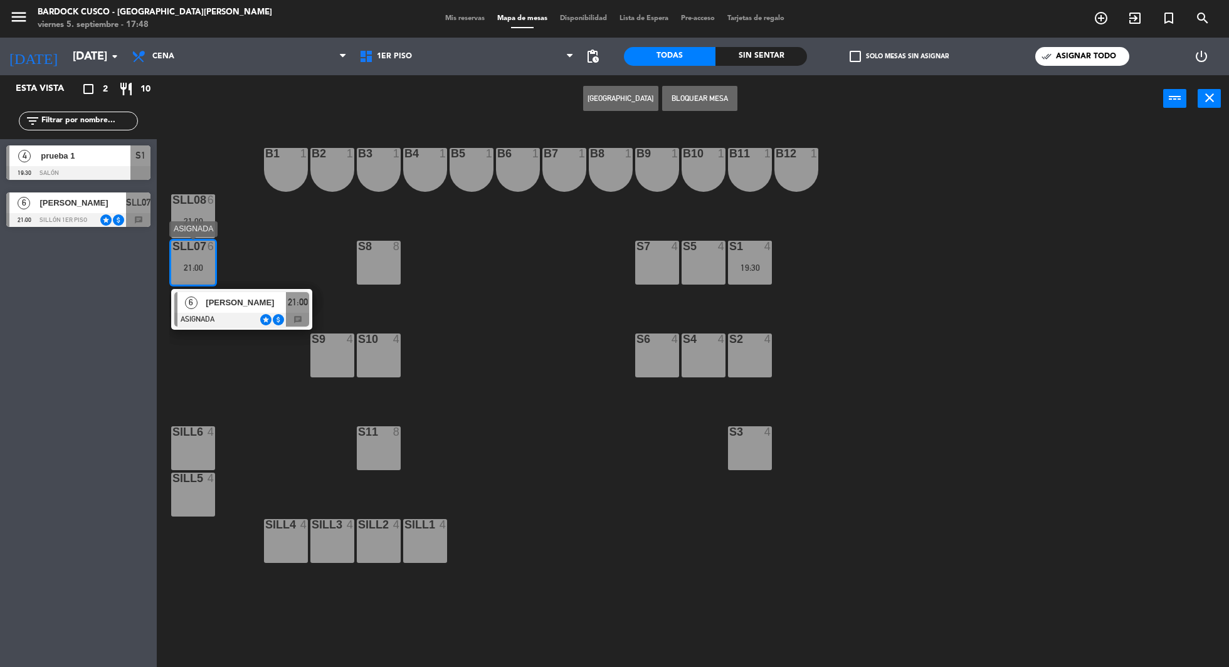
click at [208, 263] on div "21:00" at bounding box center [193, 267] width 44 height 9
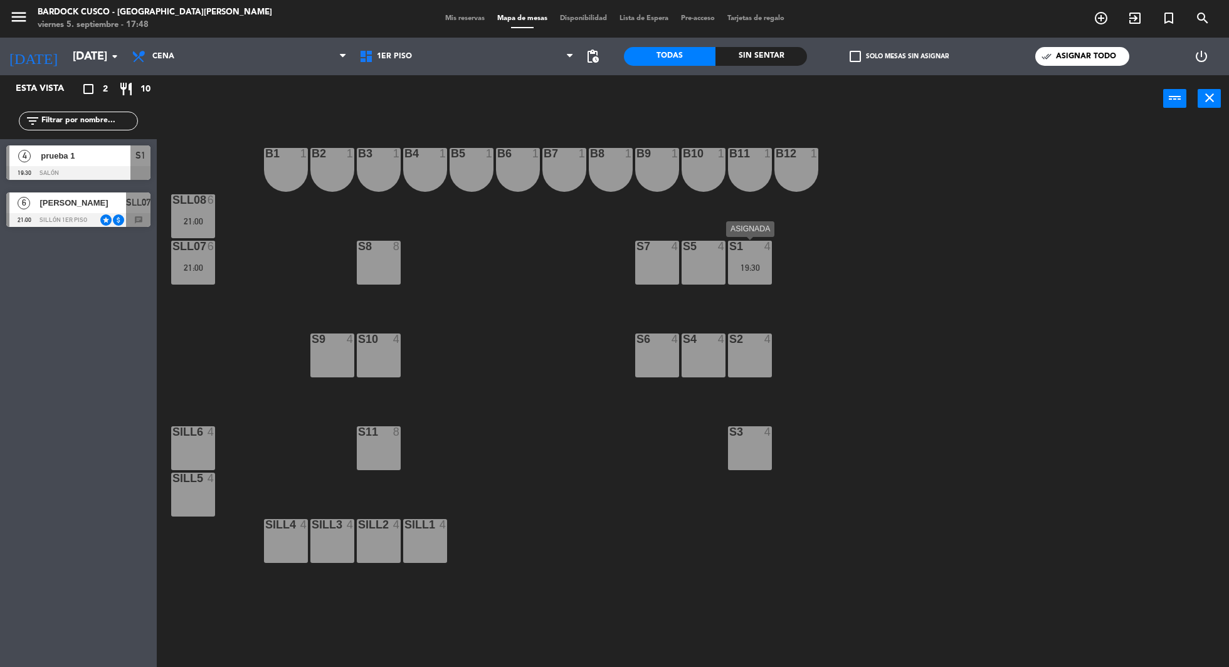
click at [752, 272] on div "19:30" at bounding box center [750, 267] width 44 height 9
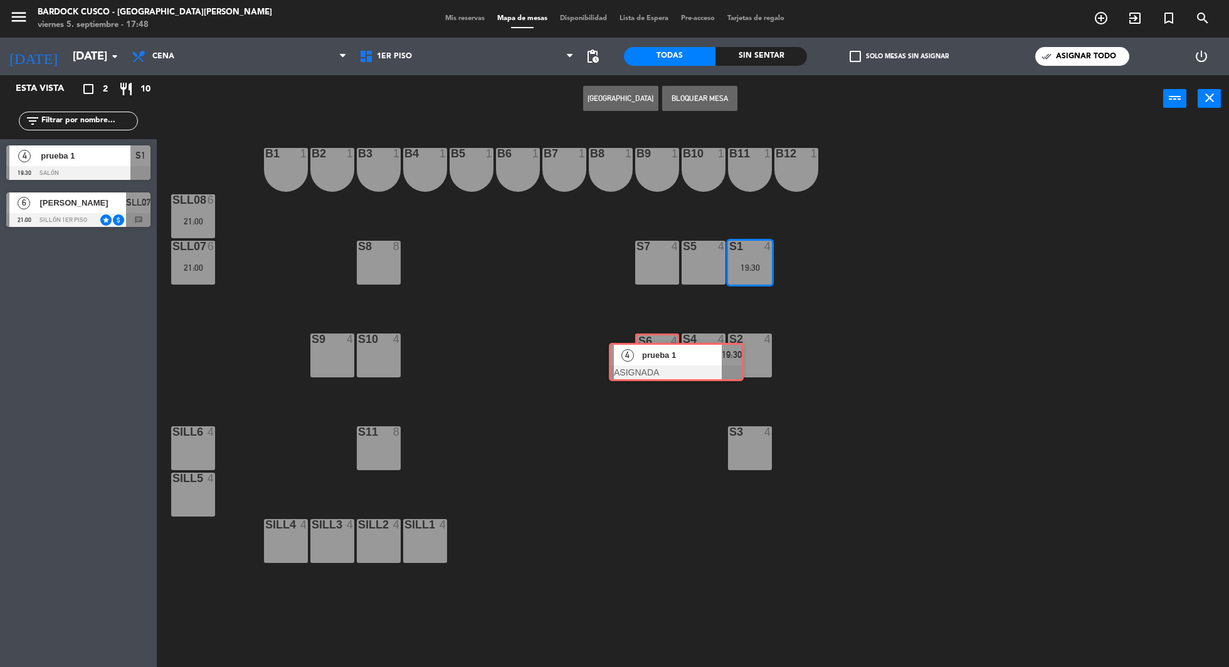
drag, startPoint x: 802, startPoint y: 306, endPoint x: 679, endPoint y: 357, distance: 132.5
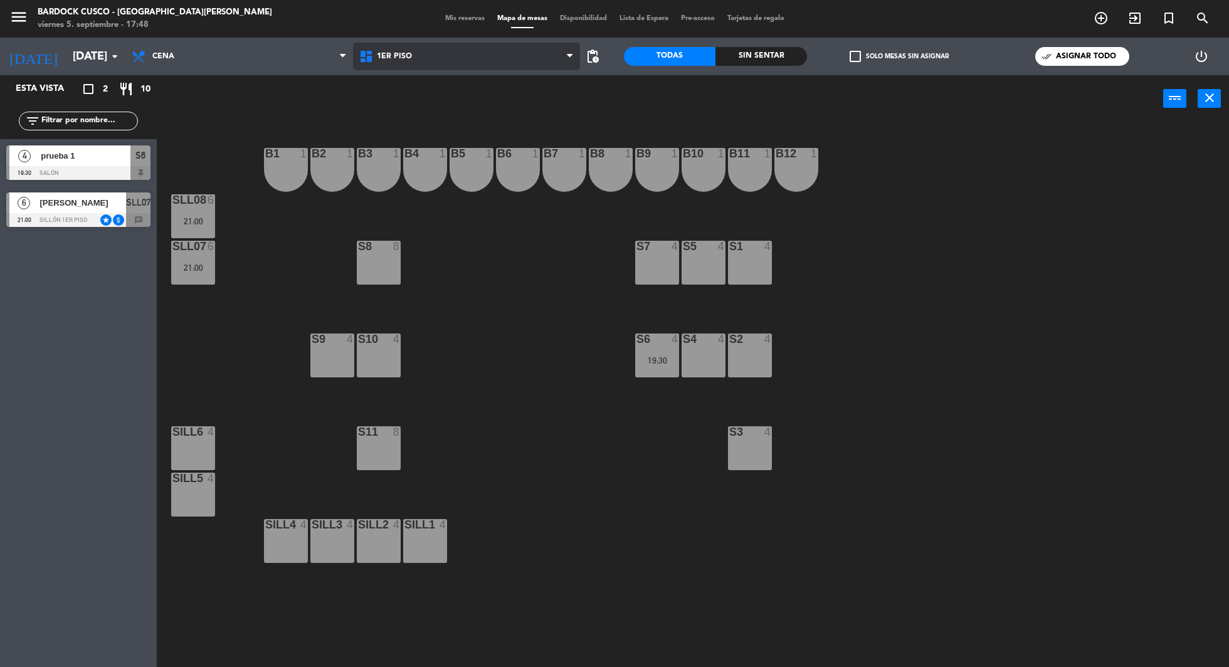
click at [481, 55] on span "1er Piso" at bounding box center [467, 57] width 228 height 28
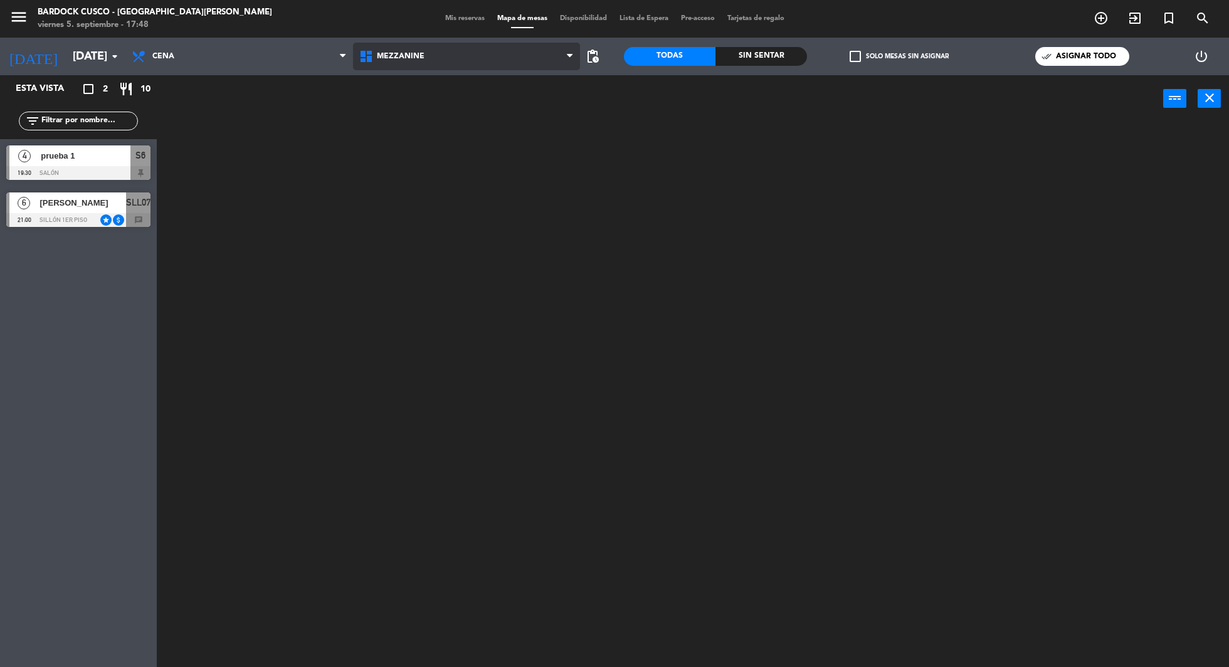
click at [444, 119] on ng-component "menu Bardock Cusco - [GEOGRAPHIC_DATA][PERSON_NAME] [DATE] 5. septiembre - 17:4…" at bounding box center [614, 335] width 1229 height 671
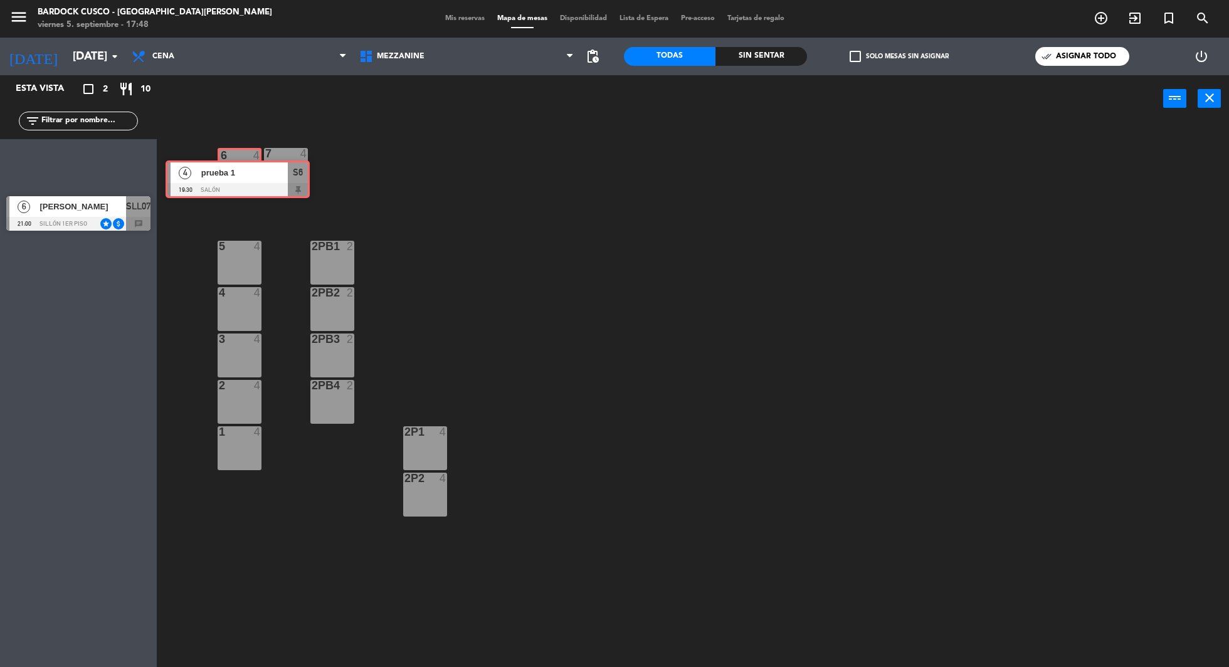
drag, startPoint x: 65, startPoint y: 161, endPoint x: 225, endPoint y: 176, distance: 160.0
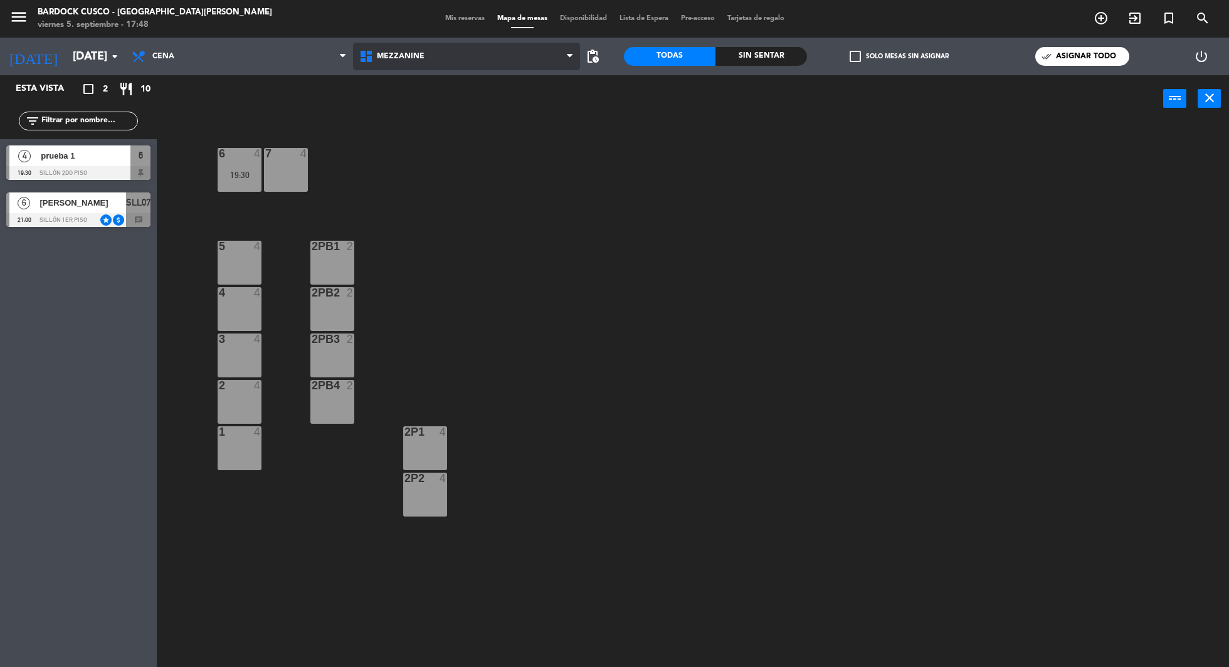
click at [446, 62] on span "Mezzanine" at bounding box center [467, 57] width 228 height 28
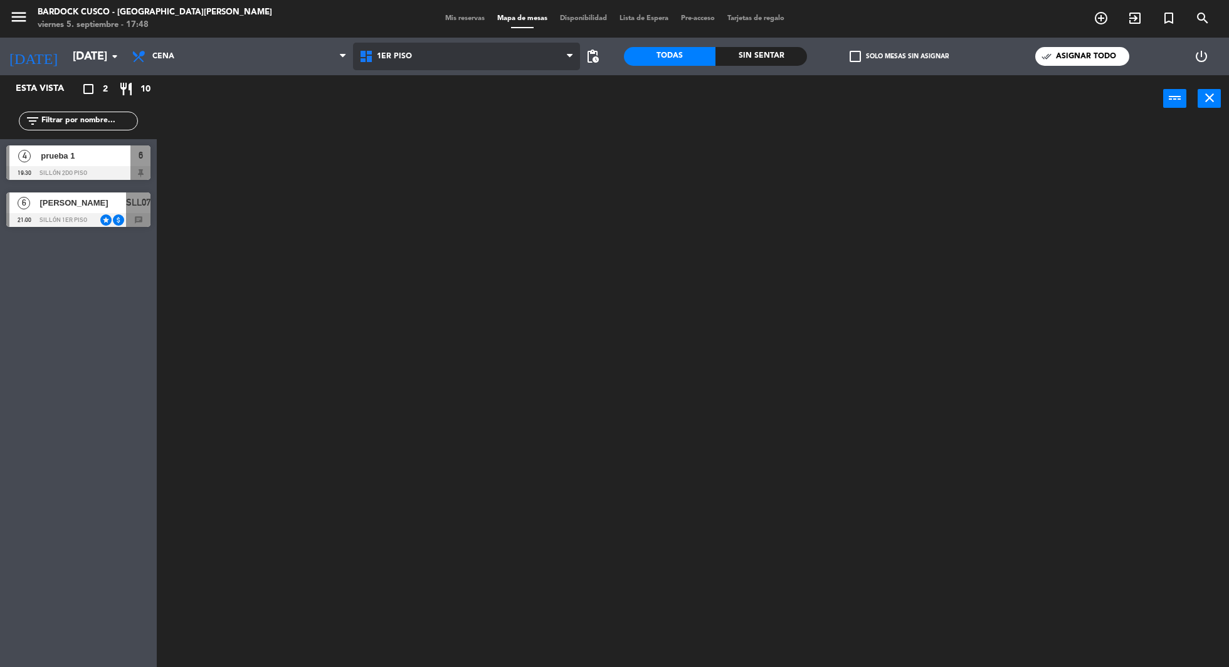
click at [433, 89] on ng-component "menu Bardock Cusco - [GEOGRAPHIC_DATA][PERSON_NAME] [DATE] 5. septiembre - 17:4…" at bounding box center [614, 335] width 1229 height 671
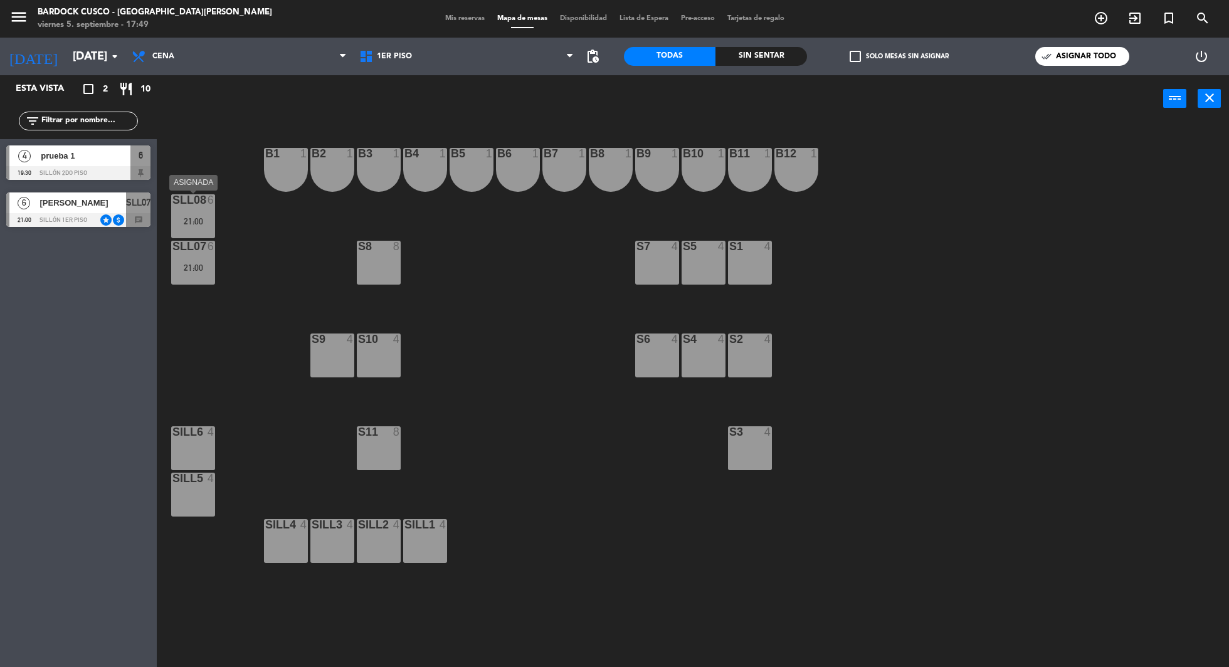
click at [200, 224] on div "21:00" at bounding box center [193, 221] width 44 height 9
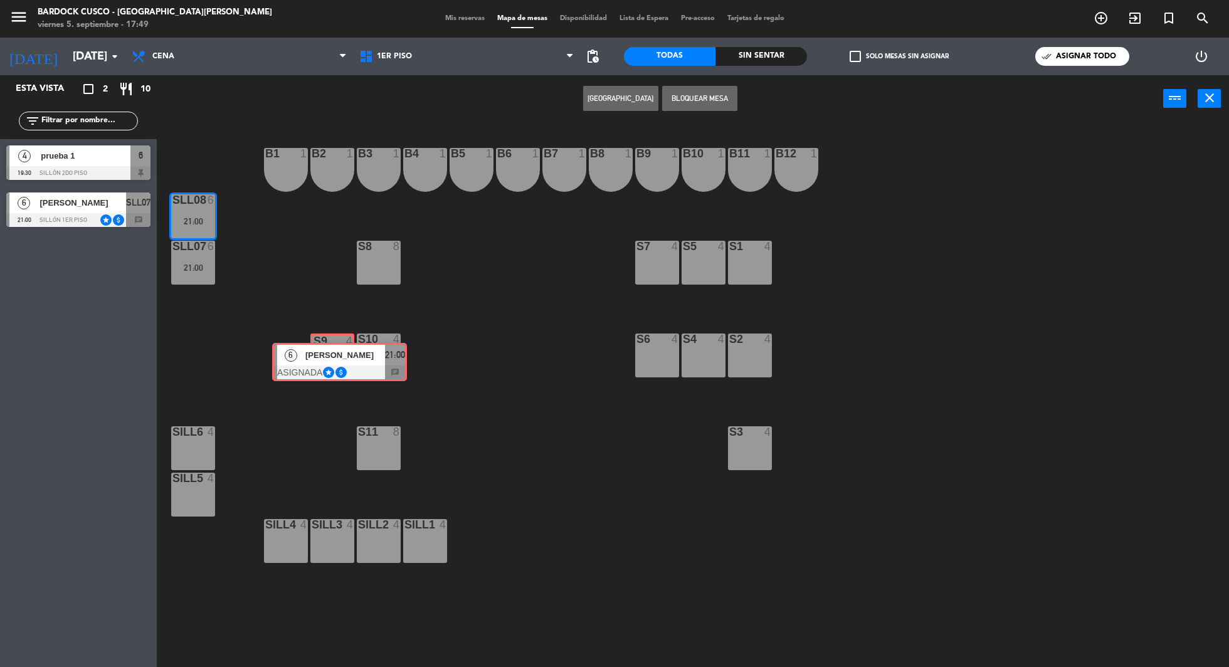
drag, startPoint x: 228, startPoint y: 260, endPoint x: 324, endPoint y: 356, distance: 135.7
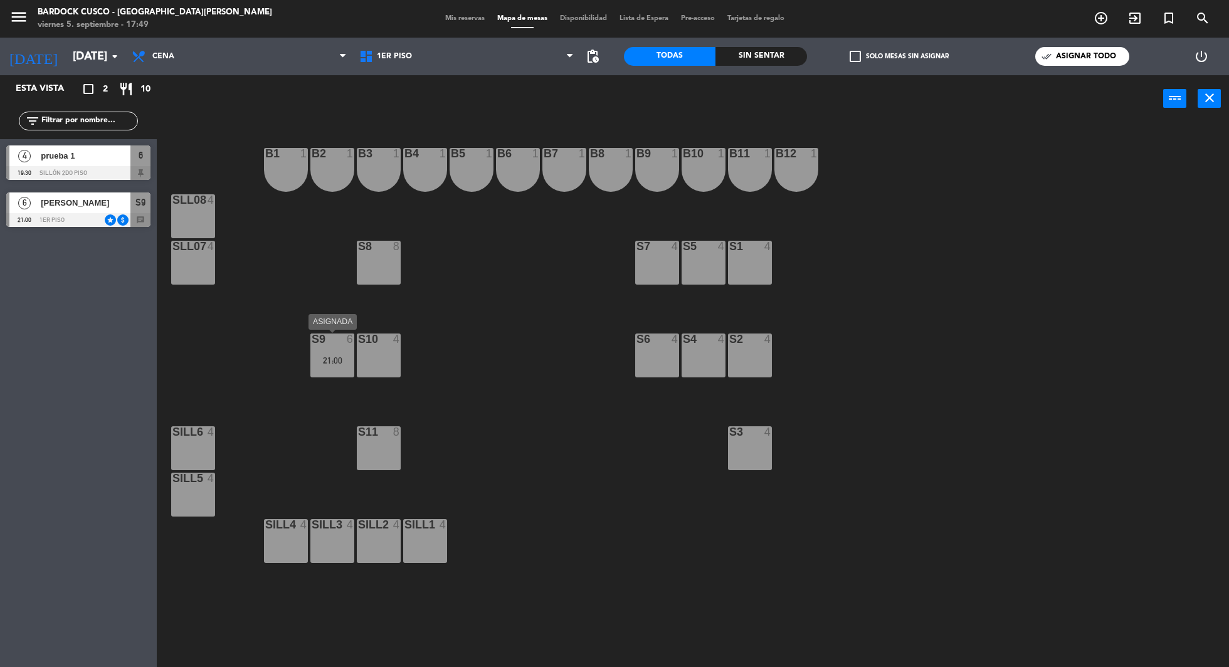
click at [341, 358] on div "21:00" at bounding box center [333, 360] width 44 height 9
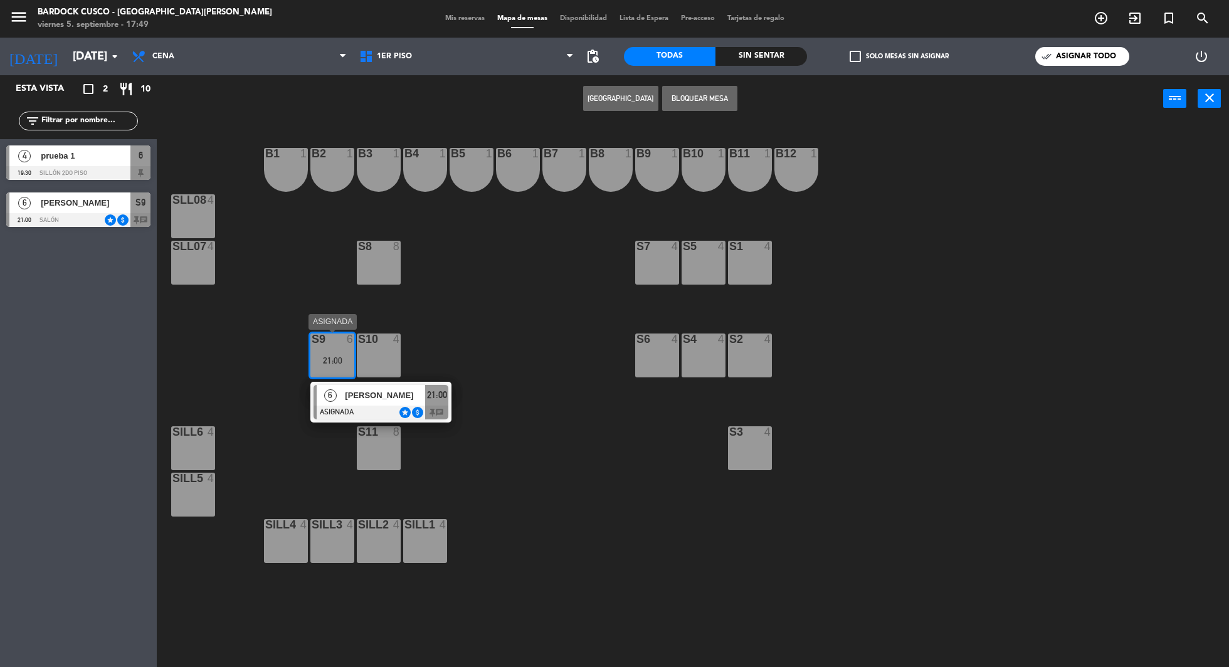
click at [355, 398] on span "[PERSON_NAME]" at bounding box center [385, 395] width 80 height 13
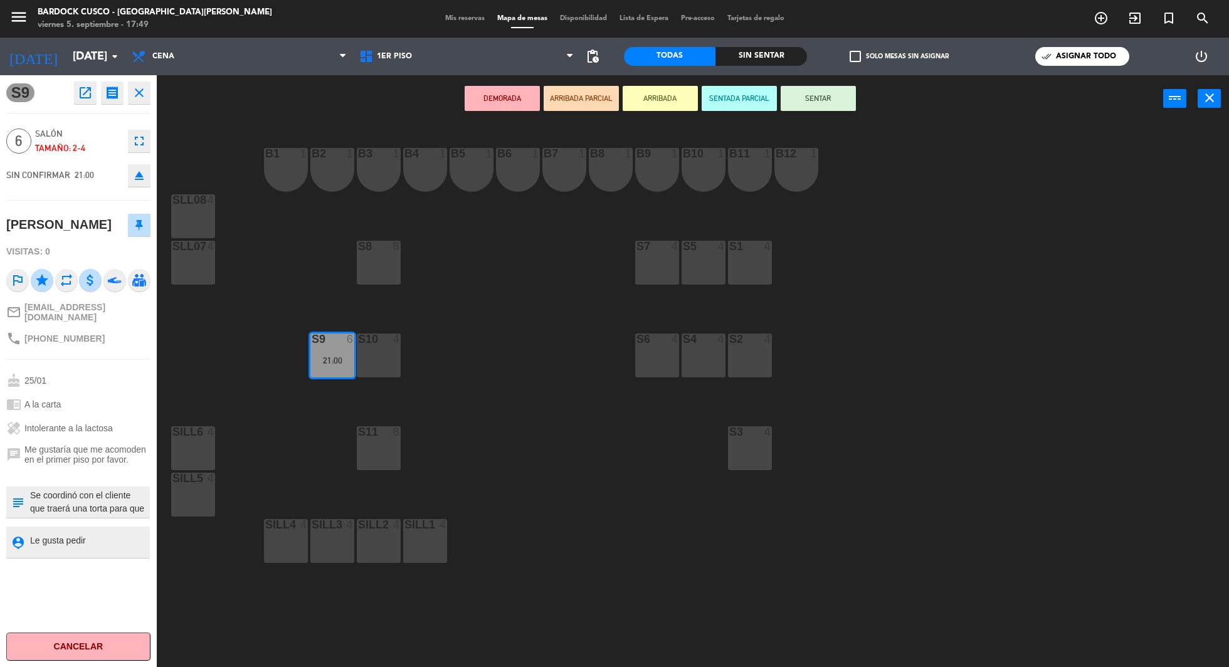
click at [378, 348] on div "S10 4" at bounding box center [379, 356] width 44 height 44
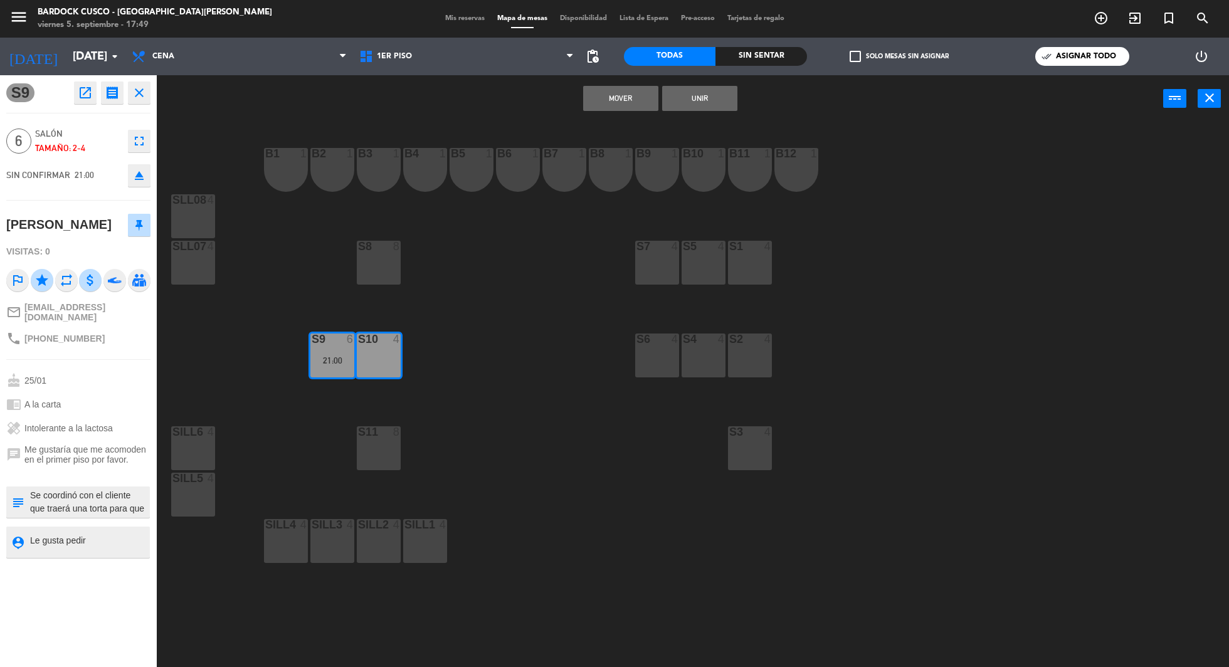
click at [700, 100] on button "Unir" at bounding box center [699, 98] width 75 height 25
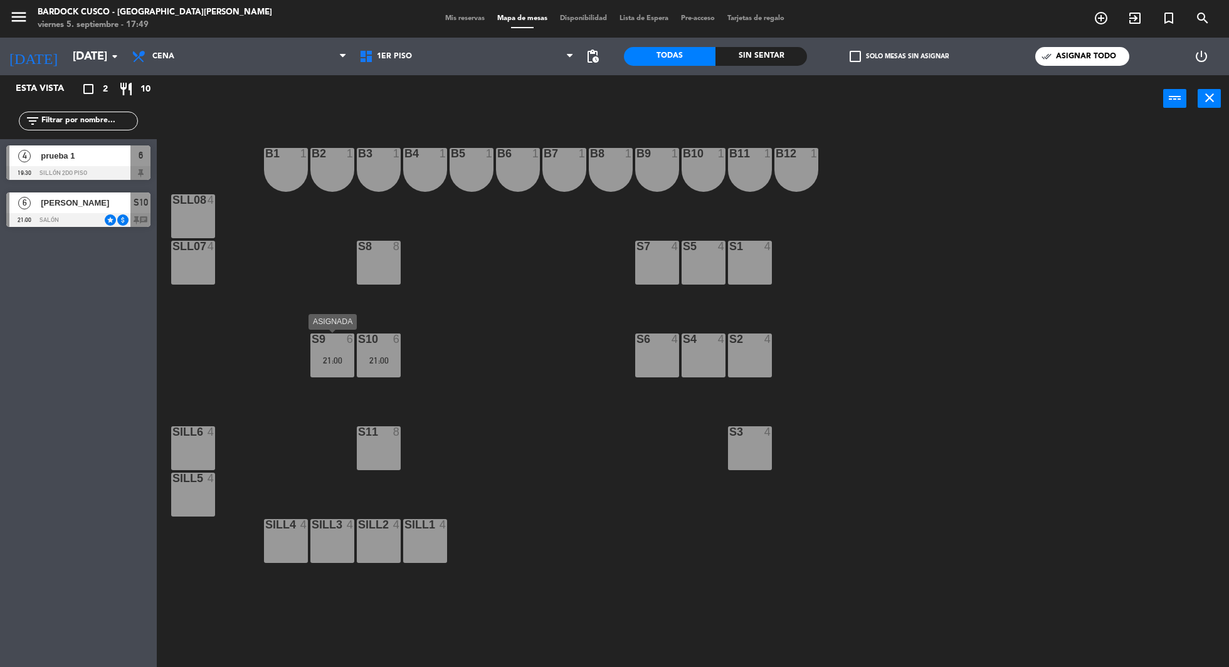
click at [345, 353] on div "S9 6 21:00" at bounding box center [333, 356] width 44 height 44
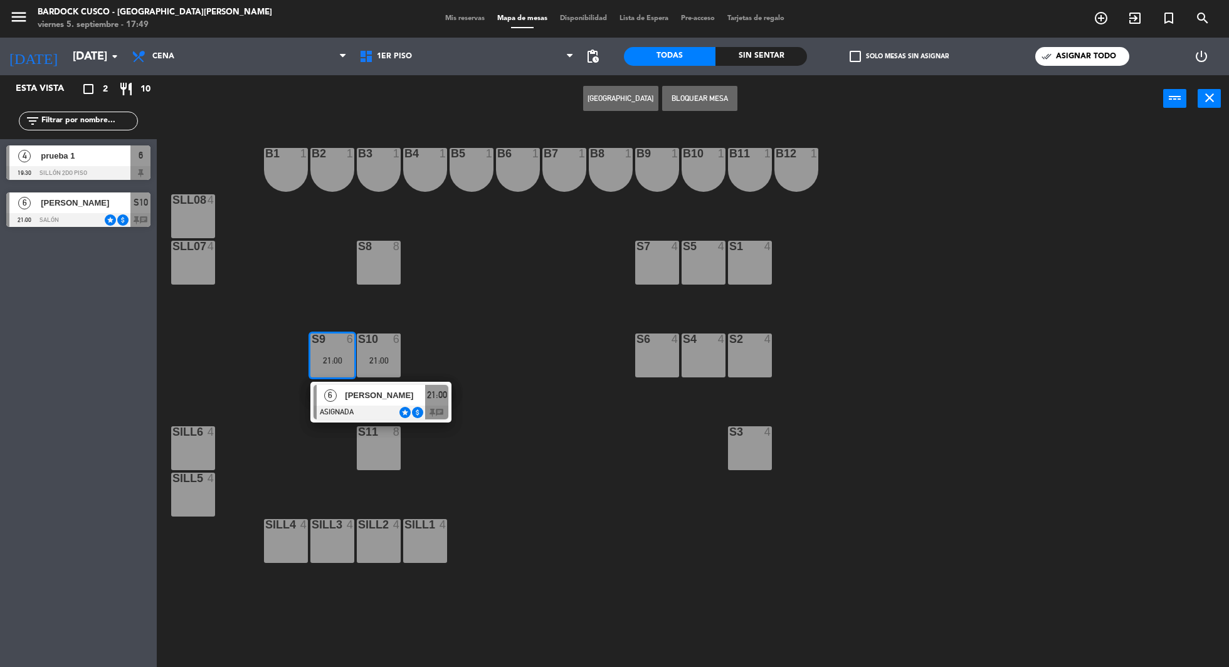
click at [345, 353] on div "S9 6 21:00" at bounding box center [333, 356] width 44 height 44
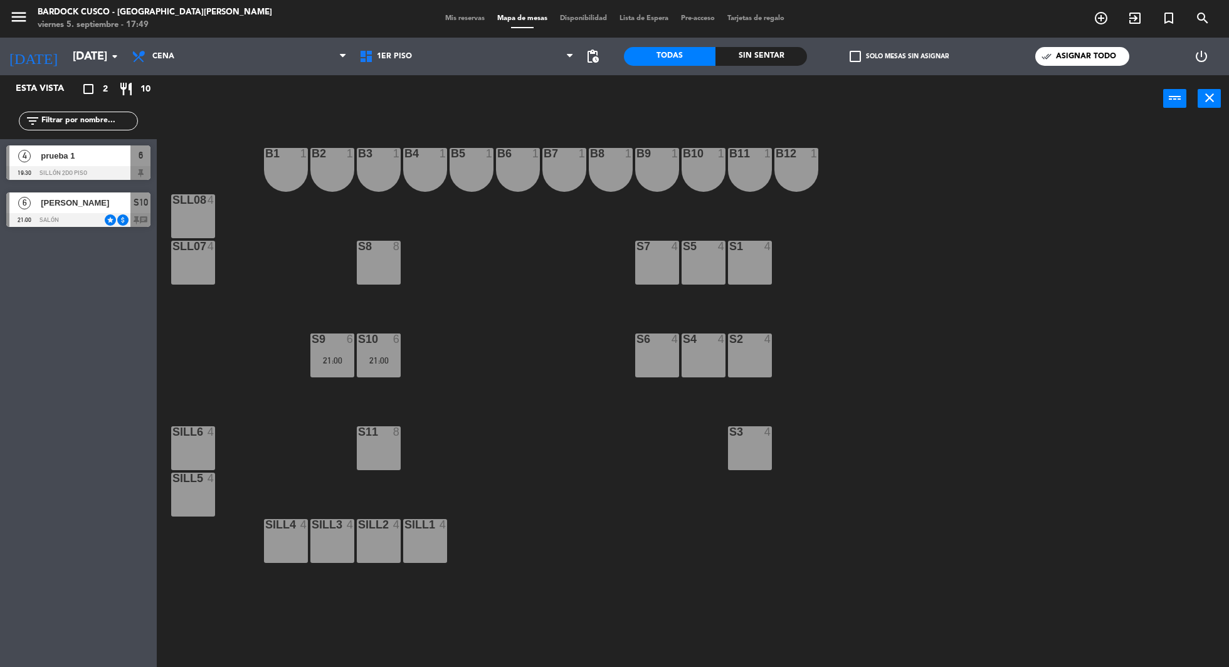
click at [327, 357] on div "21:00" at bounding box center [333, 360] width 44 height 9
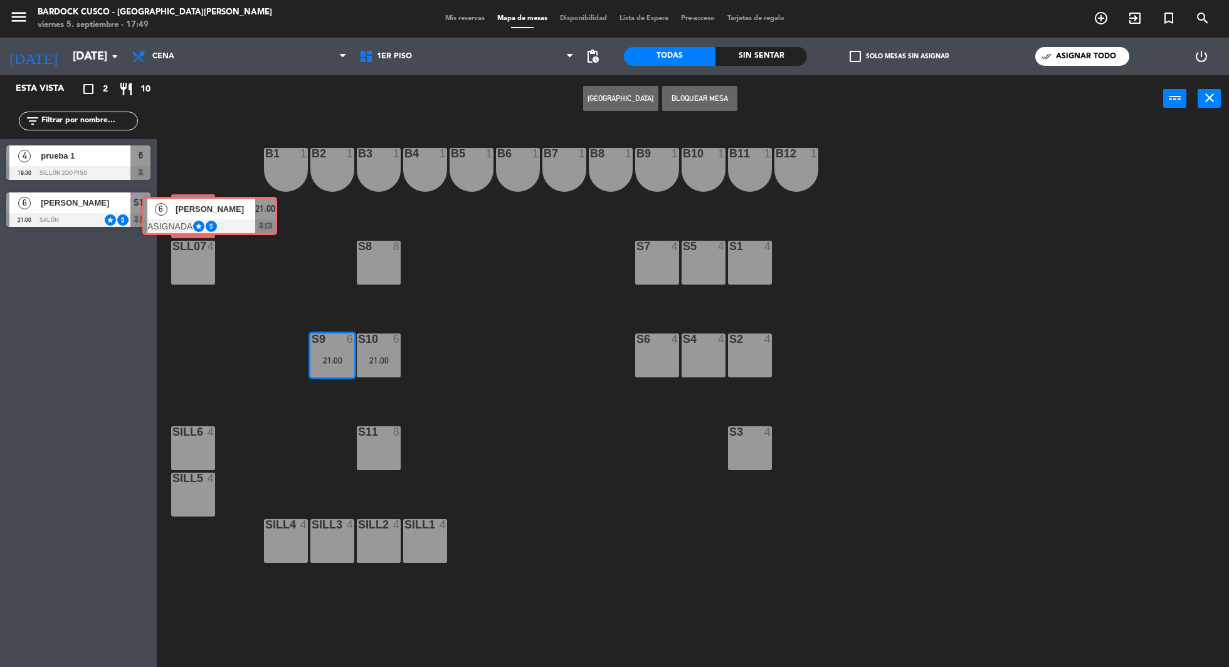
drag, startPoint x: 368, startPoint y: 394, endPoint x: 198, endPoint y: 208, distance: 251.8
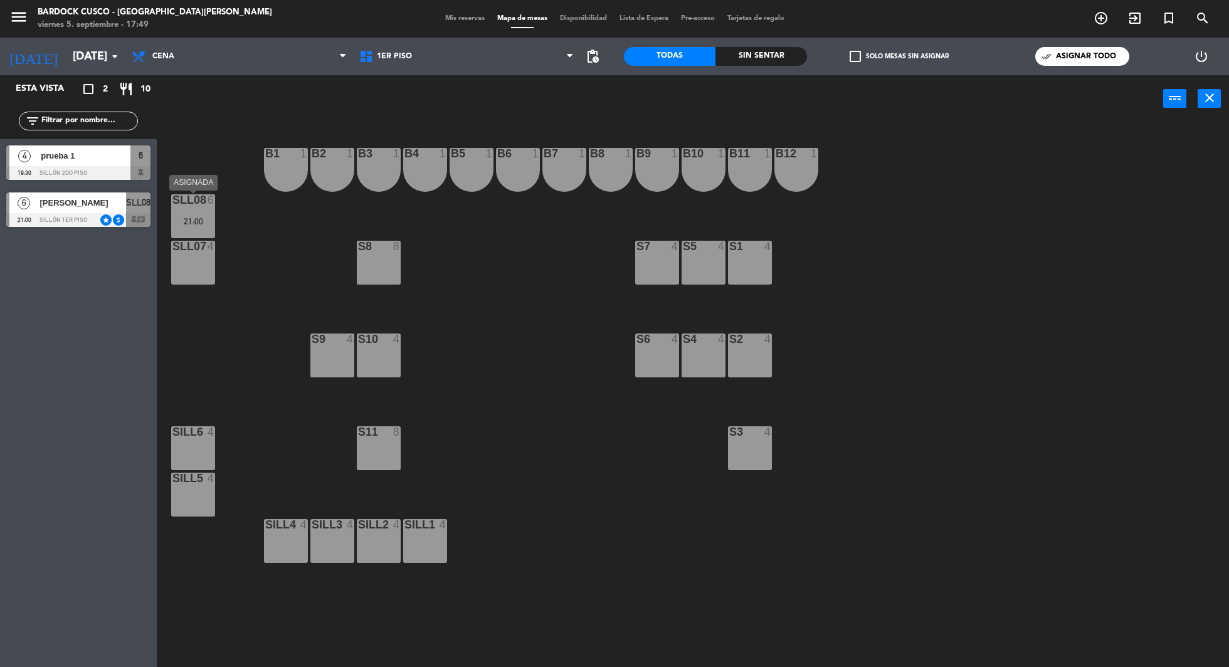
click at [196, 207] on div "SLL08 6 21:00" at bounding box center [193, 216] width 44 height 44
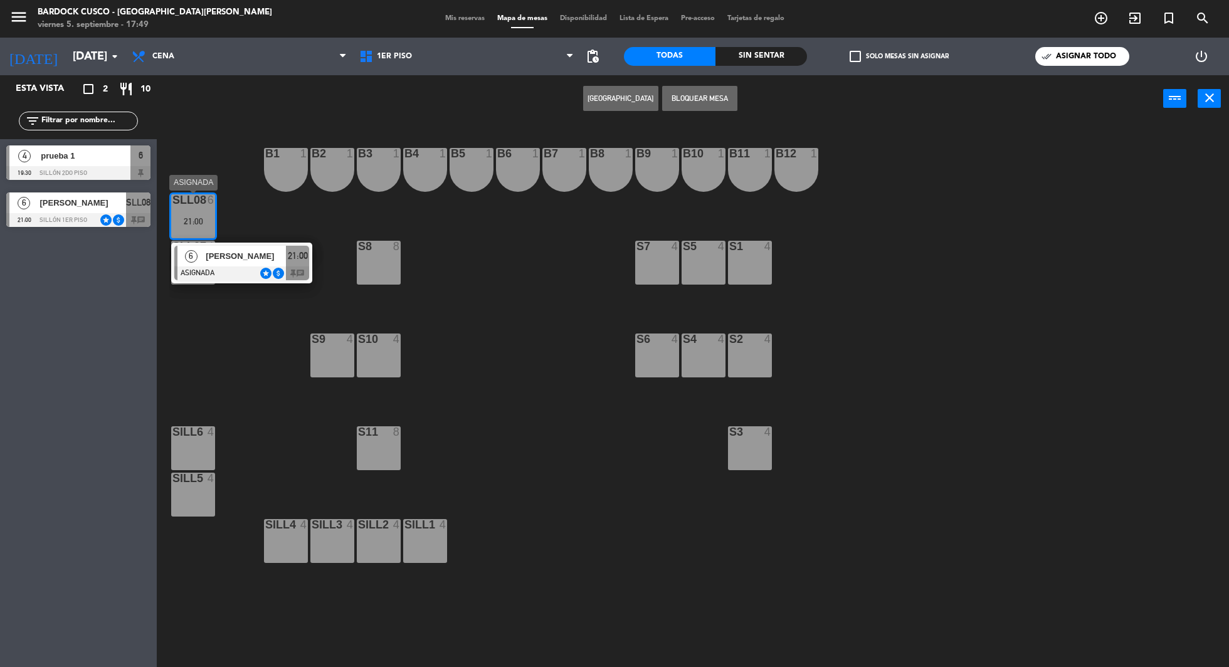
click at [235, 267] on div at bounding box center [241, 274] width 135 height 14
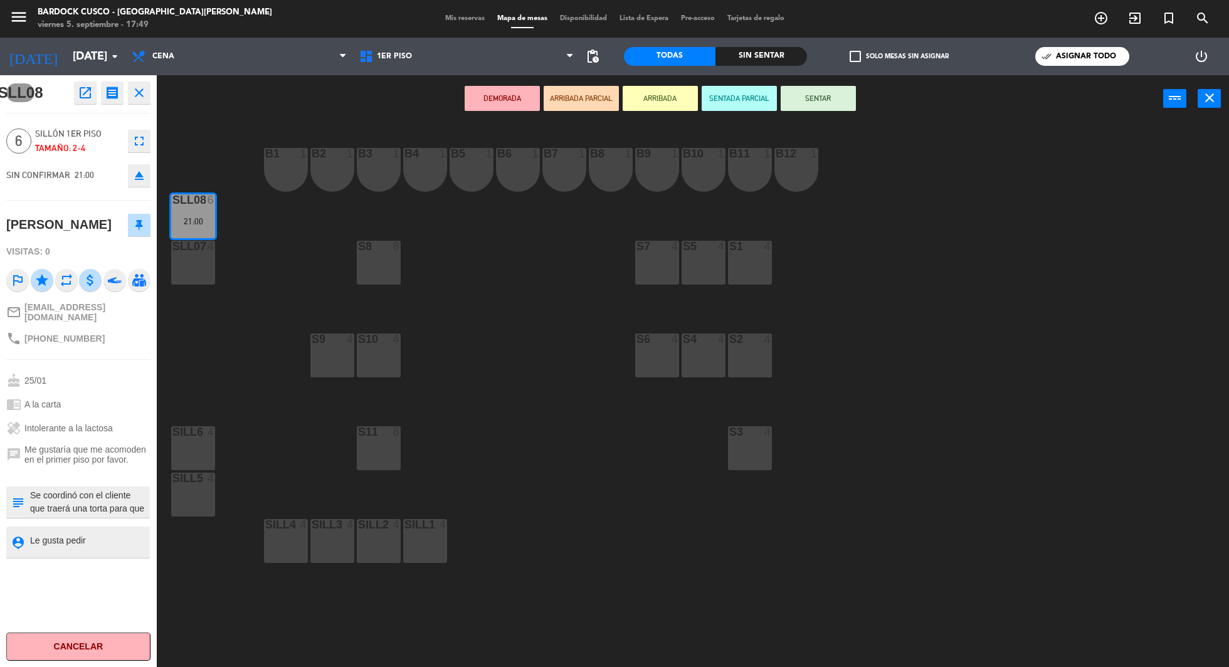
click at [194, 260] on div "SLL07 4" at bounding box center [193, 263] width 44 height 44
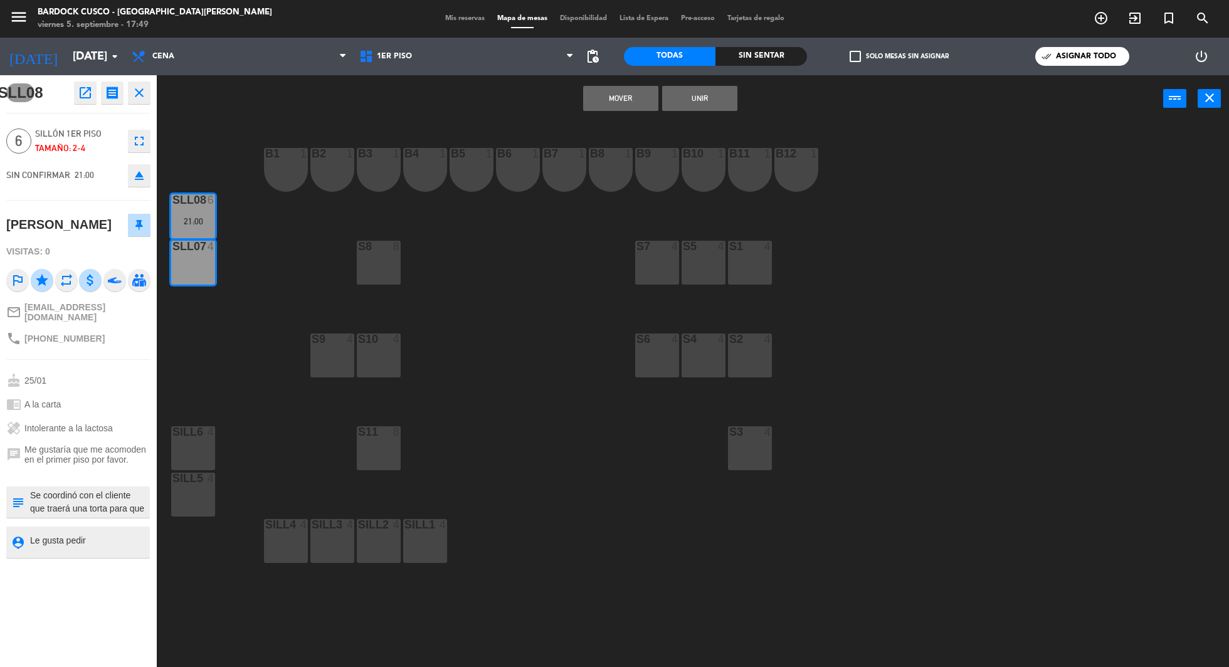
click at [718, 102] on button "Unir" at bounding box center [699, 98] width 75 height 25
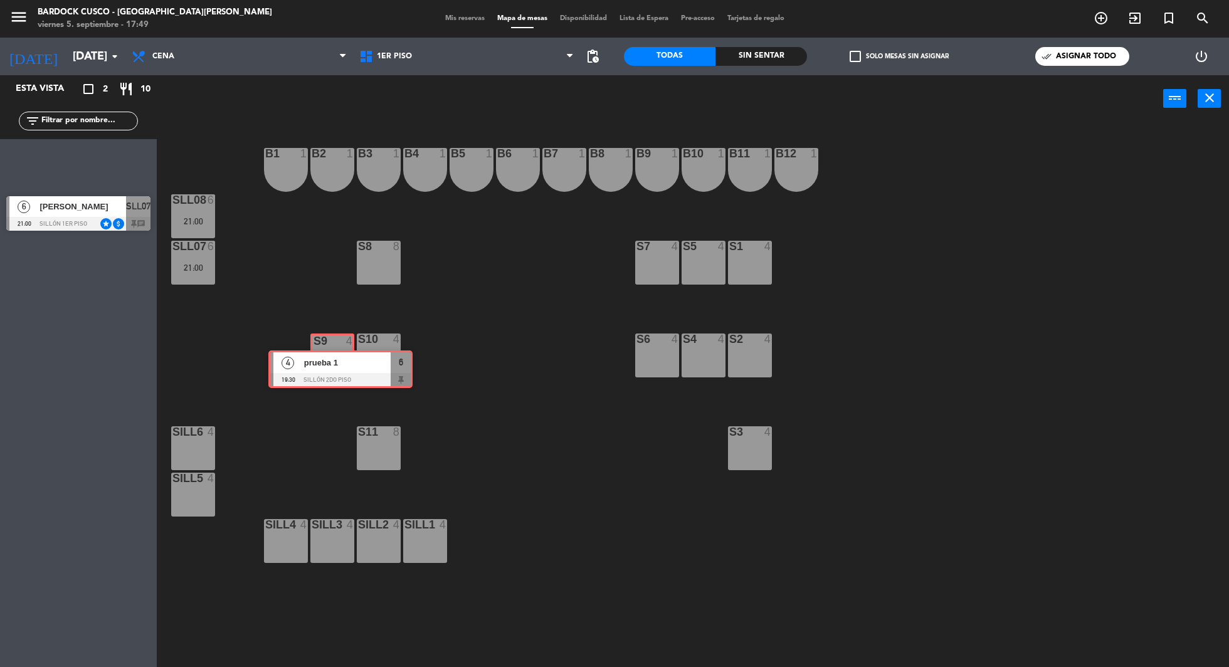
drag, startPoint x: 92, startPoint y: 164, endPoint x: 354, endPoint y: 369, distance: 332.9
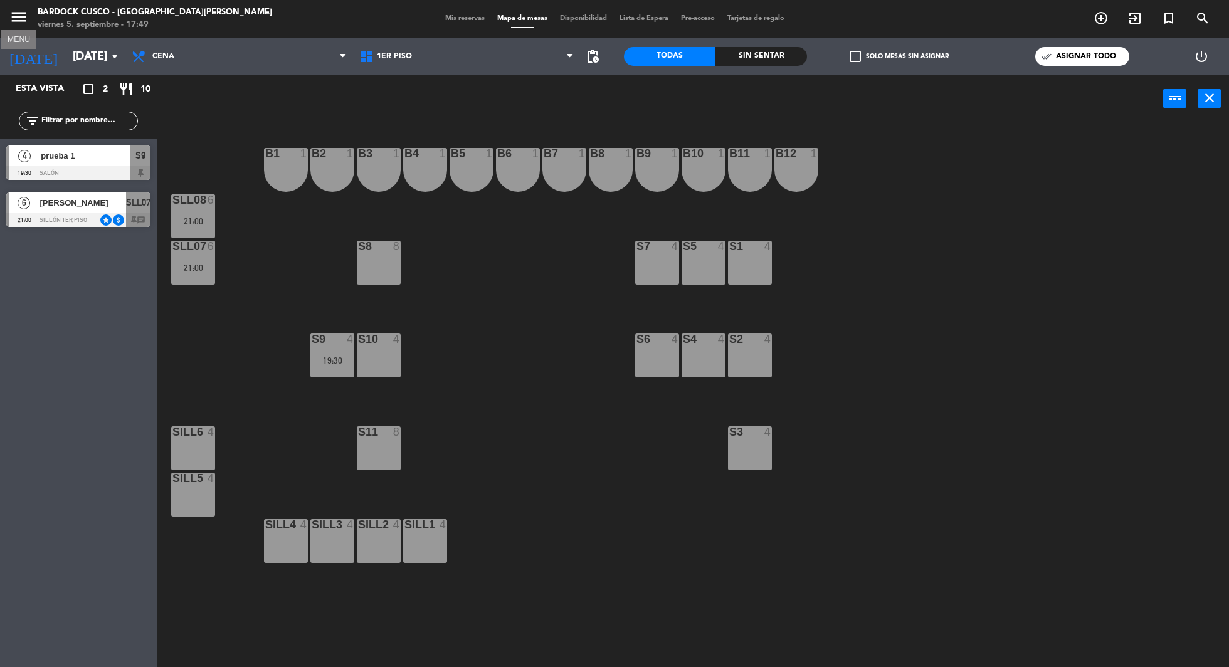
click at [24, 21] on icon "menu" at bounding box center [18, 17] width 19 height 19
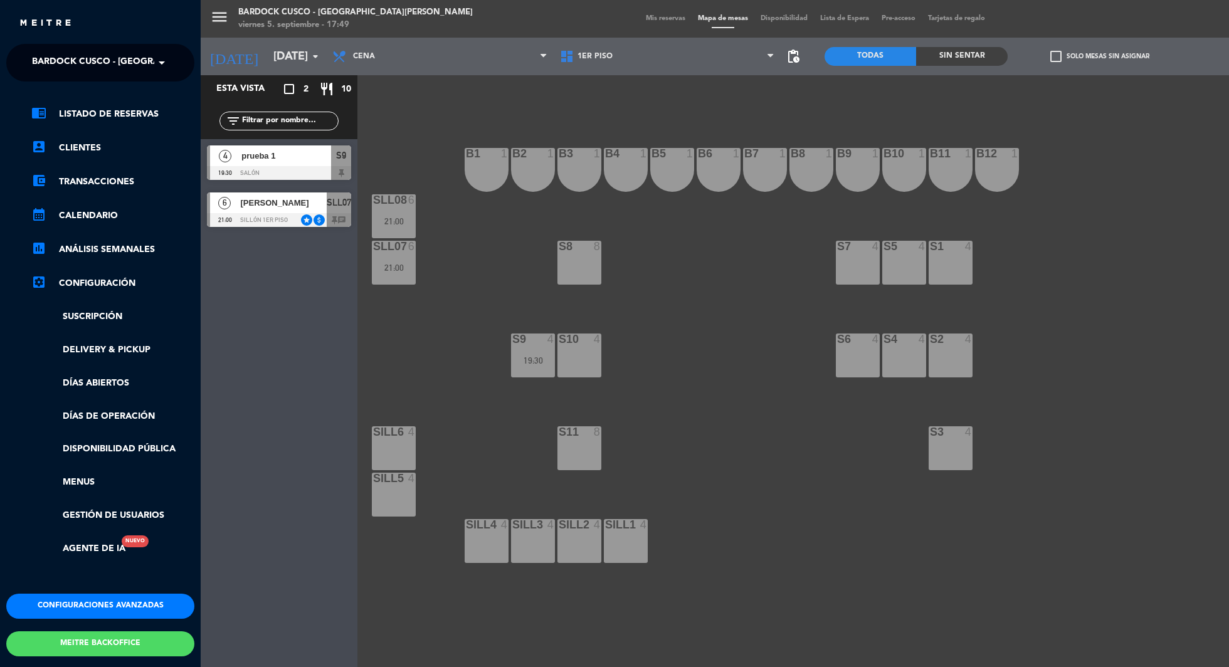
click at [77, 607] on button "Configuraciones avanzadas" at bounding box center [100, 606] width 188 height 25
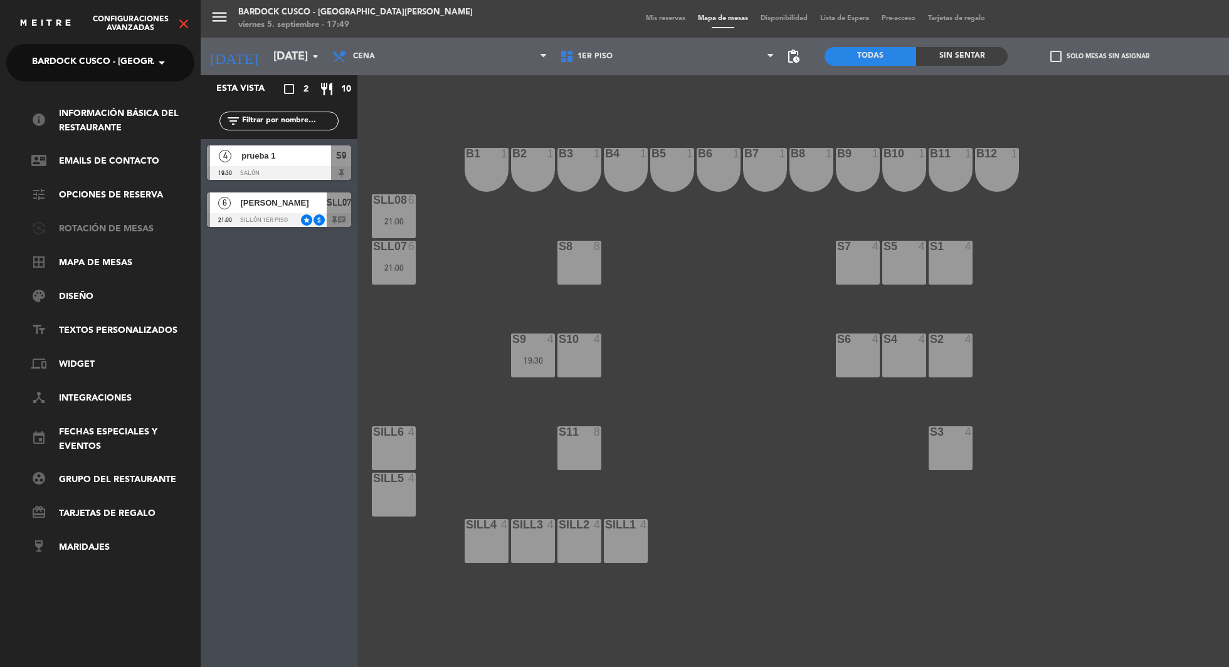
click at [106, 226] on link "flip_camera_android Rotación de Mesas" at bounding box center [112, 229] width 163 height 15
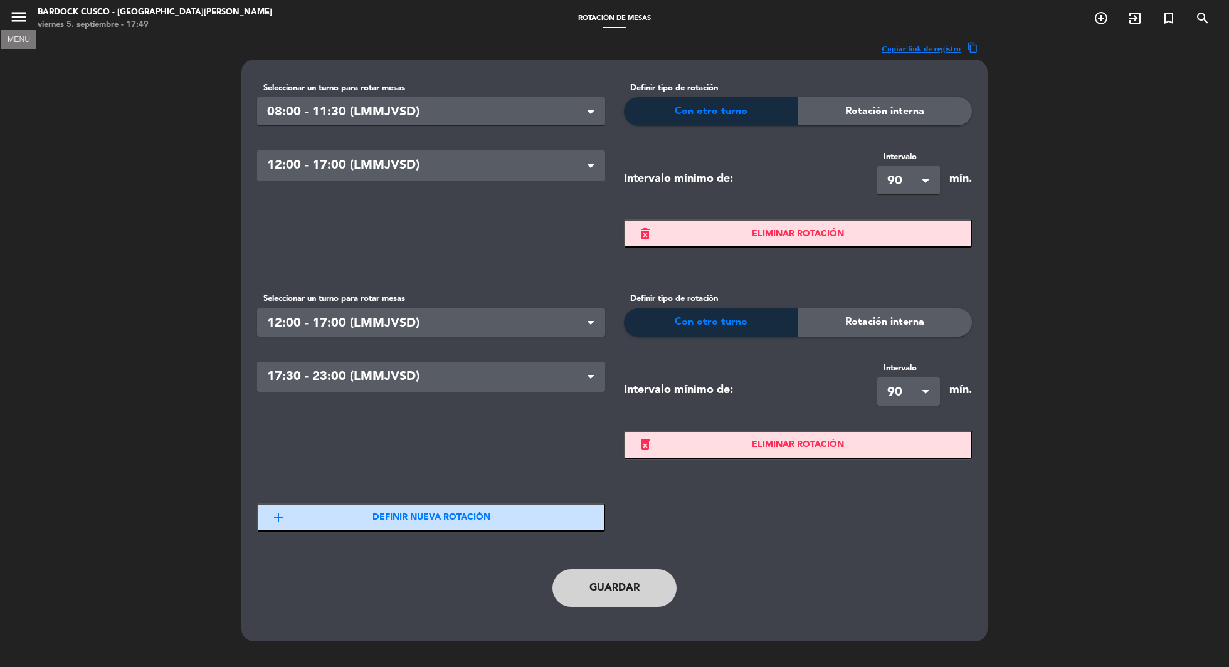
click at [21, 17] on icon "menu" at bounding box center [18, 17] width 19 height 19
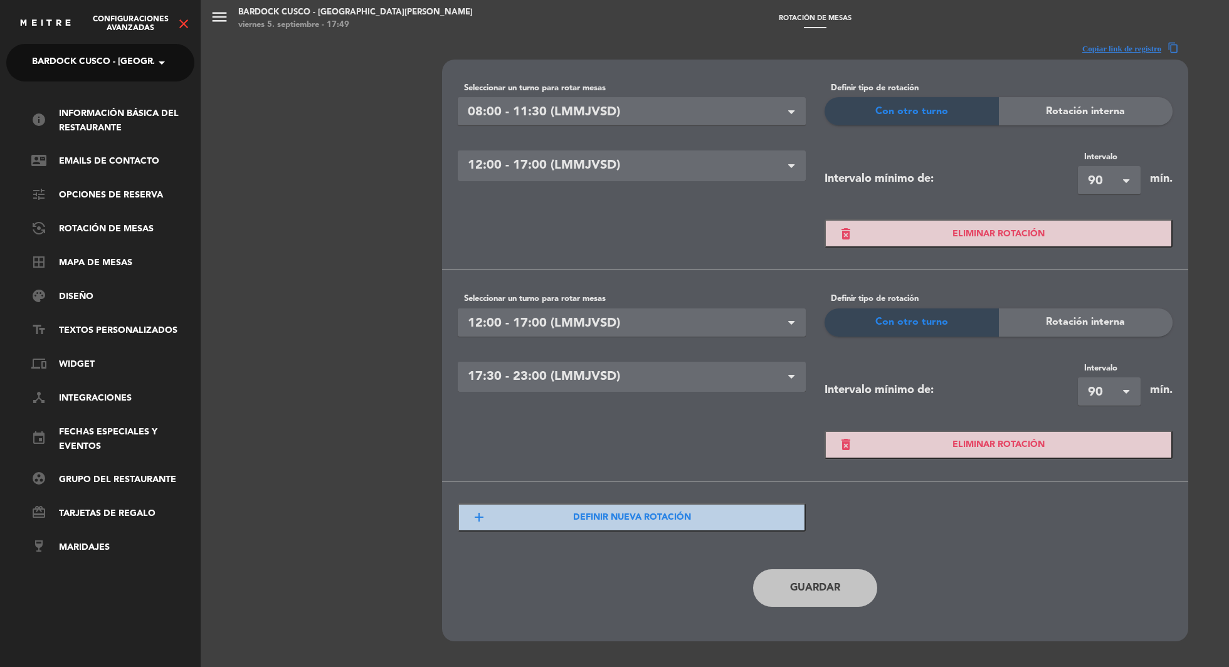
click at [192, 21] on div "Configuraciones avanzadas close" at bounding box center [100, 19] width 201 height 38
click at [191, 21] on icon "close" at bounding box center [183, 23] width 15 height 15
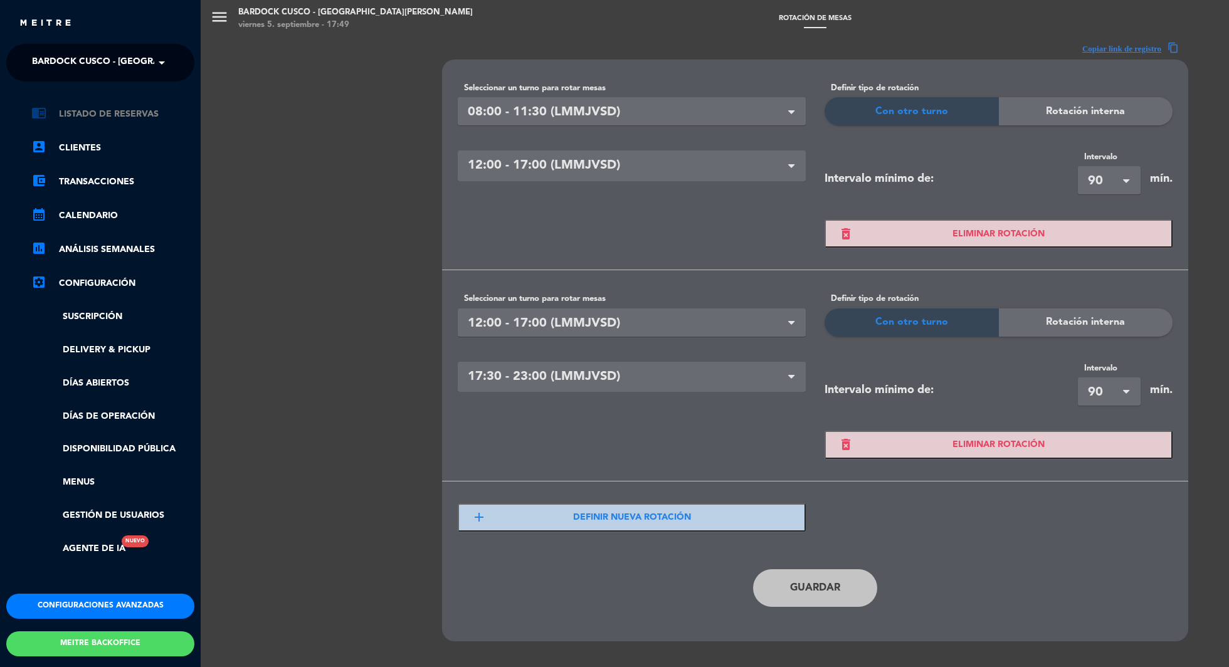
click at [104, 114] on link "chrome_reader_mode Listado de Reservas" at bounding box center [112, 114] width 163 height 15
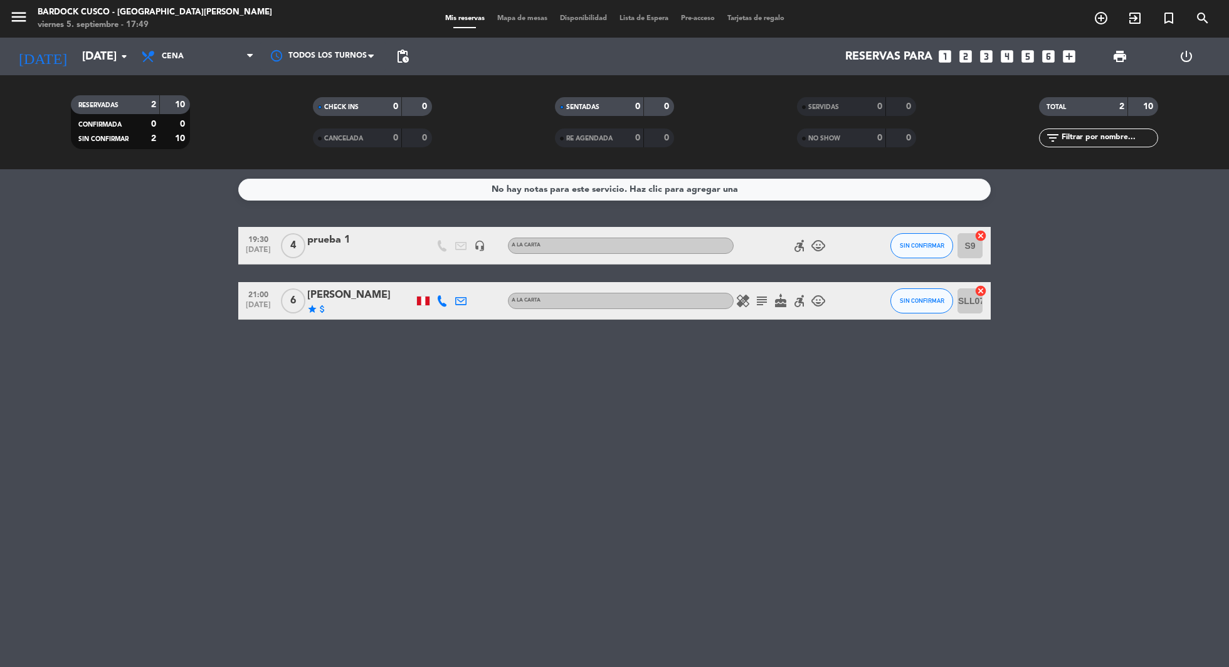
click at [523, 15] on span "Mapa de mesas" at bounding box center [522, 18] width 63 height 7
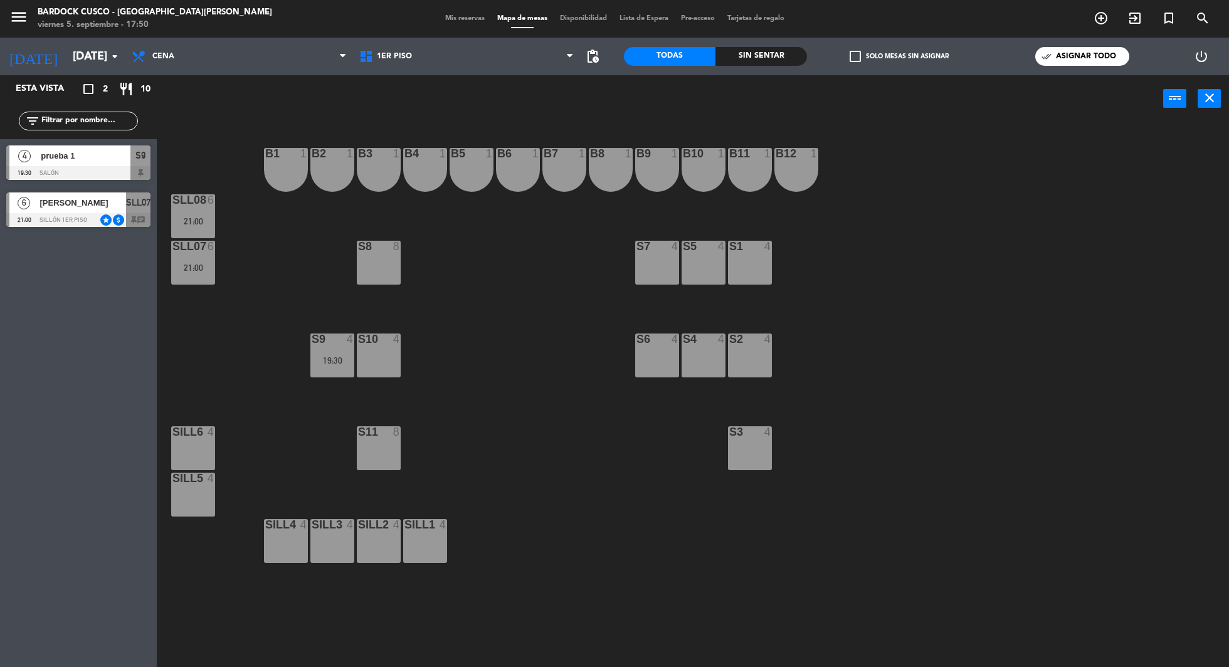
click at [28, 21] on span "menu" at bounding box center [23, 18] width 28 height 29
click at [19, 19] on icon "menu" at bounding box center [18, 17] width 19 height 19
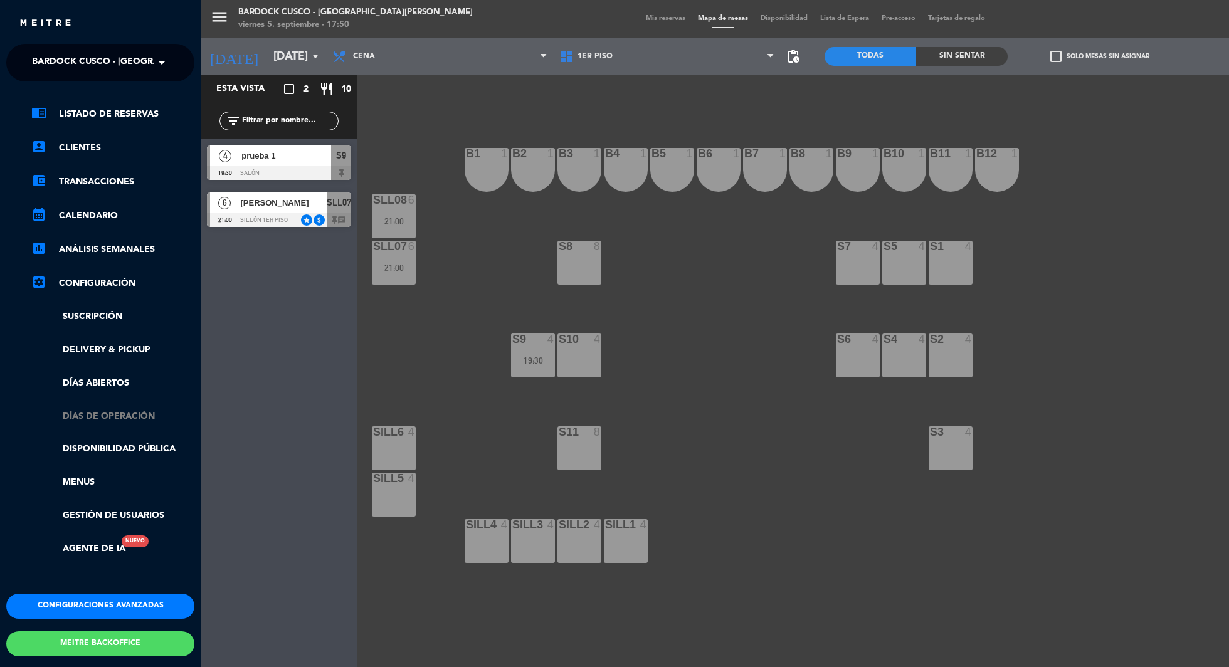
click at [96, 417] on link "Días de Operación" at bounding box center [112, 417] width 163 height 14
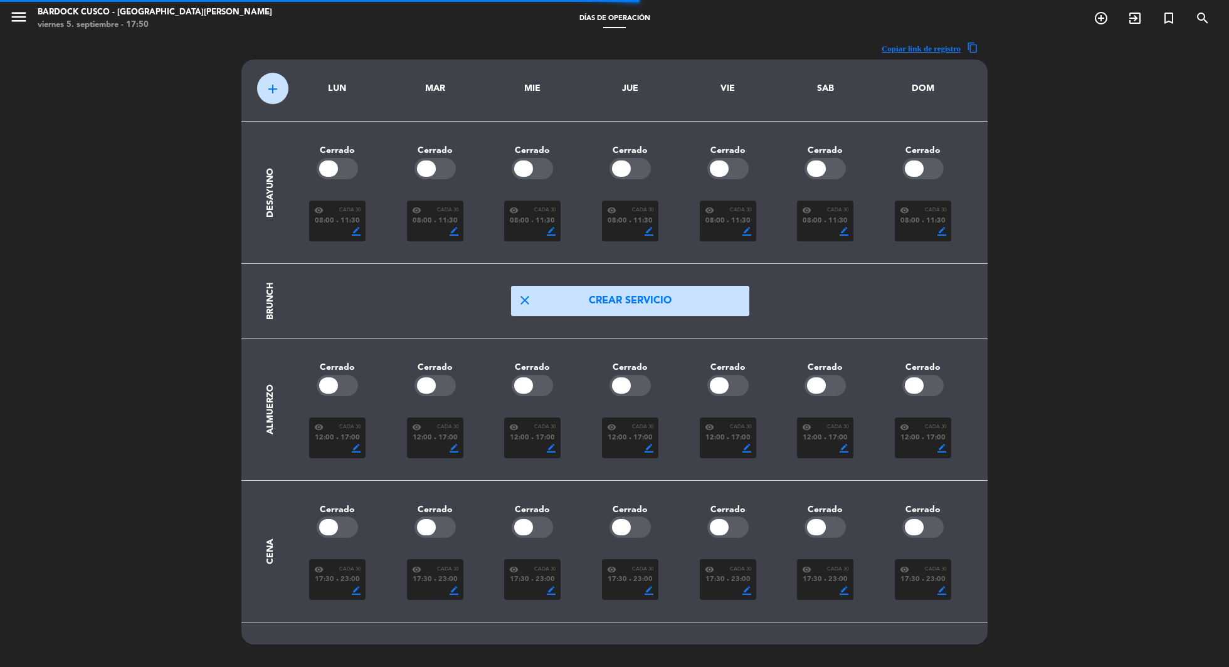
click at [444, 433] on span "17:00" at bounding box center [447, 438] width 19 height 11
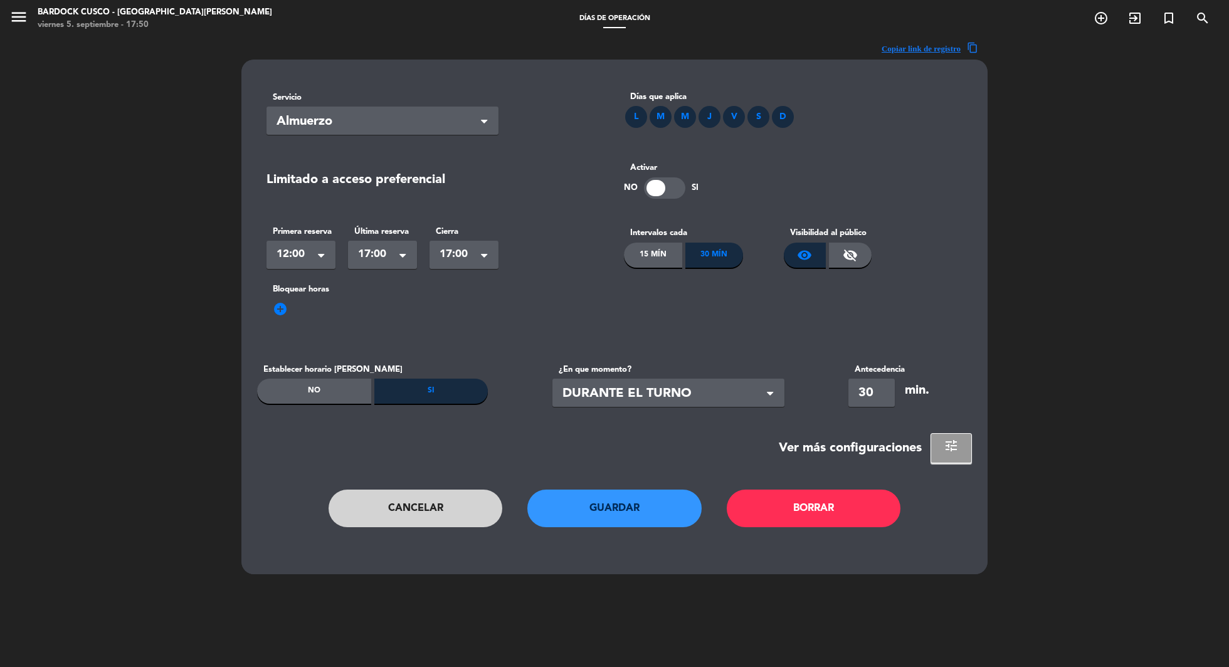
click at [433, 519] on button "Cancelar" at bounding box center [416, 509] width 174 height 38
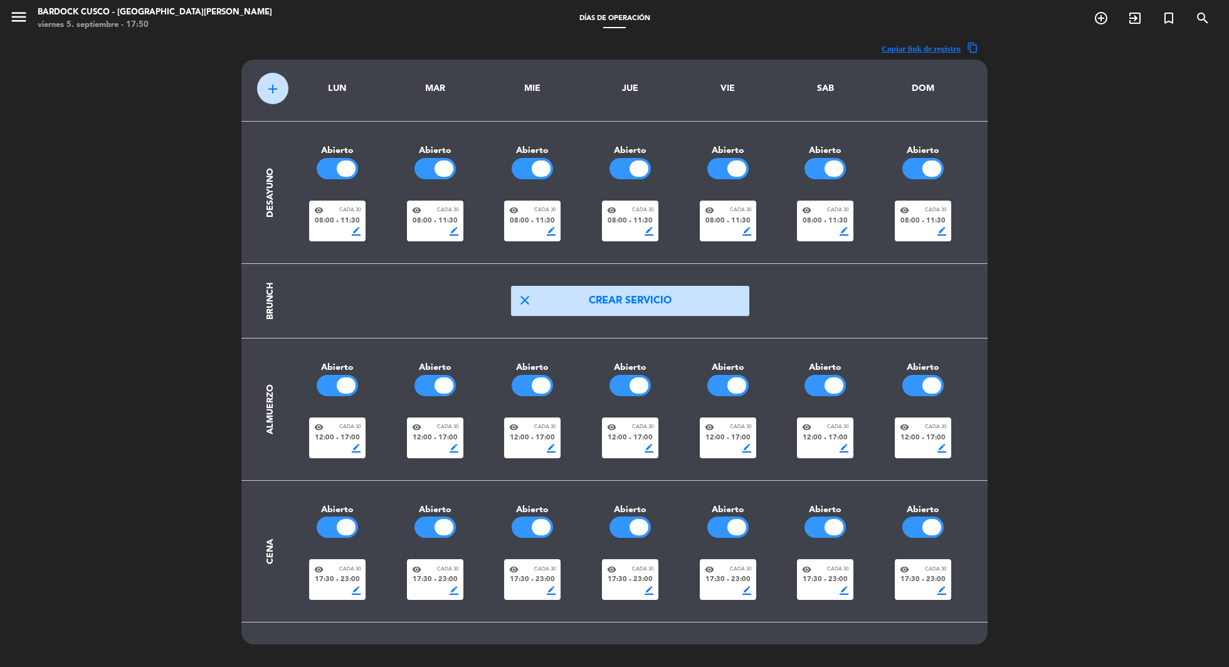
click at [28, 19] on icon "menu" at bounding box center [18, 17] width 19 height 19
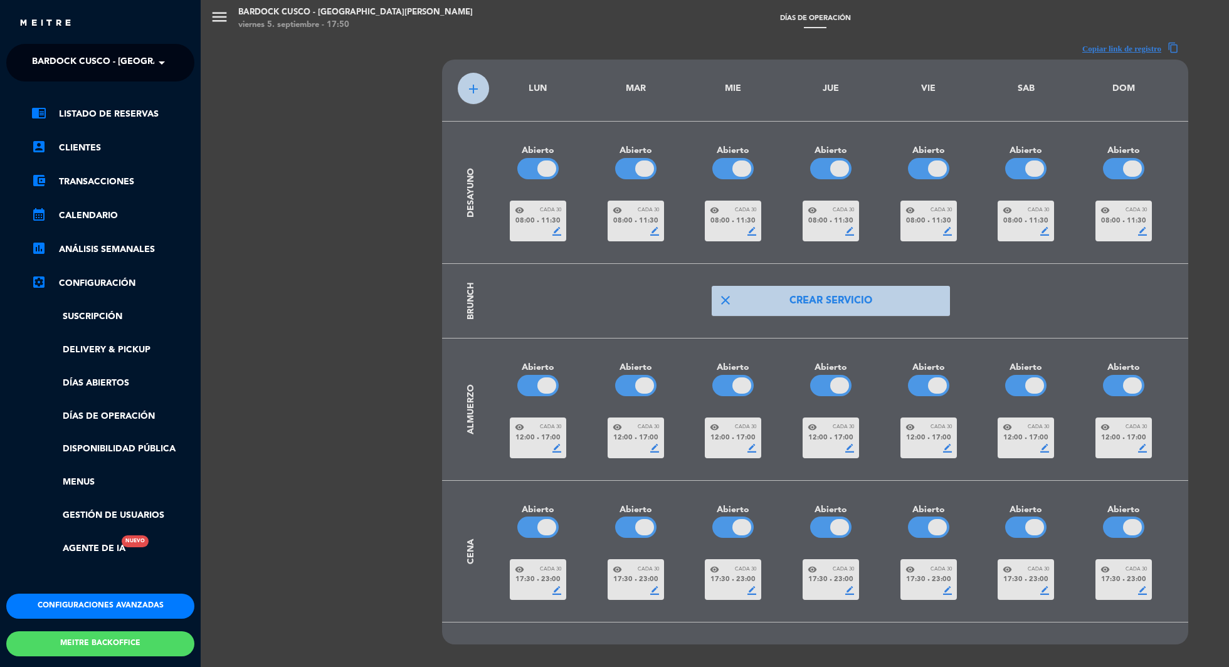
click at [373, 518] on div "menu Bardock Cusco - [GEOGRAPHIC_DATA][PERSON_NAME] [DATE] 5. septiembre - 17:5…" at bounding box center [815, 333] width 1229 height 667
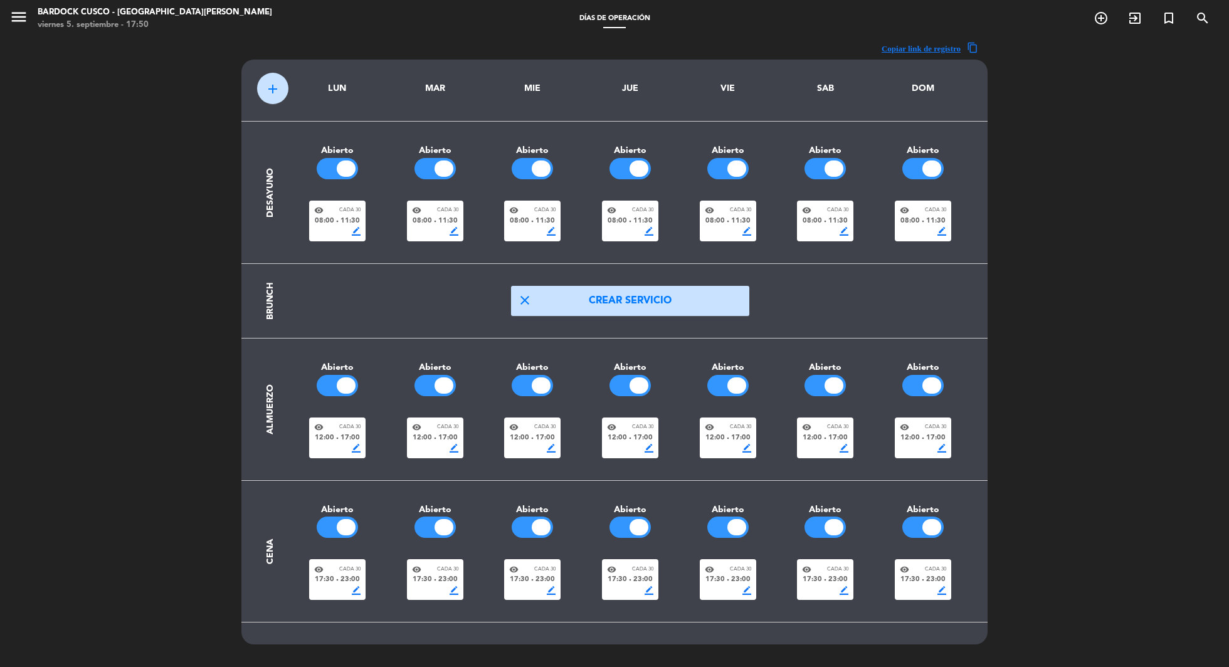
click at [428, 578] on span "17:30" at bounding box center [422, 580] width 19 height 11
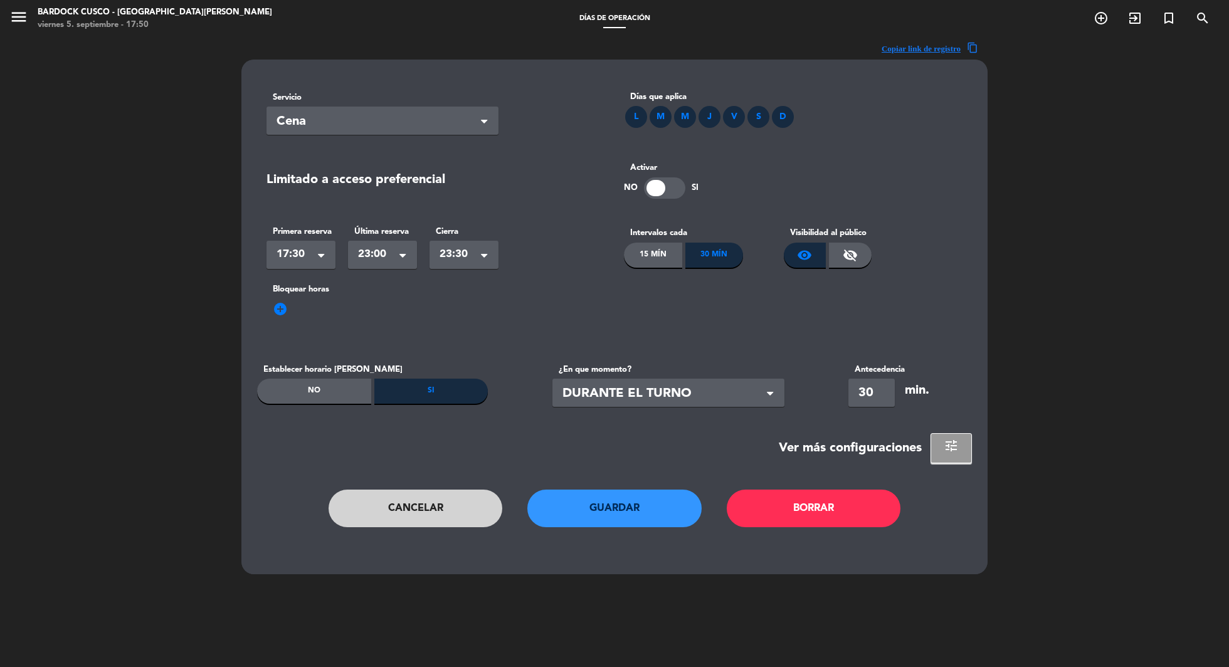
click at [386, 516] on button "Cancelar" at bounding box center [416, 509] width 174 height 38
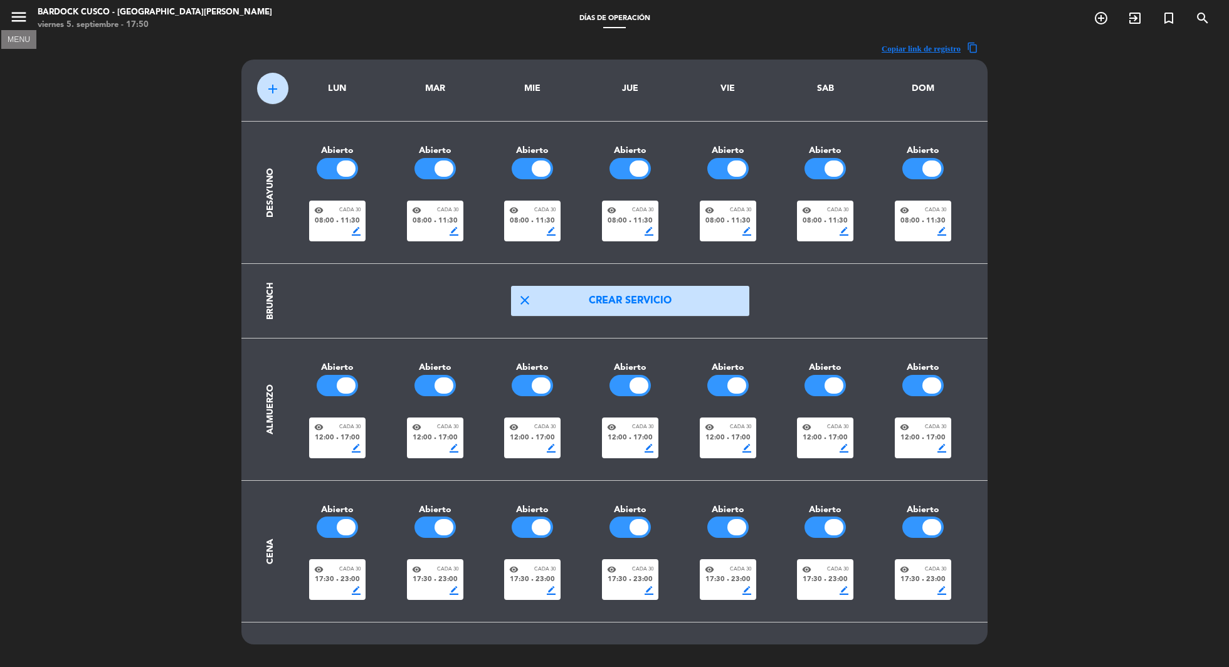
click at [18, 14] on icon "menu" at bounding box center [18, 17] width 19 height 19
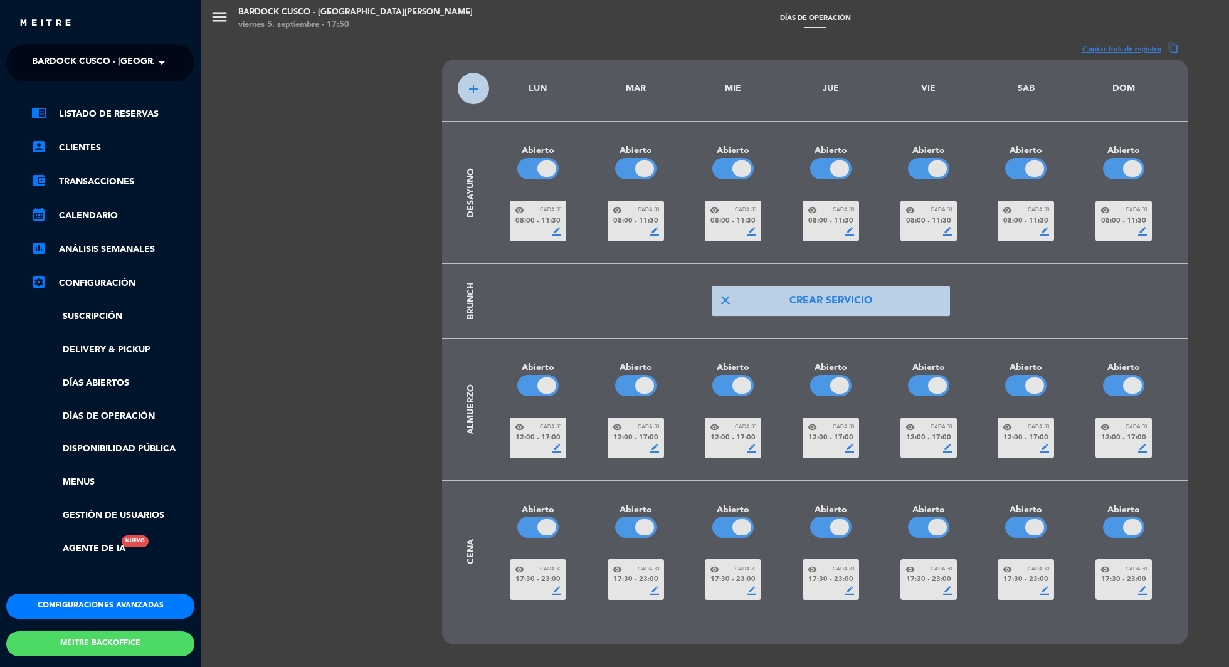
click at [129, 106] on div "chrome_reader_mode Listado de Reservas account_box Clientes account_balance_wal…" at bounding box center [100, 338] width 207 height 512
click at [120, 112] on link "chrome_reader_mode Listado de Reservas" at bounding box center [112, 114] width 163 height 15
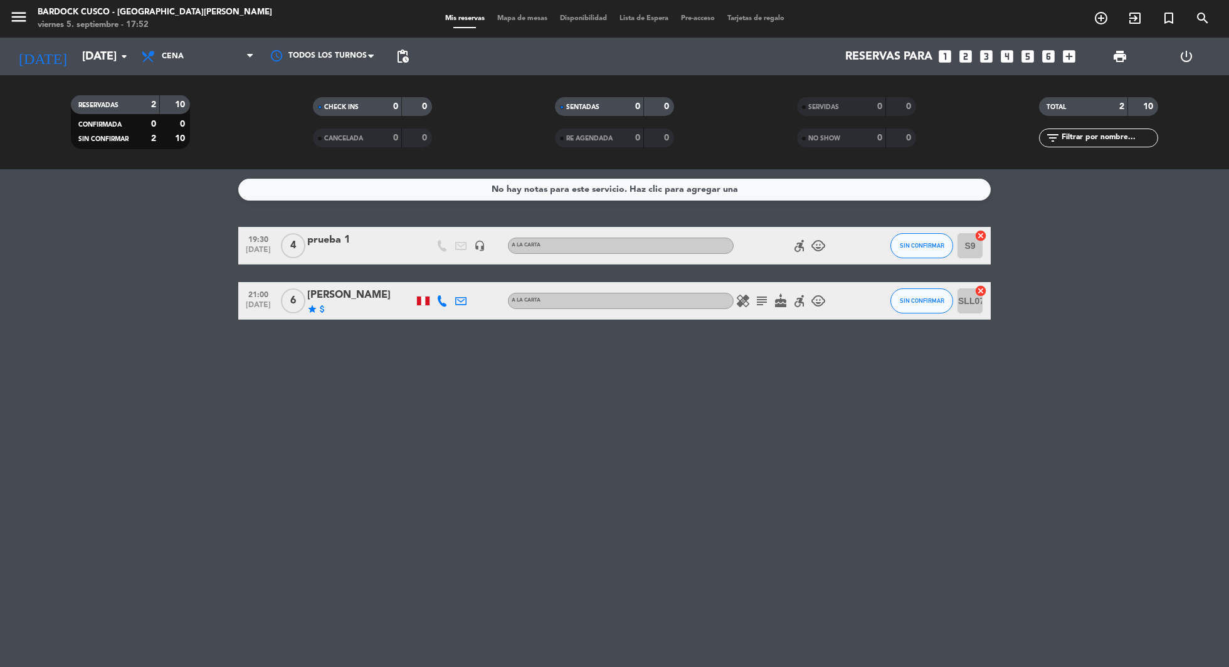
click at [334, 301] on div "[PERSON_NAME]" at bounding box center [360, 295] width 107 height 16
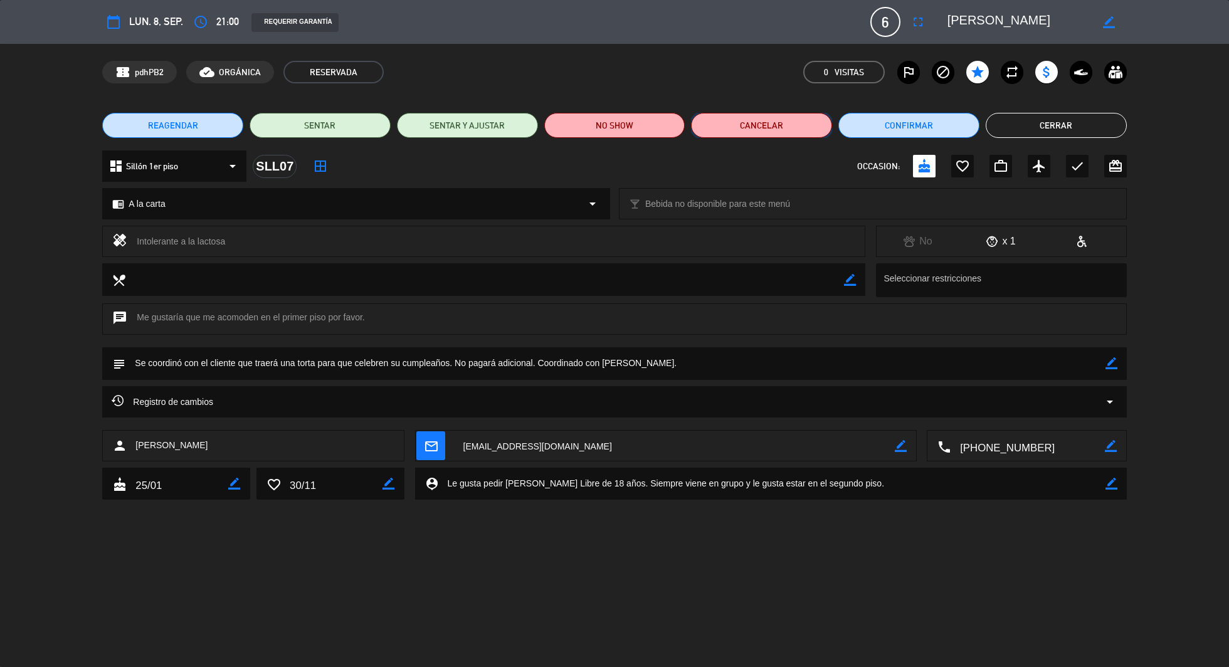
click at [756, 123] on button "Cancelar" at bounding box center [761, 125] width 141 height 25
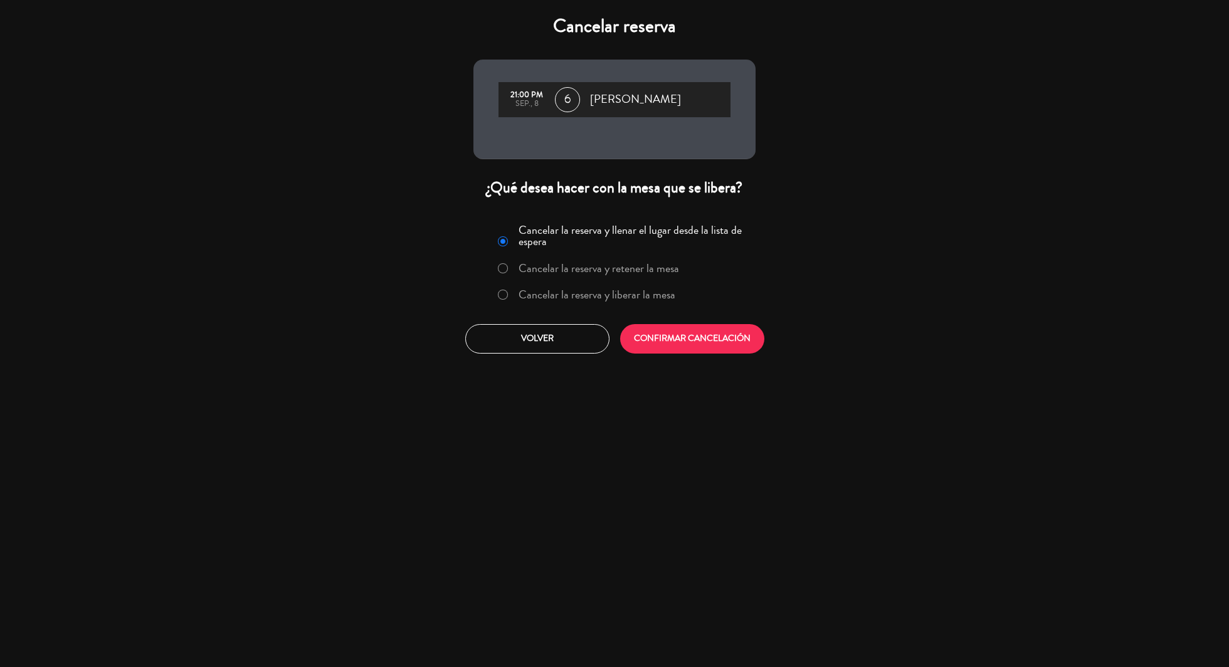
click at [570, 292] on label "Cancelar la reserva y liberar la mesa" at bounding box center [597, 294] width 157 height 11
click at [696, 340] on button "CONFIRMAR CANCELACIÓN" at bounding box center [692, 338] width 144 height 29
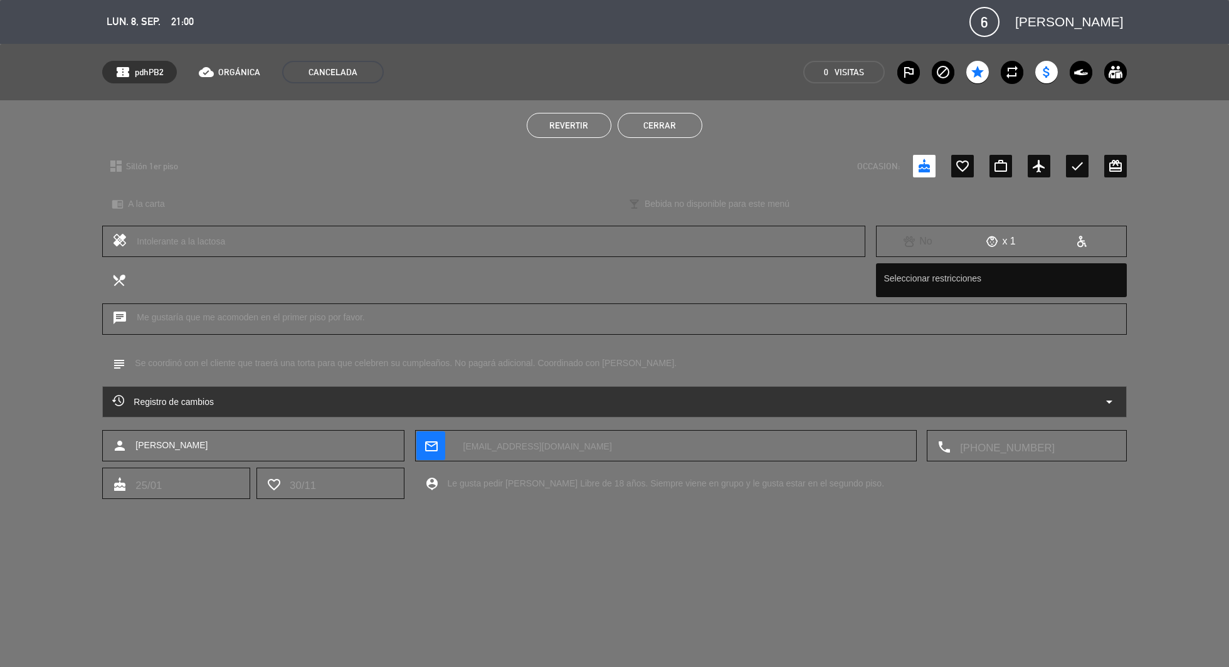
click at [644, 137] on button "Cerrar" at bounding box center [660, 125] width 85 height 25
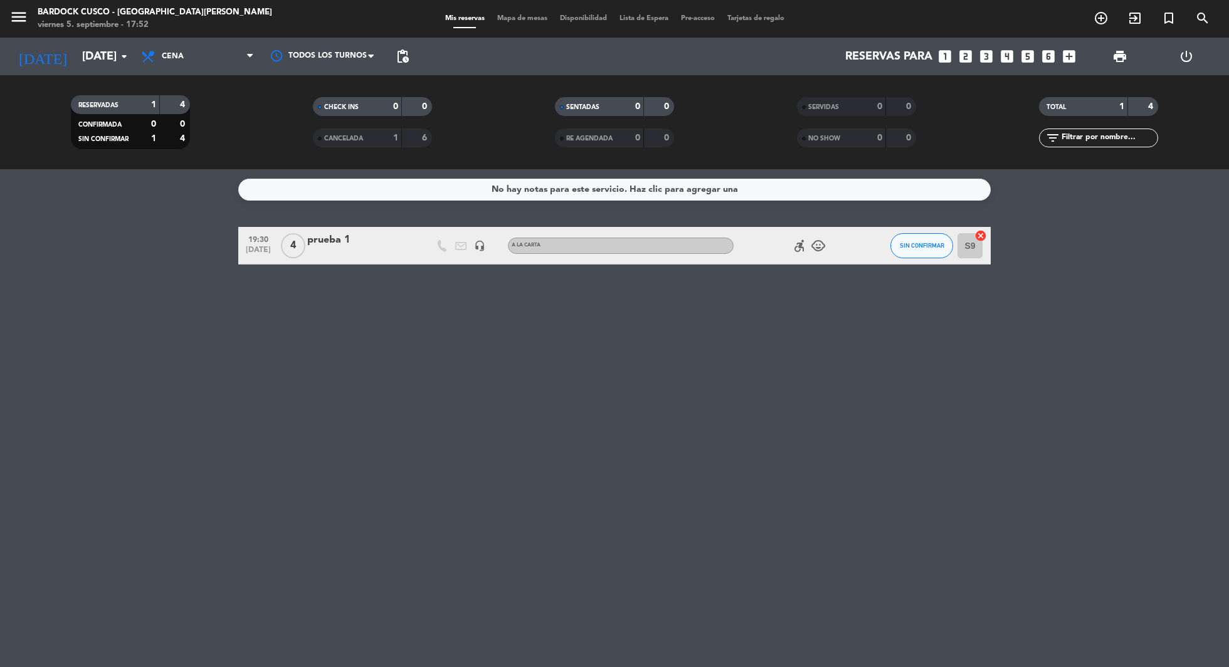
click at [332, 249] on div at bounding box center [360, 254] width 107 height 10
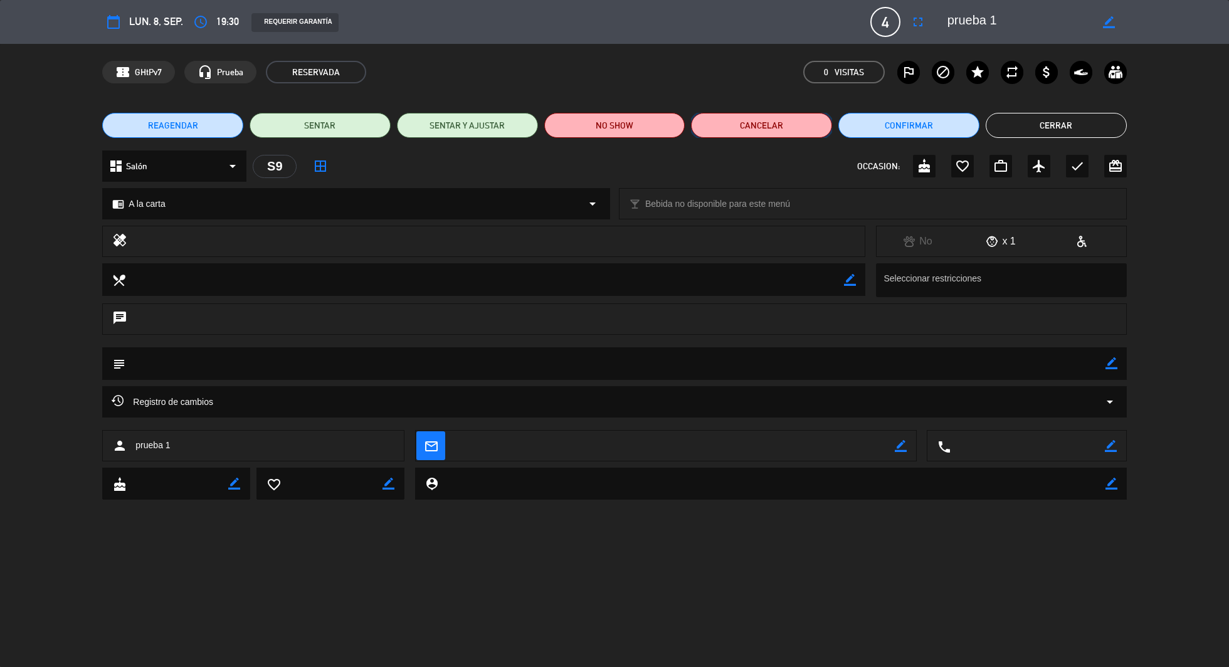
click at [775, 127] on button "Cancelar" at bounding box center [761, 125] width 141 height 25
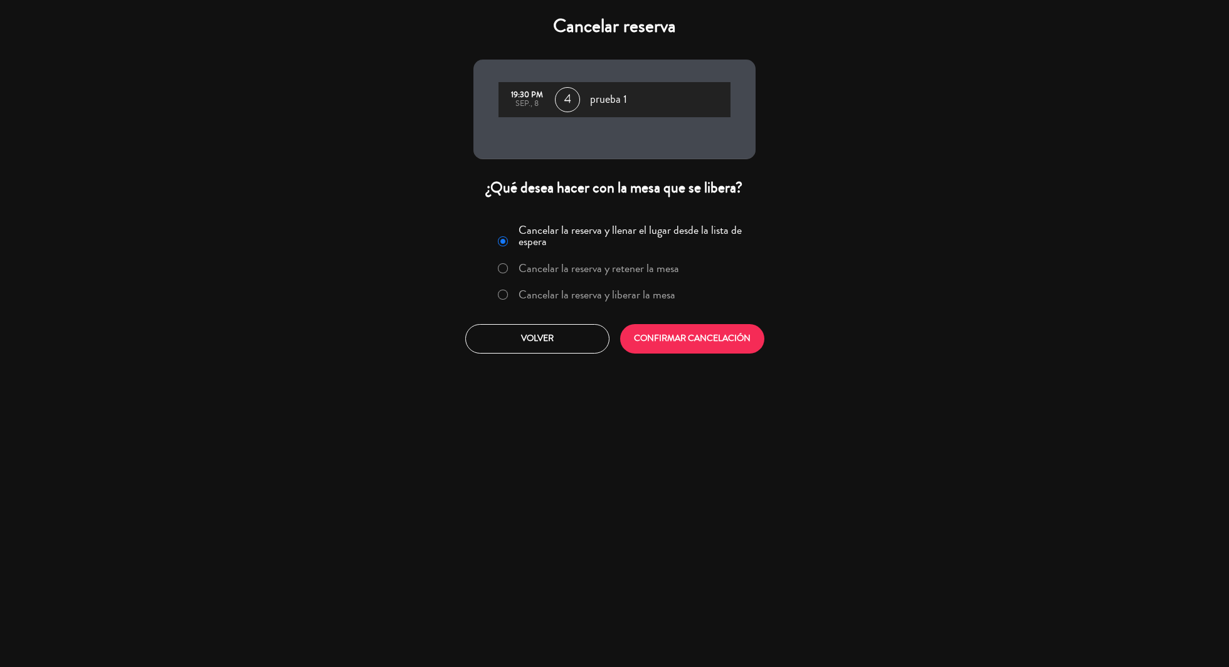
click at [533, 289] on label "Cancelar la reserva y liberar la mesa" at bounding box center [597, 294] width 157 height 11
click at [733, 349] on button "CONFIRMAR CANCELACIÓN" at bounding box center [692, 338] width 144 height 29
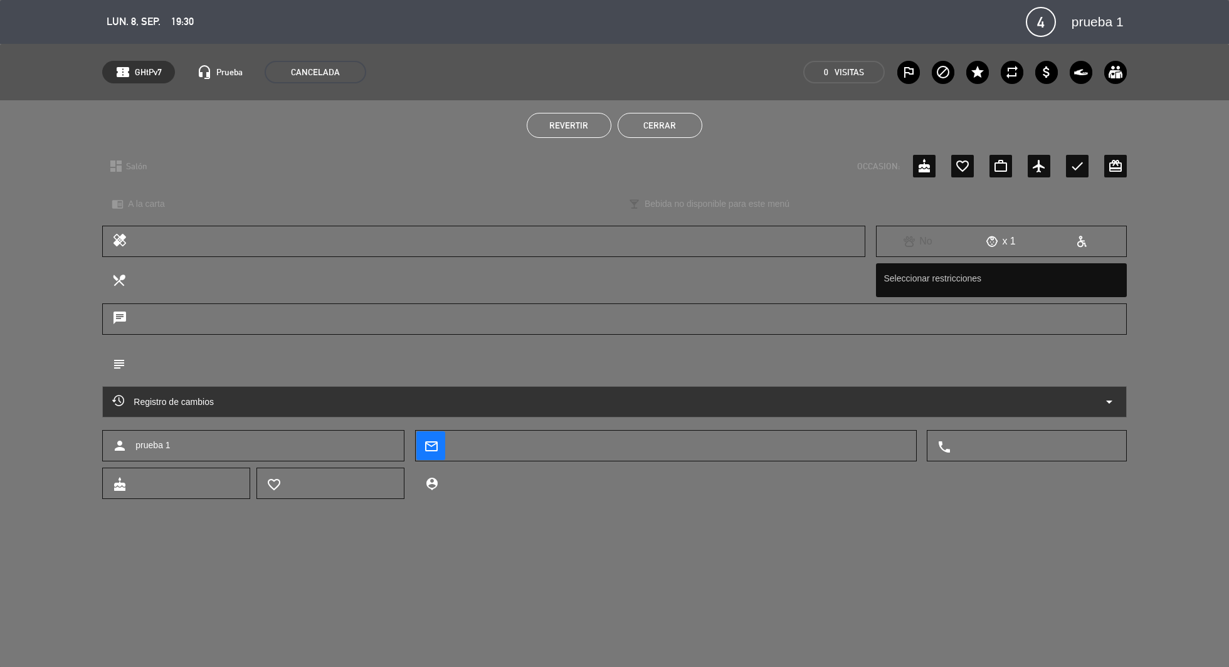
click at [664, 129] on button "Cerrar" at bounding box center [660, 125] width 85 height 25
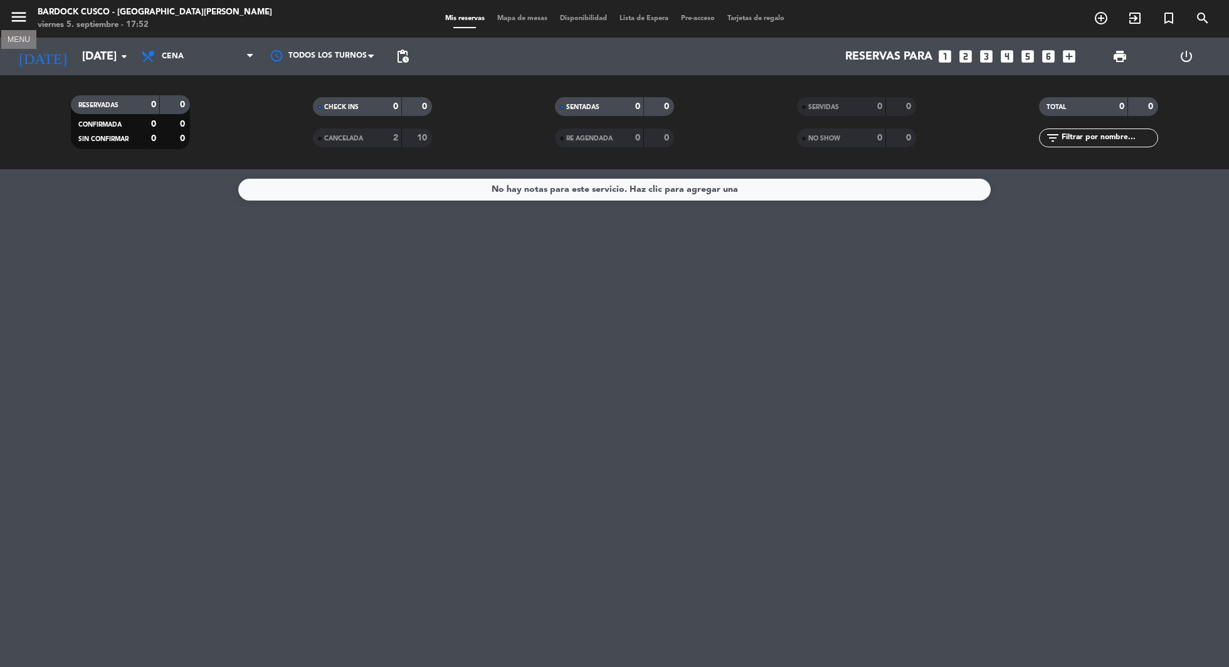
click at [14, 16] on icon "menu" at bounding box center [18, 17] width 19 height 19
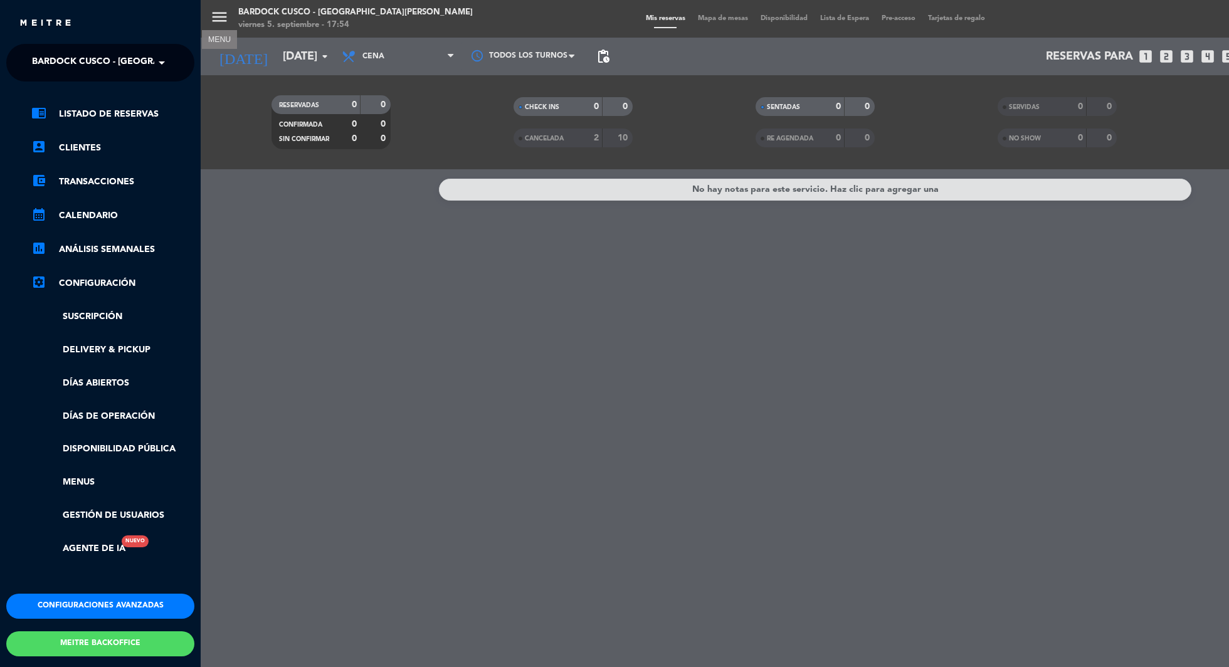
click at [242, 370] on div "menu MENU Bardock Cusco - [GEOGRAPHIC_DATA][PERSON_NAME] [DATE] 5. septiembre -…" at bounding box center [815, 333] width 1229 height 667
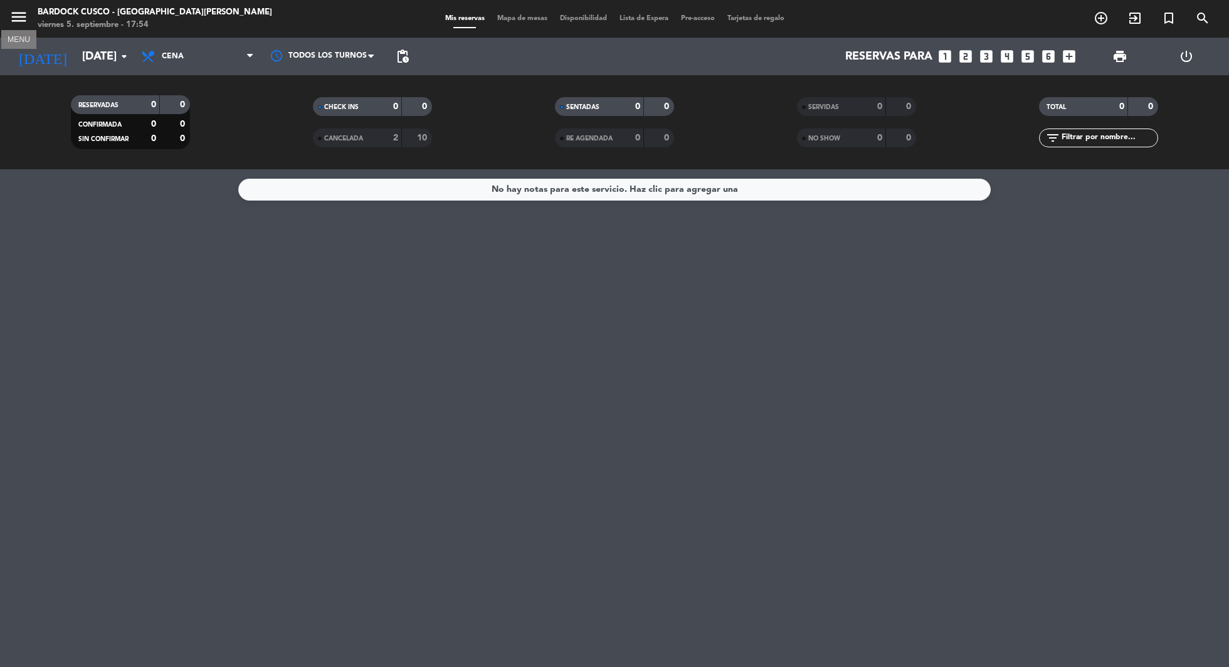
click at [22, 13] on icon "menu" at bounding box center [18, 17] width 19 height 19
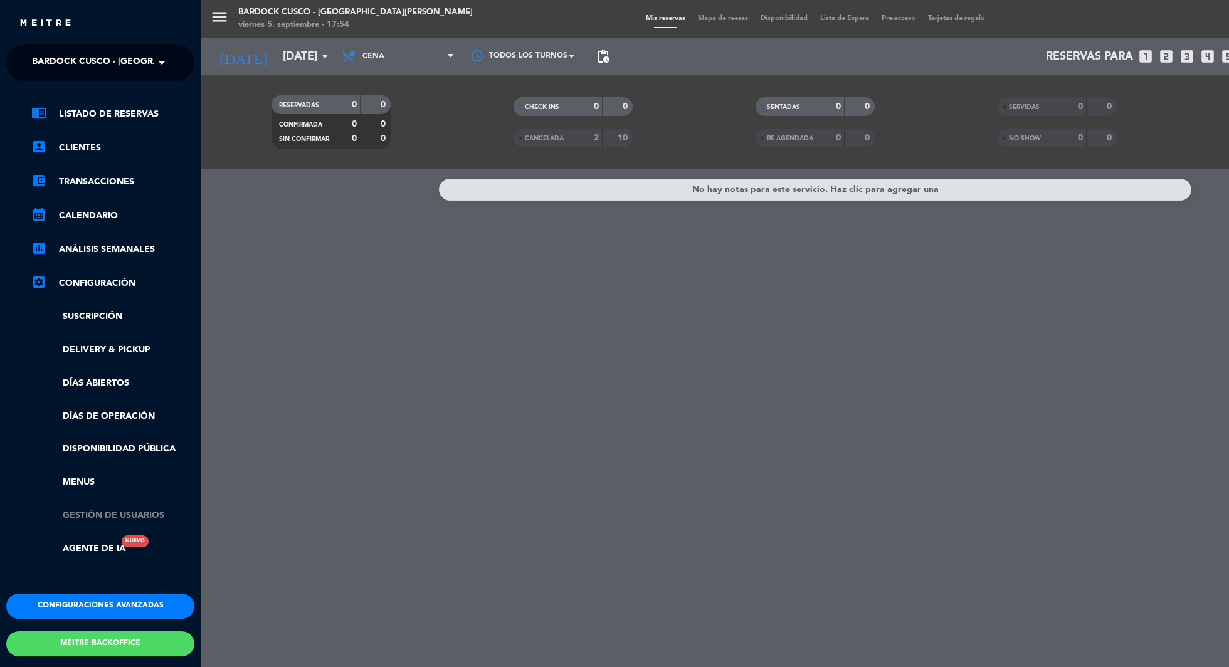
click at [116, 514] on link "Gestión de usuarios" at bounding box center [112, 516] width 163 height 14
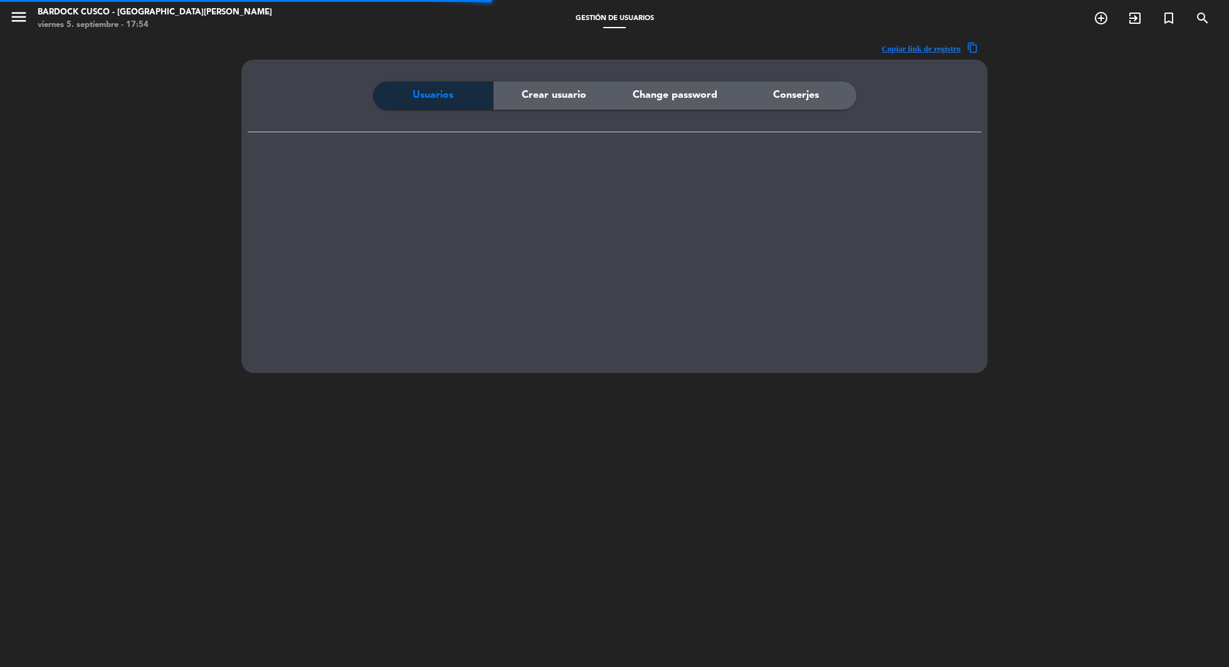
click at [541, 104] on div "Crear usuario" at bounding box center [554, 96] width 121 height 28
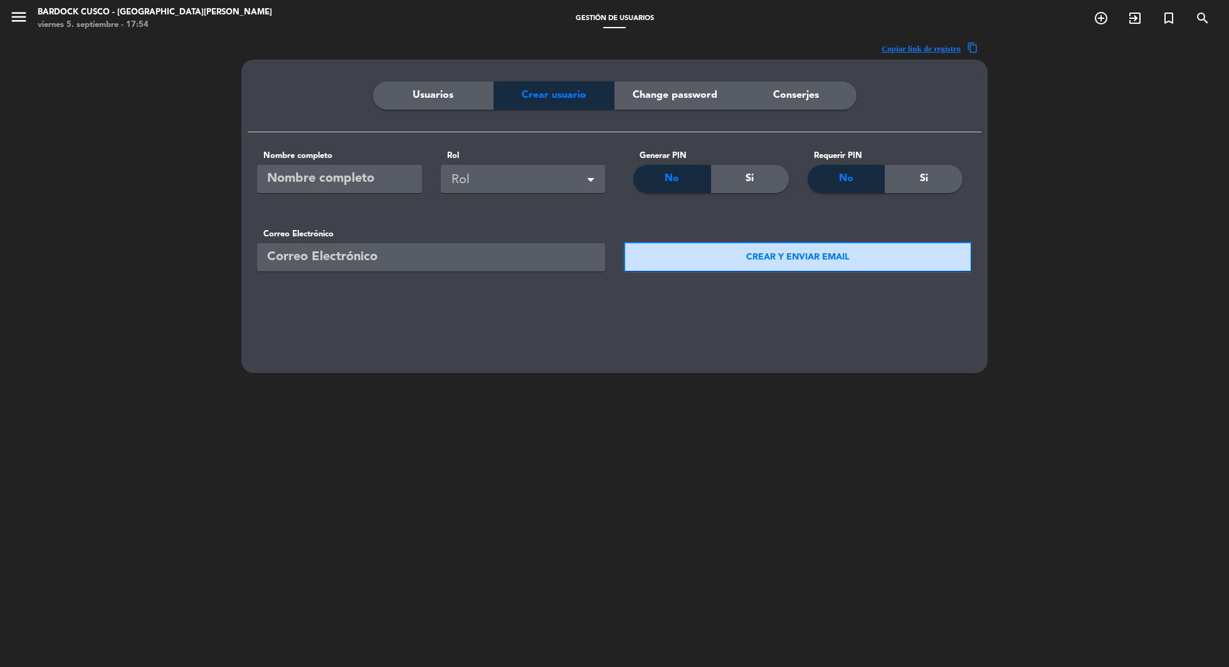
click at [431, 99] on span "Usuarios" at bounding box center [433, 95] width 41 height 16
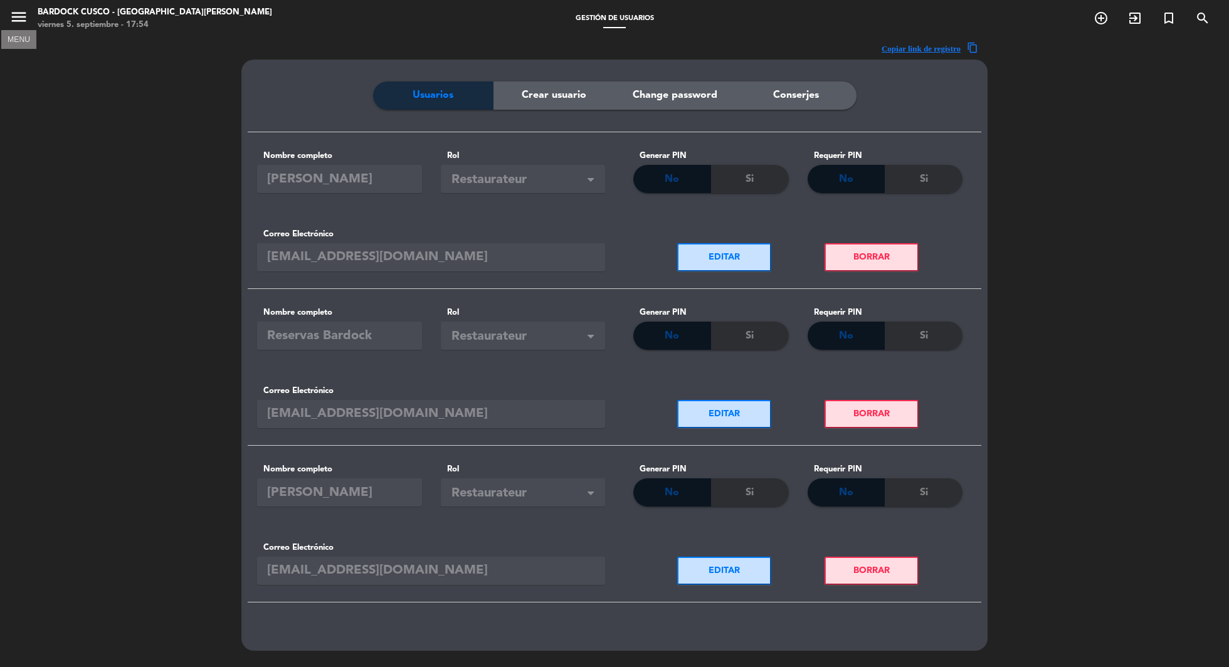
click at [13, 18] on icon "menu" at bounding box center [18, 17] width 19 height 19
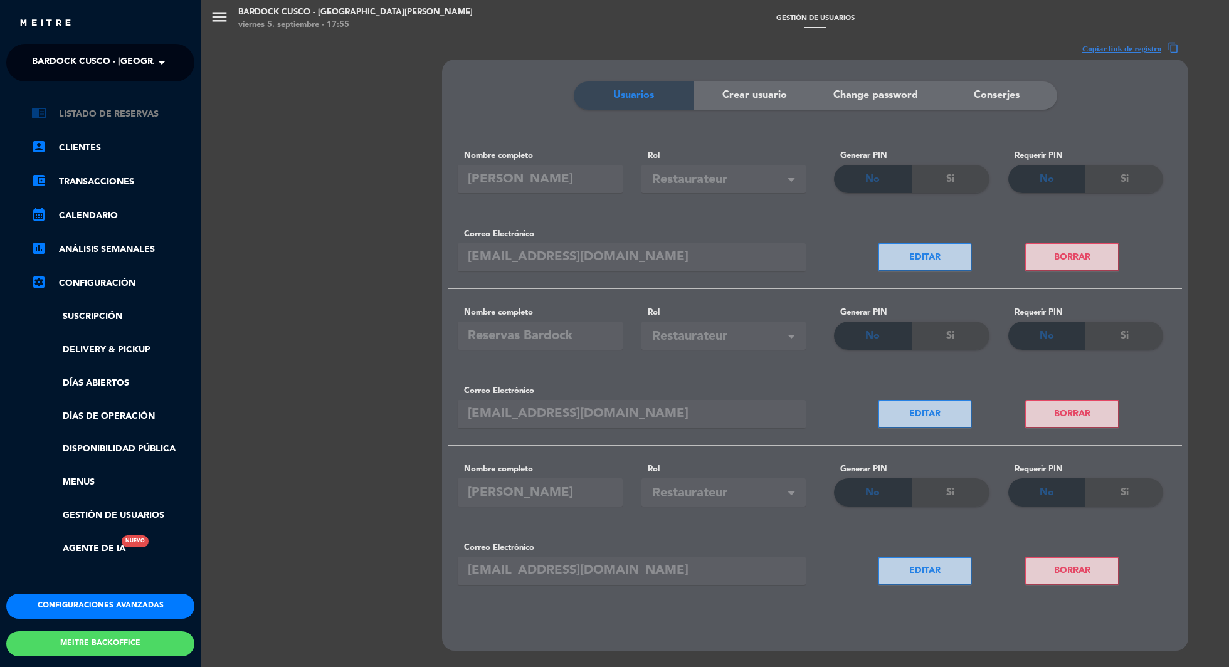
click at [131, 111] on link "chrome_reader_mode Listado de Reservas" at bounding box center [112, 114] width 163 height 15
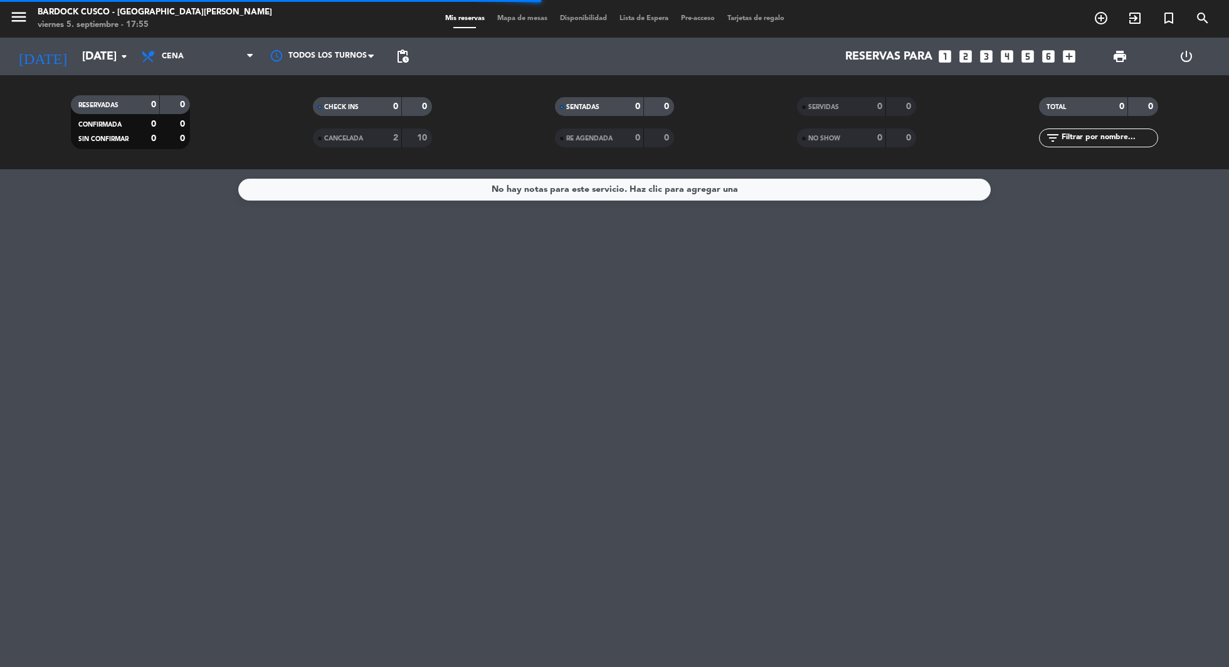
click at [1187, 58] on icon "power_settings_new" at bounding box center [1186, 56] width 15 height 15
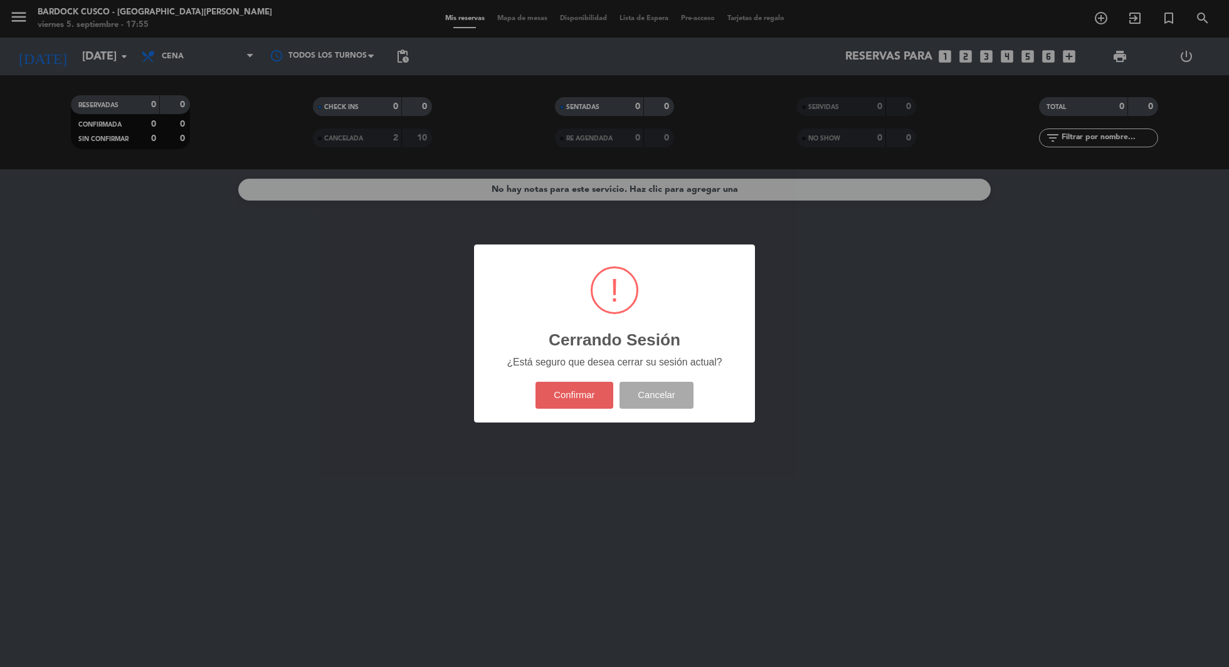
click at [578, 388] on button "Confirmar" at bounding box center [575, 395] width 78 height 27
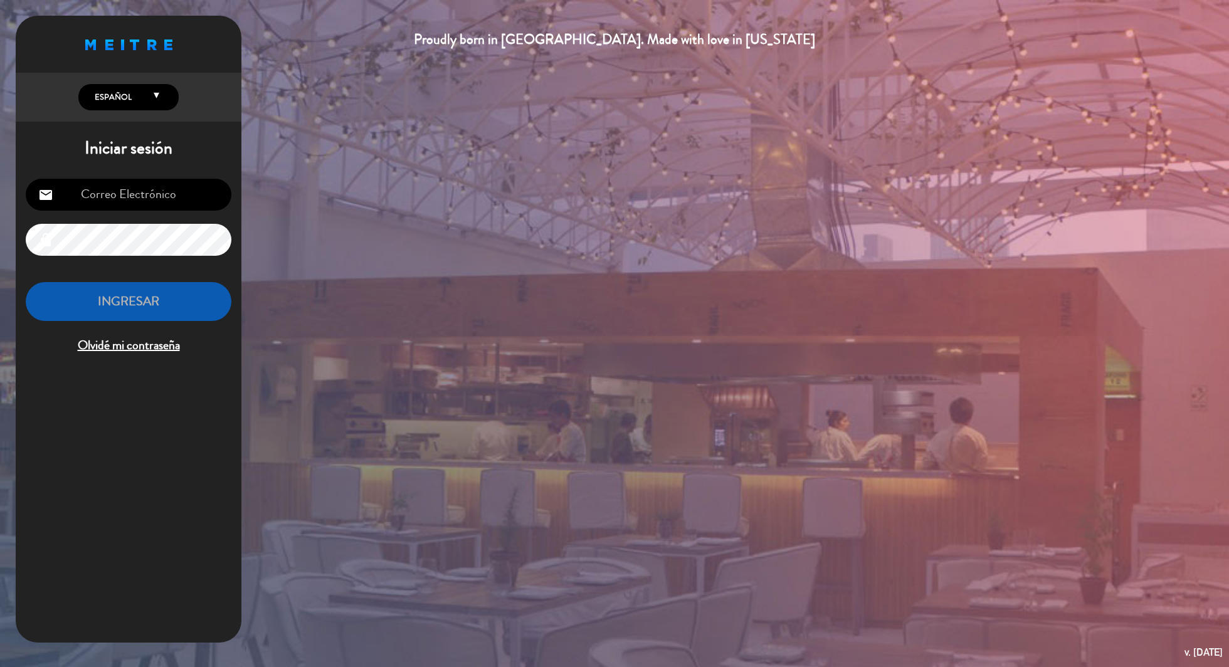
type input "[PERSON_NAME][EMAIL_ADDRESS][DOMAIN_NAME]"
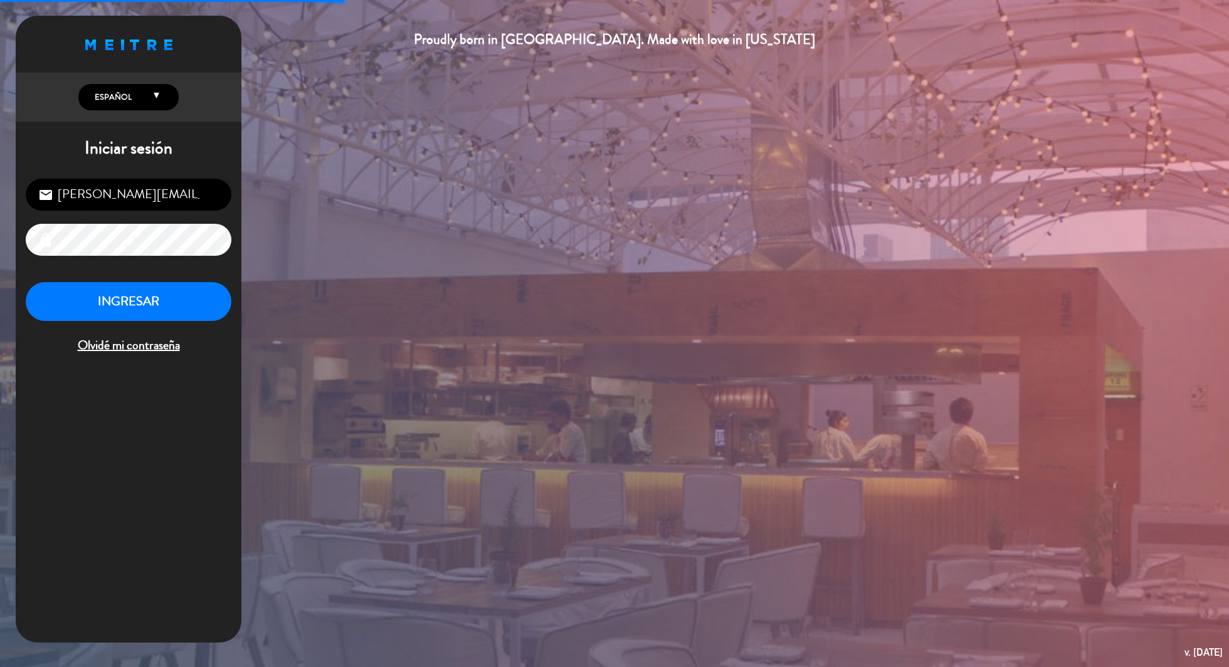
click at [129, 342] on span "Olvidé mi contraseña" at bounding box center [129, 346] width 206 height 21
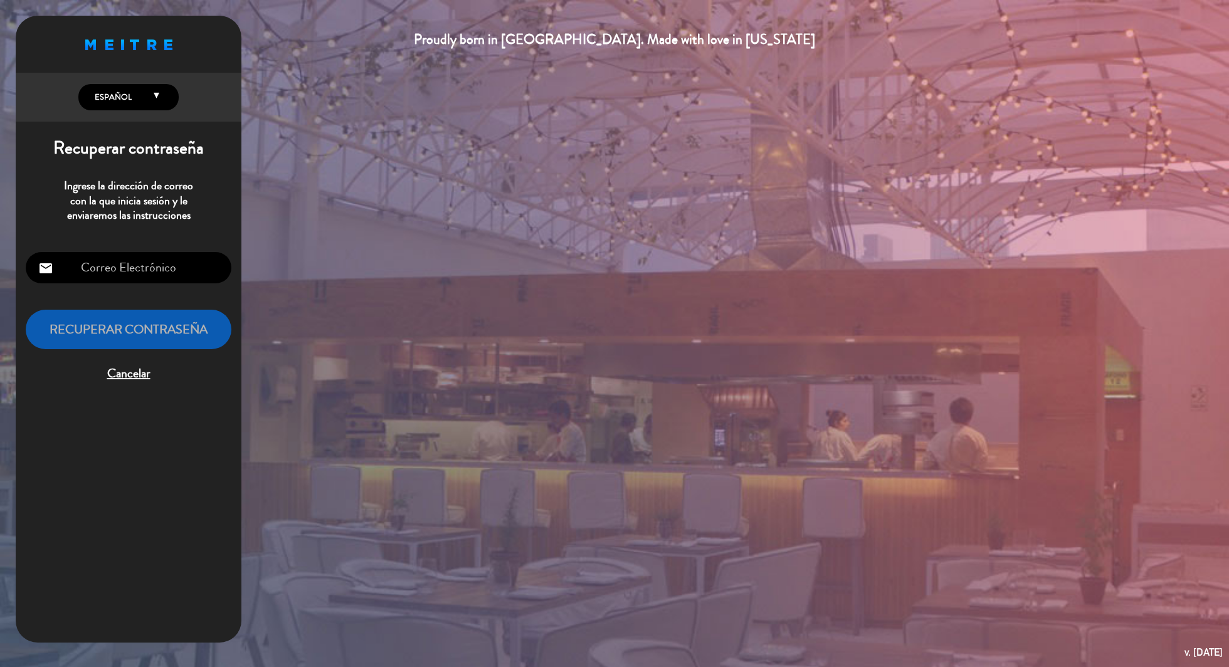
click at [126, 272] on input "email" at bounding box center [129, 268] width 206 height 32
paste input "[EMAIL_ADDRESS][DOMAIN_NAME]"
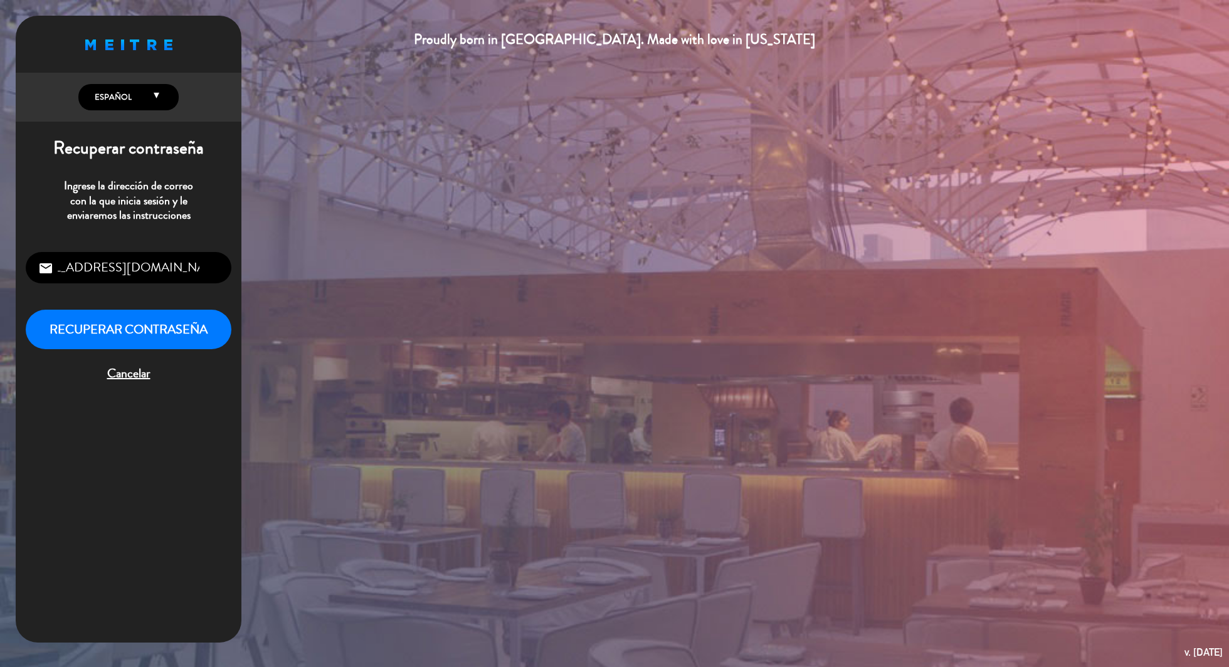
type input "[EMAIL_ADDRESS][DOMAIN_NAME]"
click at [123, 320] on button "Recuperar contraseña" at bounding box center [129, 330] width 206 height 40
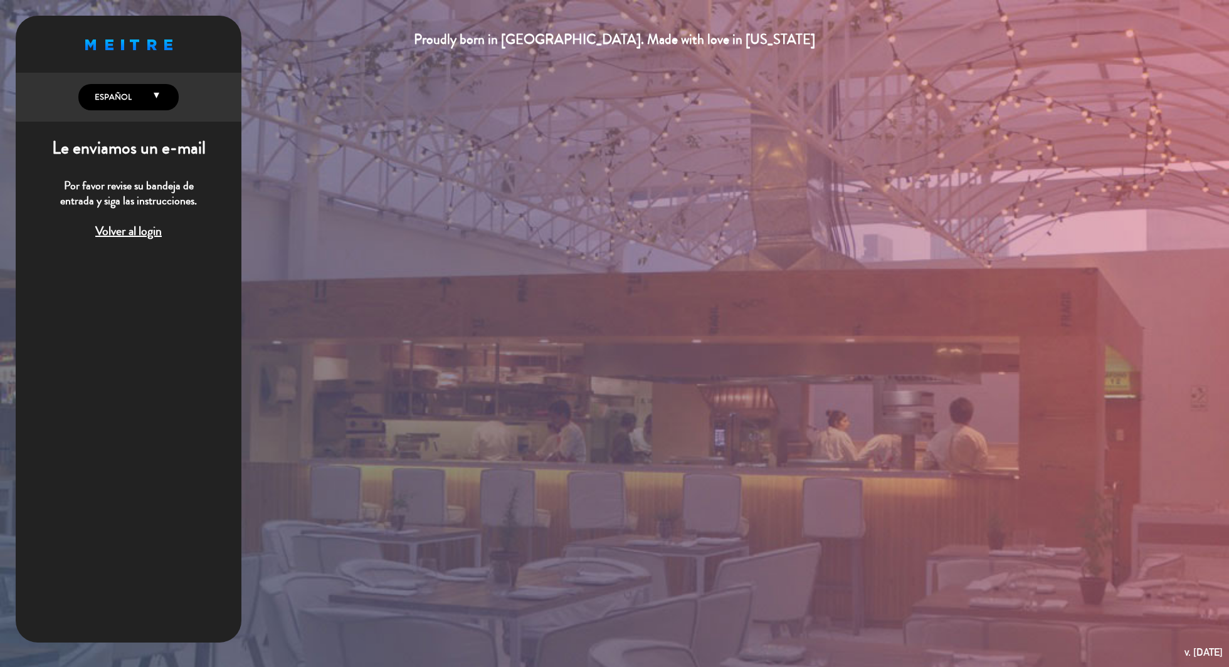
click at [124, 235] on span "Volver al login" at bounding box center [129, 231] width 206 height 21
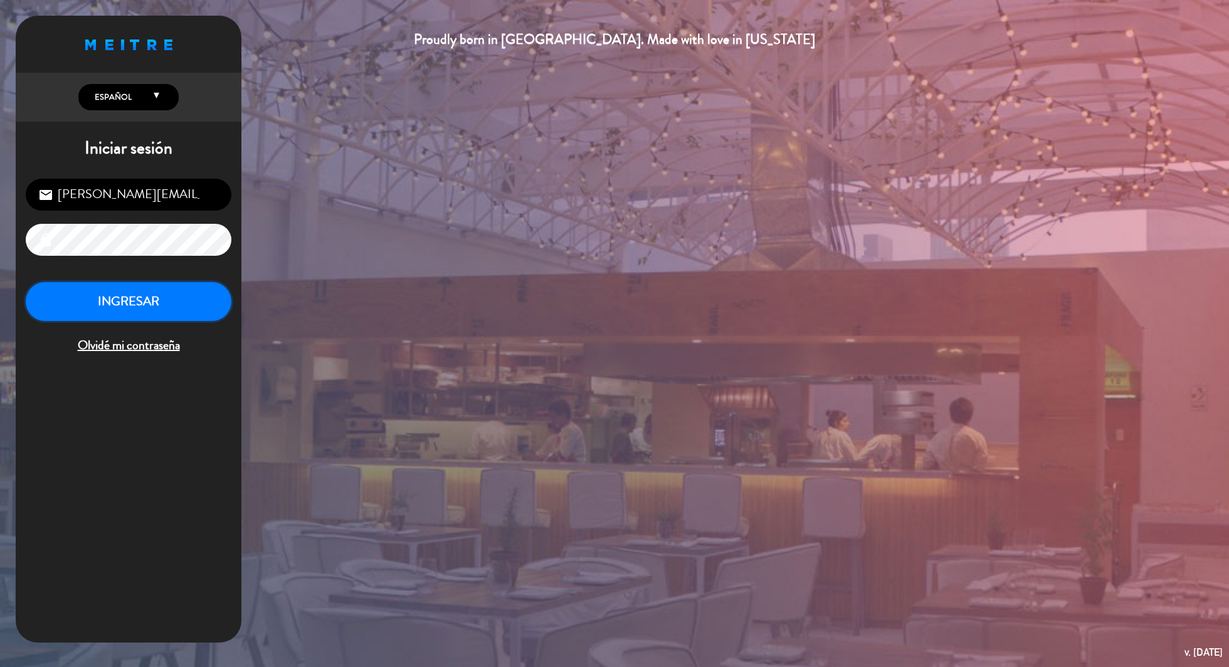
click at [120, 304] on button "INGRESAR" at bounding box center [129, 302] width 206 height 40
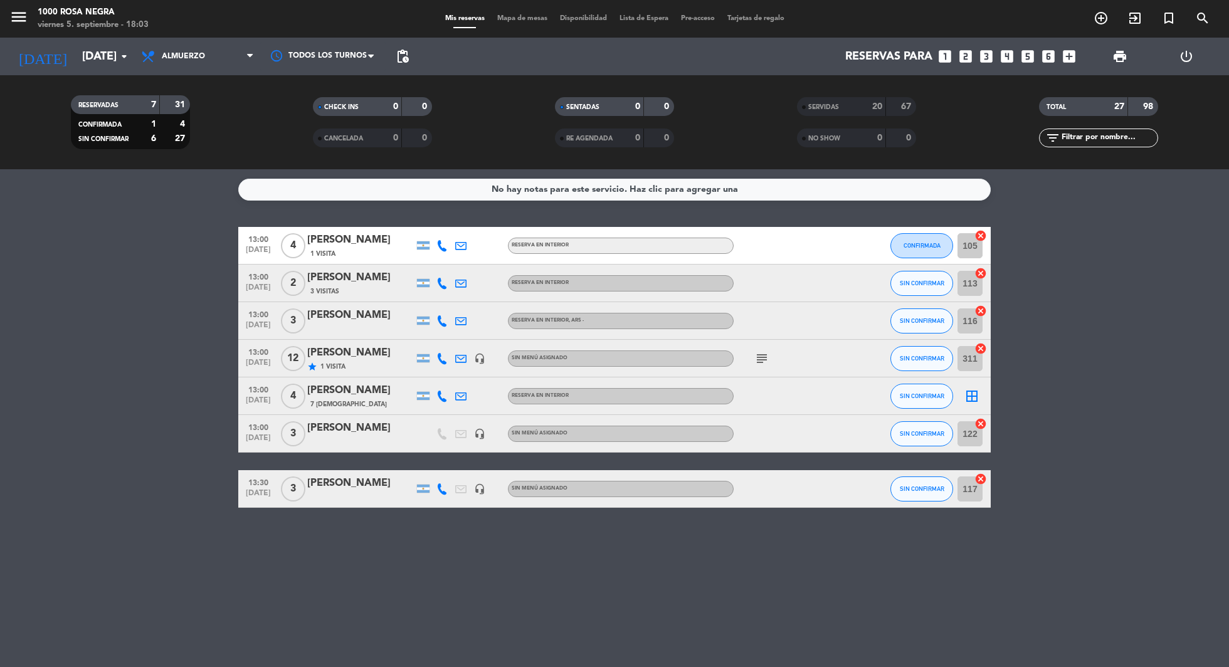
click at [16, 18] on icon "menu" at bounding box center [18, 17] width 19 height 19
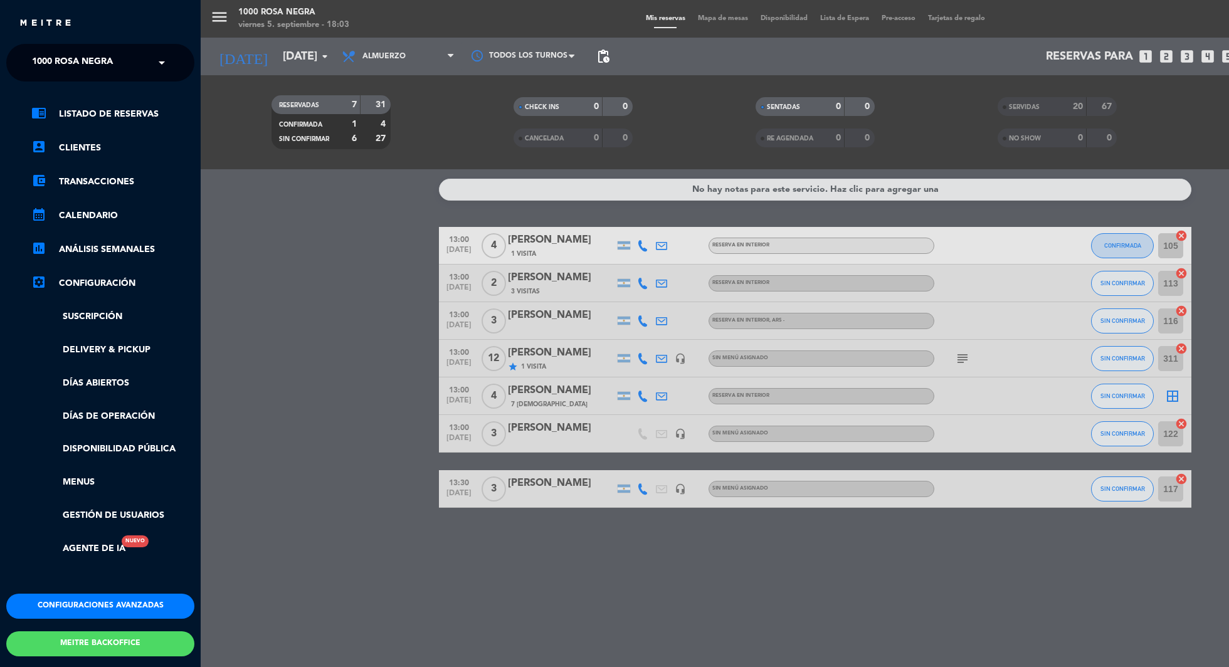
click at [160, 56] on span at bounding box center [164, 63] width 21 height 26
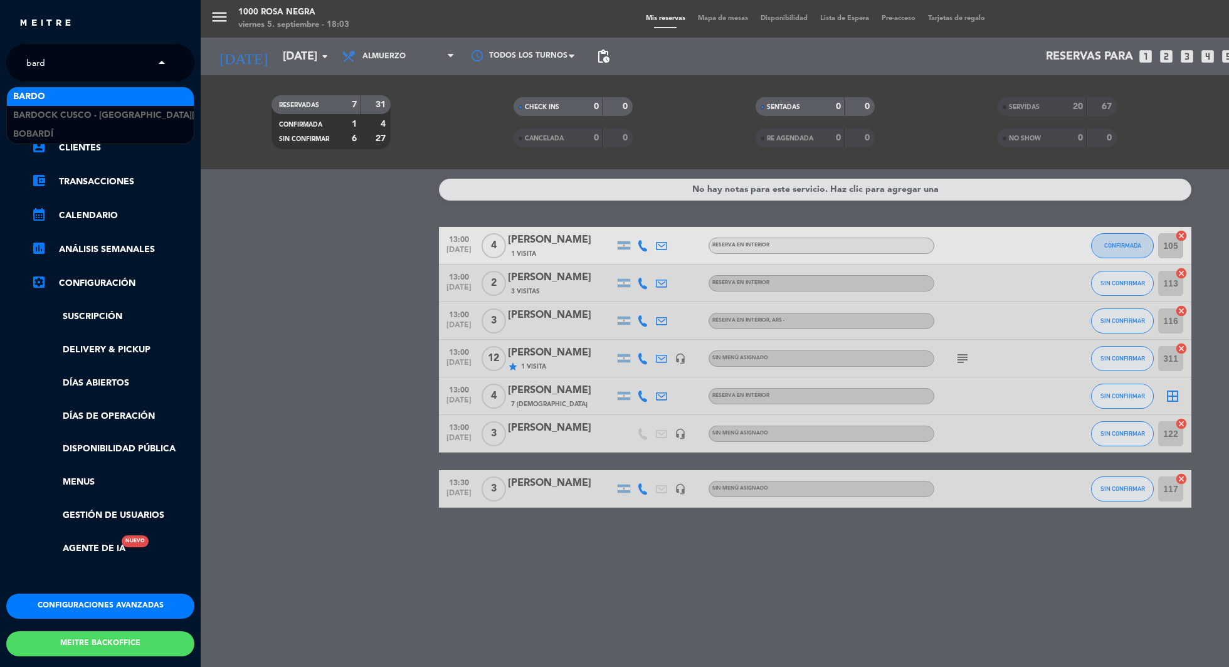
type input "bardo"
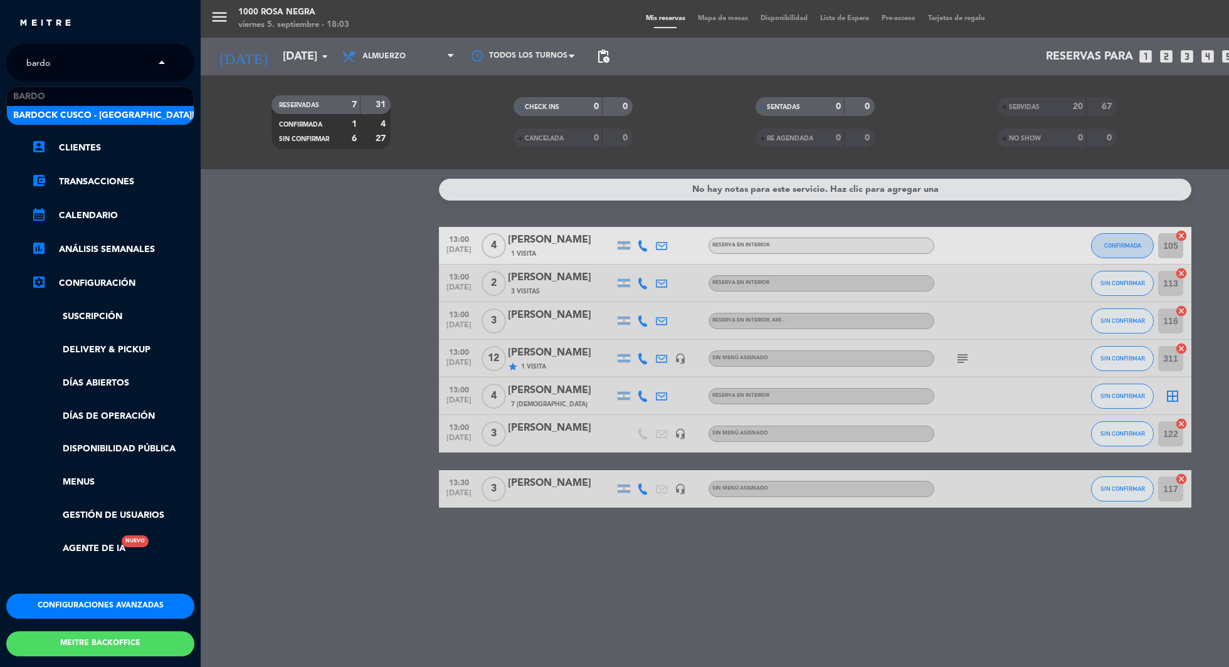
click at [93, 109] on span "Bardock Cusco - [GEOGRAPHIC_DATA][PERSON_NAME]" at bounding box center [139, 116] width 252 height 14
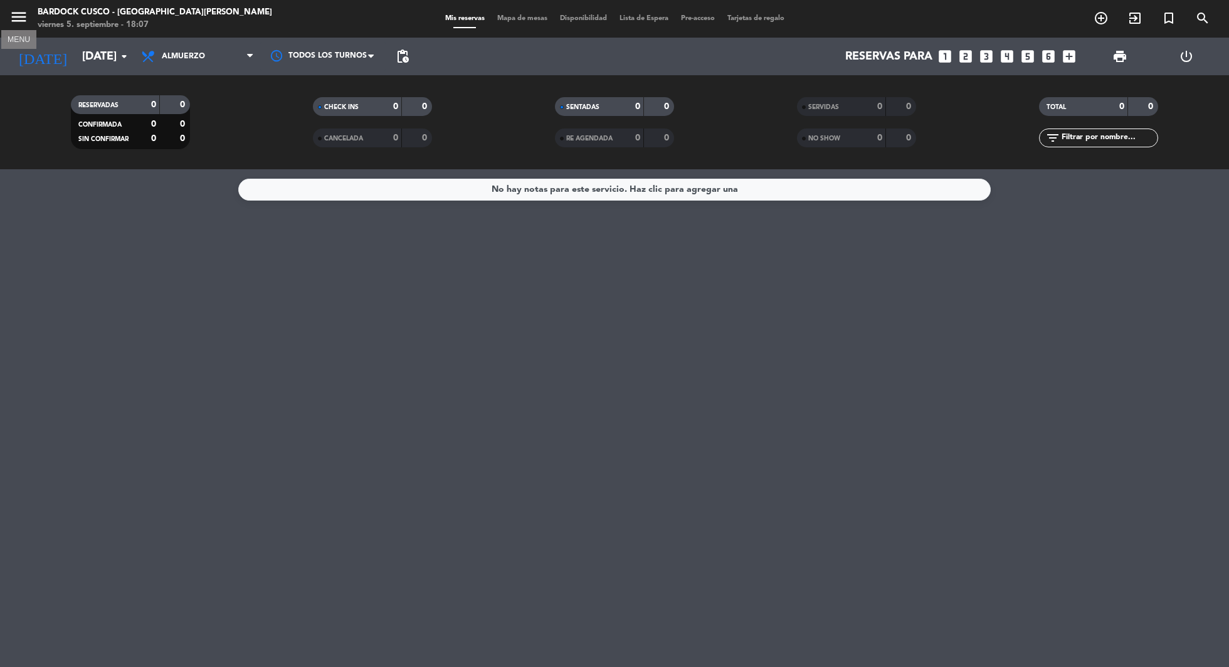
click at [12, 10] on icon "menu" at bounding box center [18, 17] width 19 height 19
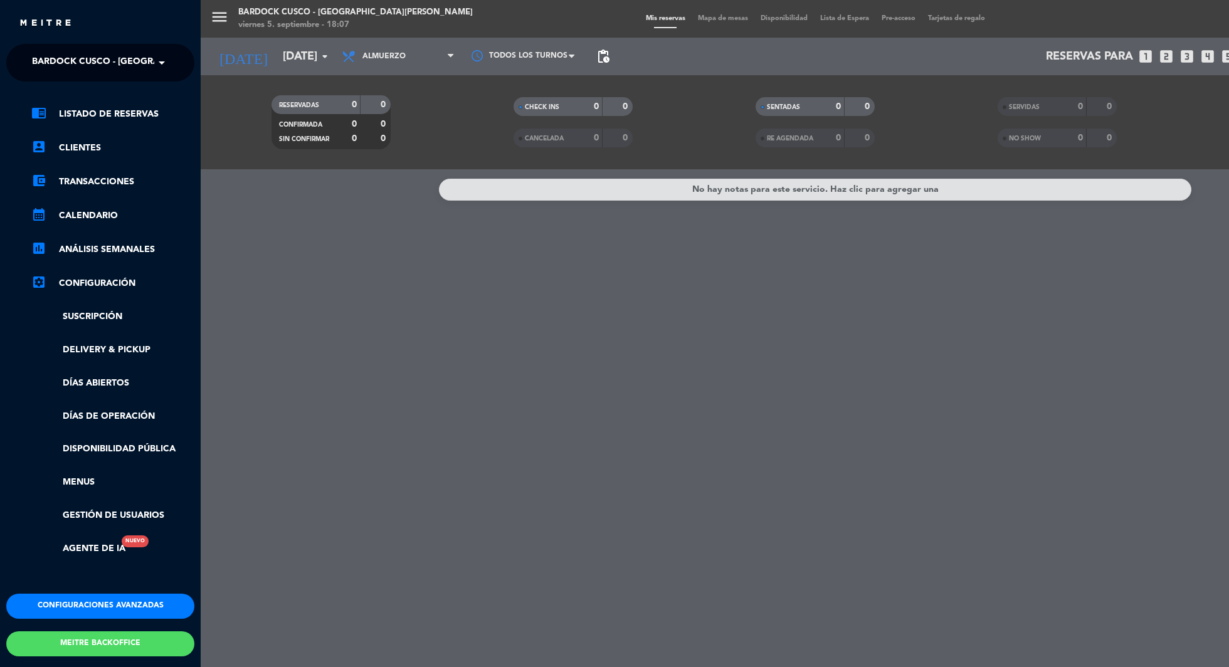
click at [160, 56] on span at bounding box center [164, 63] width 21 height 26
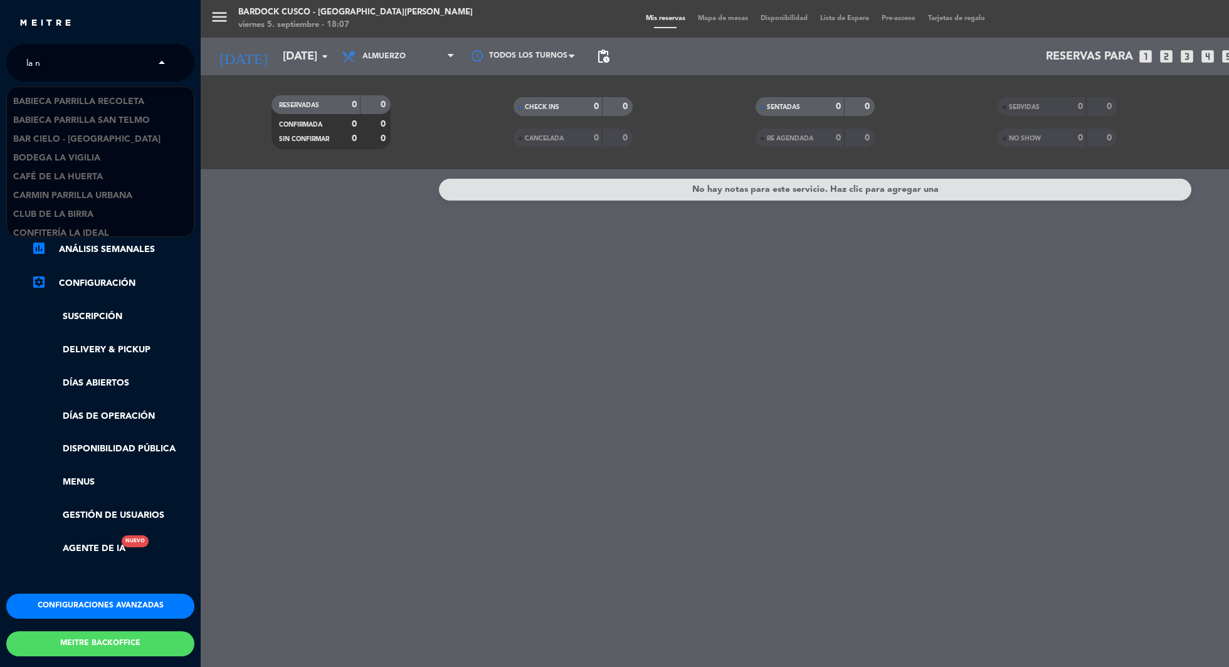
type input "la ni"
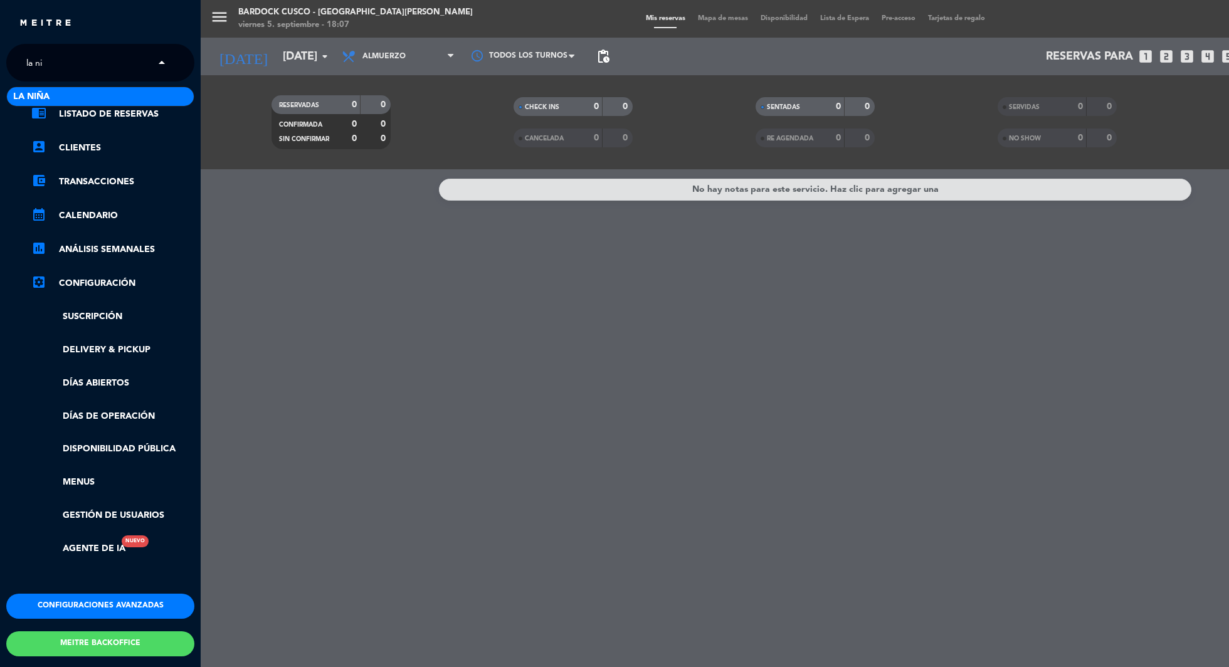
click at [112, 93] on div "La Niña" at bounding box center [100, 96] width 187 height 19
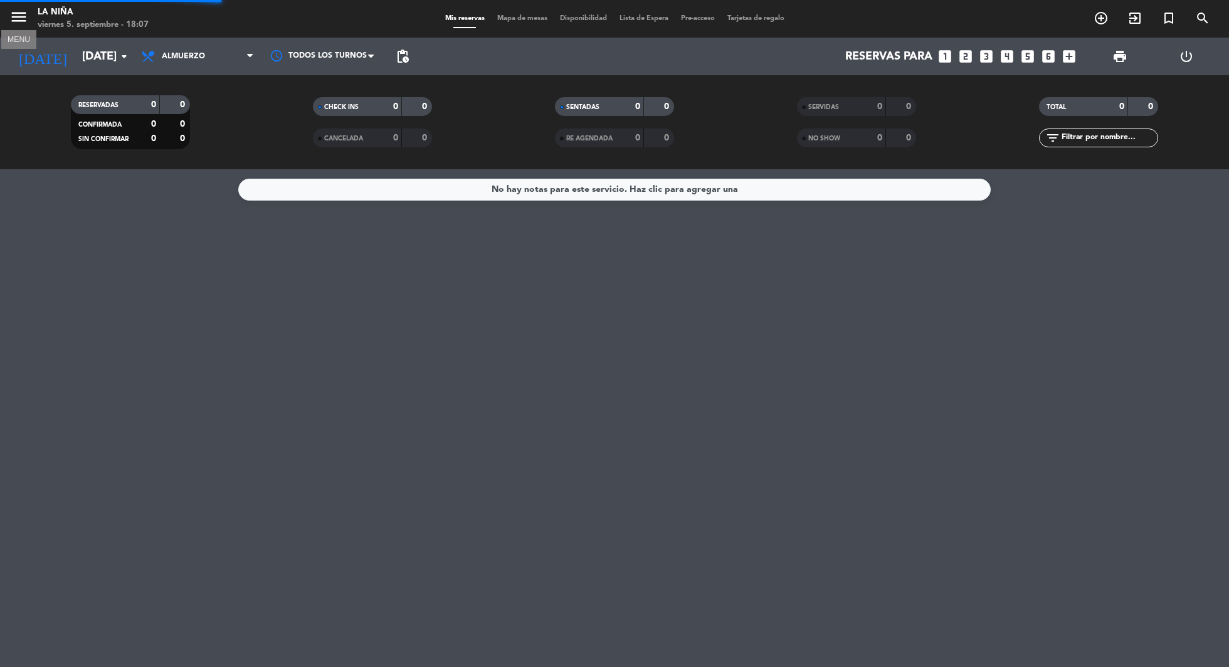
click at [11, 16] on icon "menu" at bounding box center [18, 17] width 19 height 19
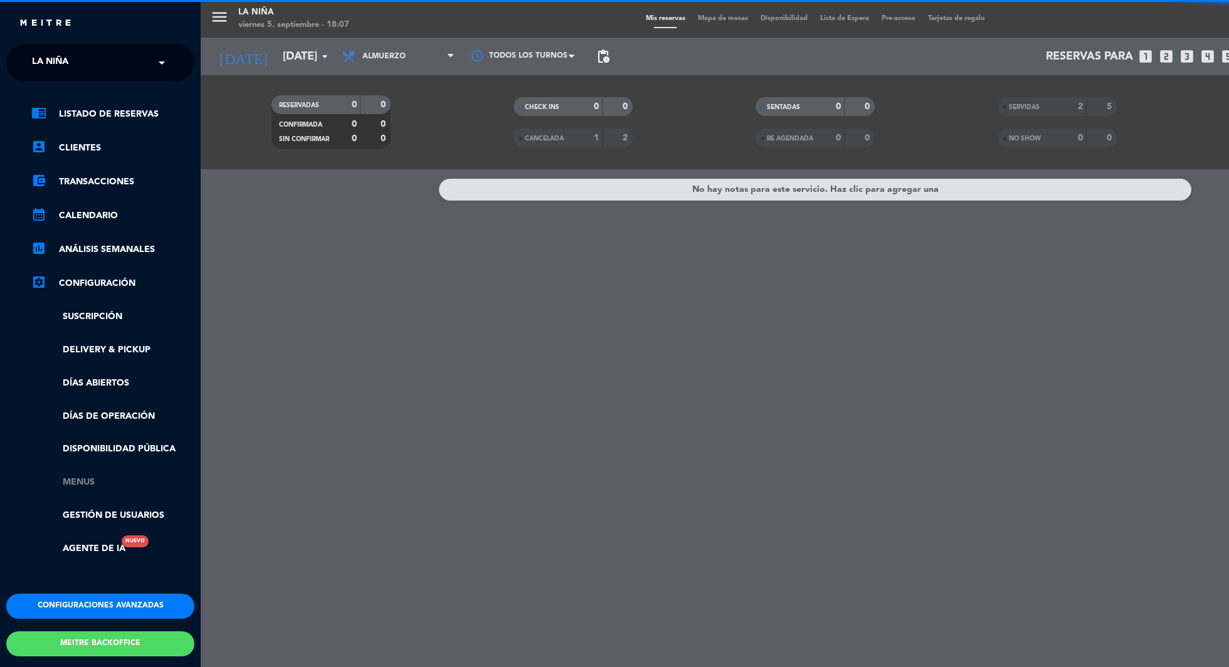
click at [90, 484] on link "Menus" at bounding box center [112, 482] width 163 height 14
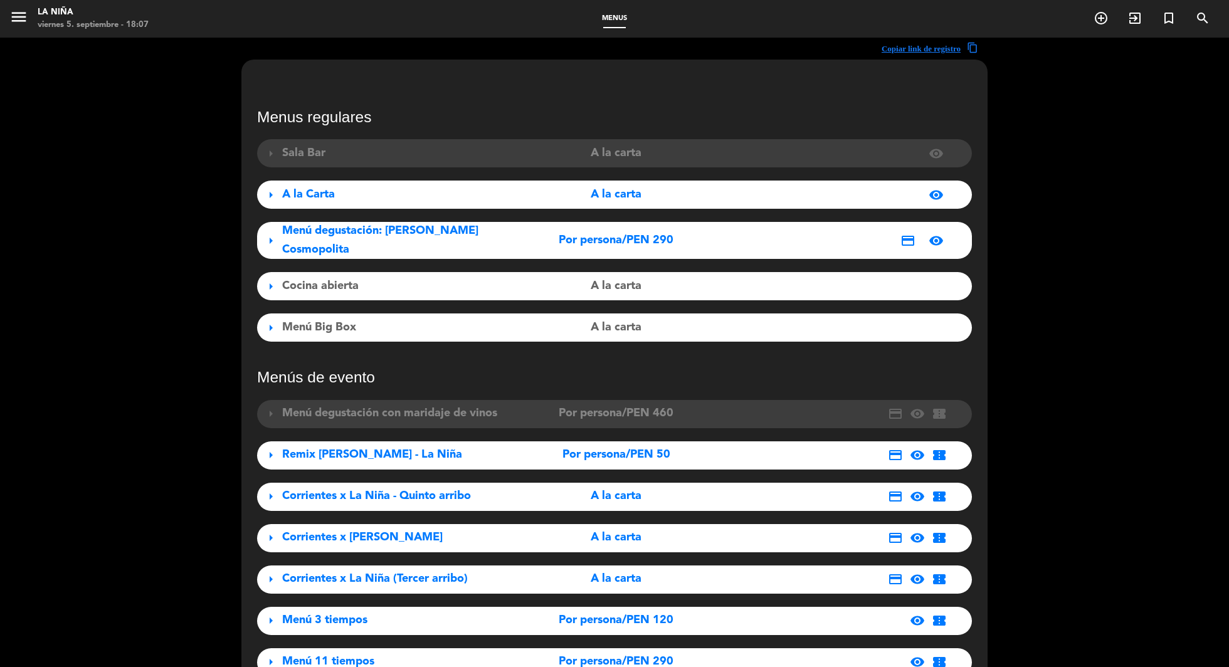
click at [462, 234] on span "Menú degustación: [PERSON_NAME] Cosmopolita" at bounding box center [380, 239] width 196 height 29
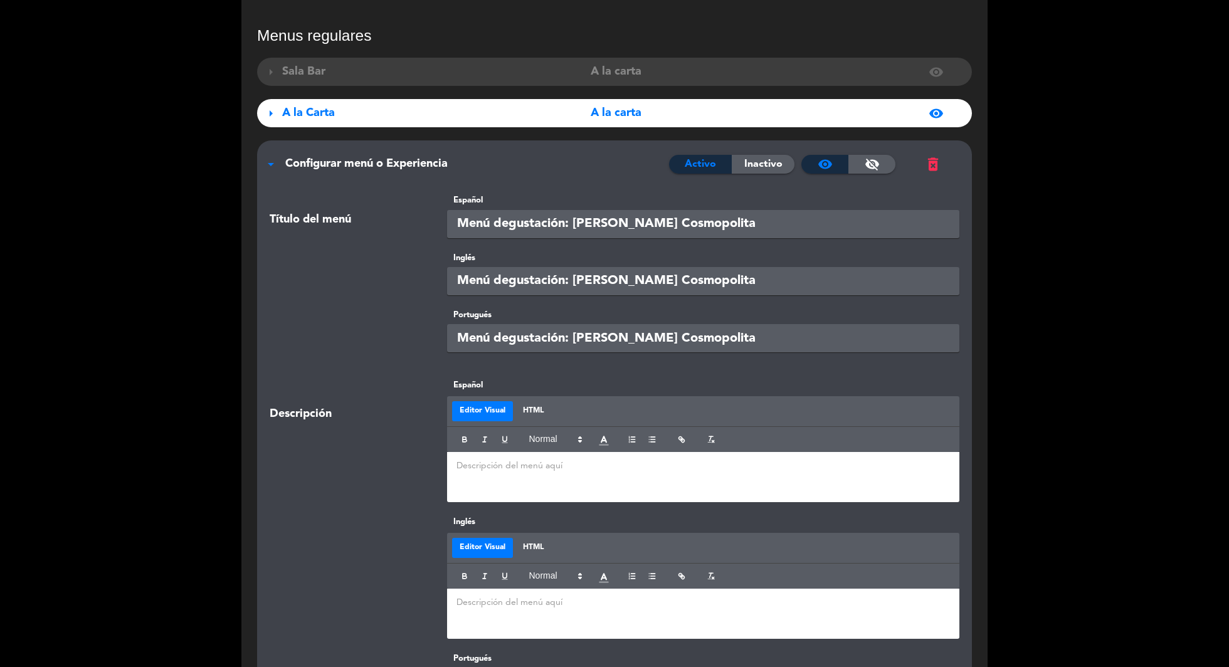
scroll to position [130, 0]
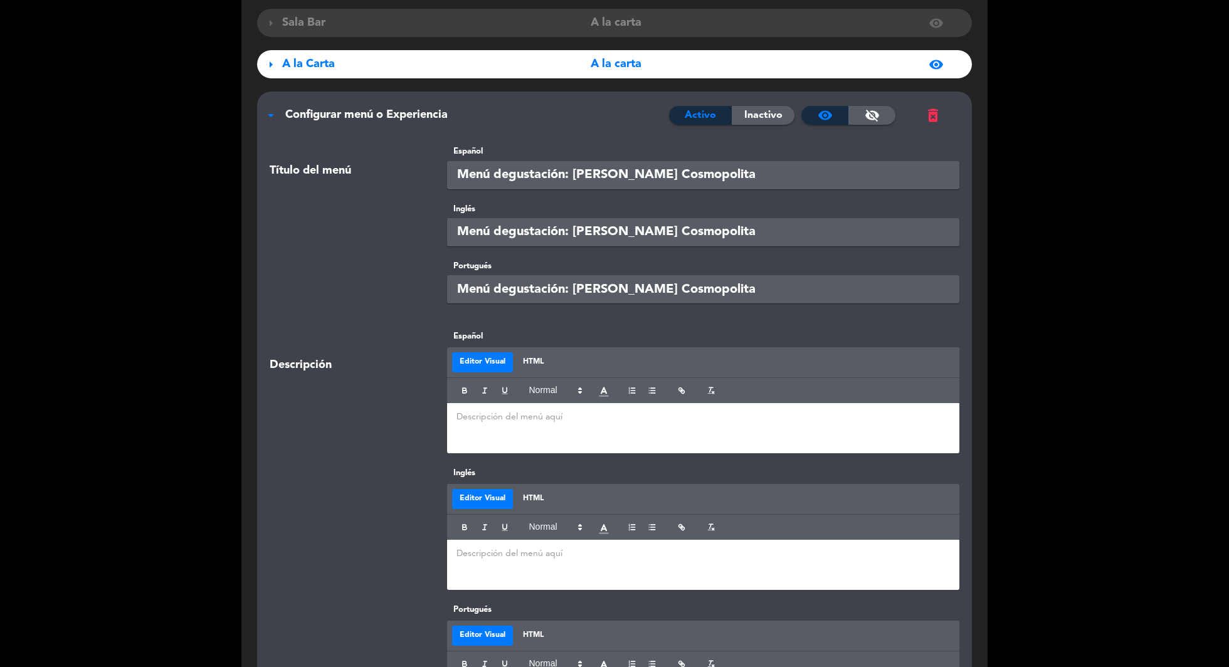
click at [730, 174] on input "Menú degustación: [PERSON_NAME] Cosmopolita" at bounding box center [703, 175] width 513 height 28
paste input "6 pasos"
click at [573, 174] on input "Menú degustación 6 pasos: Costa Cosmopolita" at bounding box center [703, 175] width 513 height 28
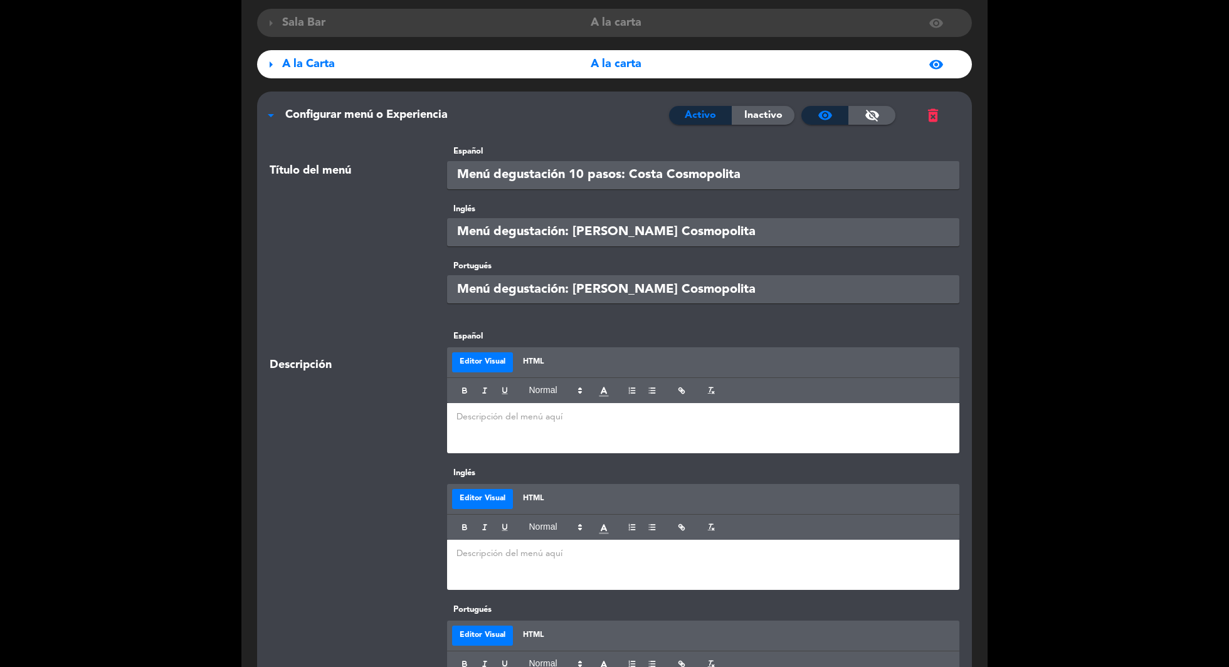
type input "Menú degustación 10 pasos: Costa Cosmopolita"
click at [710, 226] on input "Menú degustación: [PERSON_NAME] Cosmopolita" at bounding box center [703, 232] width 513 height 28
paste input "6 pasos"
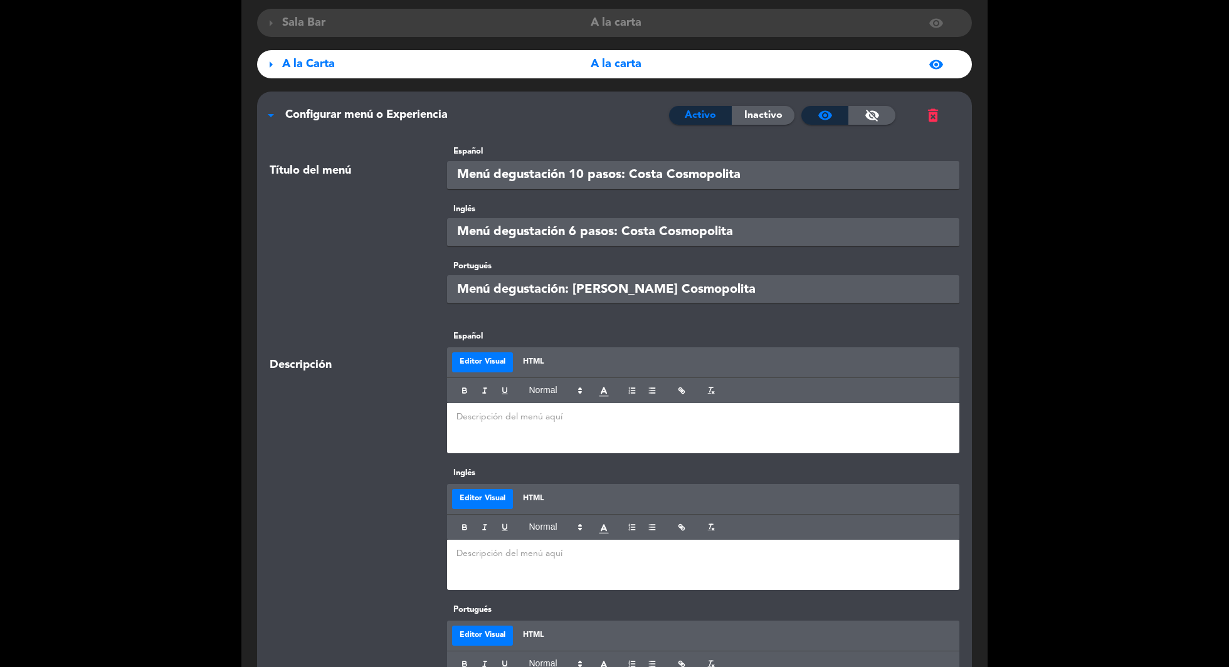
click at [575, 228] on input "Menú degustación 6 pasos: Costa Cosmopolita" at bounding box center [703, 232] width 513 height 28
type input "Menú degustación 10 pasos: Costa Cosmopolita"
click at [689, 294] on input "Menú degustación: [PERSON_NAME] Cosmopolita" at bounding box center [703, 289] width 513 height 28
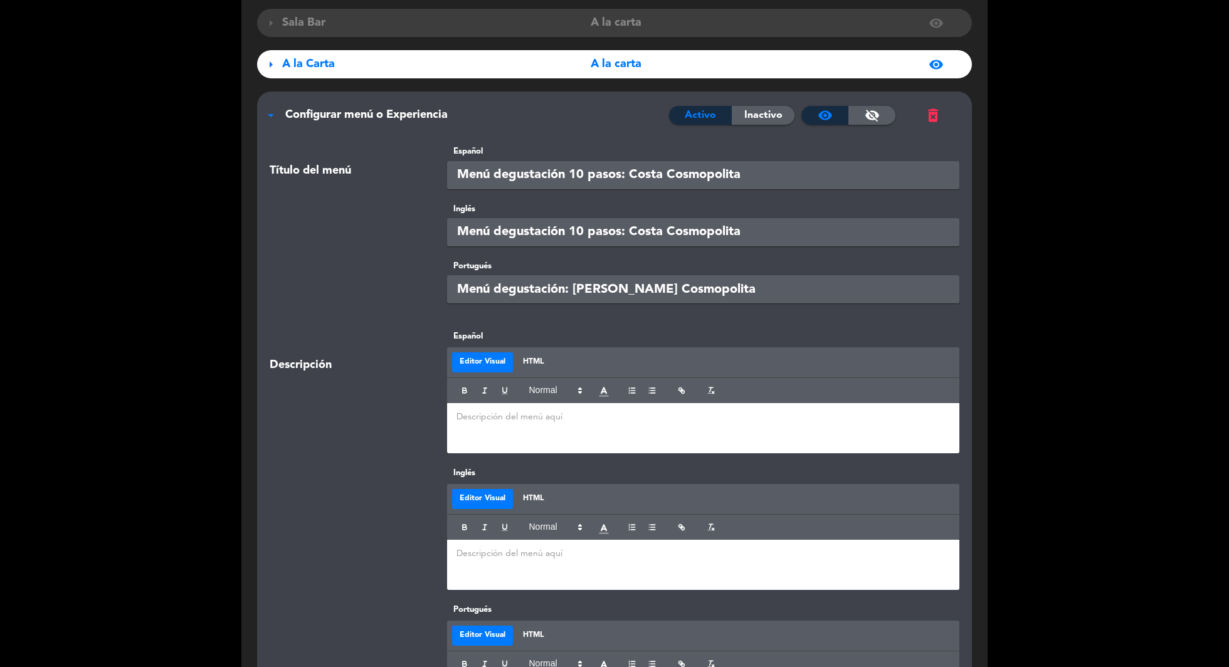
paste input "6 pasos"
click at [576, 289] on input "Menú degustación 6 pasos: Costa Cosmopolita" at bounding box center [703, 289] width 513 height 28
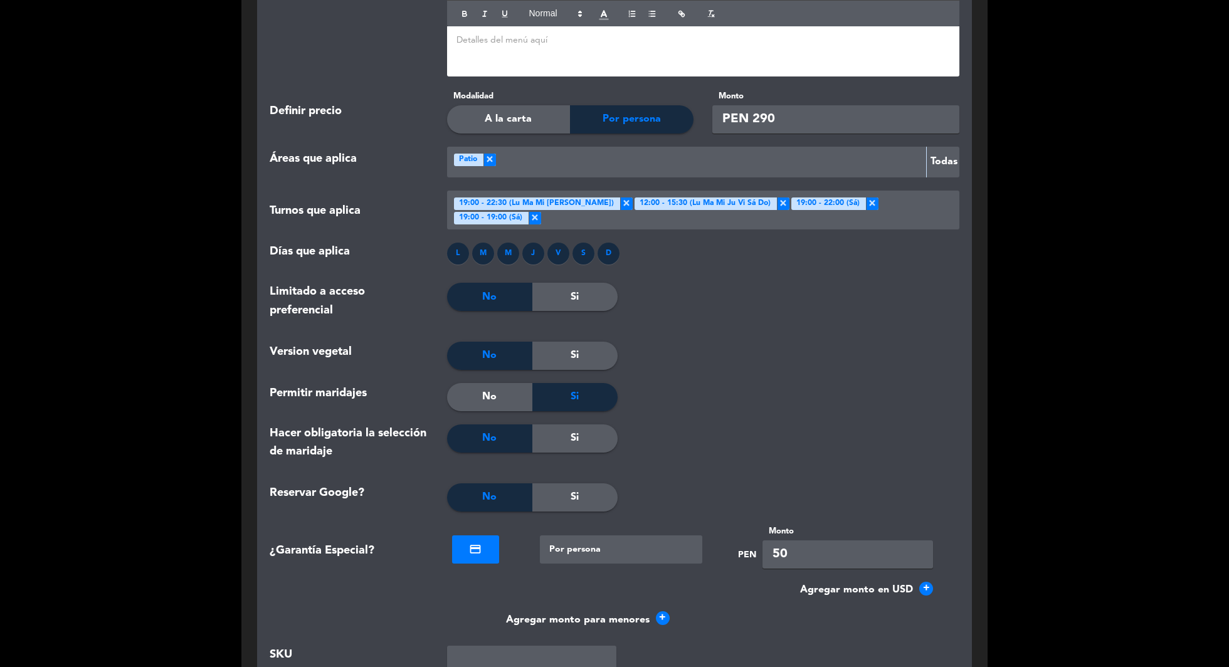
scroll to position [1221, 0]
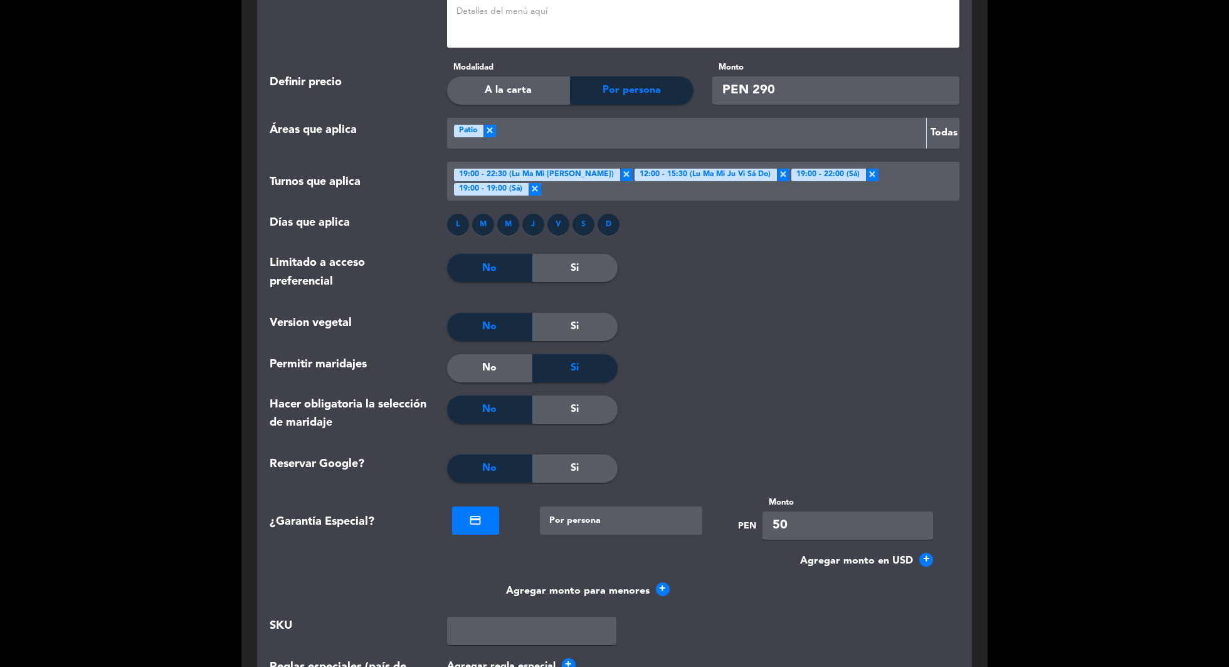
type input "Menú degustación 10 pasos: Costa Cosmopolita"
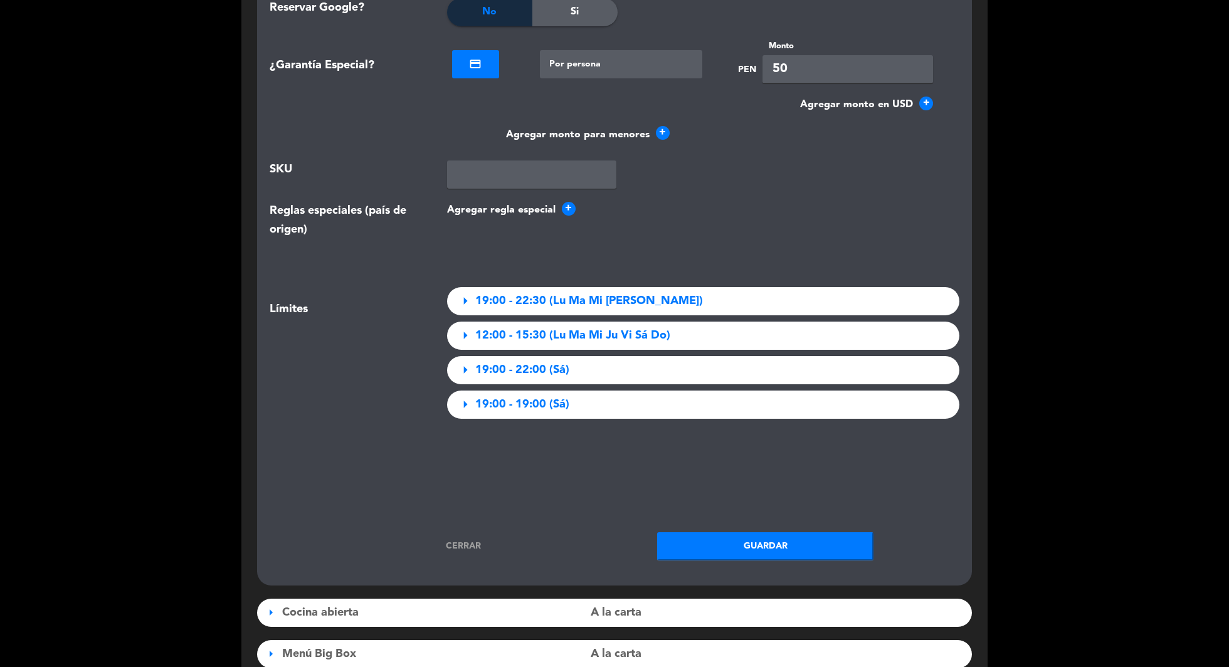
scroll to position [1823, 0]
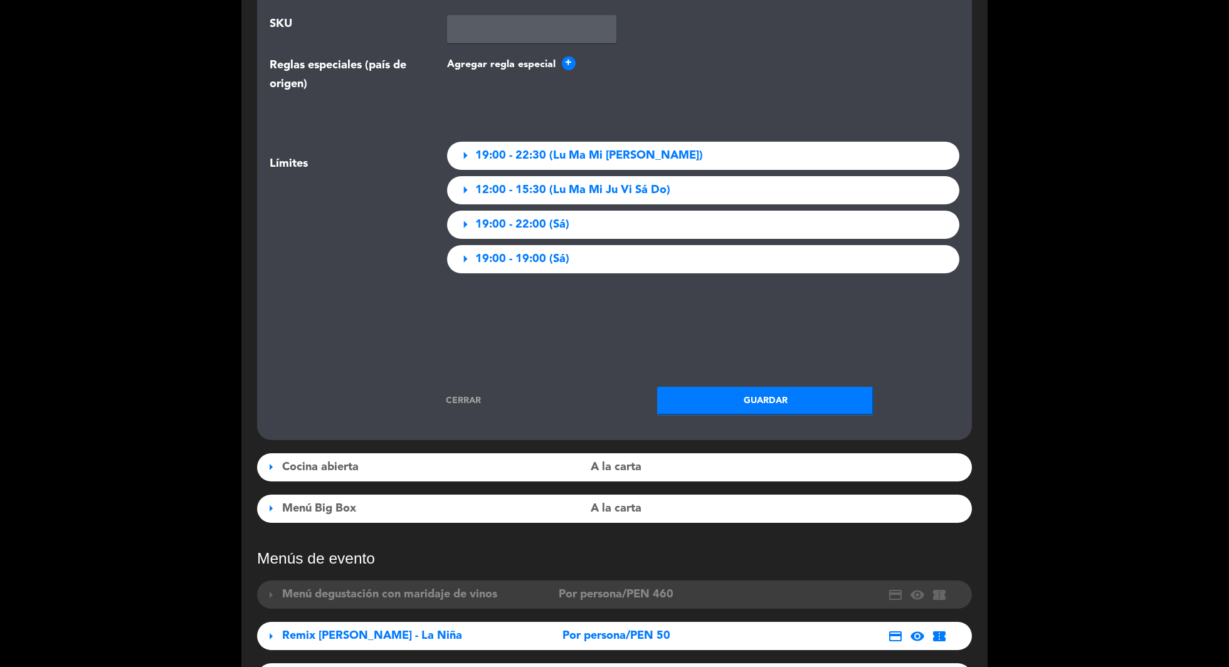
click at [718, 396] on button "Guardar" at bounding box center [765, 401] width 216 height 28
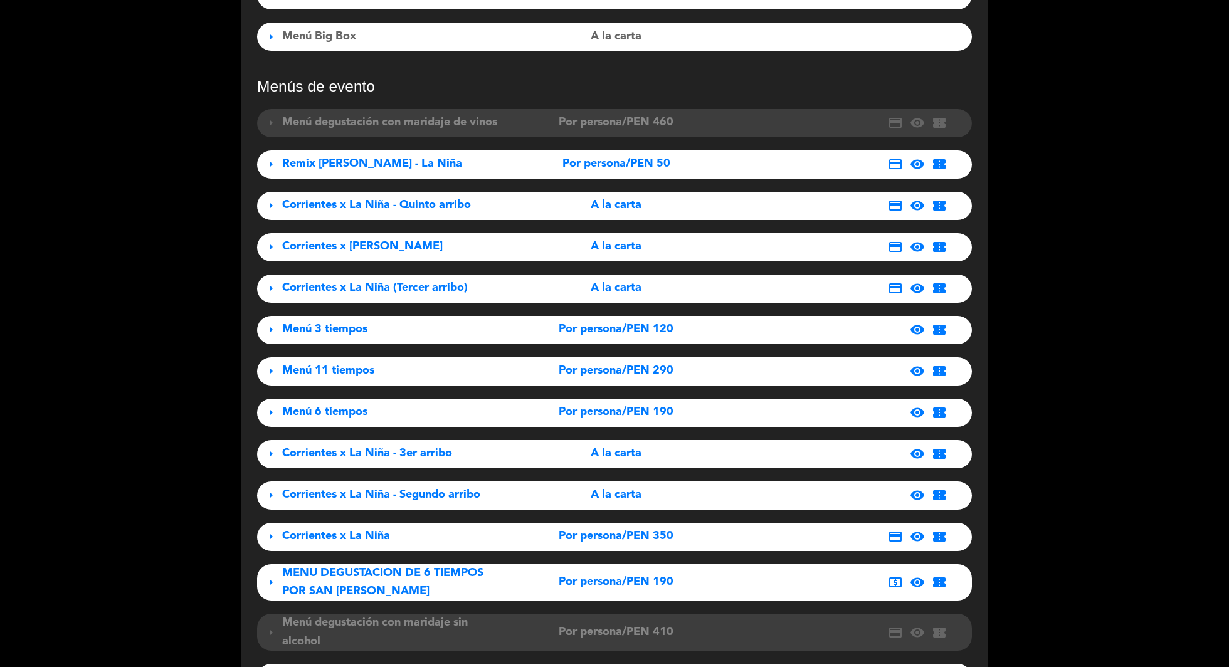
scroll to position [915, 0]
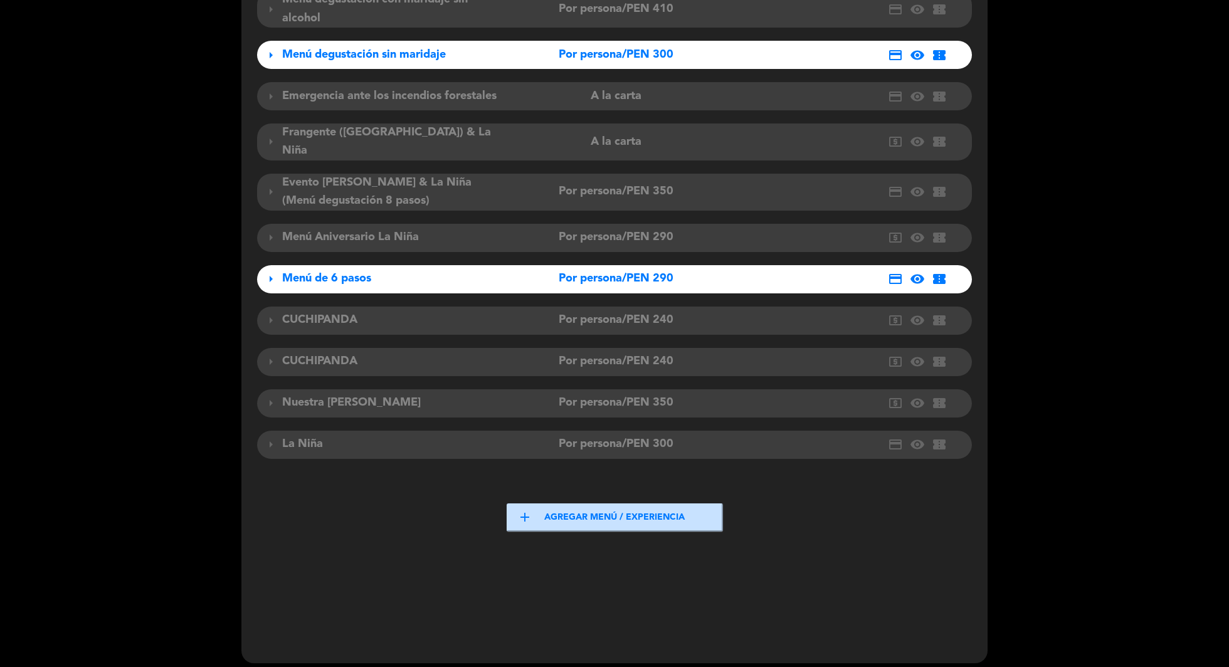
click at [583, 504] on button "add Agregar menú / experiencia" at bounding box center [615, 518] width 216 height 28
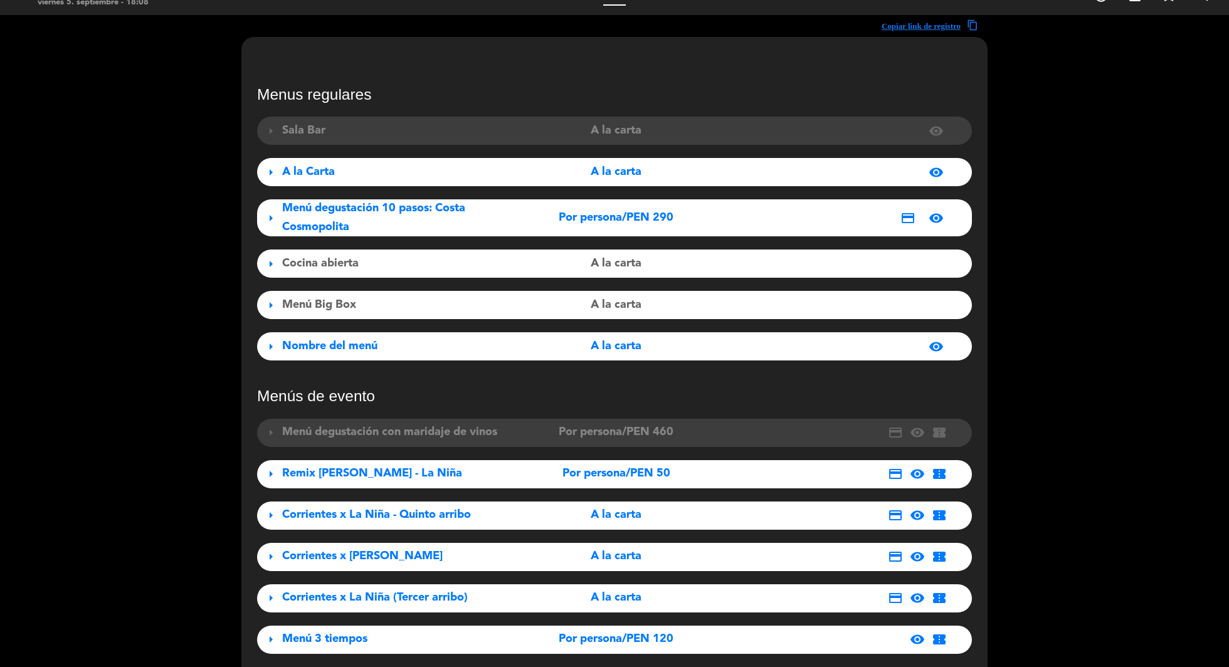
scroll to position [0, 0]
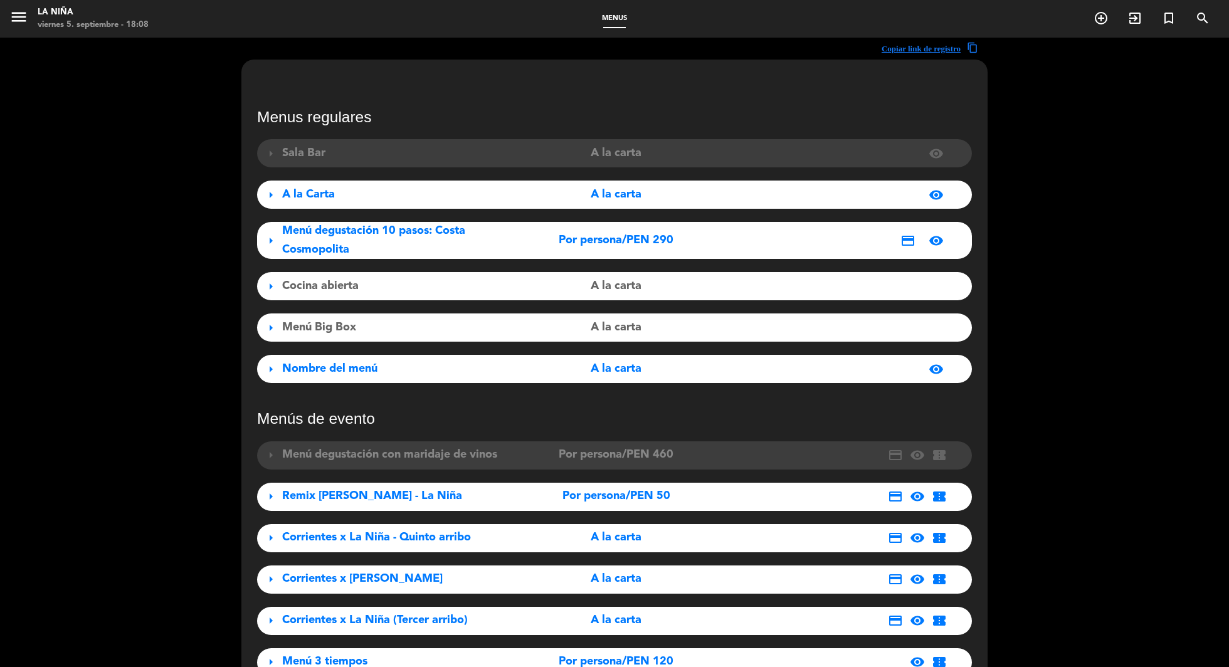
click at [444, 242] on div "Menú degustación 10 pasos: Costa Cosmopolita" at bounding box center [393, 240] width 223 height 37
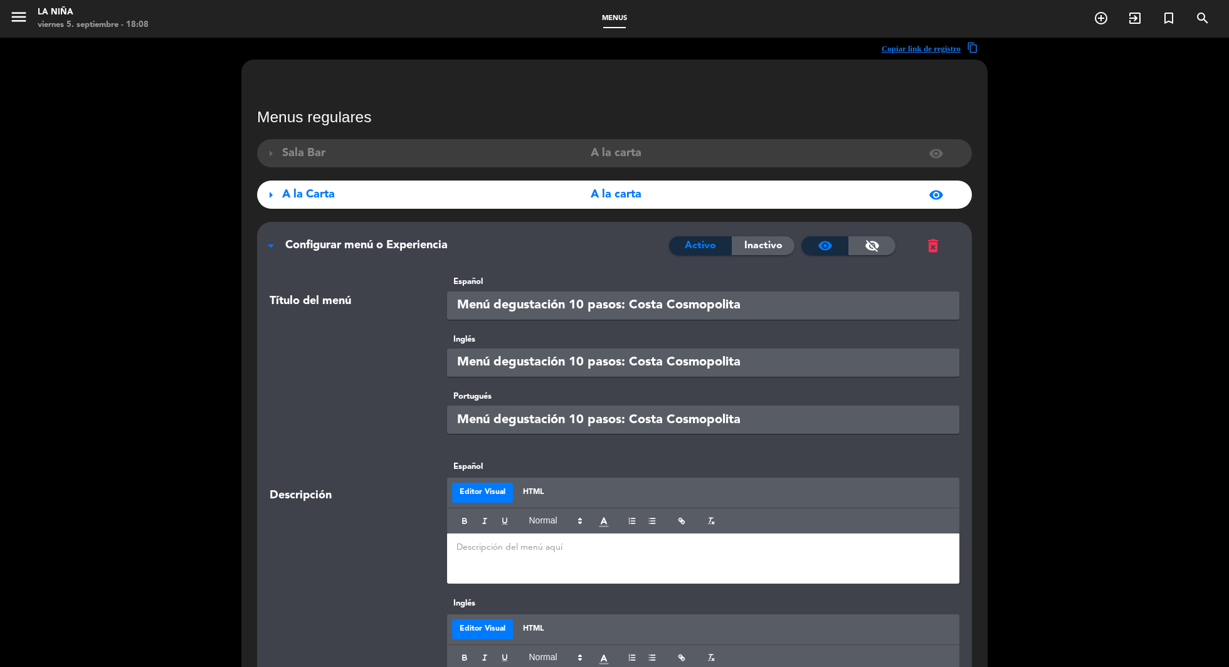
click at [444, 242] on span "Configurar menú o Experiencia" at bounding box center [366, 245] width 162 height 11
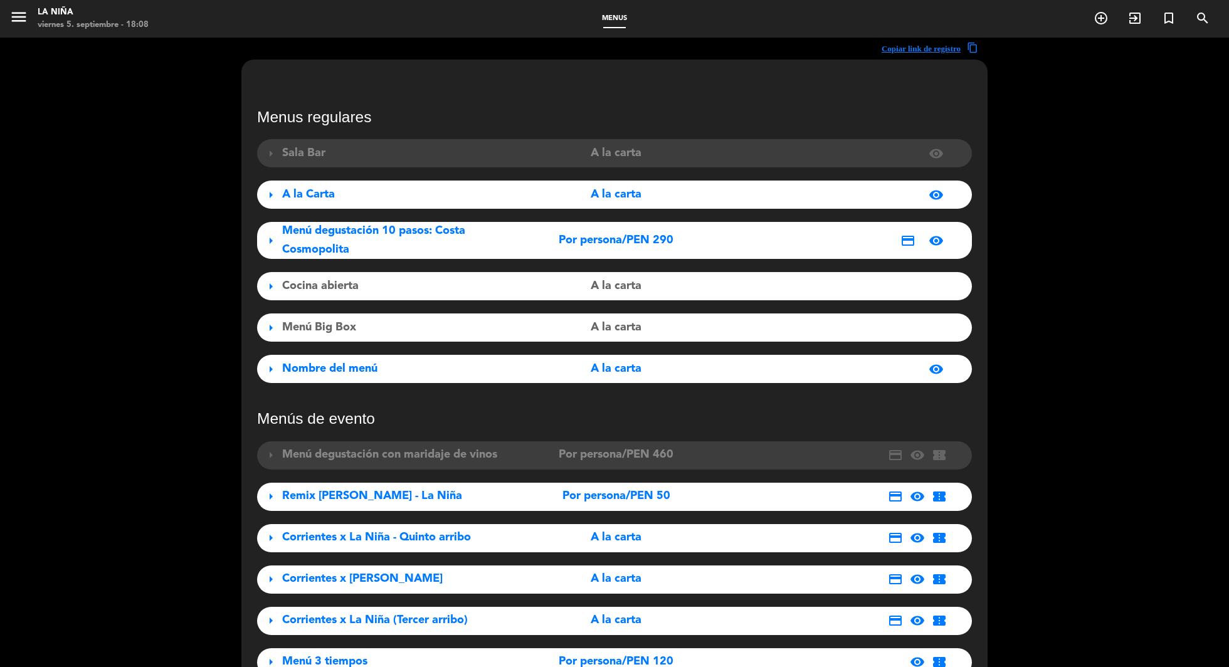
click at [416, 366] on div "Nombre del menú" at bounding box center [393, 369] width 223 height 18
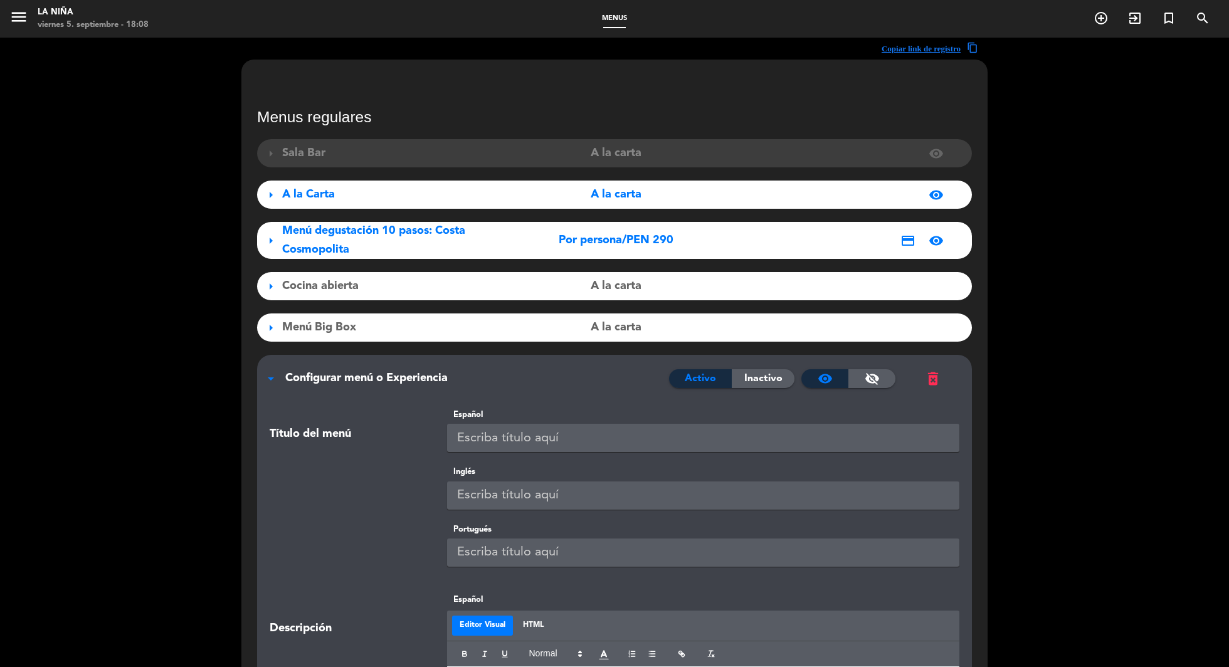
click at [505, 433] on input "text" at bounding box center [703, 438] width 513 height 28
paste input "Menú degustación 6 pasos: Costa Cosmopolita"
type input "Menú degustación 6 pasos: Costa Cosmopolita"
click at [511, 492] on input "text" at bounding box center [703, 496] width 513 height 28
paste input "Menú degustación 6 pasos: Costa Cosmopolita"
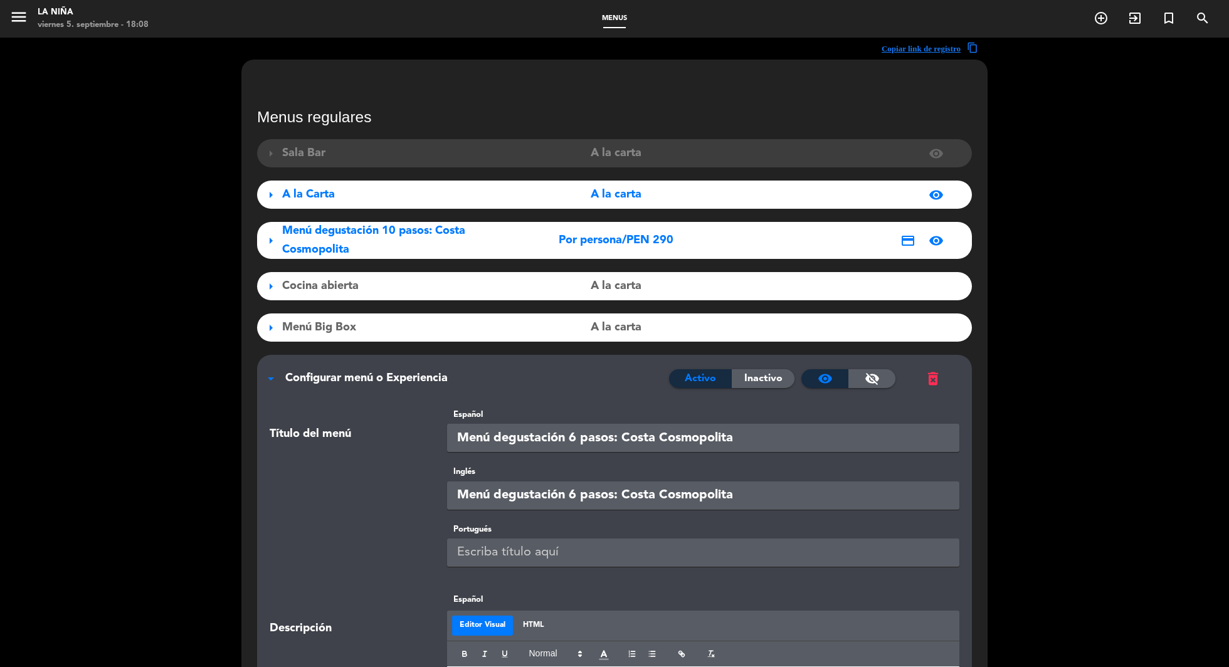
type input "Menú degustación 6 pasos: Costa Cosmopolita"
click at [499, 549] on input "text" at bounding box center [703, 553] width 513 height 28
paste input "Menú degustación 6 pasos: Costa Cosmopolita"
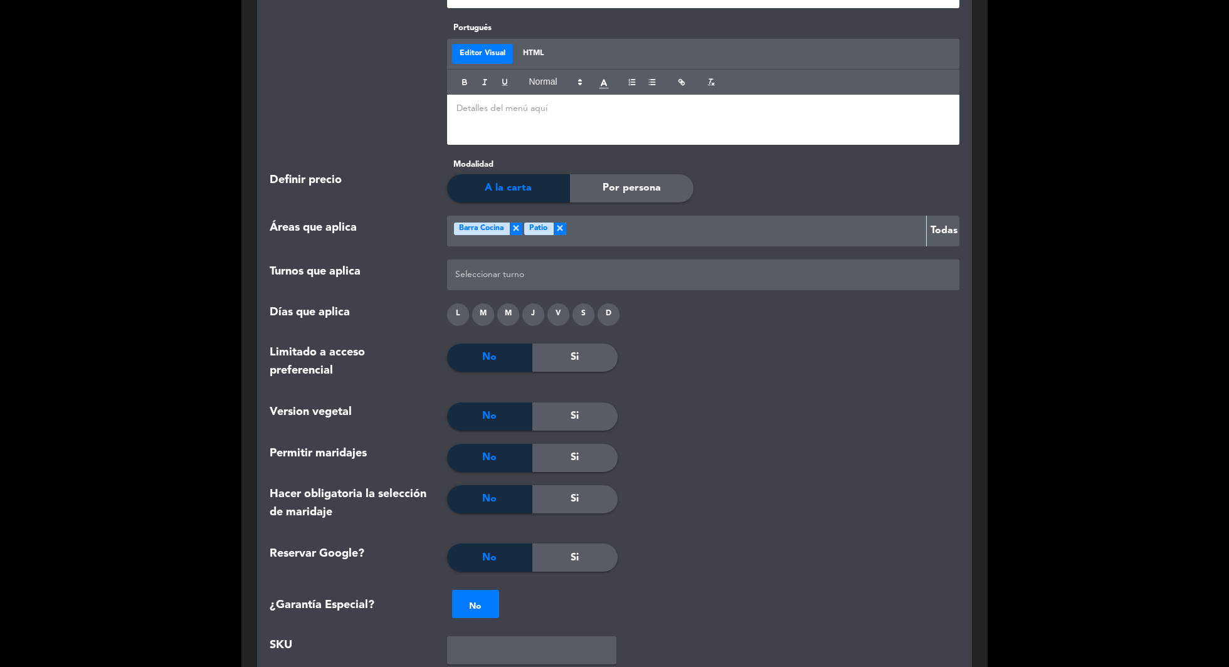
scroll to position [1258, 0]
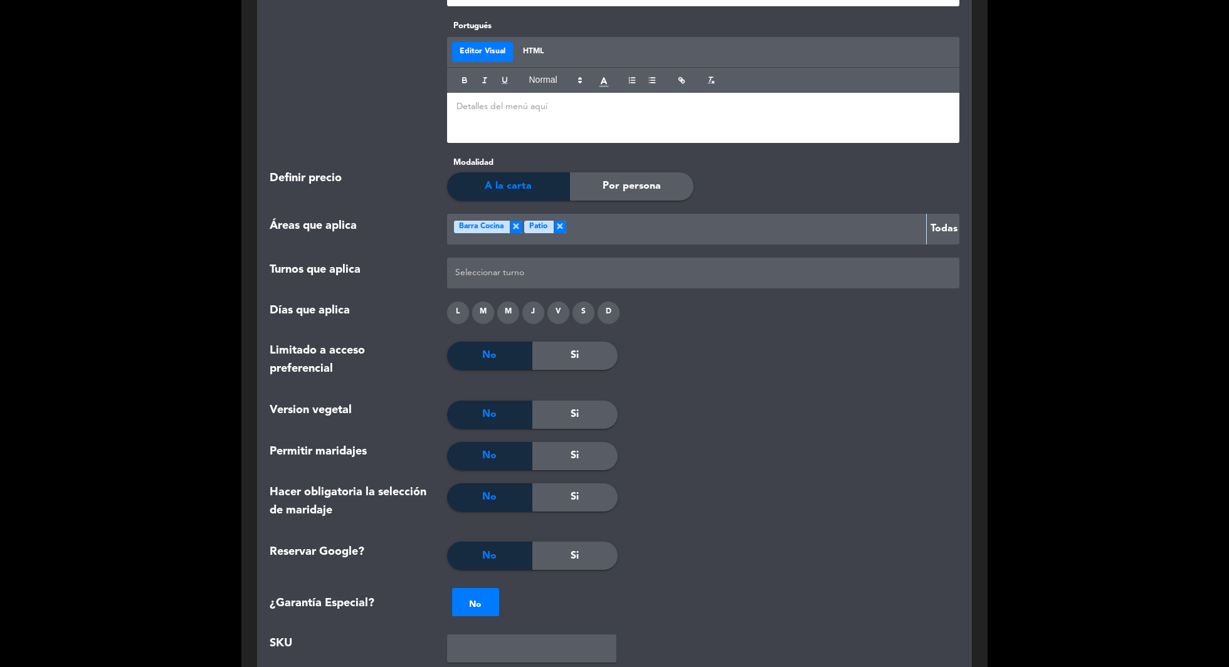
type input "Menú degustación 6 pasos: Costa Cosmopolita"
click at [555, 280] on div at bounding box center [703, 273] width 503 height 21
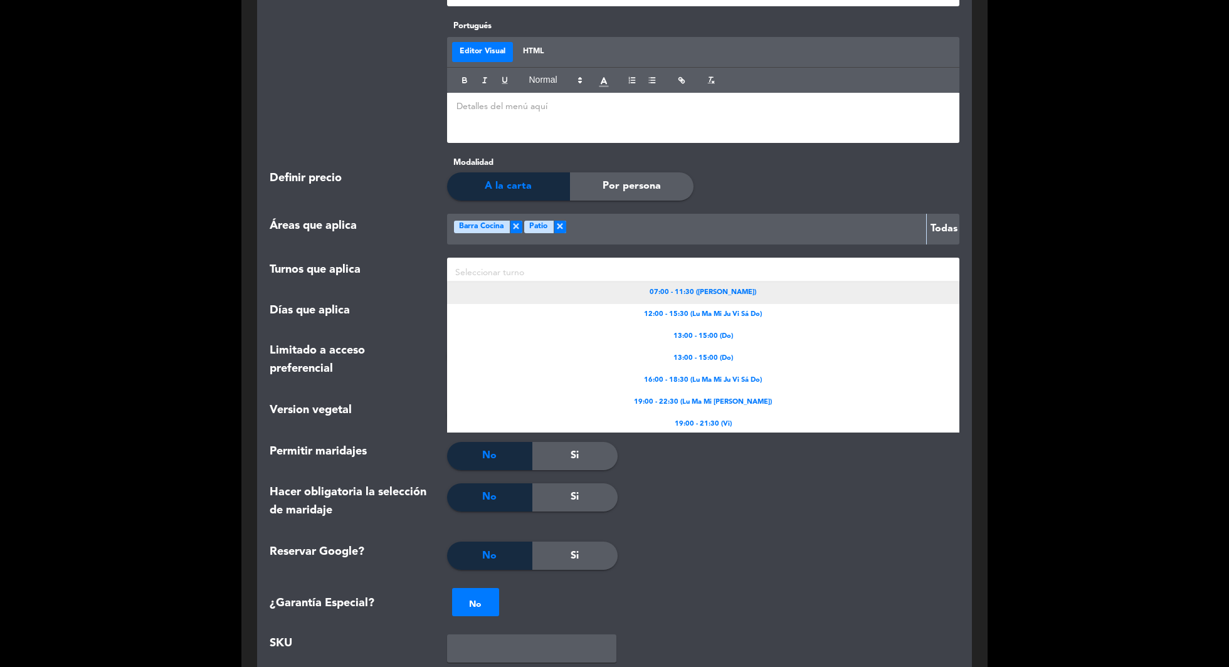
click at [571, 290] on div "07:00 - 11:30 ([PERSON_NAME])" at bounding box center [703, 293] width 513 height 22
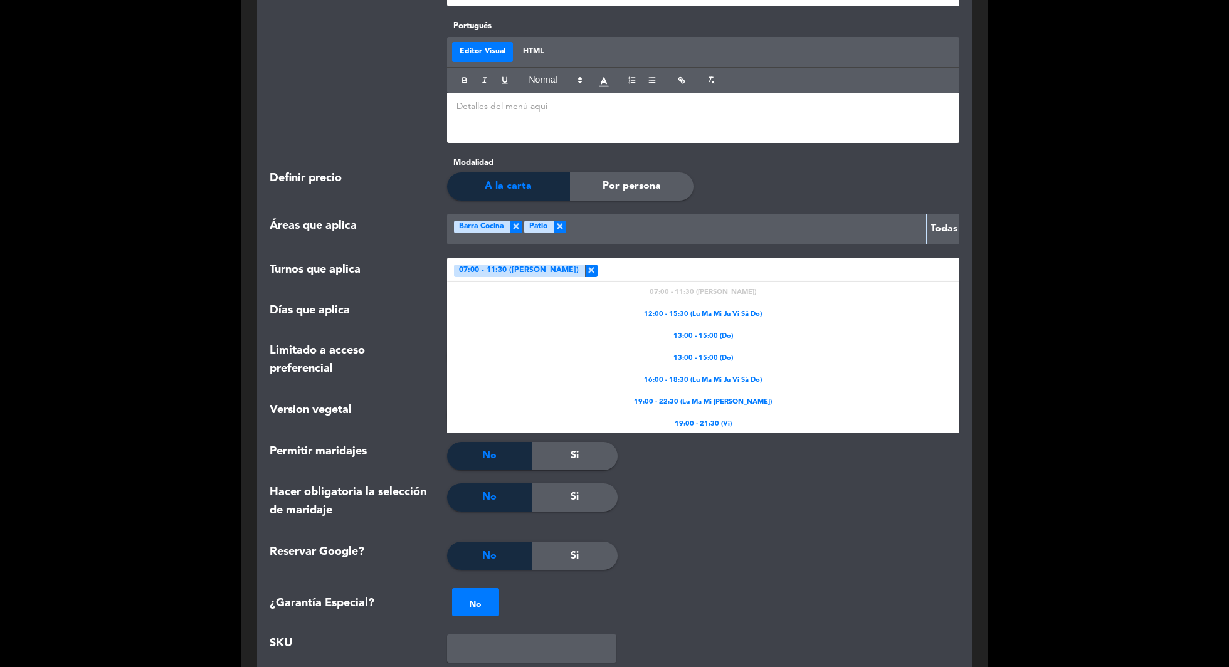
click at [658, 277] on div at bounding box center [777, 273] width 358 height 21
click at [689, 316] on span "12:00 - 15:30 (Lu Ma Mi Ju Vi Sá Do)" at bounding box center [703, 314] width 118 height 11
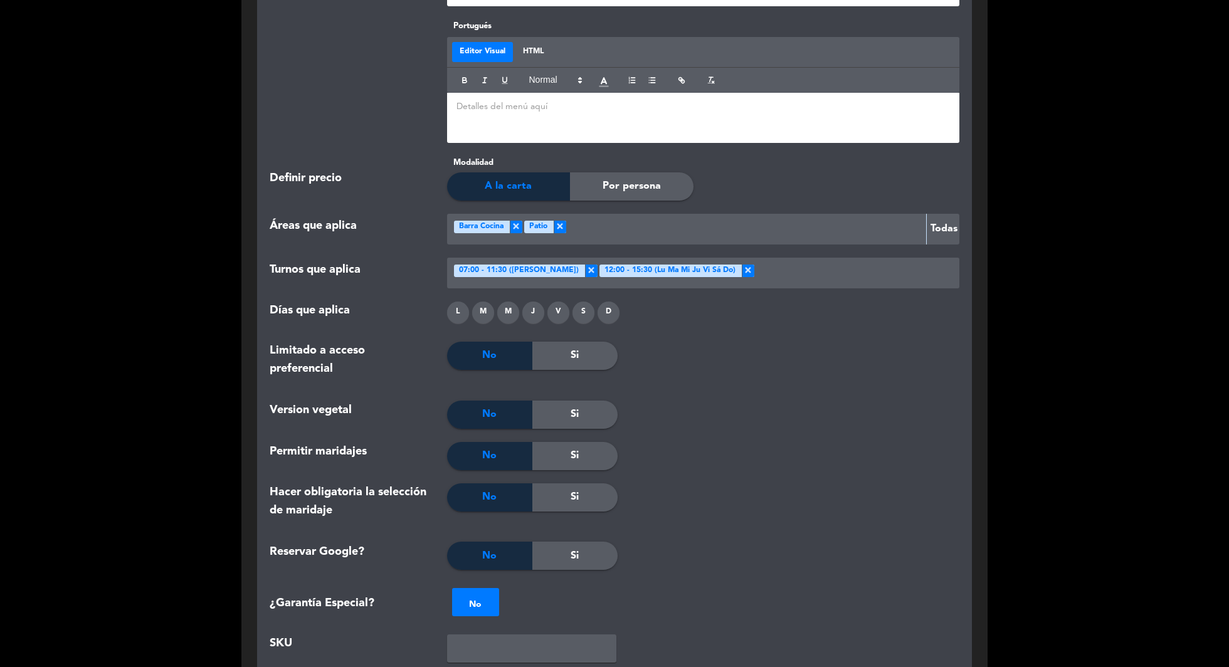
click at [813, 270] on div at bounding box center [855, 273] width 201 height 21
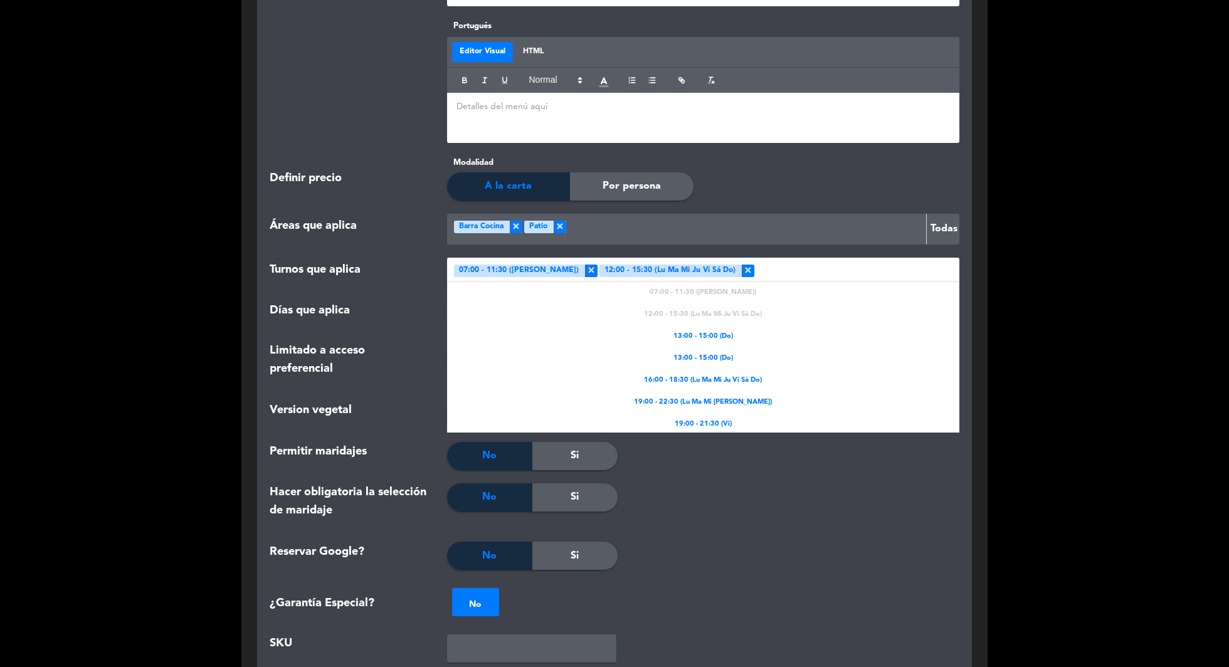
scroll to position [22, 0]
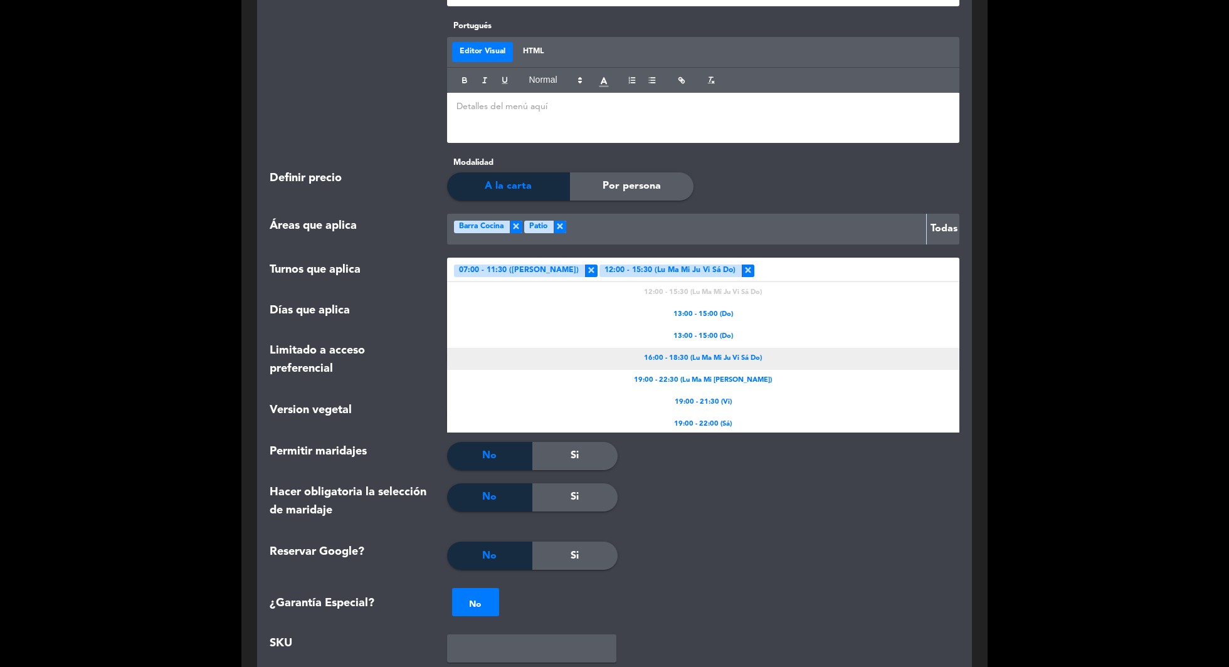
click at [772, 355] on div "16:00 - 18:30 (Lu Ma Mi Ju Vi Sá Do)" at bounding box center [703, 359] width 513 height 22
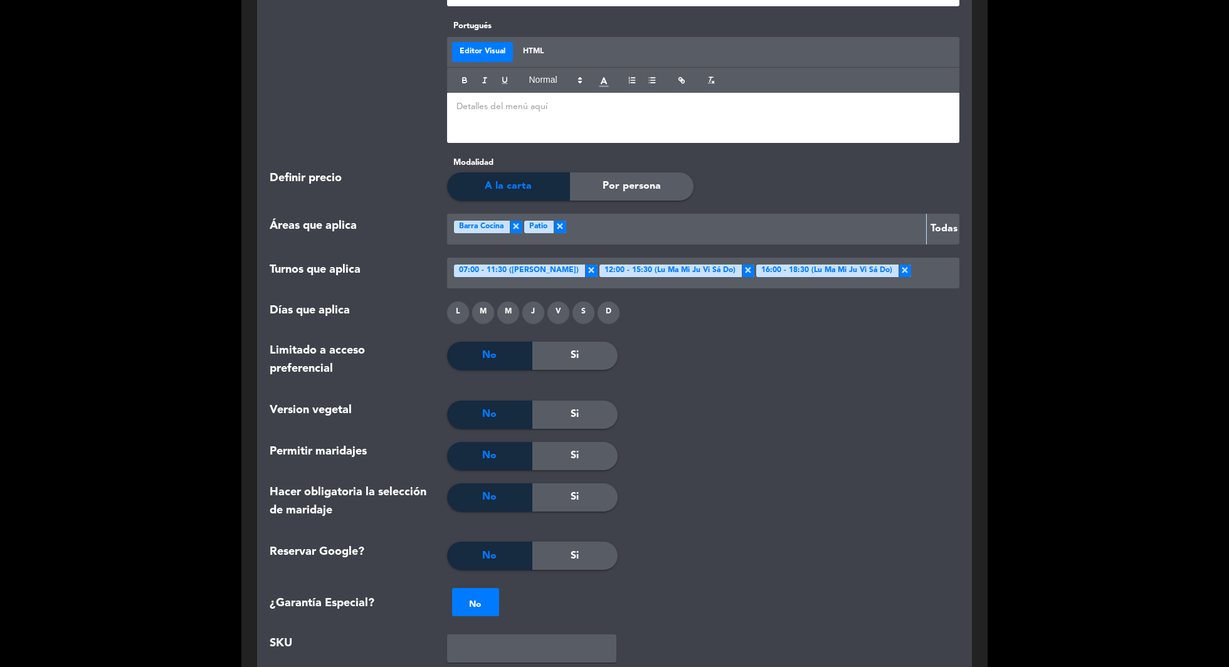
click at [935, 272] on div at bounding box center [933, 273] width 44 height 21
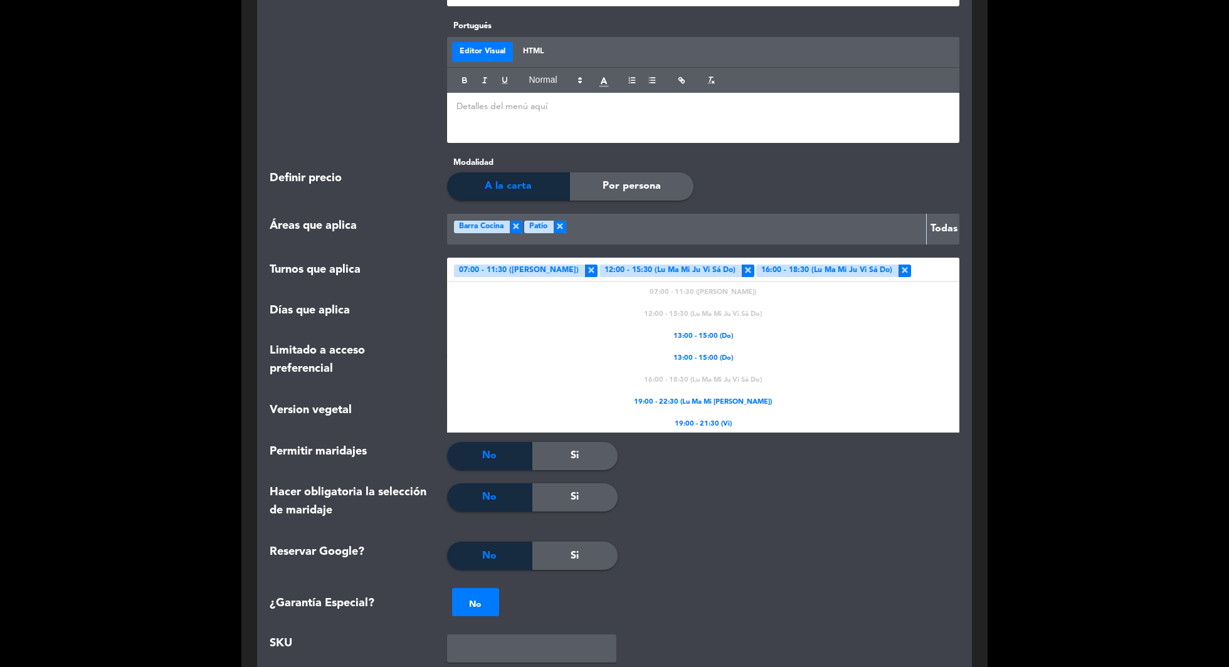
scroll to position [47, 0]
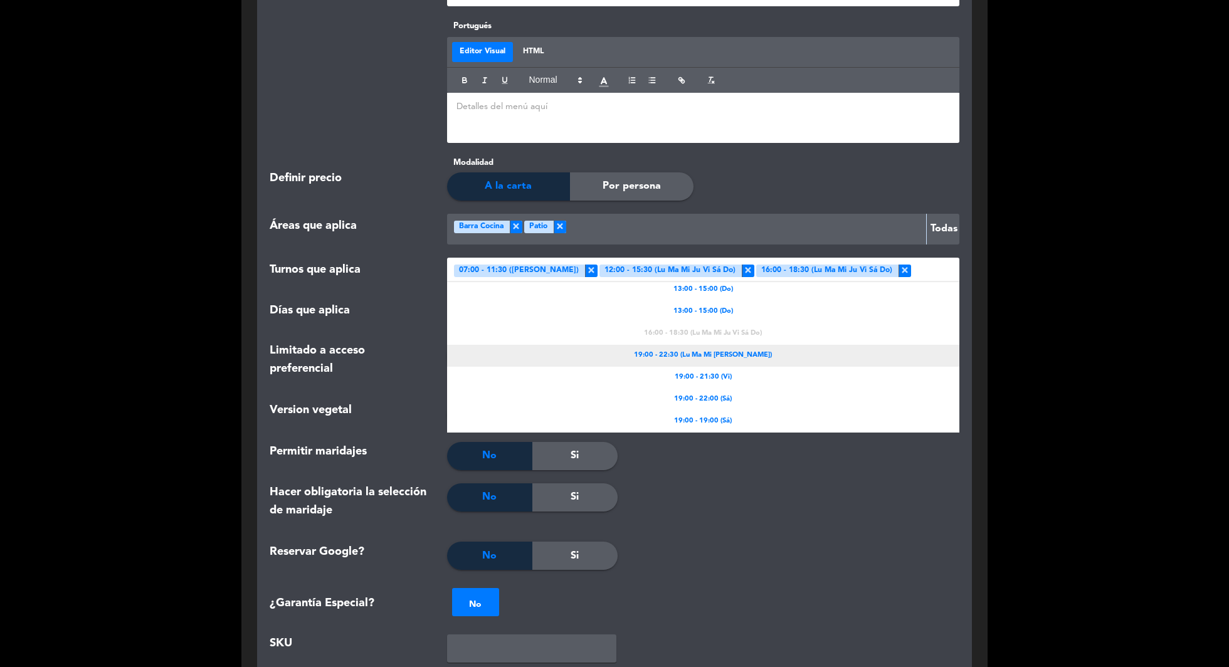
click at [777, 362] on div "19:00 - 22:30 (Lu Ma Mi [PERSON_NAME])" at bounding box center [703, 356] width 513 height 22
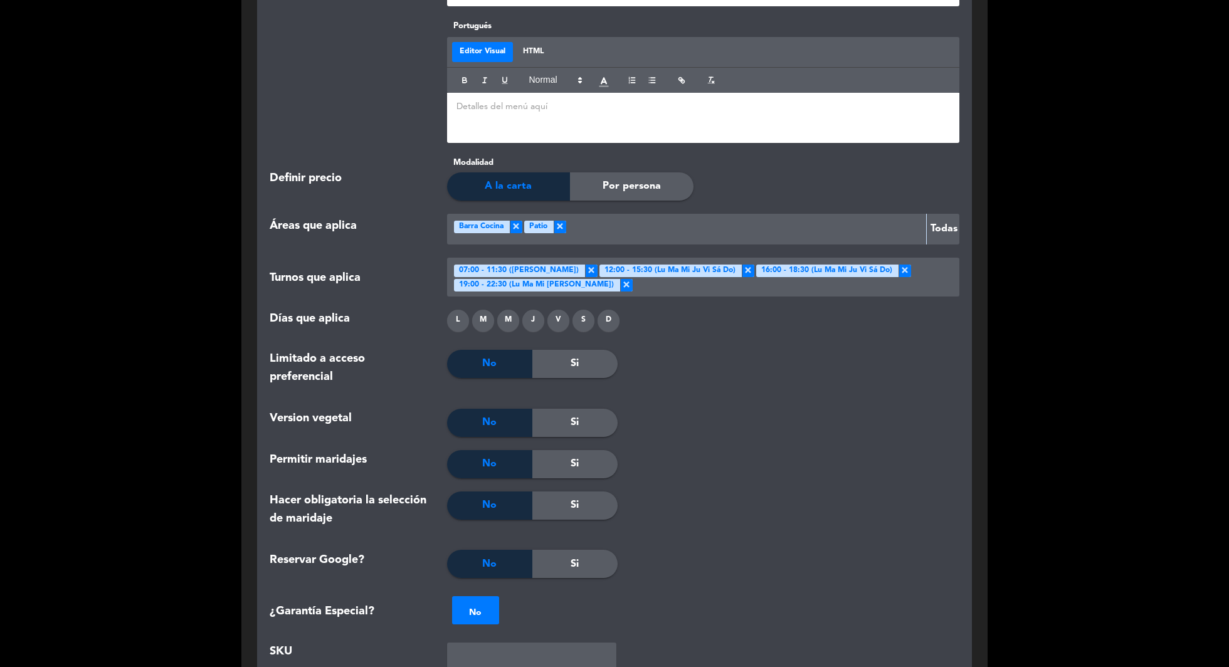
click at [756, 289] on div at bounding box center [794, 291] width 322 height 28
click at [743, 496] on div at bounding box center [703, 515] width 171 height 46
click at [467, 330] on div "L M M J V S D" at bounding box center [704, 323] width 532 height 27
click at [455, 324] on div "L" at bounding box center [458, 321] width 22 height 22
click at [481, 324] on div "M" at bounding box center [483, 321] width 22 height 22
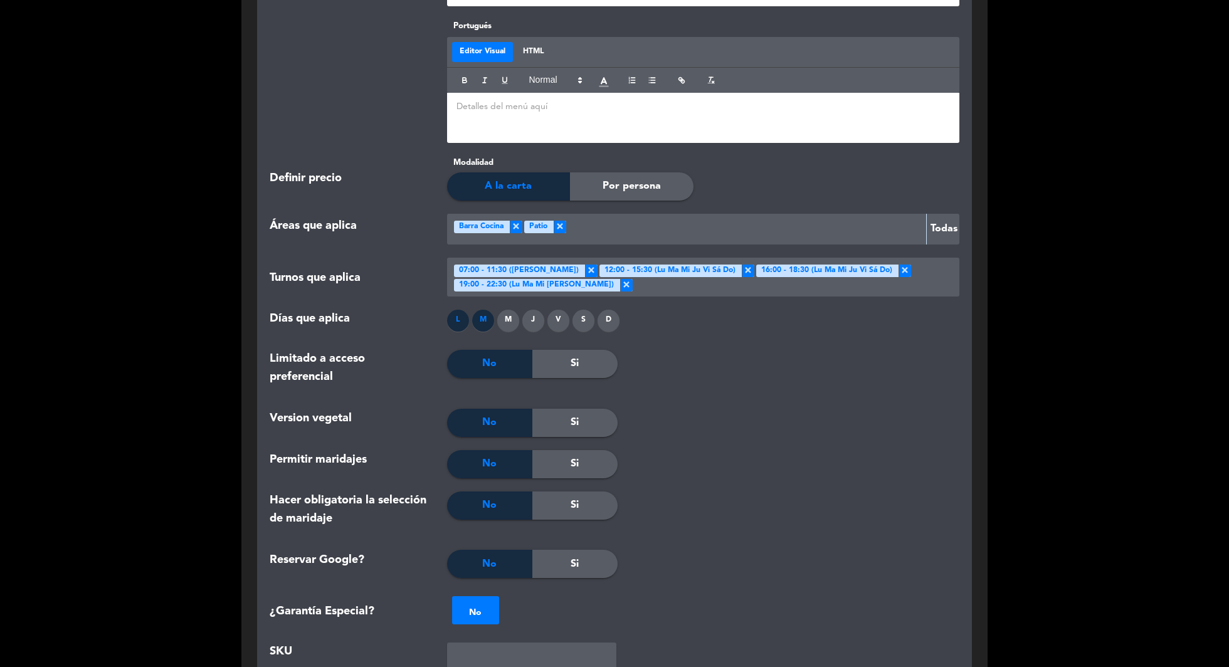
click at [510, 324] on div "M" at bounding box center [508, 321] width 22 height 22
click at [528, 324] on div "J" at bounding box center [534, 321] width 22 height 22
click at [556, 324] on div "V" at bounding box center [559, 321] width 22 height 22
click at [573, 324] on div "S" at bounding box center [584, 321] width 22 height 22
click at [598, 324] on div "D" at bounding box center [609, 321] width 22 height 22
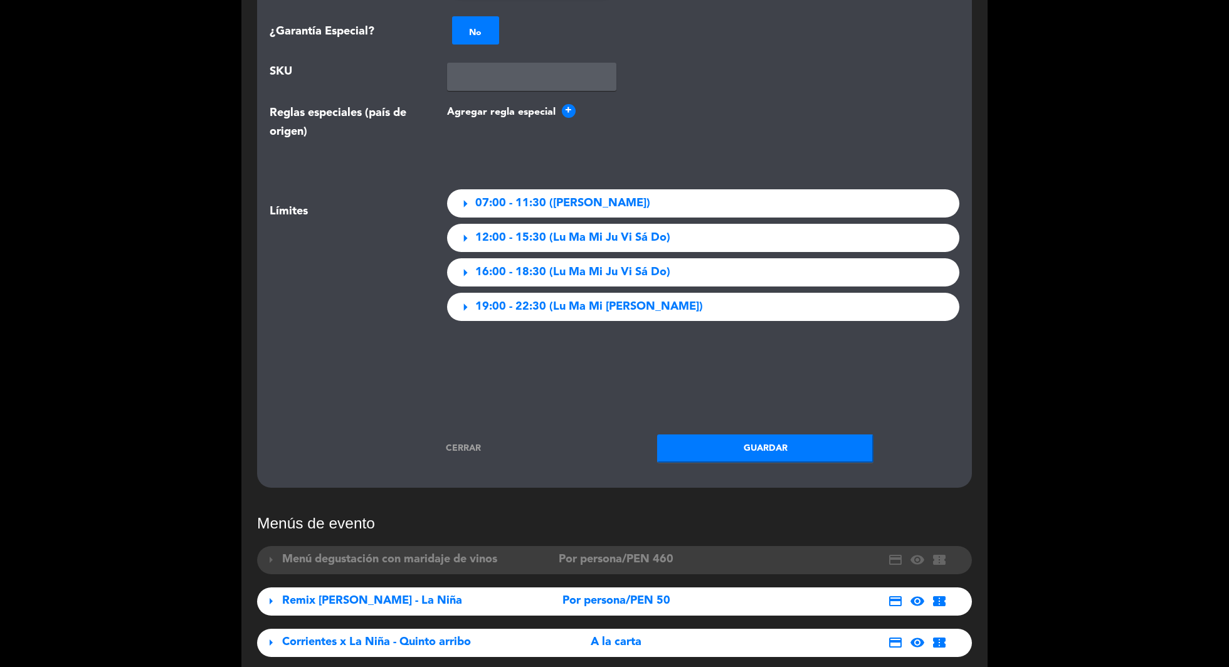
scroll to position [1843, 0]
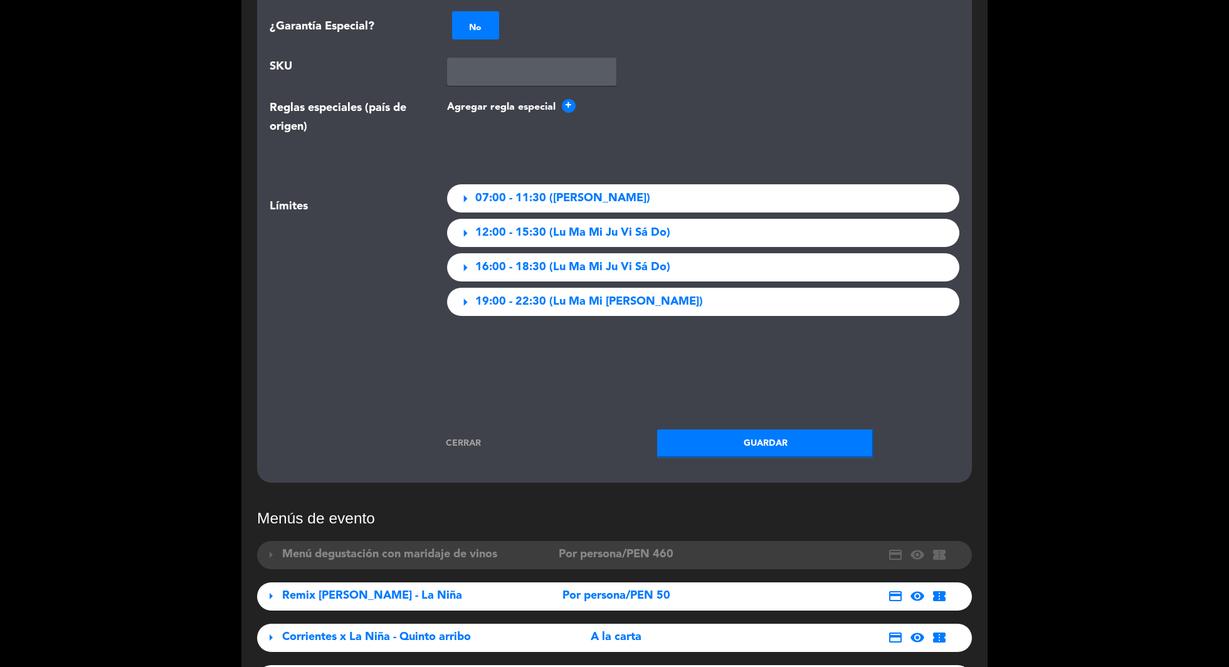
click at [748, 449] on button "Guardar" at bounding box center [765, 444] width 216 height 28
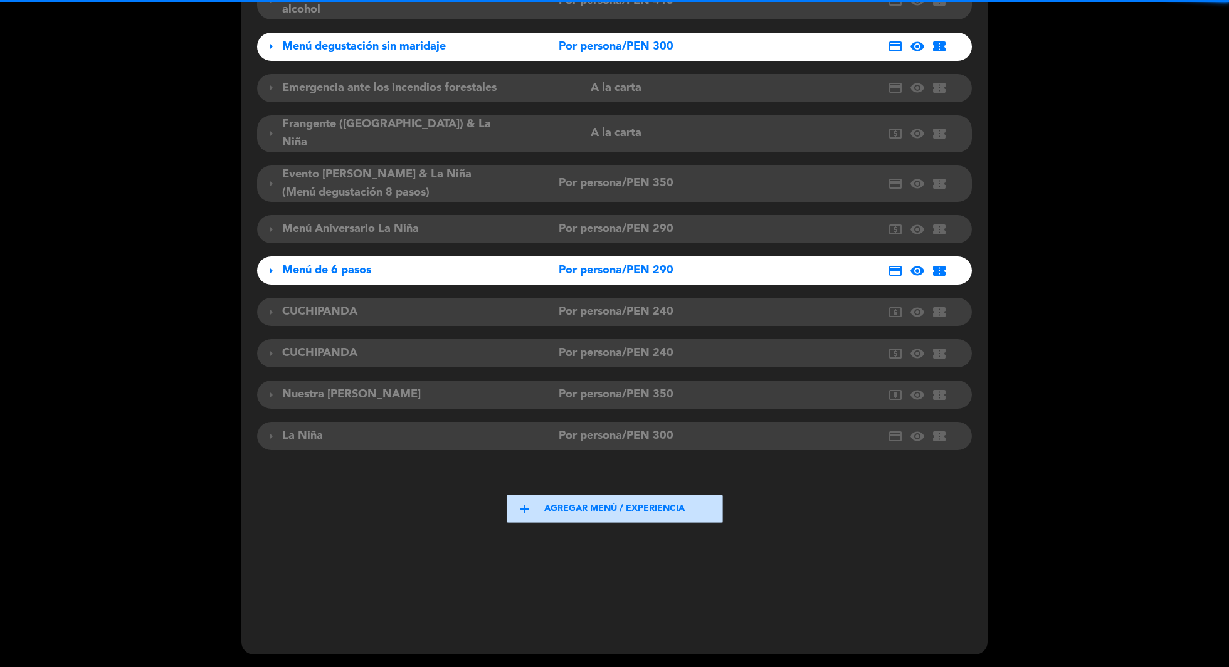
scroll to position [964, 0]
